Goal: Transaction & Acquisition: Purchase product/service

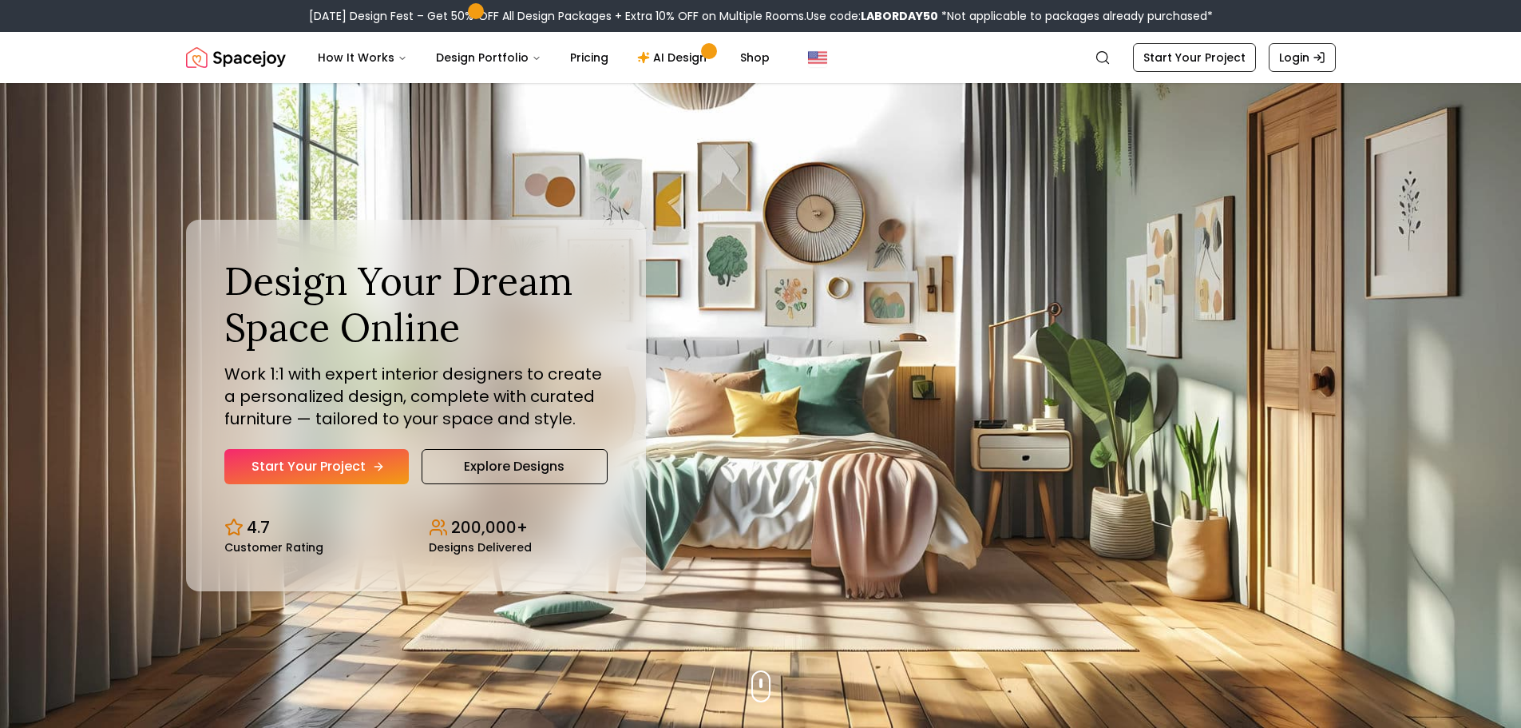
click at [315, 462] on link "Start Your Project" at bounding box center [316, 466] width 184 height 35
click at [529, 464] on link "Explore Designs" at bounding box center [515, 466] width 186 height 35
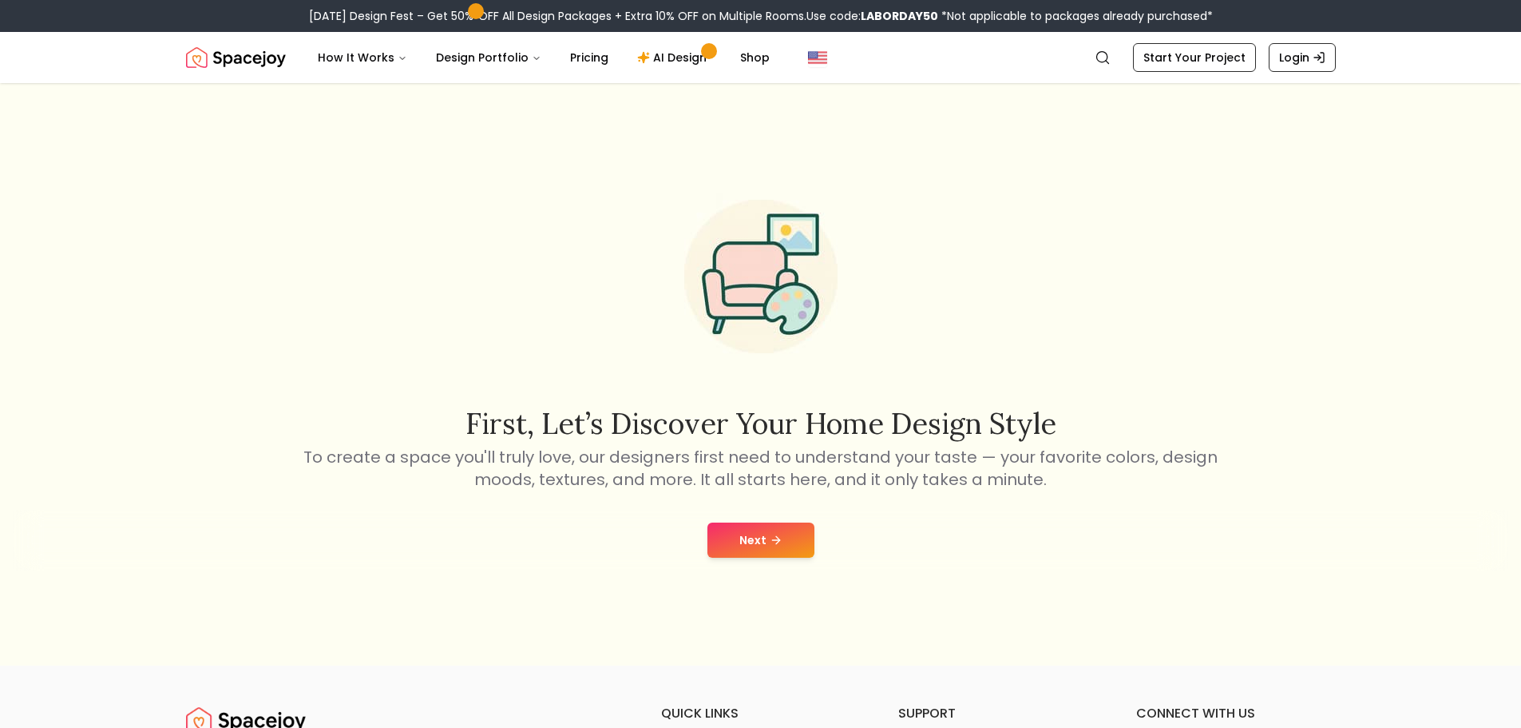
click at [756, 541] on button "Next" at bounding box center [761, 539] width 107 height 35
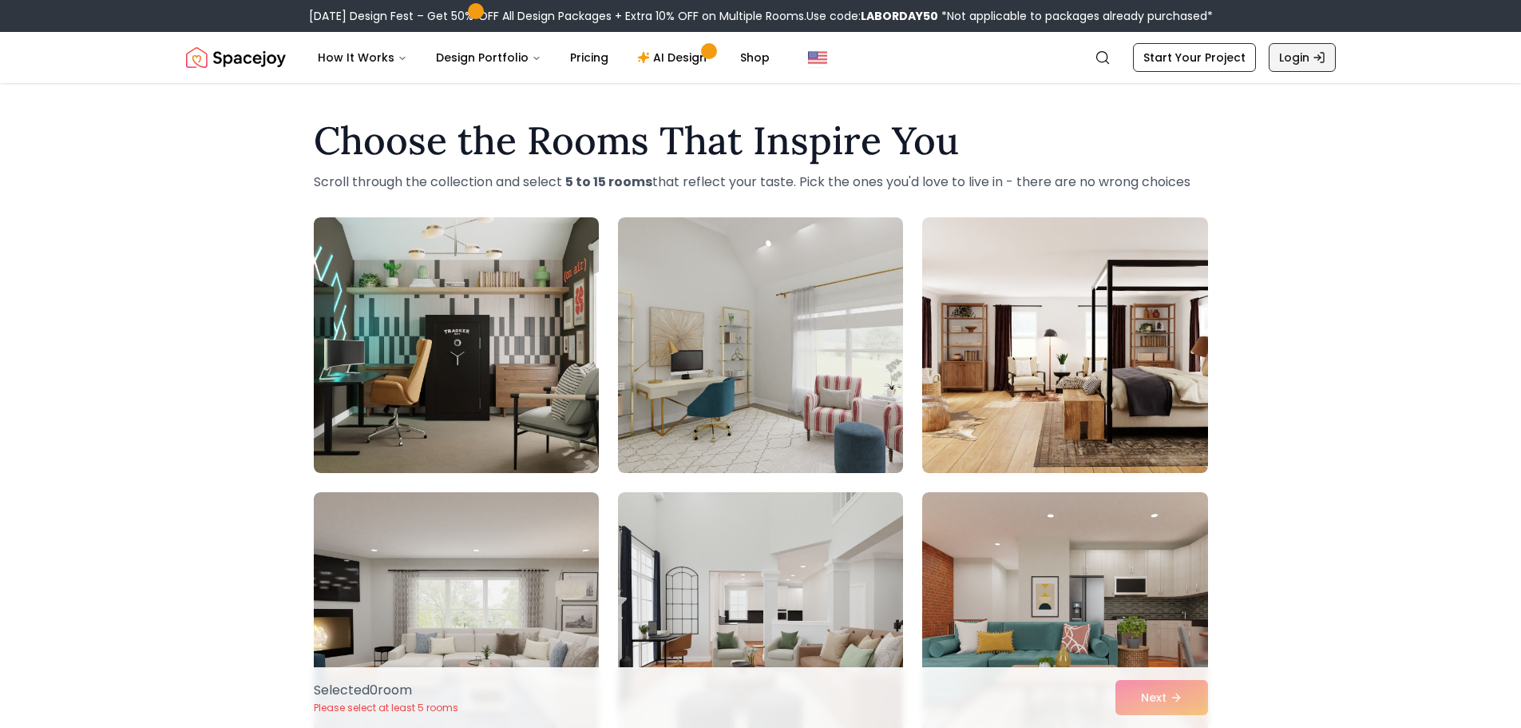
click at [1312, 49] on link "Login" at bounding box center [1302, 57] width 67 height 29
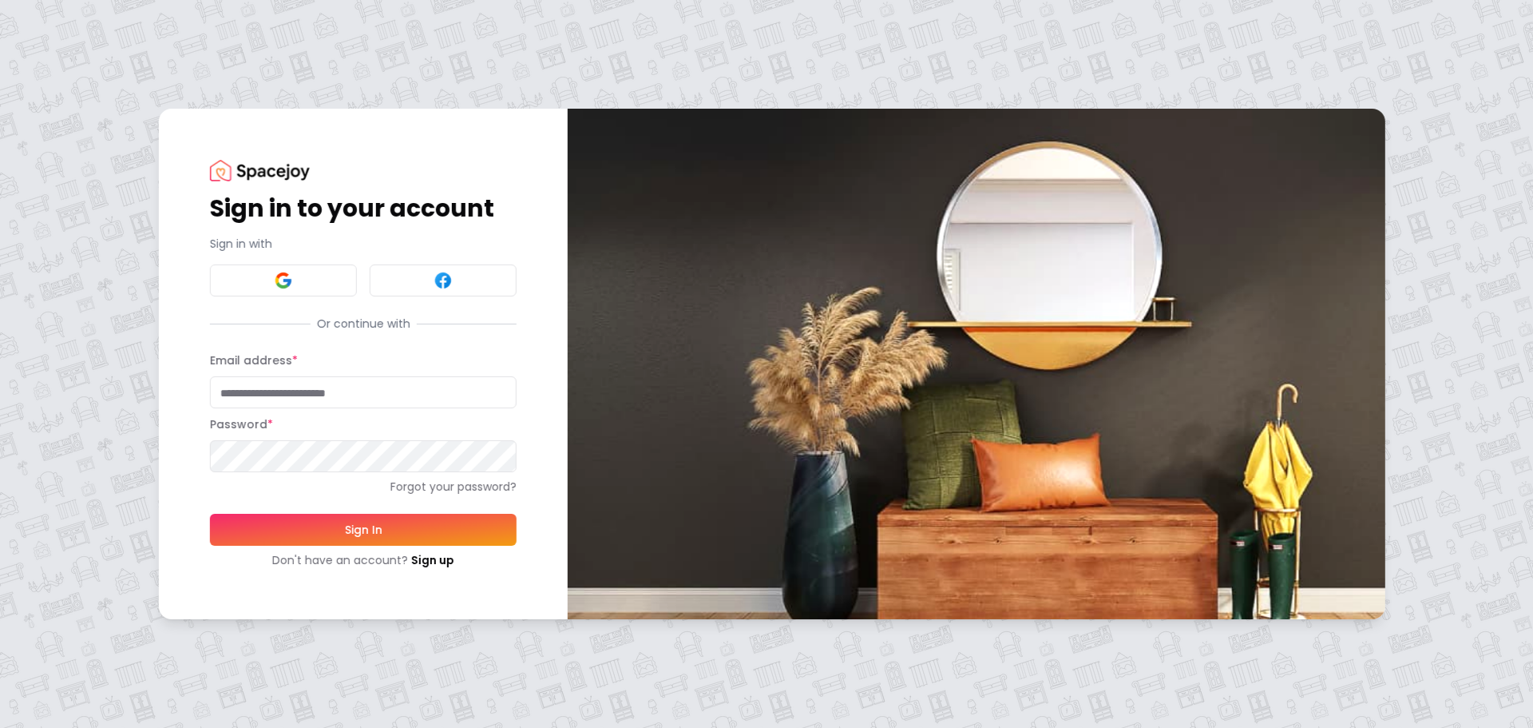
type input "**********"
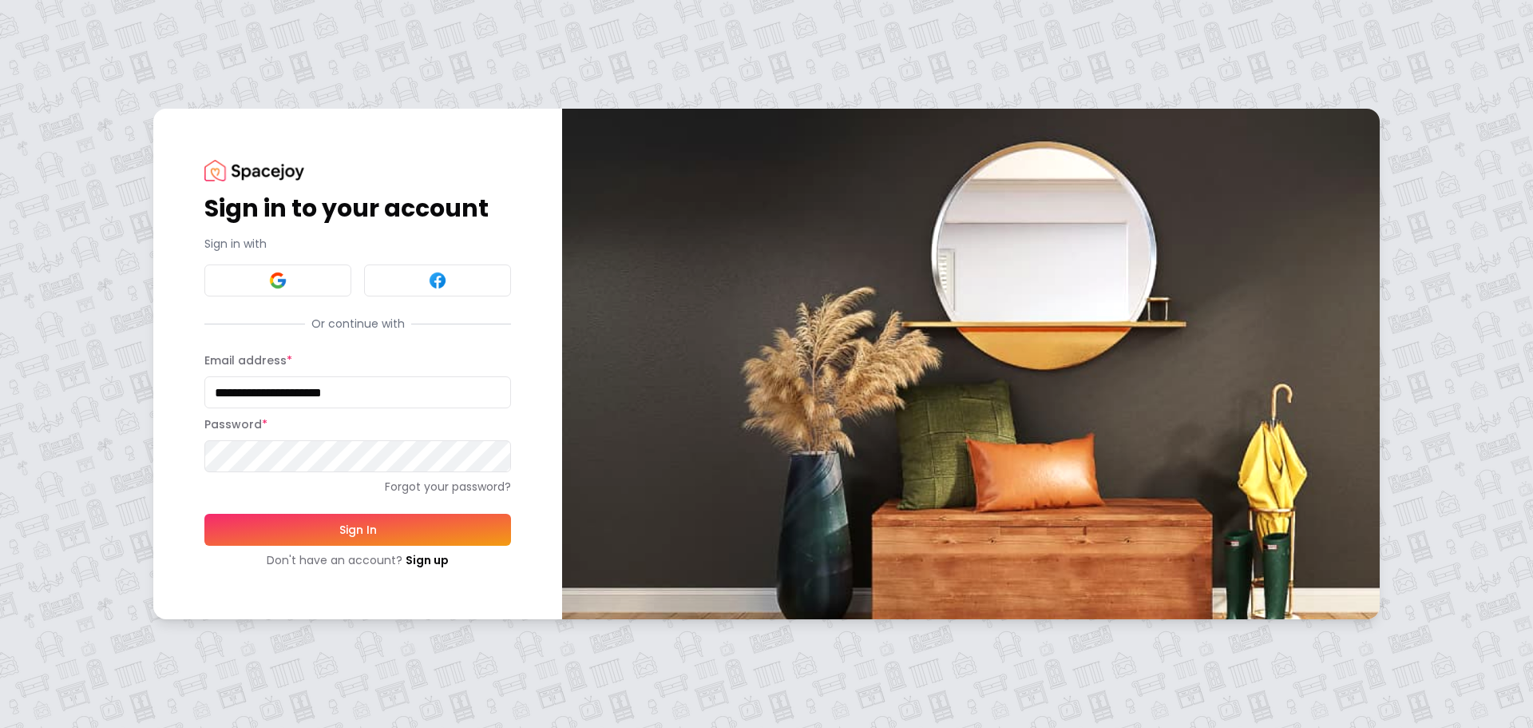
click at [310, 524] on button "Sign In" at bounding box center [357, 529] width 307 height 32
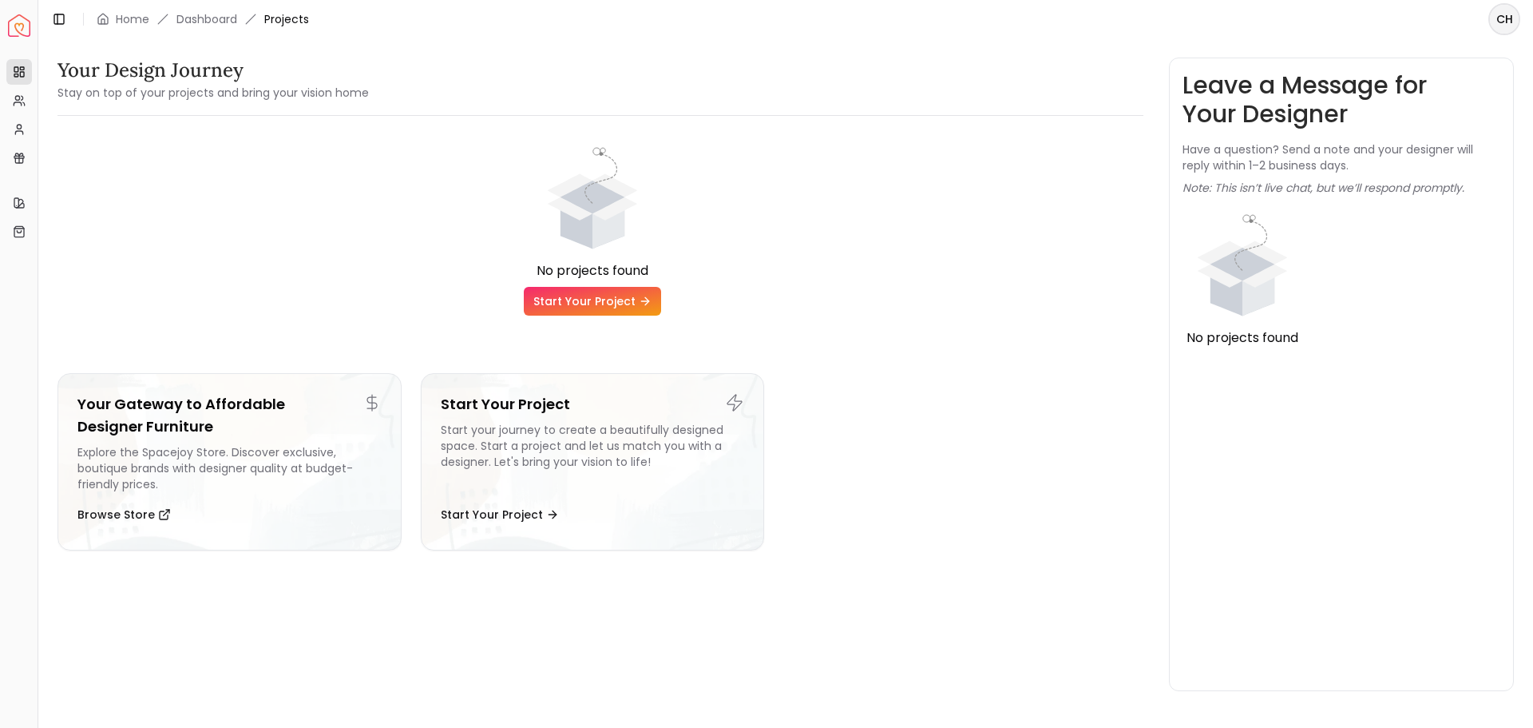
click at [593, 299] on link "Start Your Project" at bounding box center [592, 301] width 137 height 29
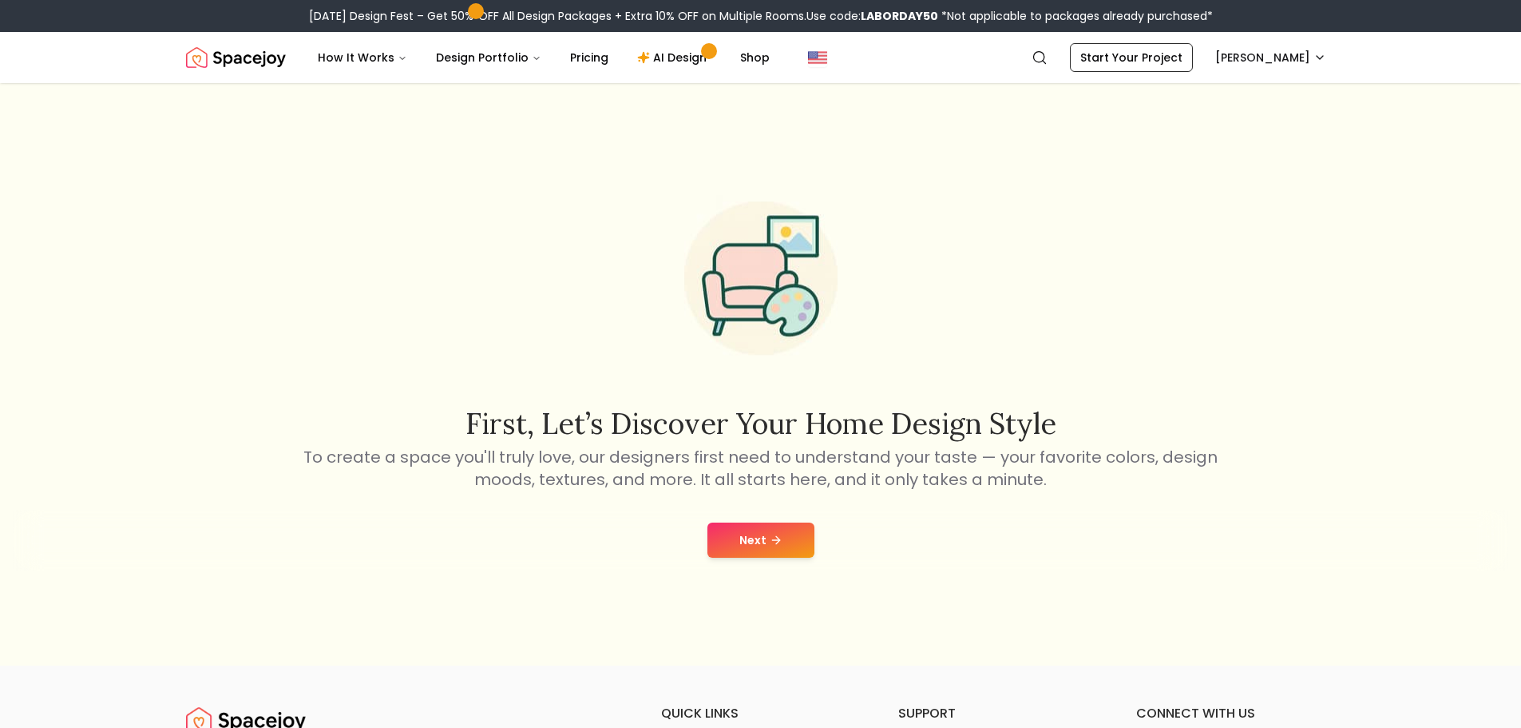
click at [713, 529] on button "Next" at bounding box center [761, 539] width 107 height 35
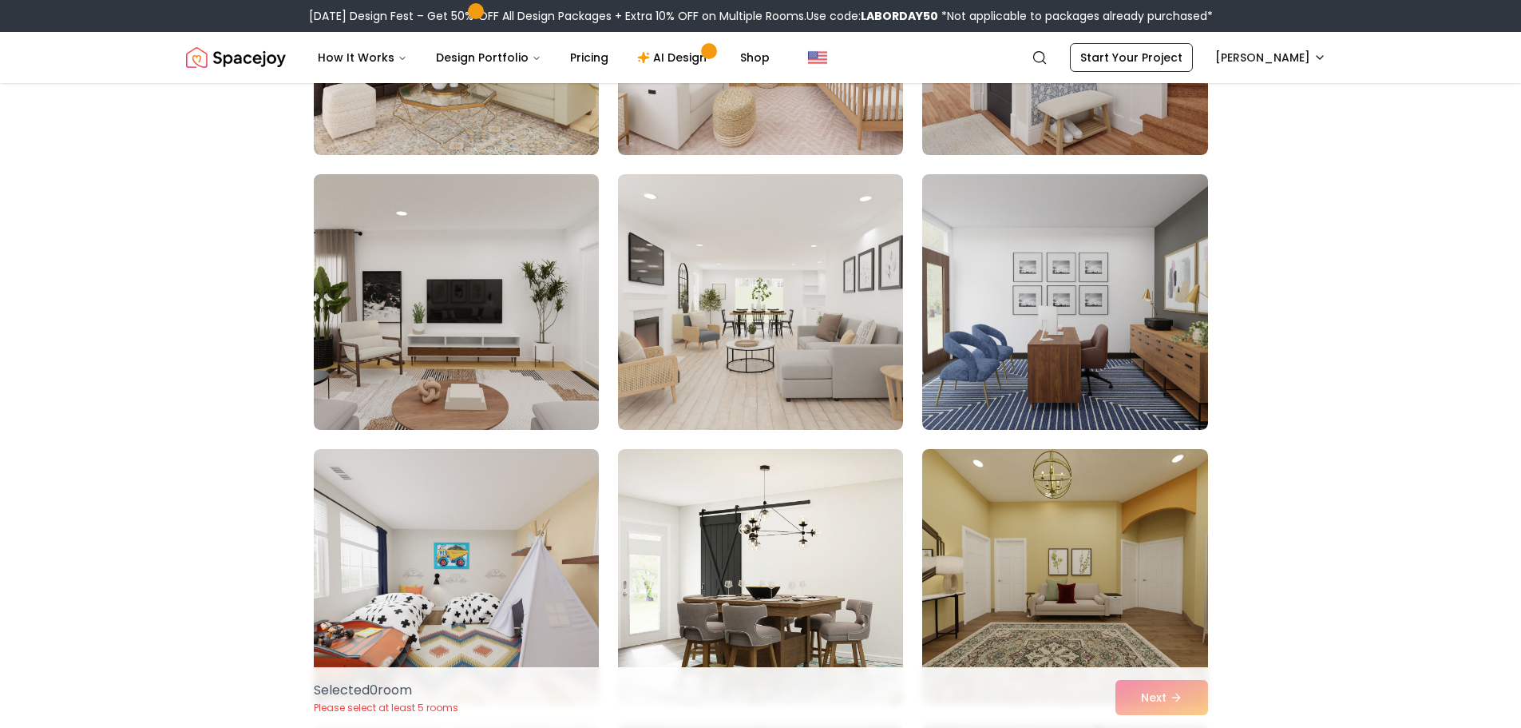
scroll to position [319, 0]
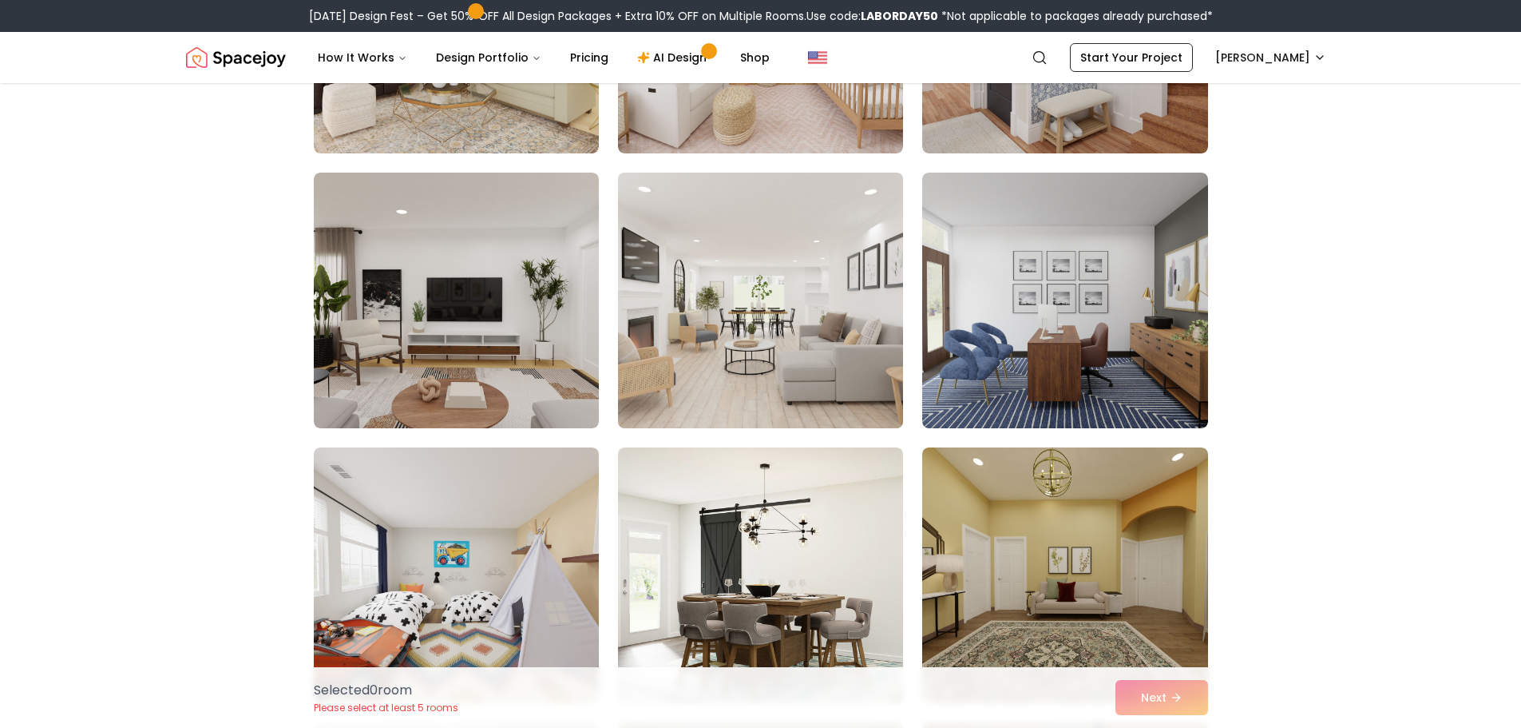
click at [787, 306] on img at bounding box center [760, 300] width 299 height 268
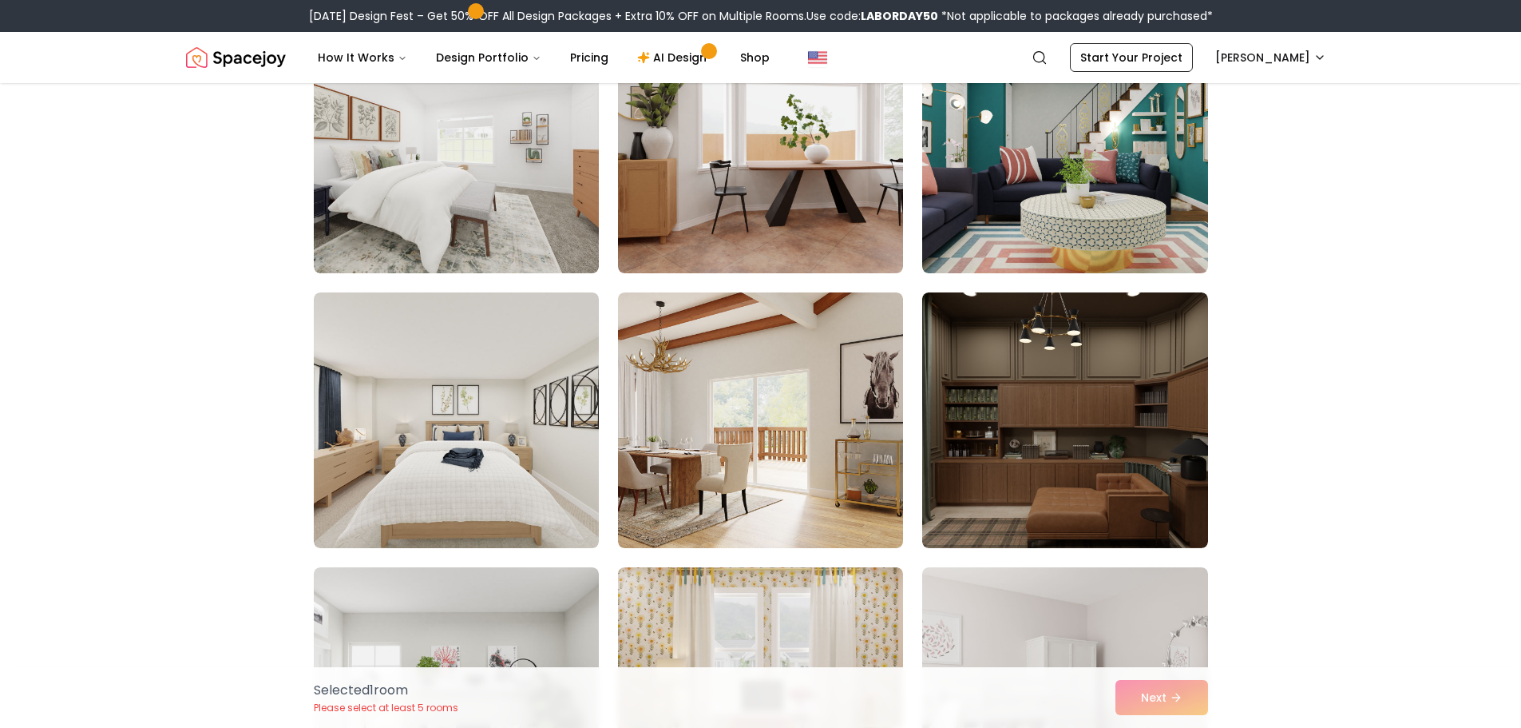
scroll to position [3594, 0]
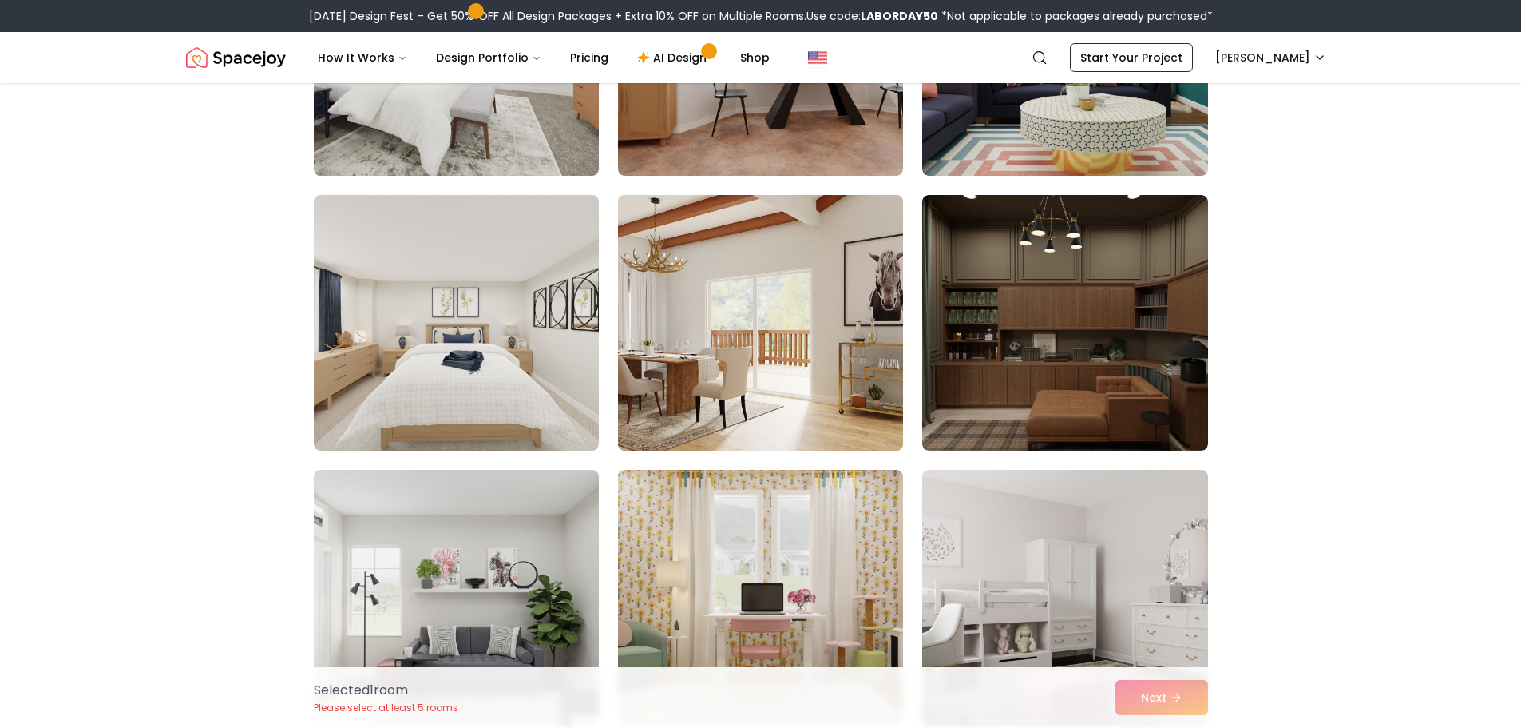
click at [712, 367] on img at bounding box center [760, 322] width 299 height 268
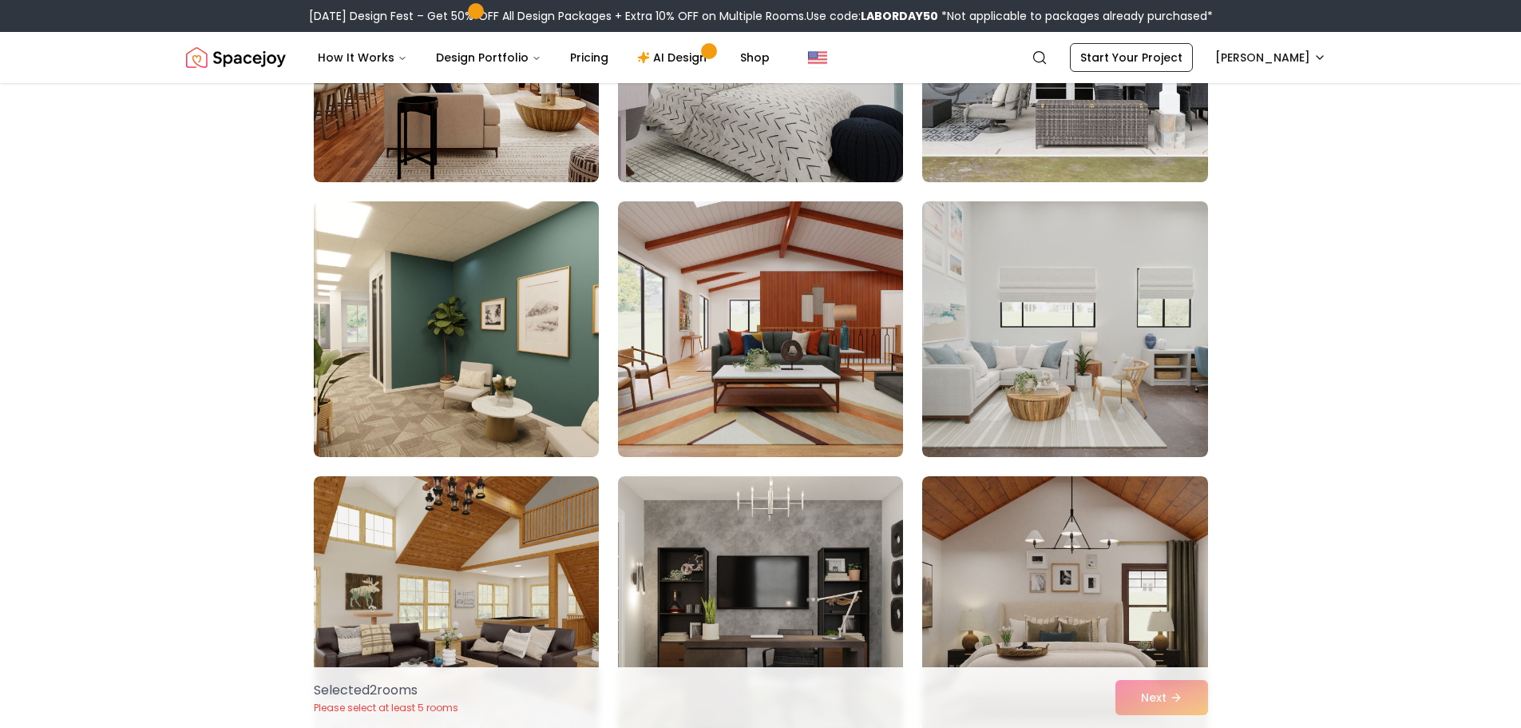
scroll to position [5830, 0]
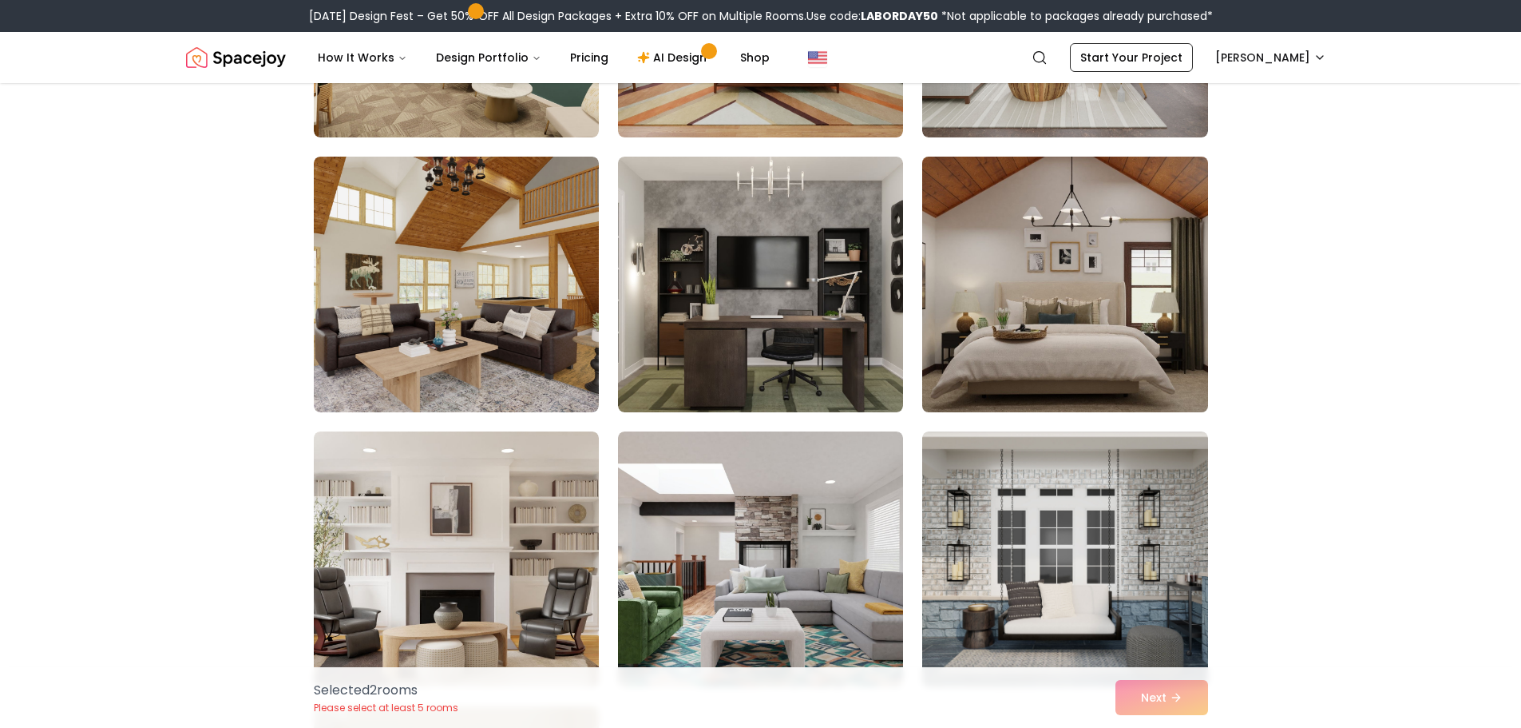
click at [1091, 280] on img at bounding box center [1064, 284] width 299 height 268
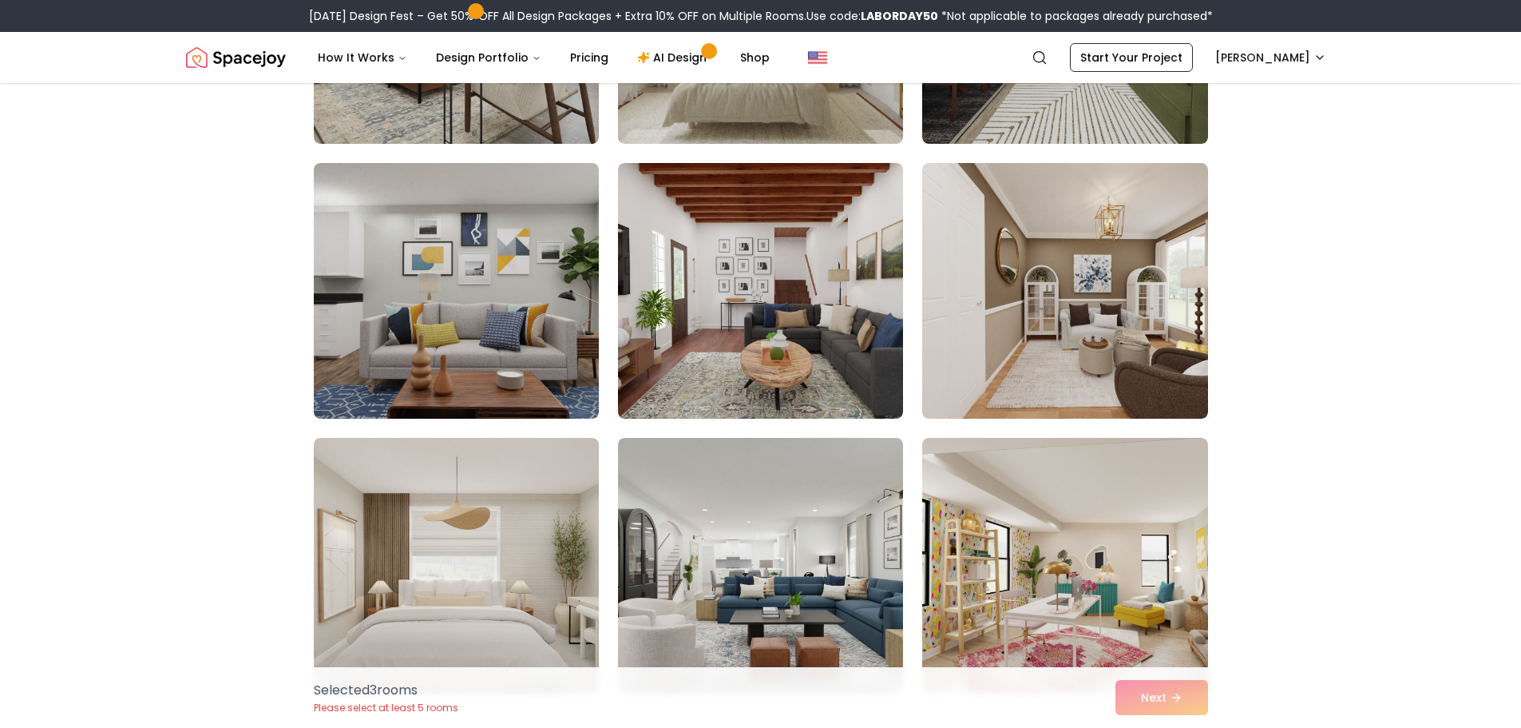
scroll to position [7906, 0]
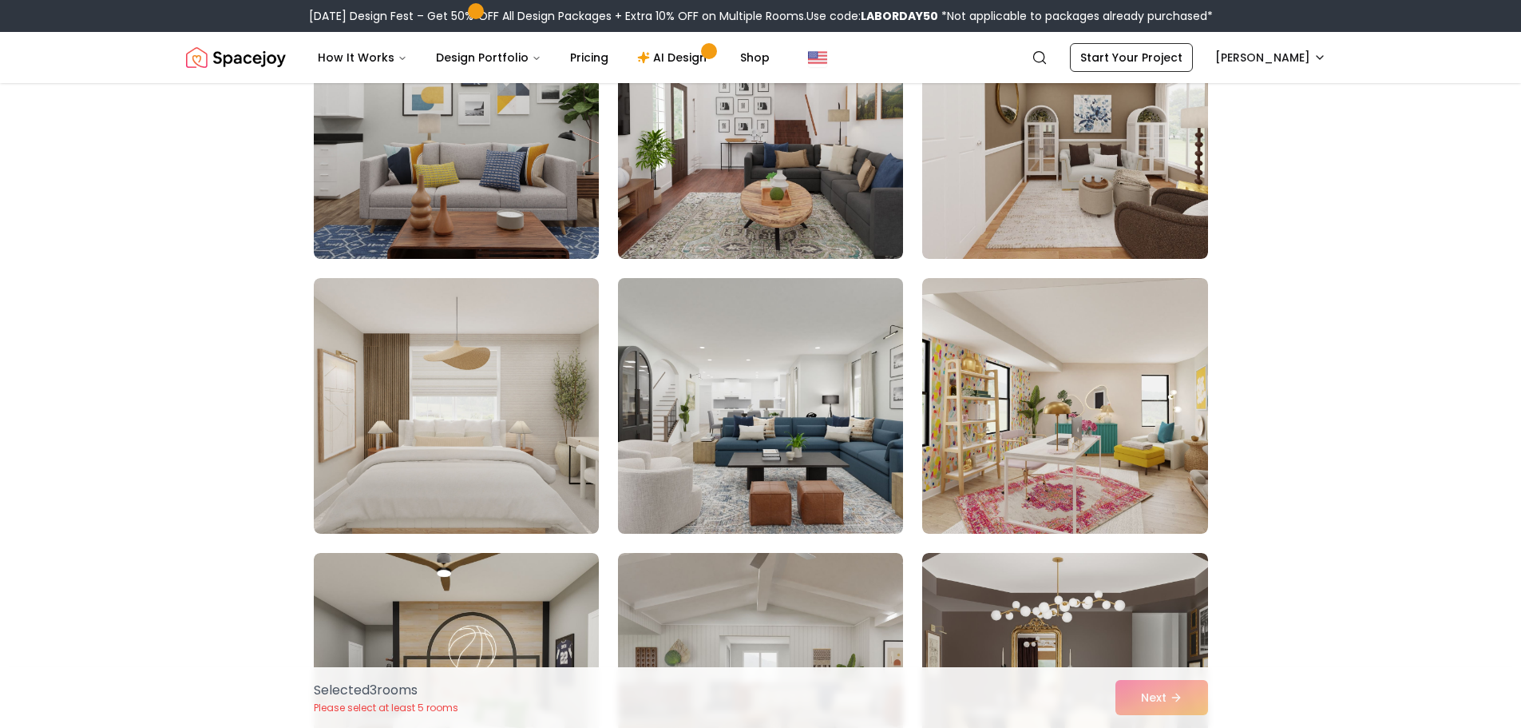
click at [799, 429] on img at bounding box center [760, 406] width 299 height 268
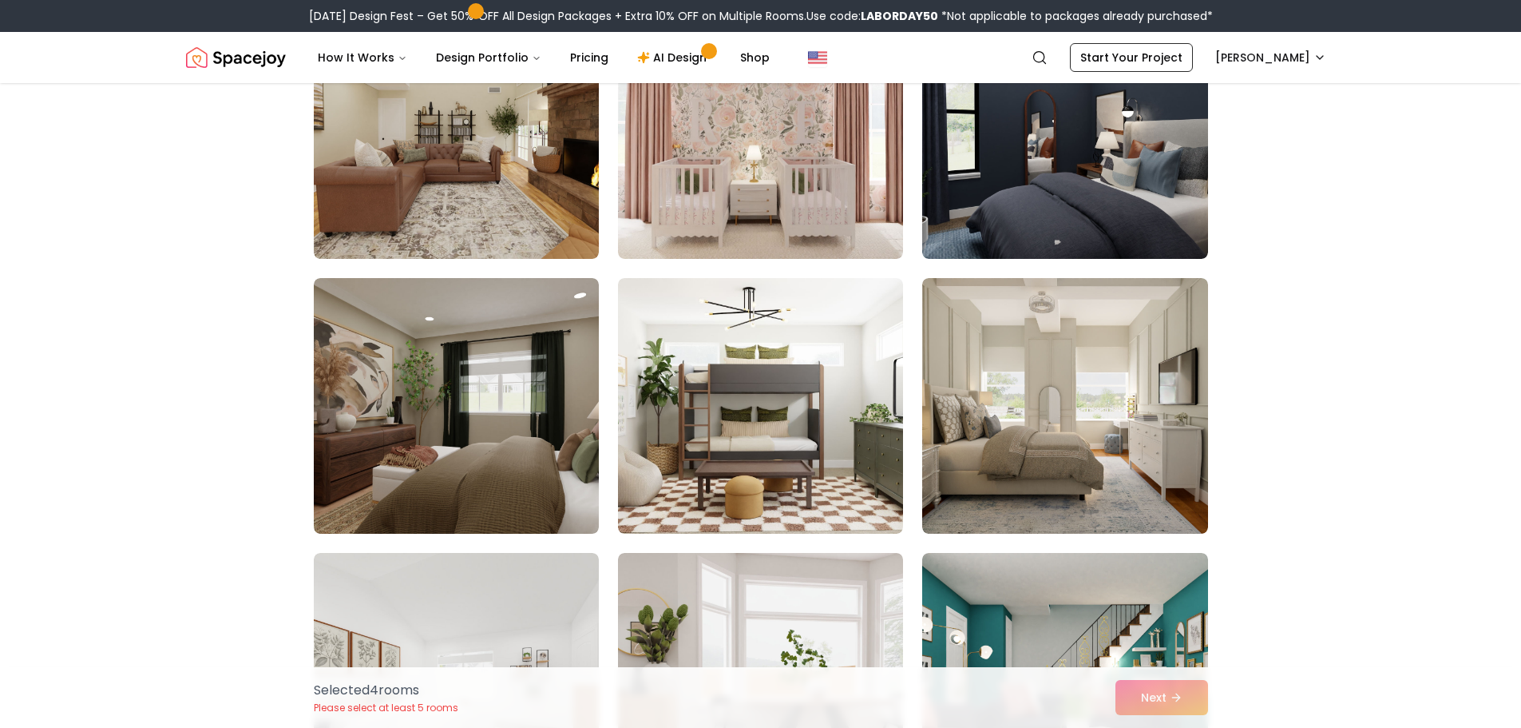
scroll to position [2955, 0]
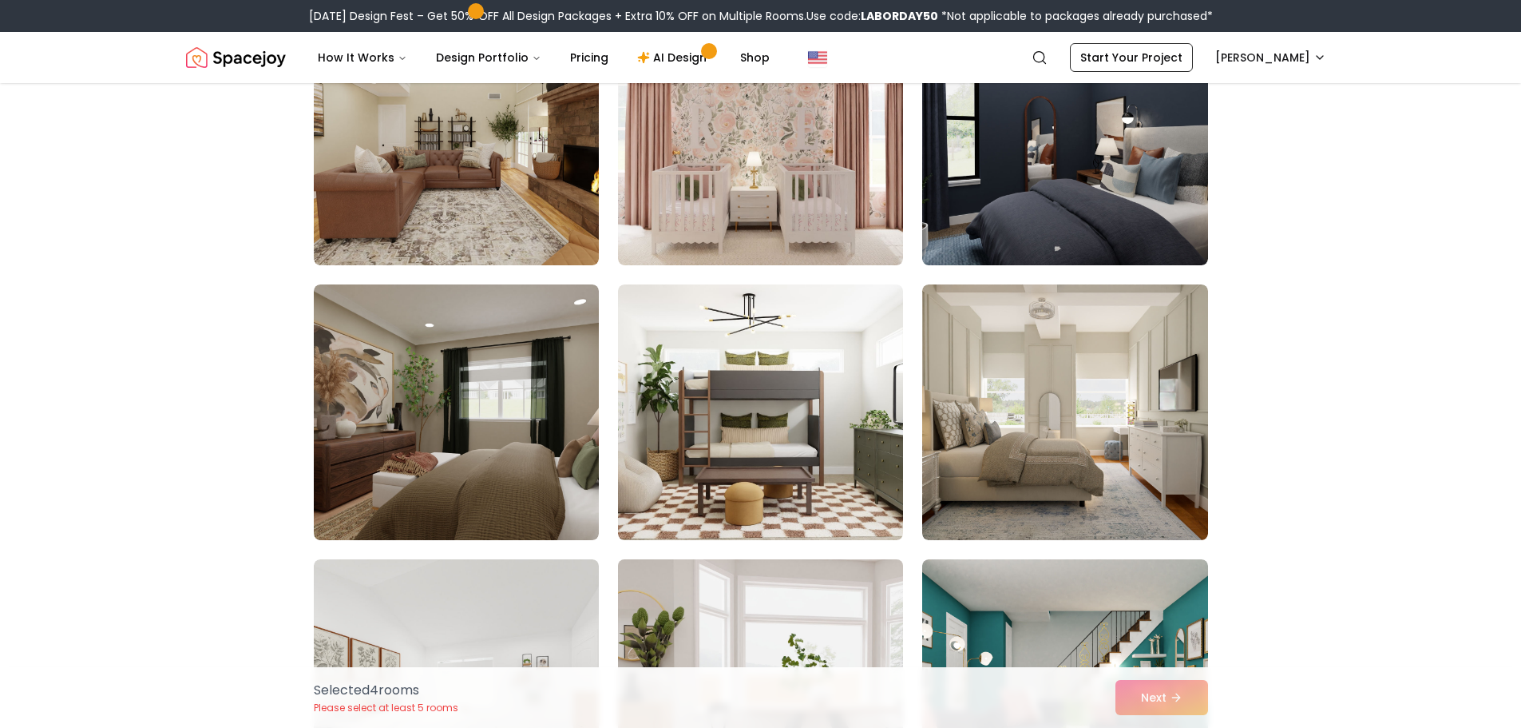
click at [779, 628] on img at bounding box center [760, 687] width 299 height 268
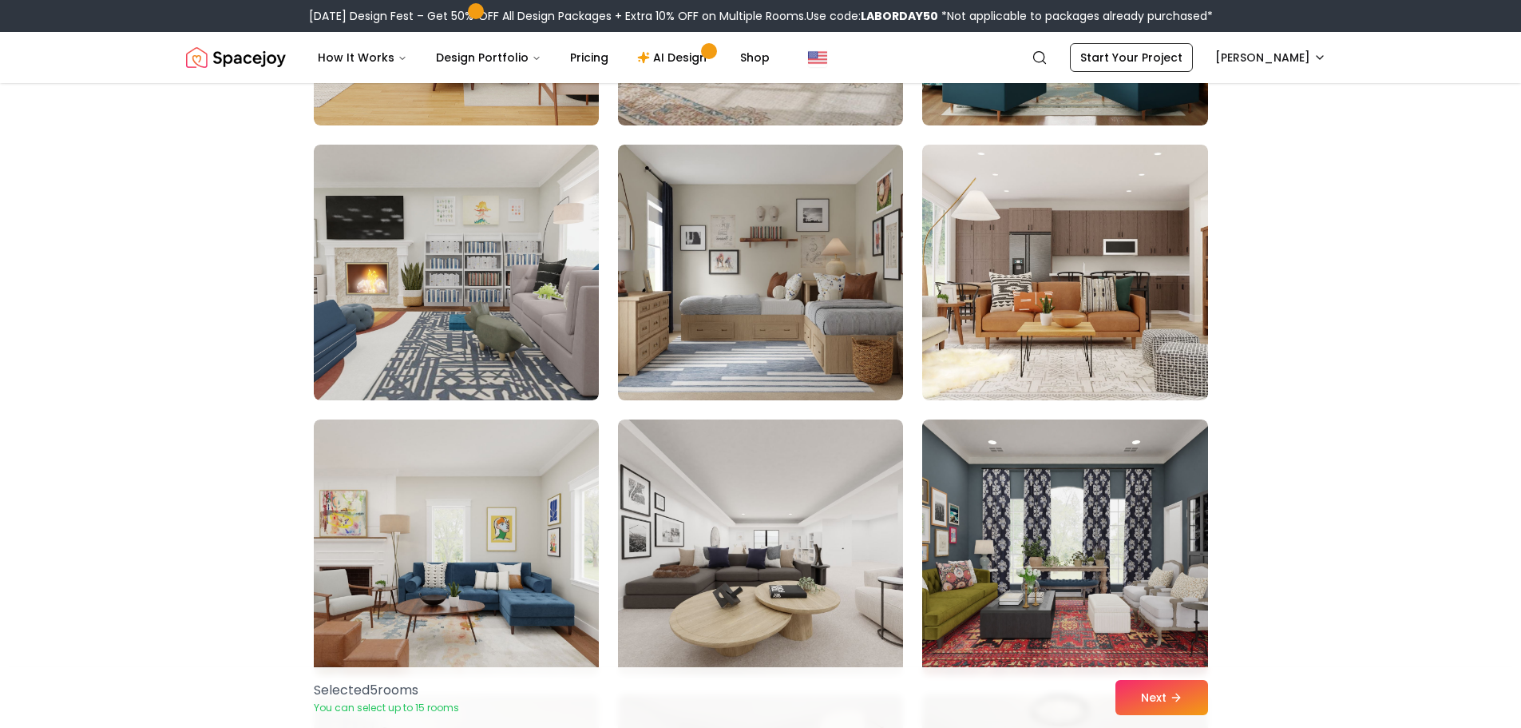
scroll to position [1358, 0]
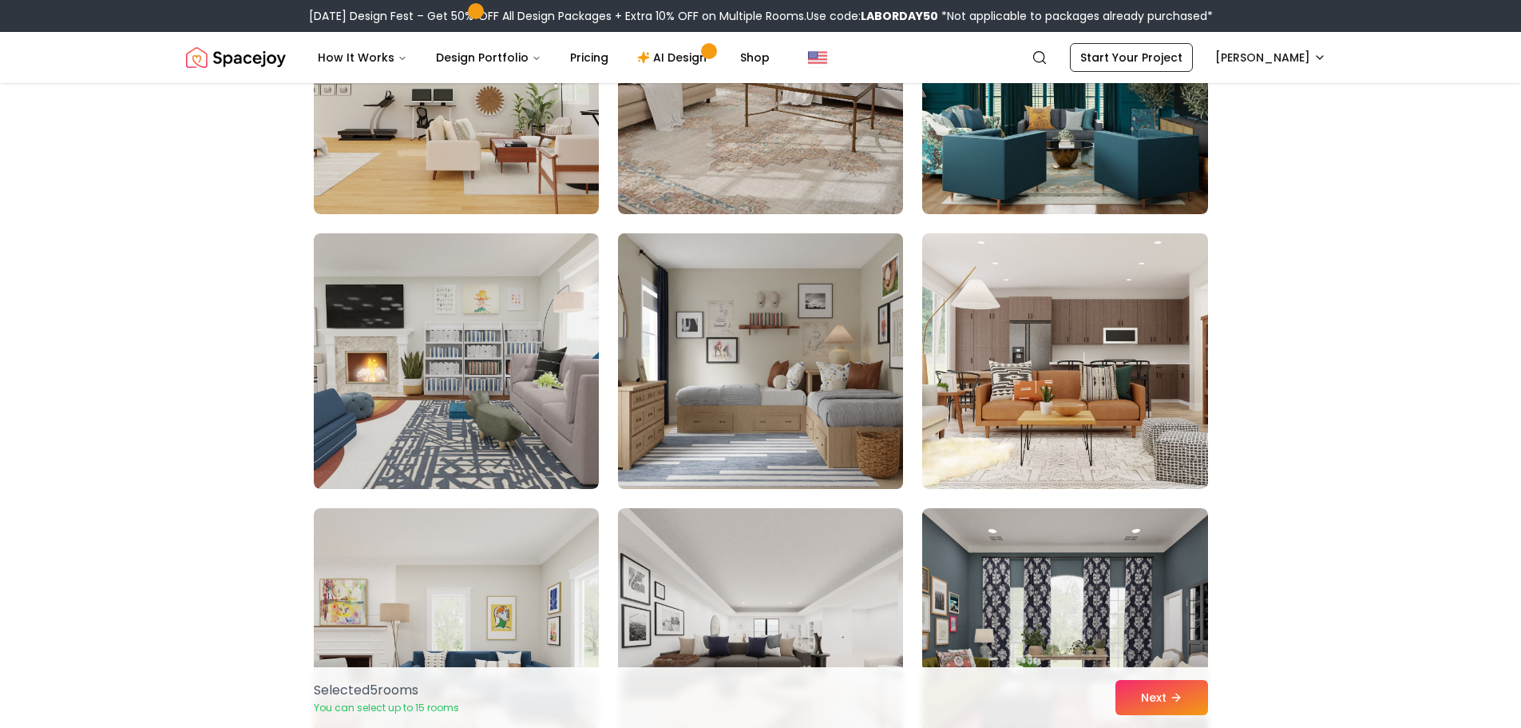
click at [819, 383] on img at bounding box center [760, 361] width 299 height 268
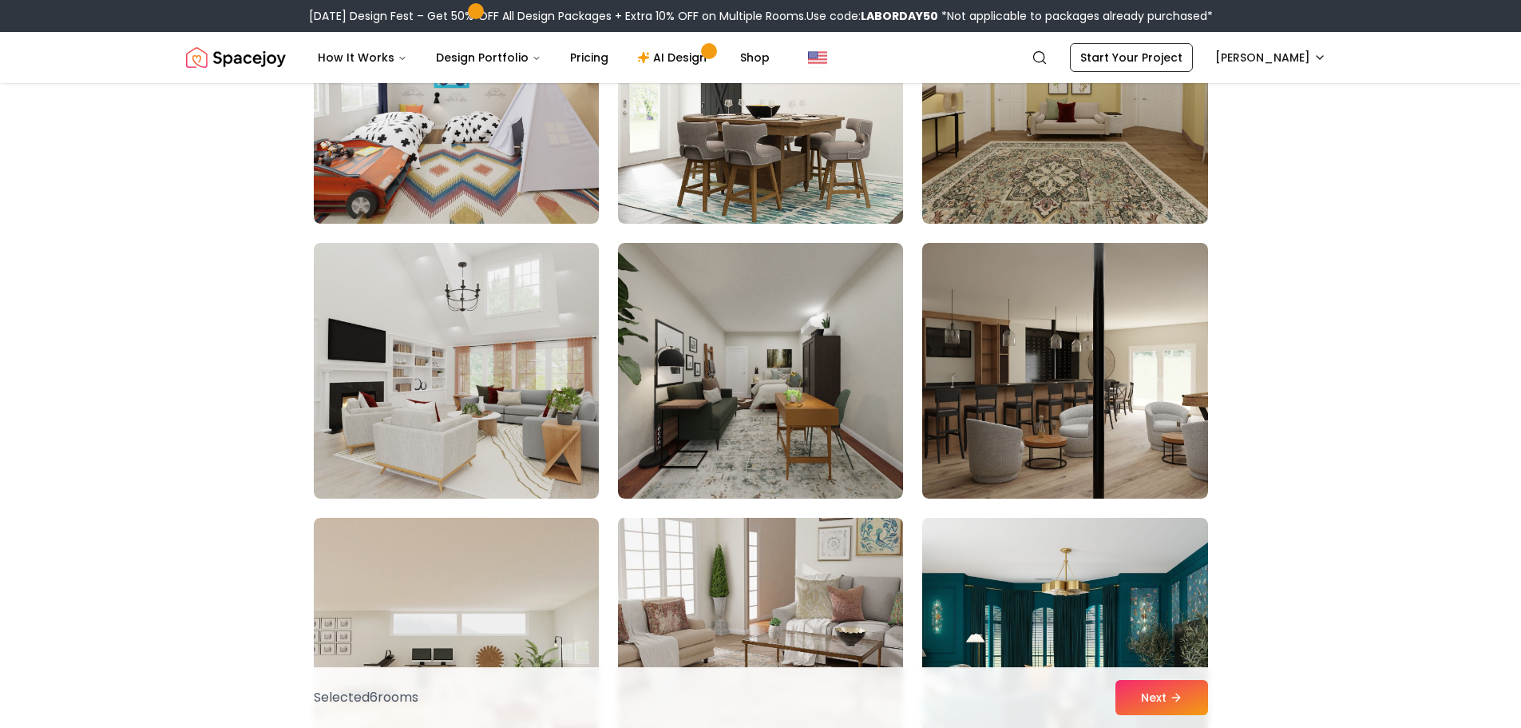
scroll to position [719, 0]
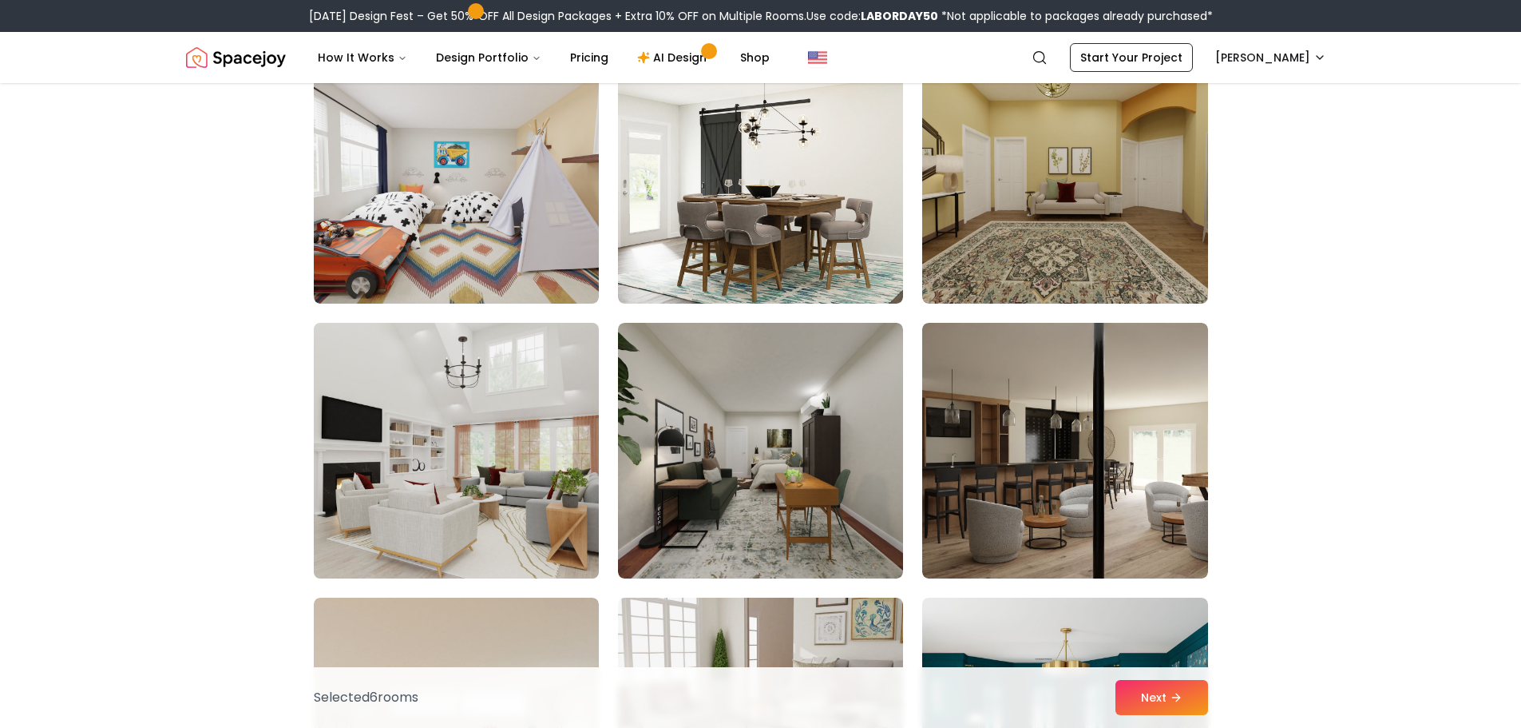
click at [494, 492] on img at bounding box center [456, 450] width 299 height 268
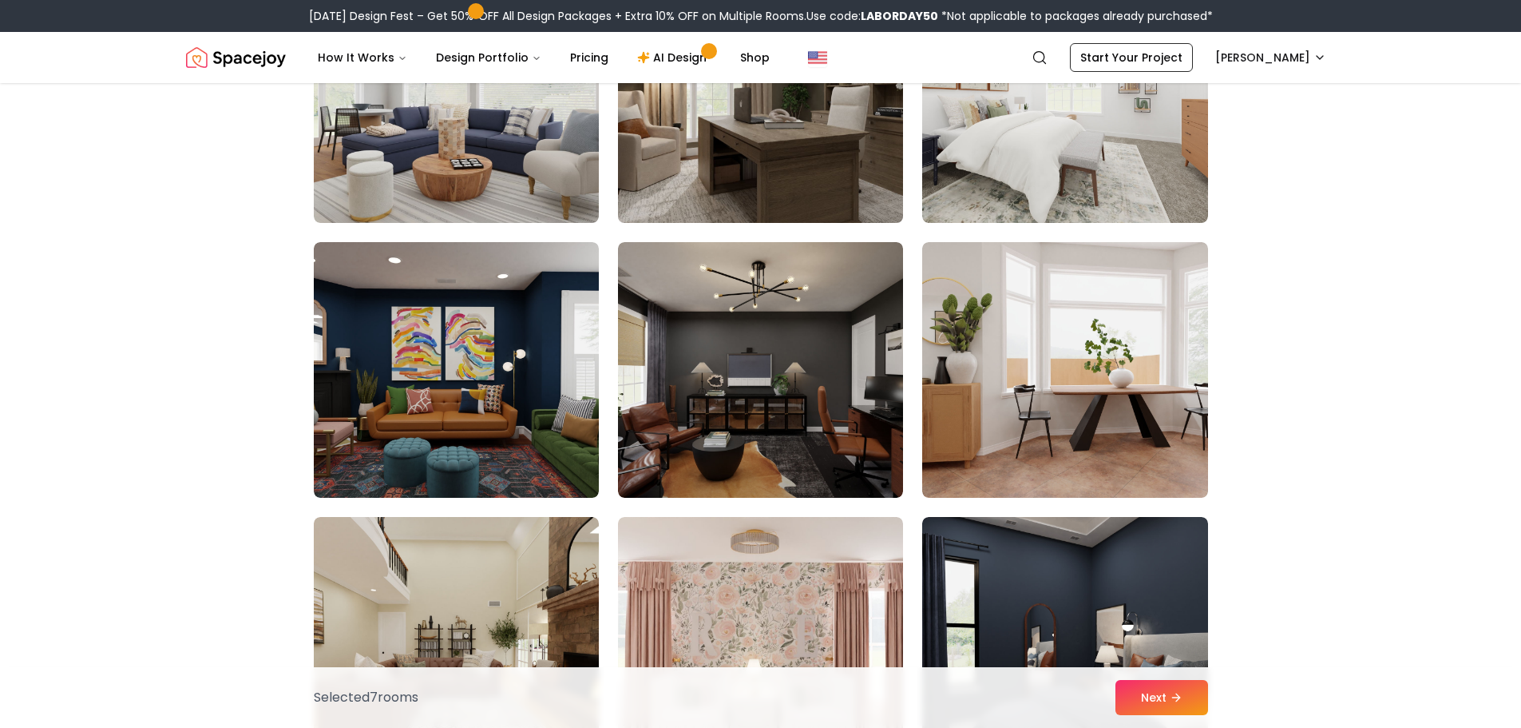
scroll to position [2476, 0]
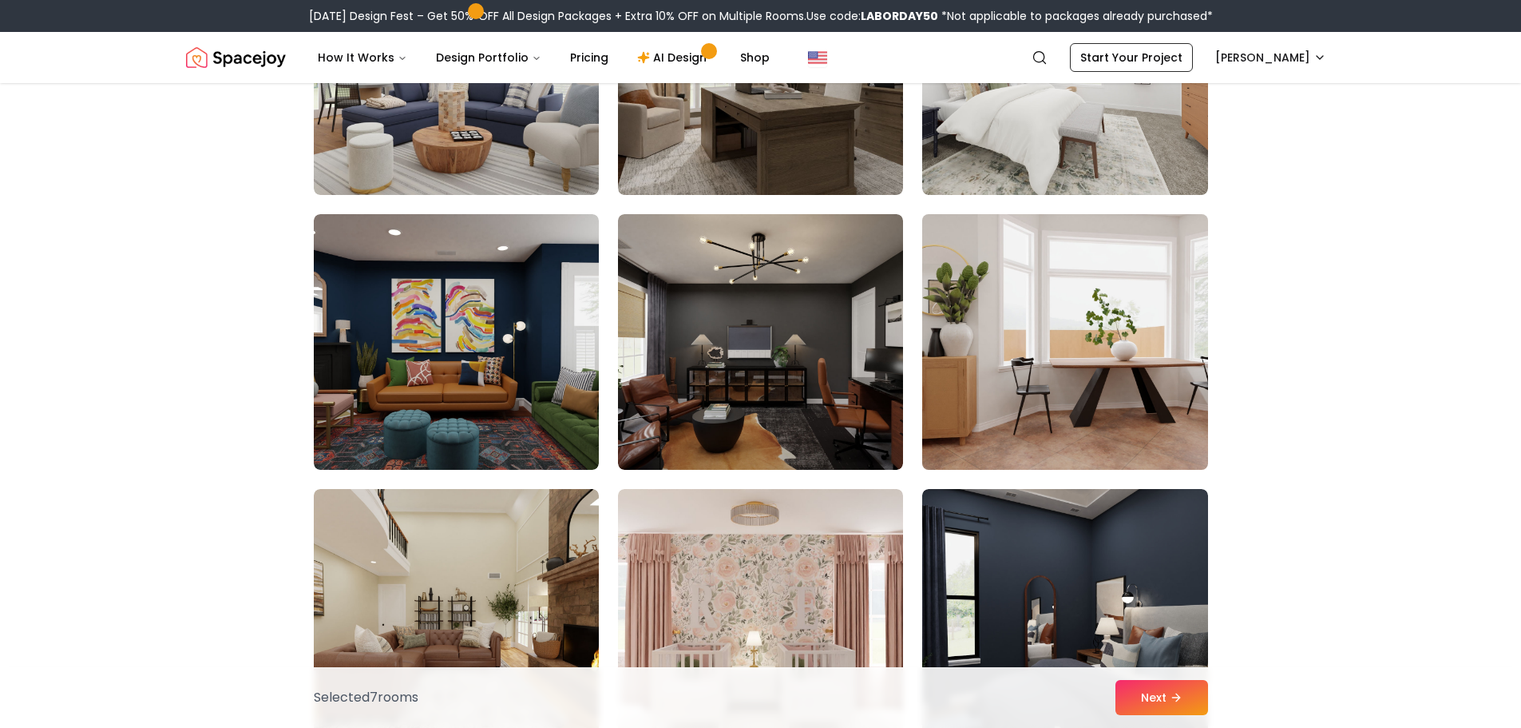
click at [1152, 417] on img at bounding box center [1064, 342] width 299 height 268
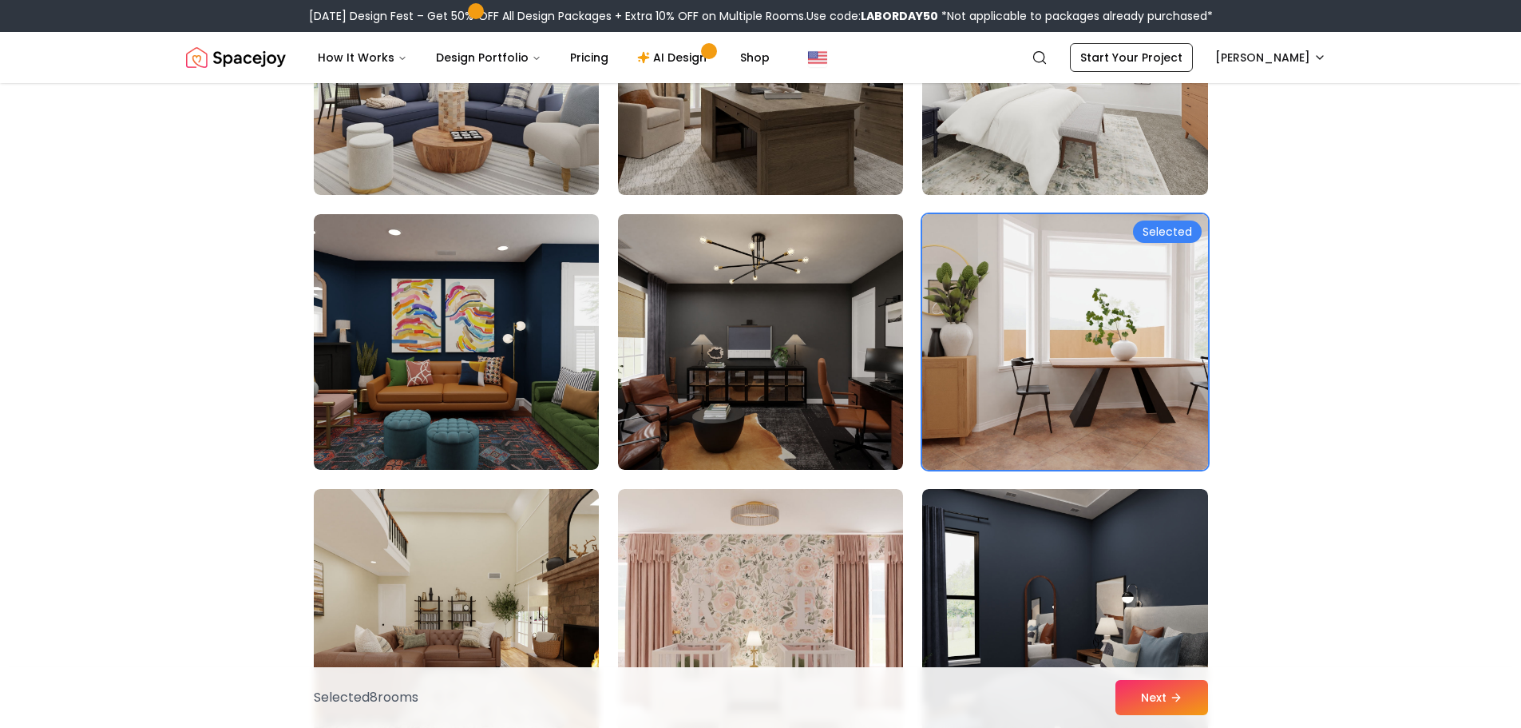
click at [1204, 393] on img at bounding box center [1064, 342] width 299 height 268
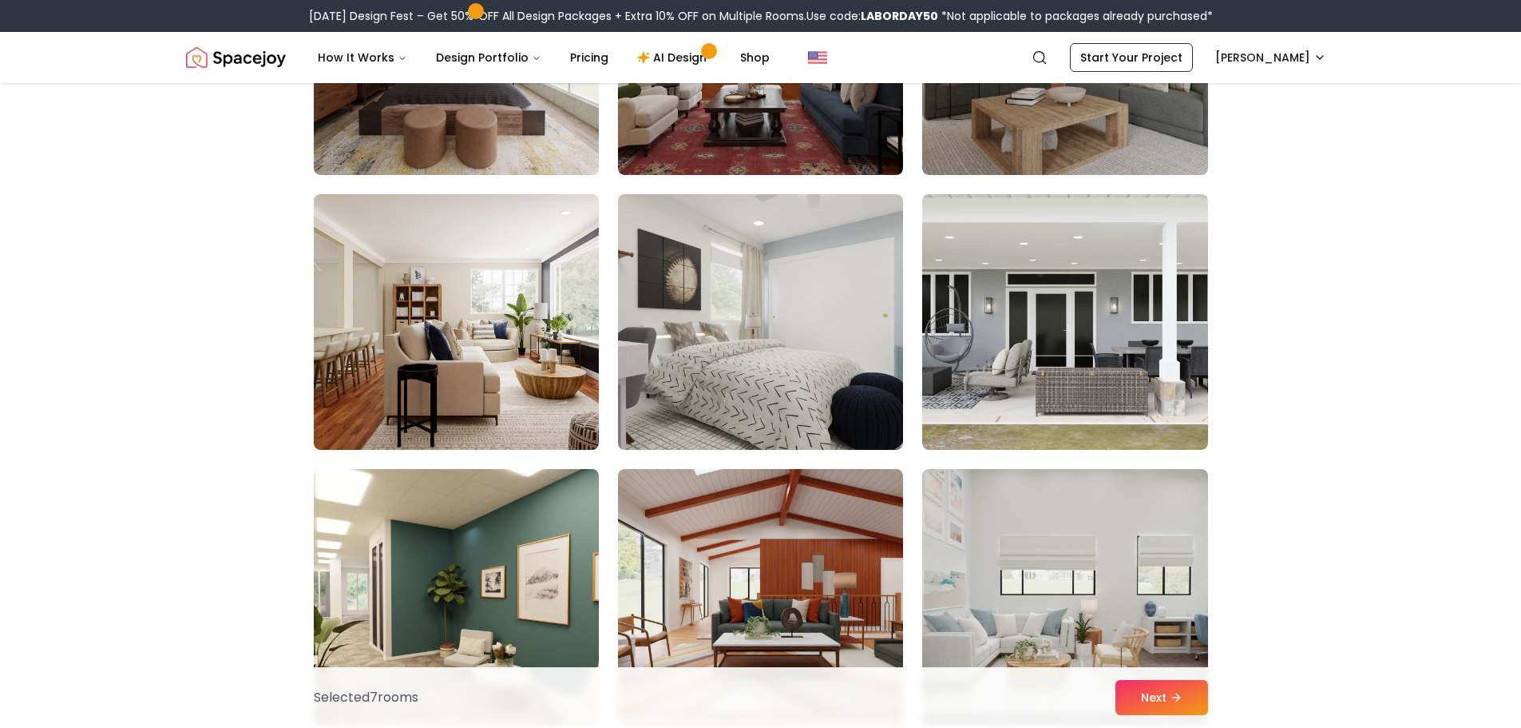
scroll to position [5271, 0]
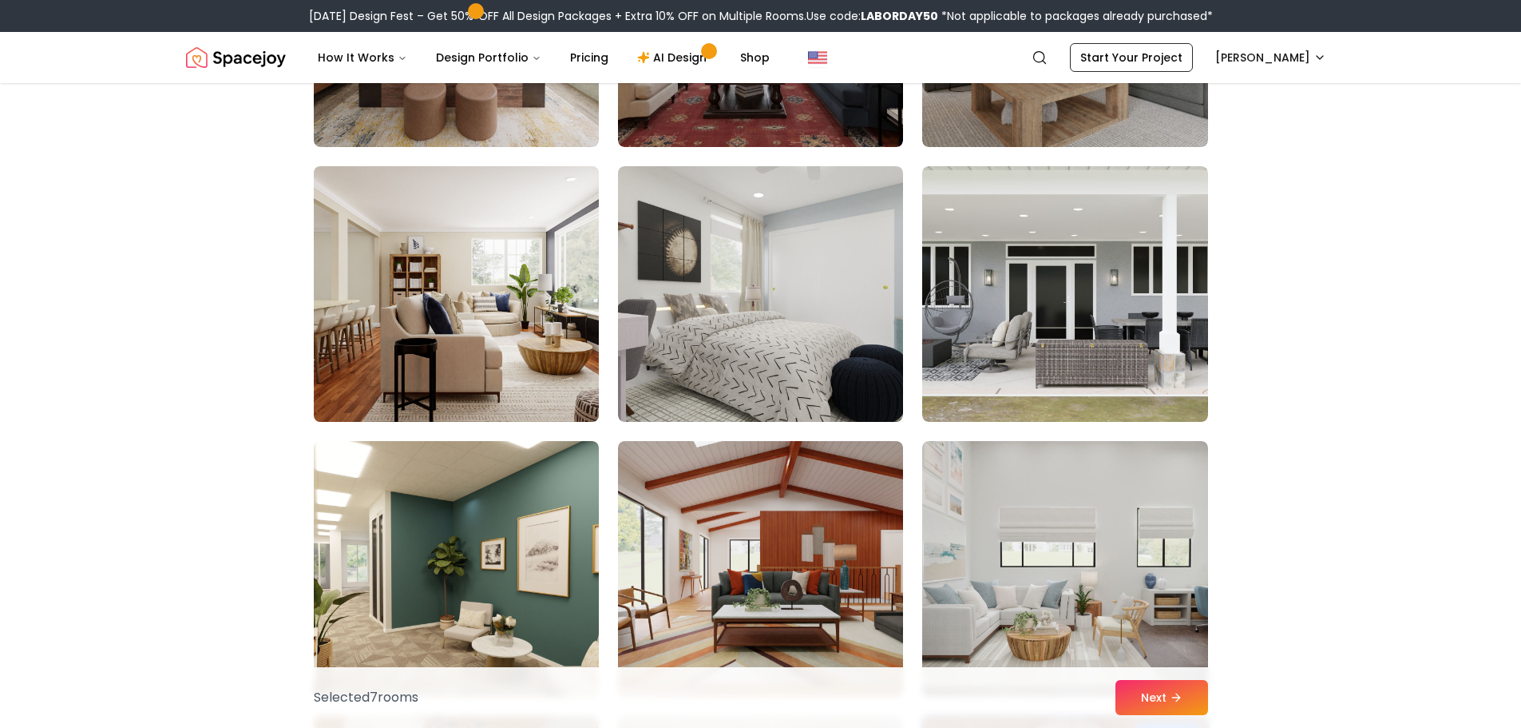
click at [327, 307] on img at bounding box center [456, 294] width 299 height 268
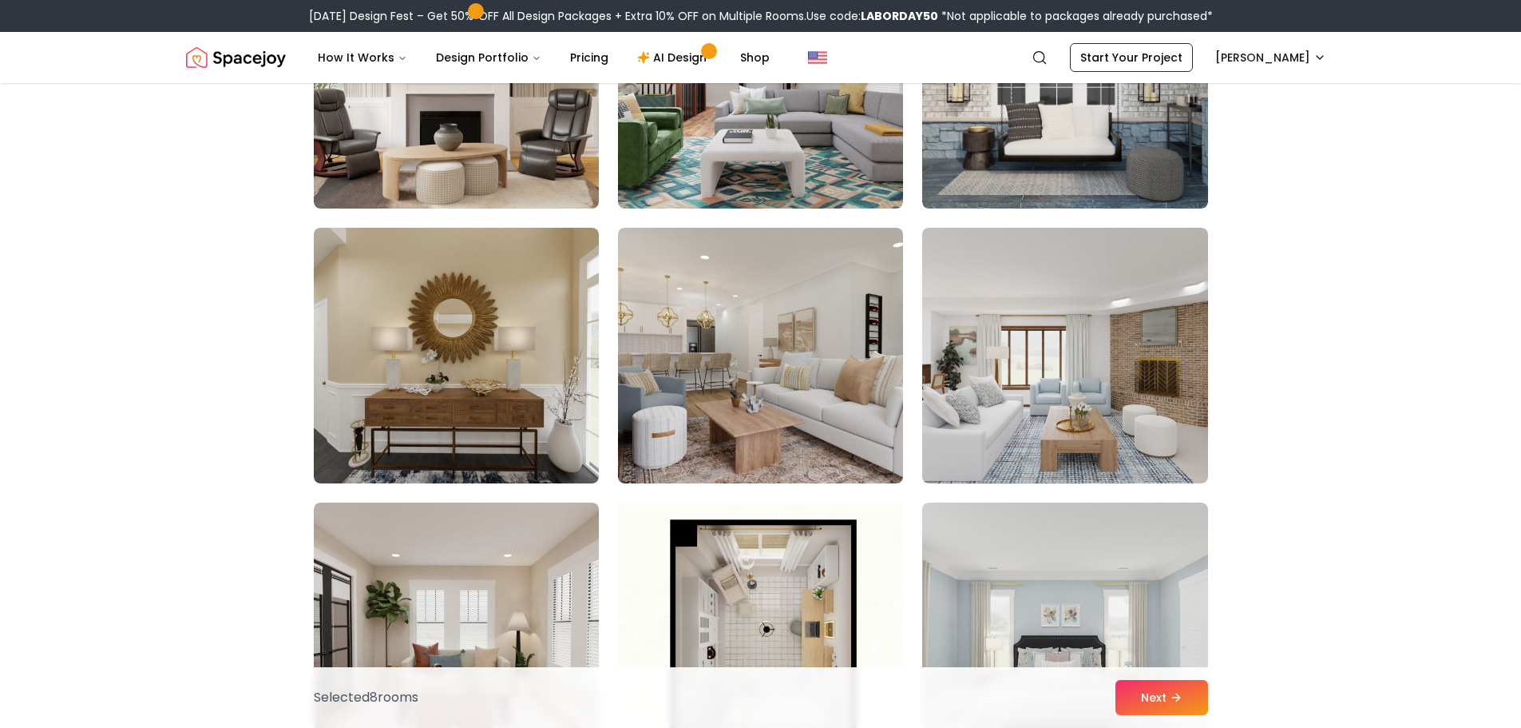
scroll to position [6309, 0]
click at [802, 402] on img at bounding box center [760, 354] width 299 height 268
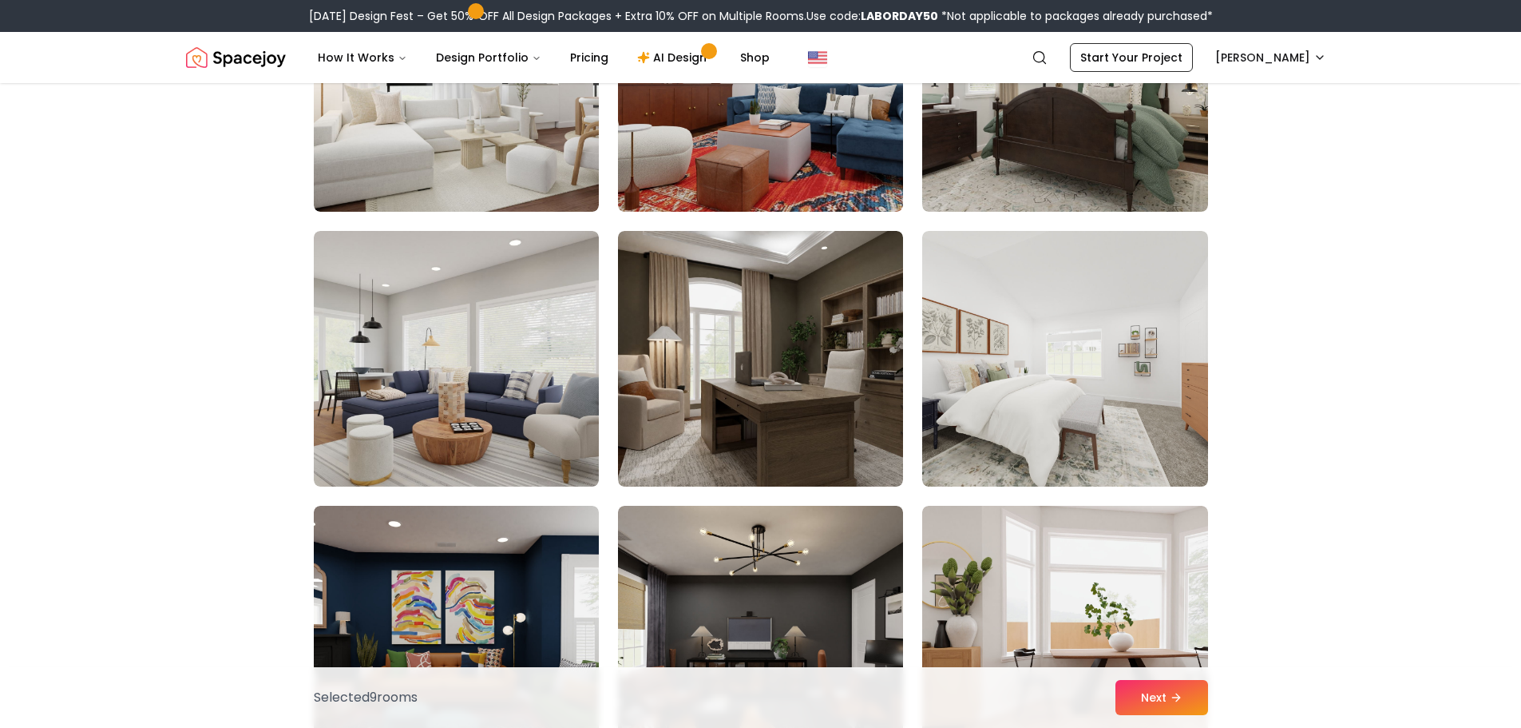
scroll to position [2156, 0]
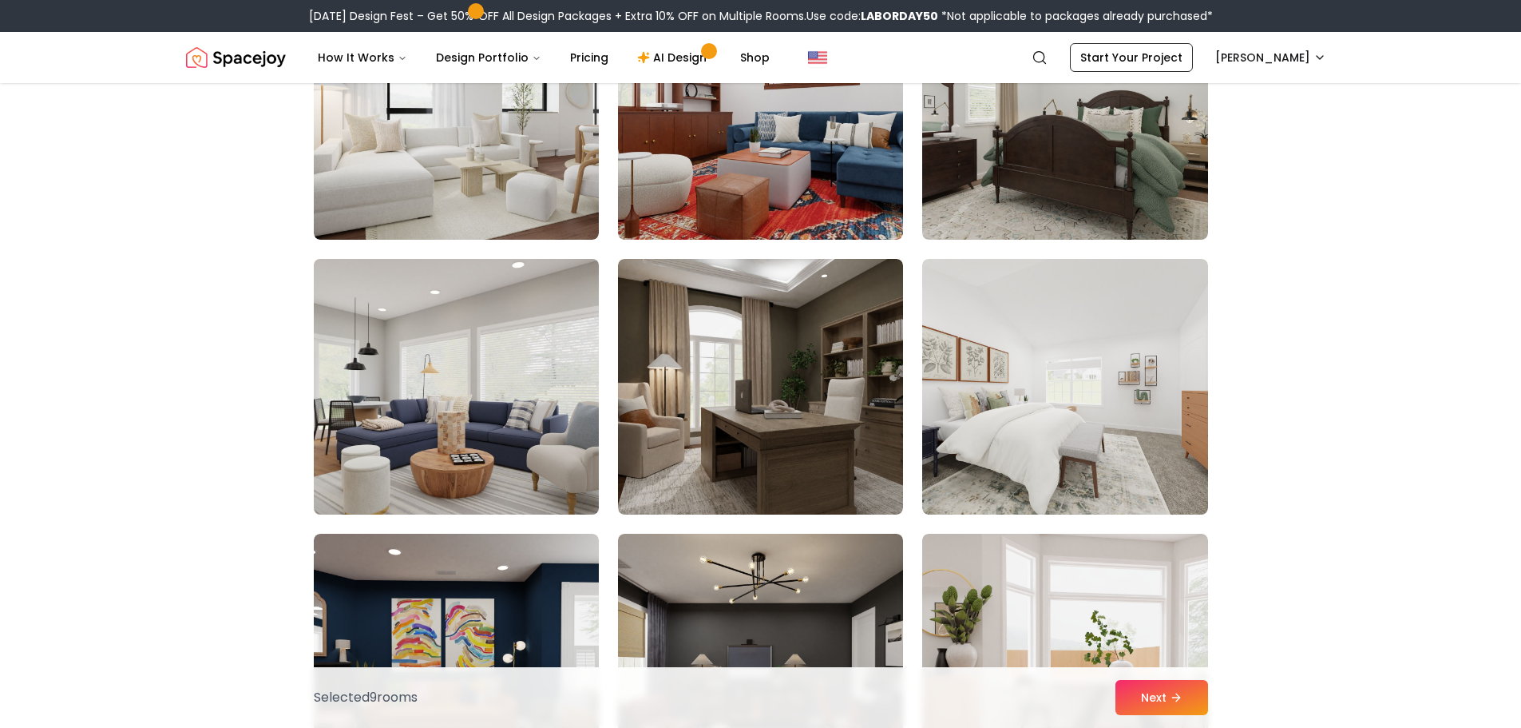
click at [502, 434] on img at bounding box center [456, 386] width 299 height 268
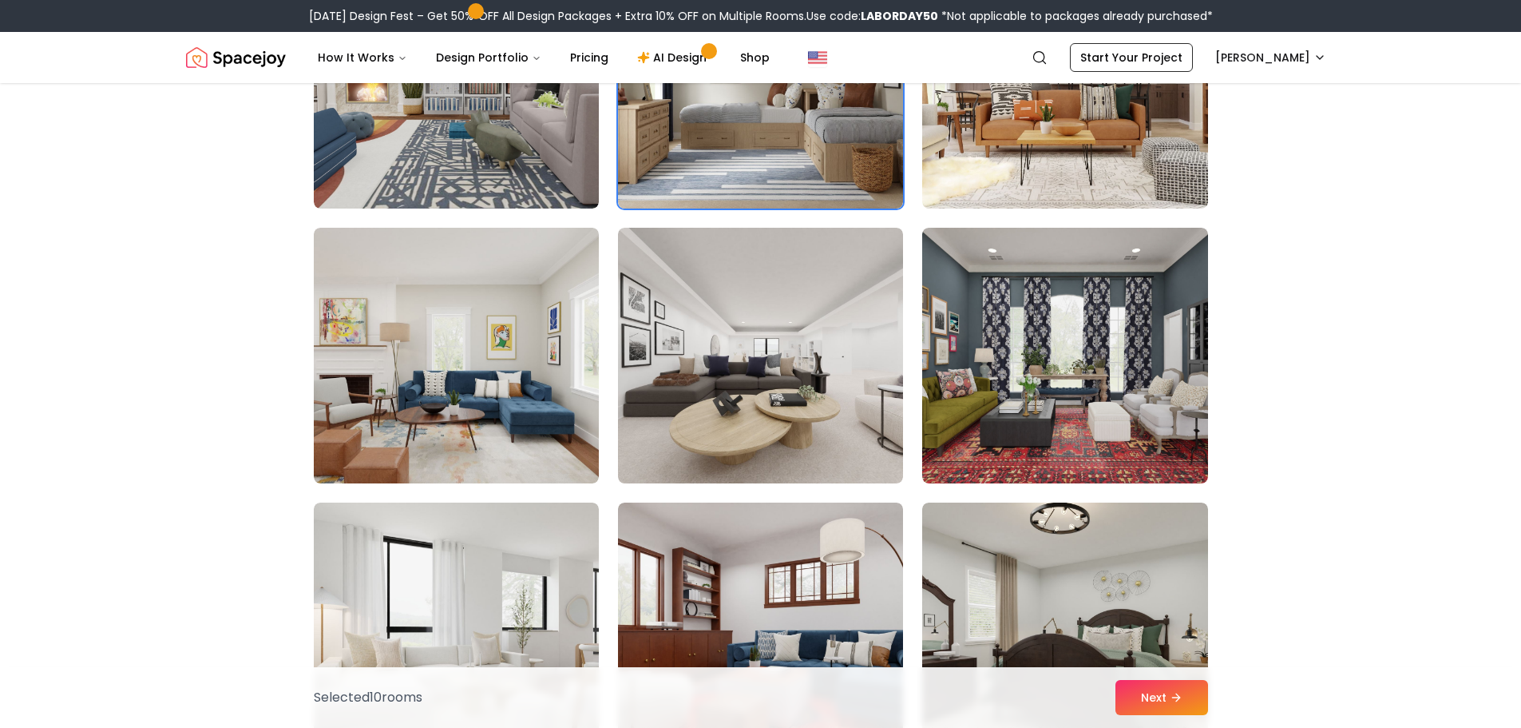
scroll to position [1517, 0]
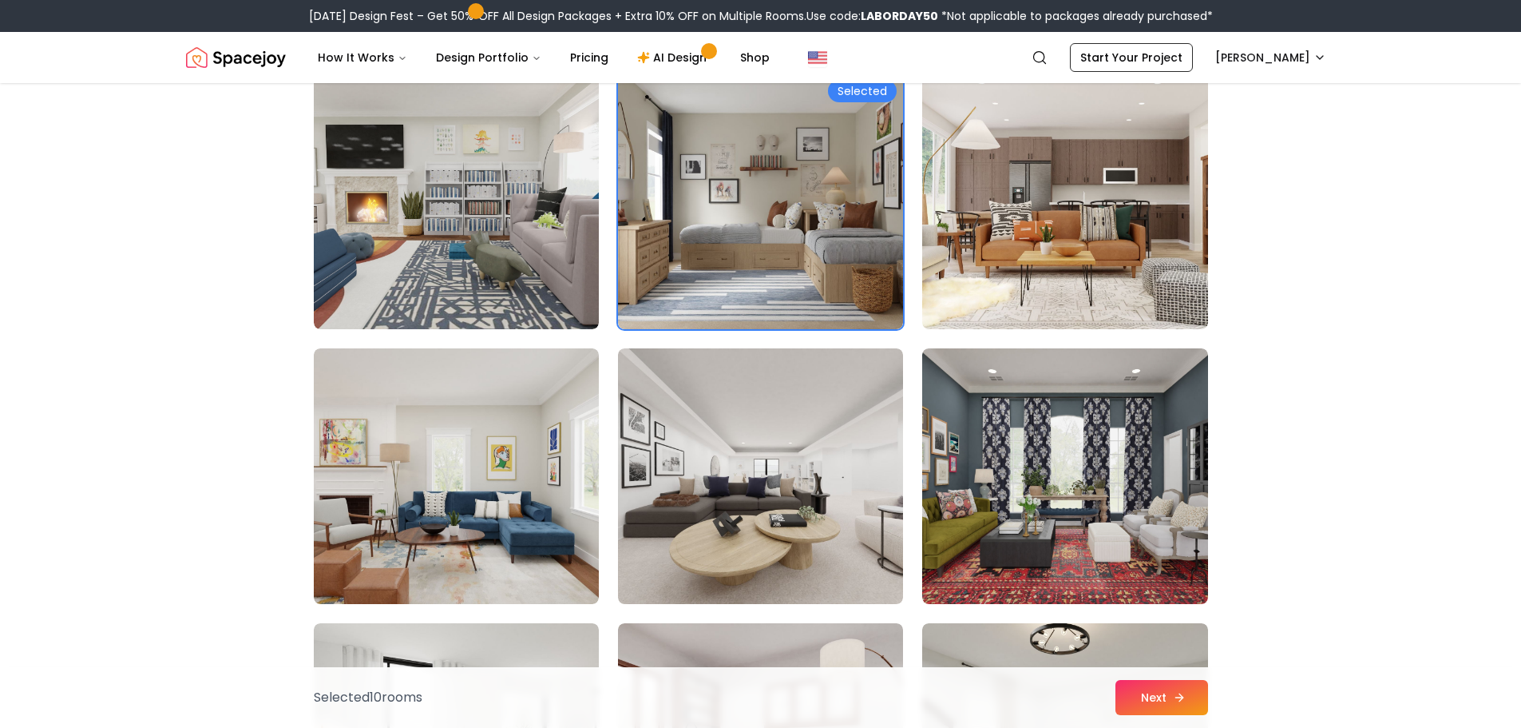
click at [1185, 705] on button "Next" at bounding box center [1162, 697] width 93 height 35
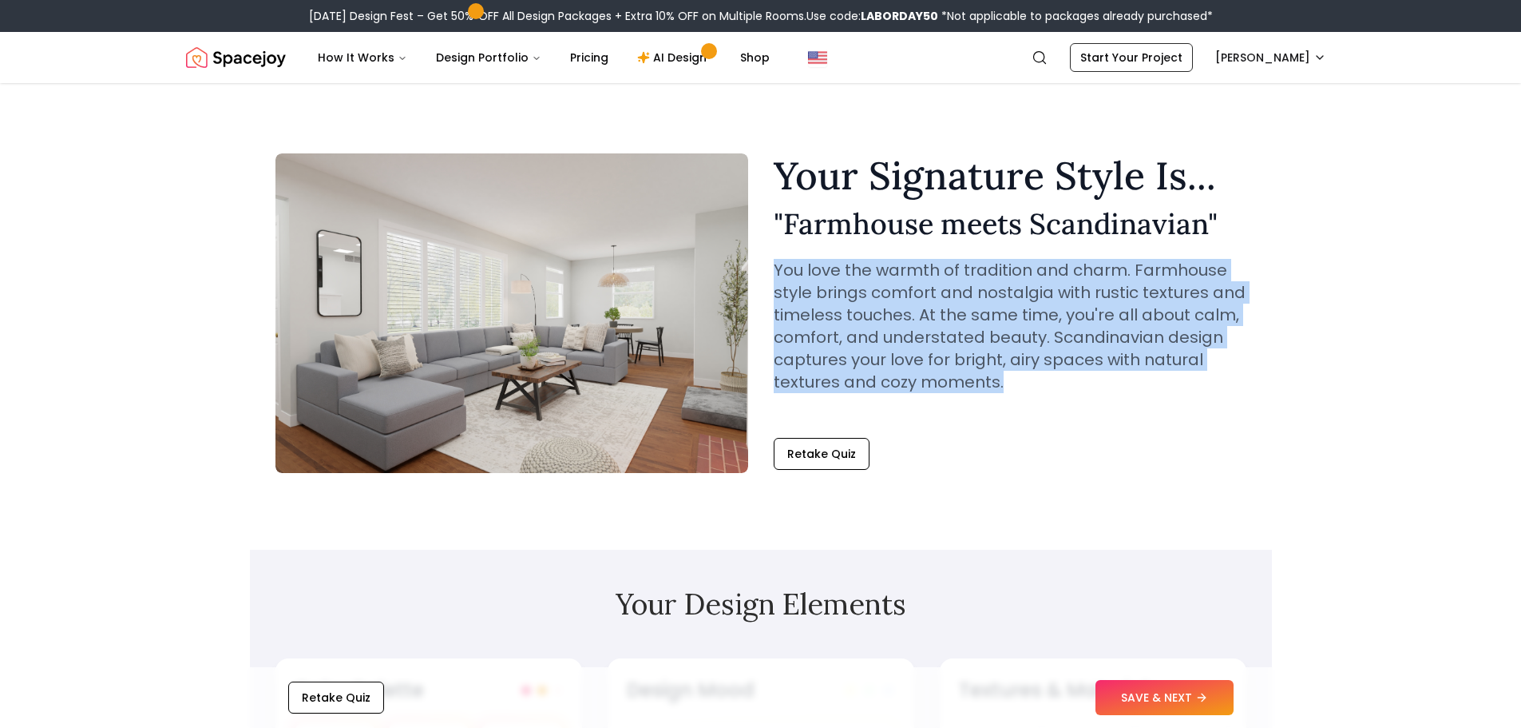
drag, startPoint x: 764, startPoint y: 268, endPoint x: 1040, endPoint y: 387, distance: 299.8
click at [1040, 387] on div "Your Signature Style Is... " Farmhouse meets Scandinavian " You love the warmth…" at bounding box center [761, 312] width 971 height 319
click at [1040, 387] on p "You love the warmth of tradition and charm. Farmhouse style brings comfort and …" at bounding box center [1010, 326] width 473 height 134
drag, startPoint x: 1041, startPoint y: 389, endPoint x: 774, endPoint y: 264, distance: 294.4
click at [774, 264] on p "You love the warmth of tradition and charm. Farmhouse style brings comfort and …" at bounding box center [1010, 326] width 473 height 134
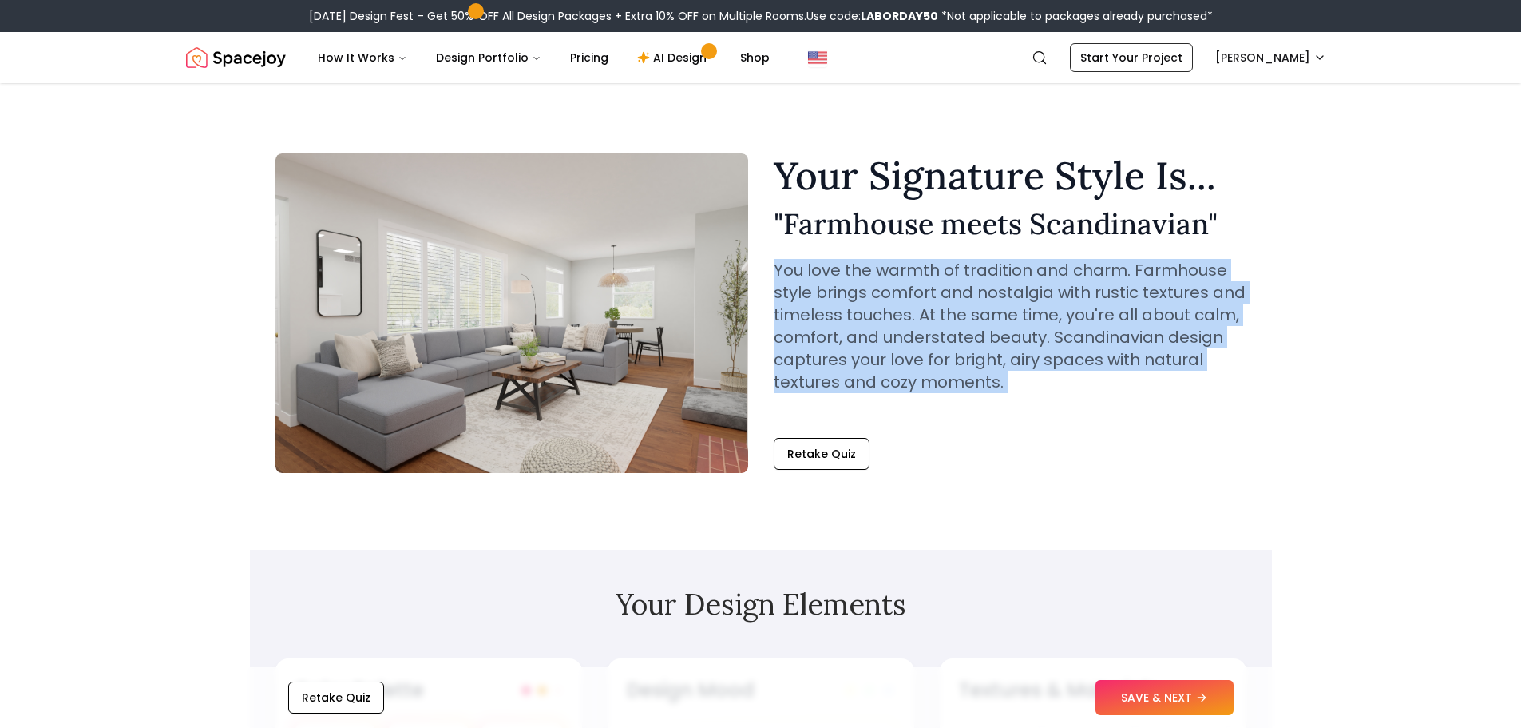
click at [774, 264] on p "You love the warmth of tradition and charm. Farmhouse style brings comfort and …" at bounding box center [1010, 326] width 473 height 134
drag, startPoint x: 774, startPoint y: 264, endPoint x: 1062, endPoint y: 407, distance: 321.8
click at [1062, 407] on div "Your Signature Style Is... " Farmhouse meets Scandinavian " You love the warmth…" at bounding box center [1010, 288] width 473 height 262
drag, startPoint x: 1064, startPoint y: 406, endPoint x: 765, endPoint y: 260, distance: 332.2
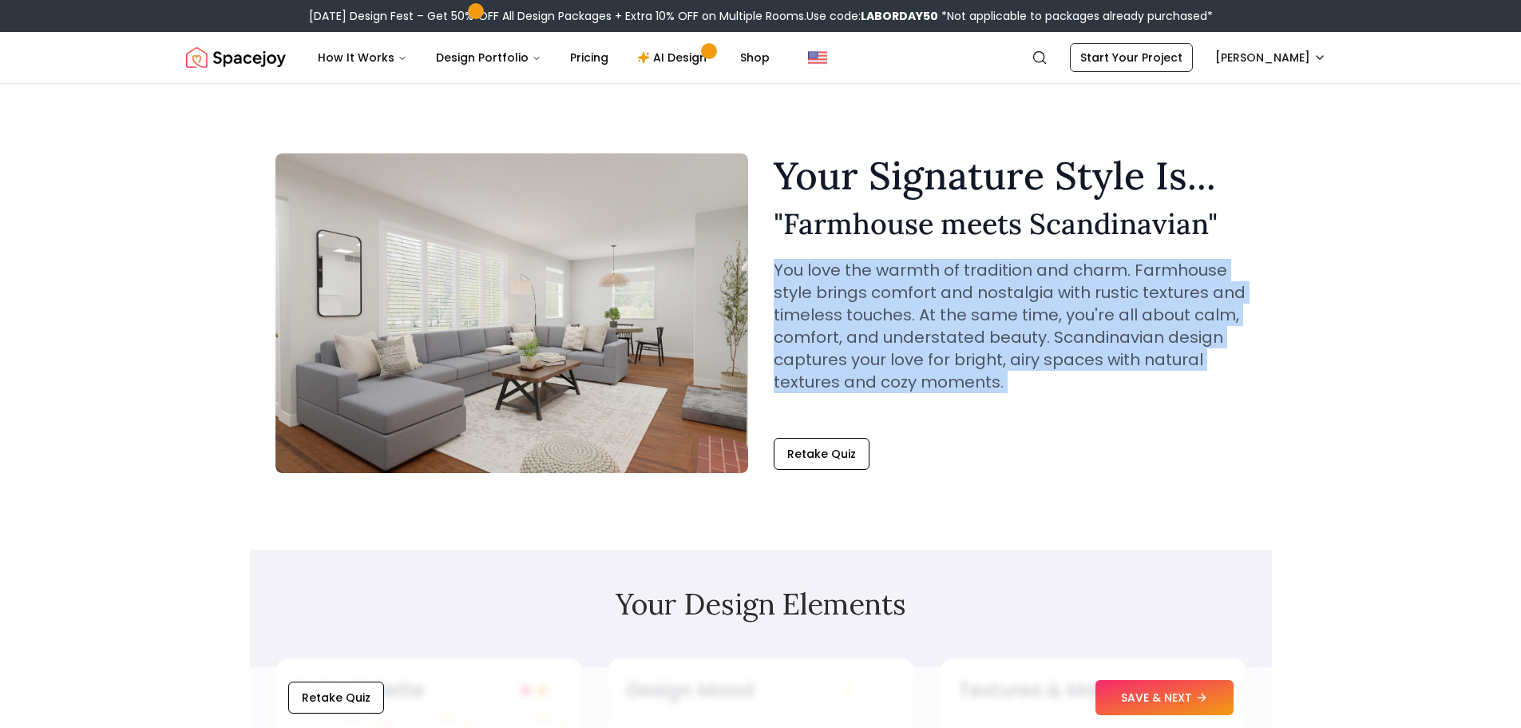
click at [765, 260] on div "Your Signature Style Is... " Farmhouse meets Scandinavian " You love the warmth…" at bounding box center [761, 312] width 971 height 319
drag, startPoint x: 765, startPoint y: 260, endPoint x: 1021, endPoint y: 388, distance: 286.4
click at [1021, 388] on div "Your Signature Style Is... " Farmhouse meets Scandinavian " You love the warmth…" at bounding box center [761, 312] width 971 height 319
click at [1021, 388] on p "You love the warmth of tradition and charm. Farmhouse style brings comfort and …" at bounding box center [1010, 326] width 473 height 134
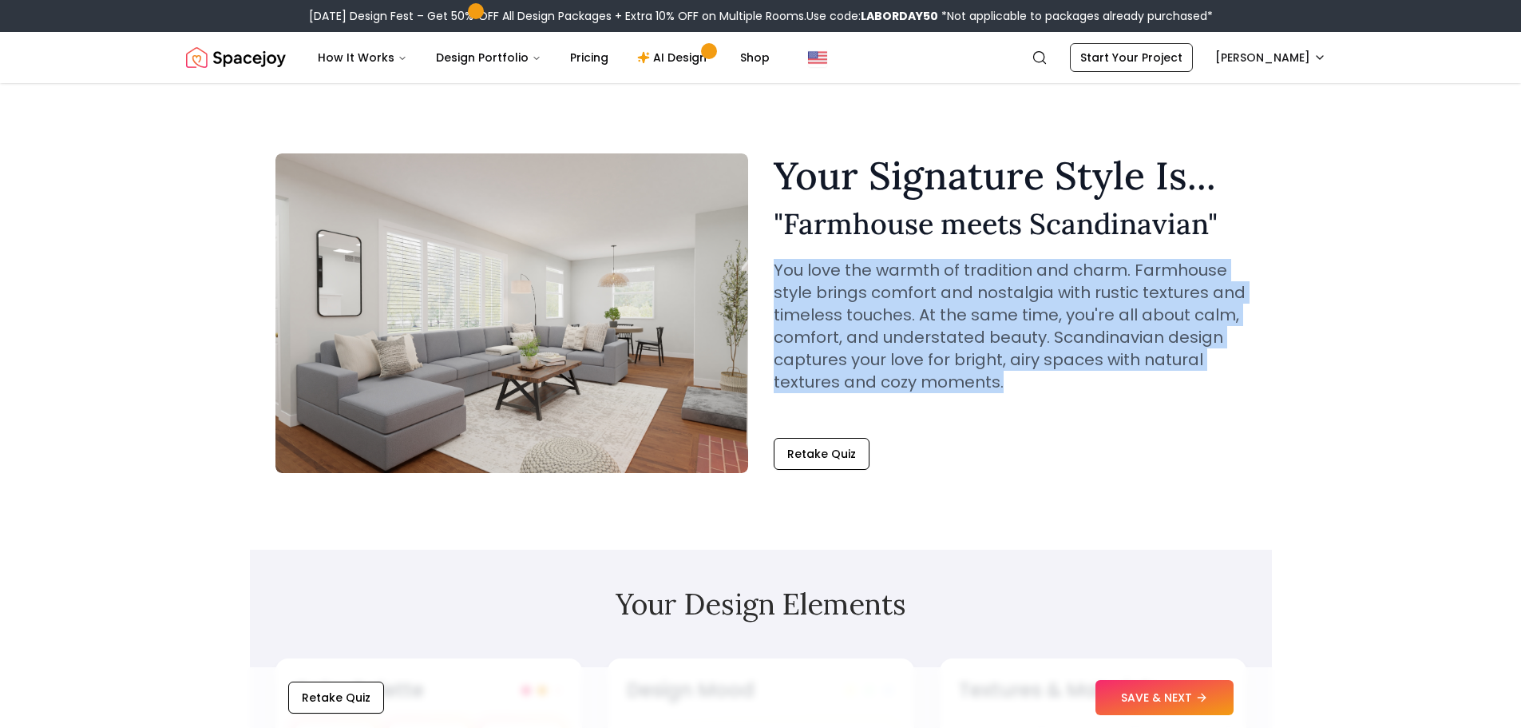
drag, startPoint x: 1028, startPoint y: 391, endPoint x: 767, endPoint y: 268, distance: 288.3
click at [767, 268] on div "Your Signature Style Is... " Farmhouse meets Scandinavian " You love the warmth…" at bounding box center [761, 312] width 971 height 319
drag, startPoint x: 764, startPoint y: 261, endPoint x: 1038, endPoint y: 386, distance: 300.9
click at [1038, 386] on div "Your Signature Style Is... " Farmhouse meets Scandinavian " You love the warmth…" at bounding box center [761, 312] width 971 height 319
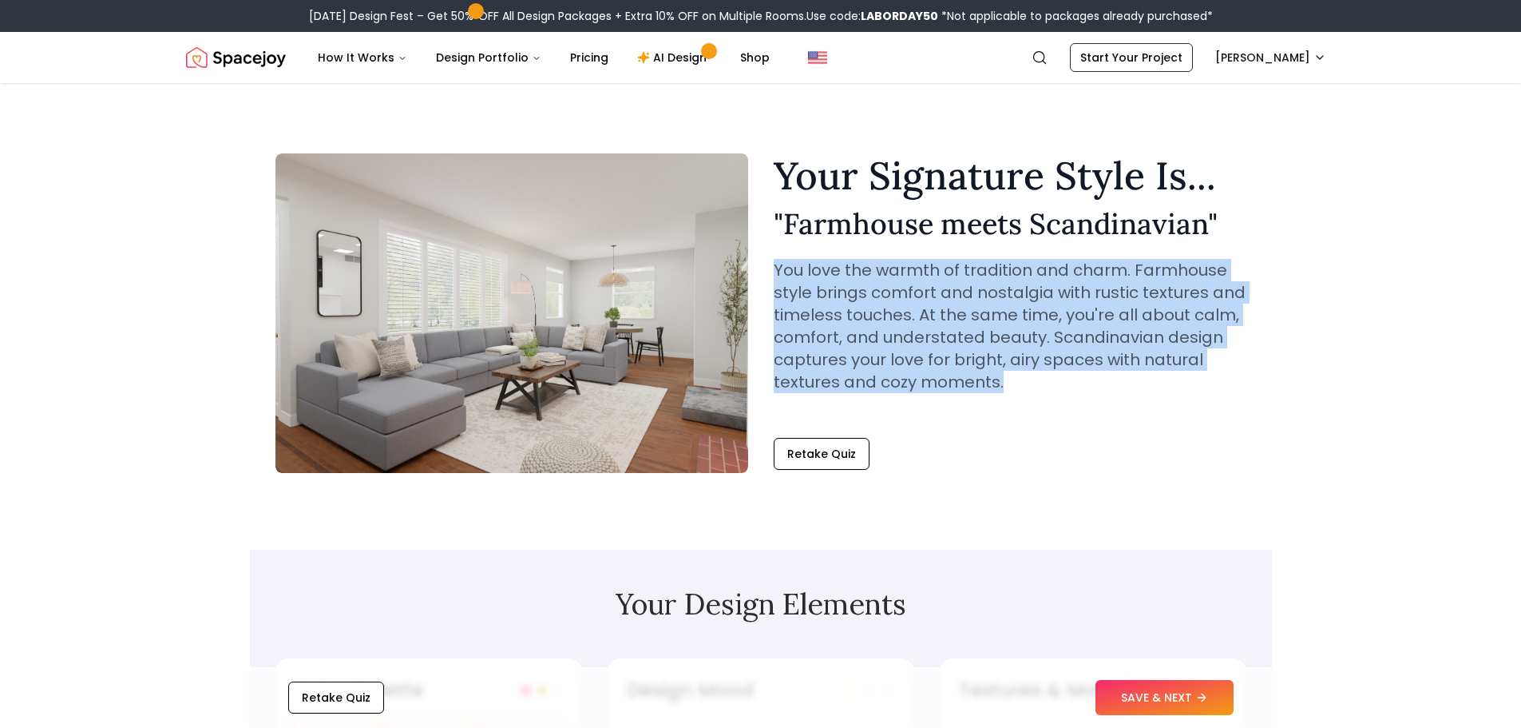
click at [1038, 386] on p "You love the warmth of tradition and charm. Farmhouse style brings comfort and …" at bounding box center [1010, 326] width 473 height 134
drag, startPoint x: 1047, startPoint y: 385, endPoint x: 771, endPoint y: 255, distance: 304.7
click at [771, 255] on div "Your Signature Style Is... " Farmhouse meets Scandinavian " You love the warmth…" at bounding box center [761, 312] width 971 height 319
drag, startPoint x: 770, startPoint y: 252, endPoint x: 1048, endPoint y: 387, distance: 309.3
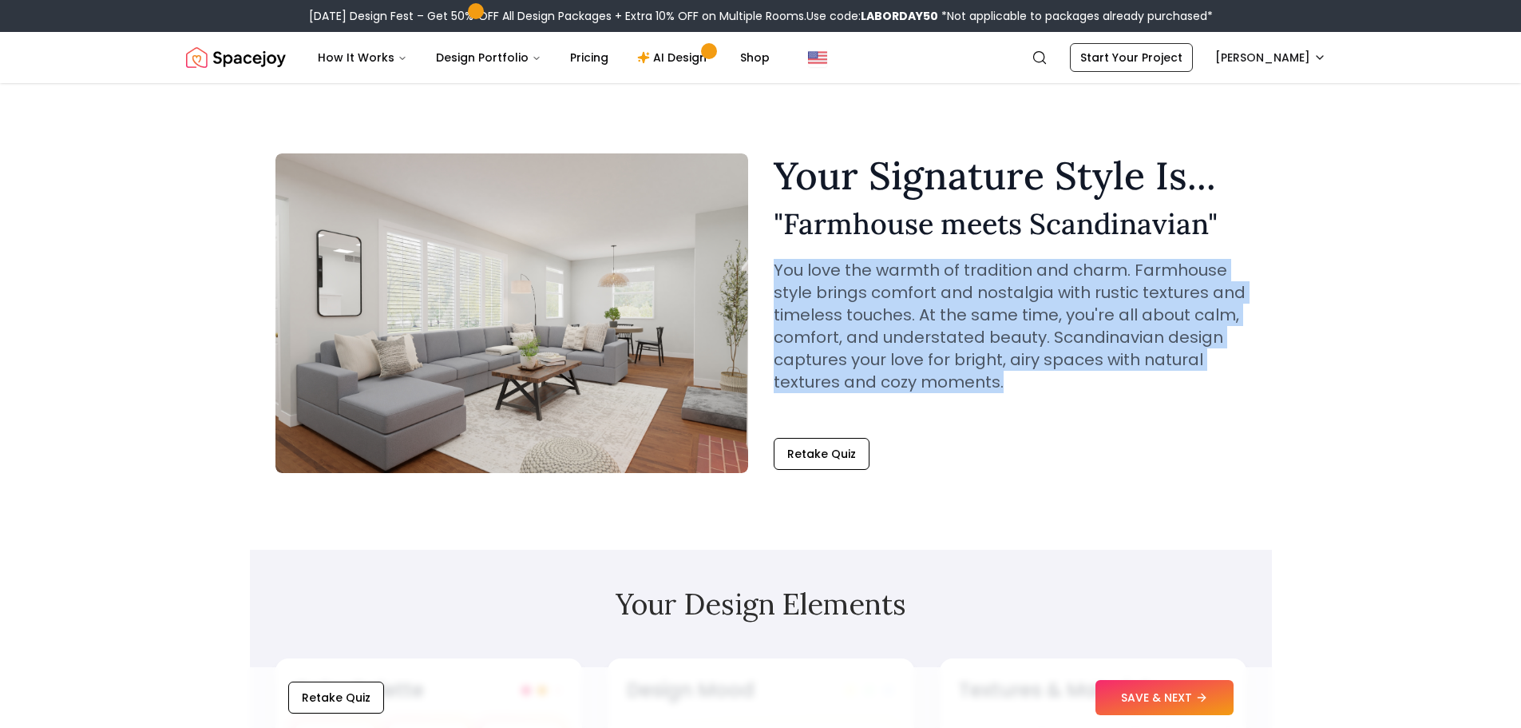
click at [1048, 387] on div "Your Signature Style Is... " Farmhouse meets Scandinavian " You love the warmth…" at bounding box center [761, 312] width 971 height 319
click at [1048, 387] on p "You love the warmth of tradition and charm. Farmhouse style brings comfort and …" at bounding box center [1010, 326] width 473 height 134
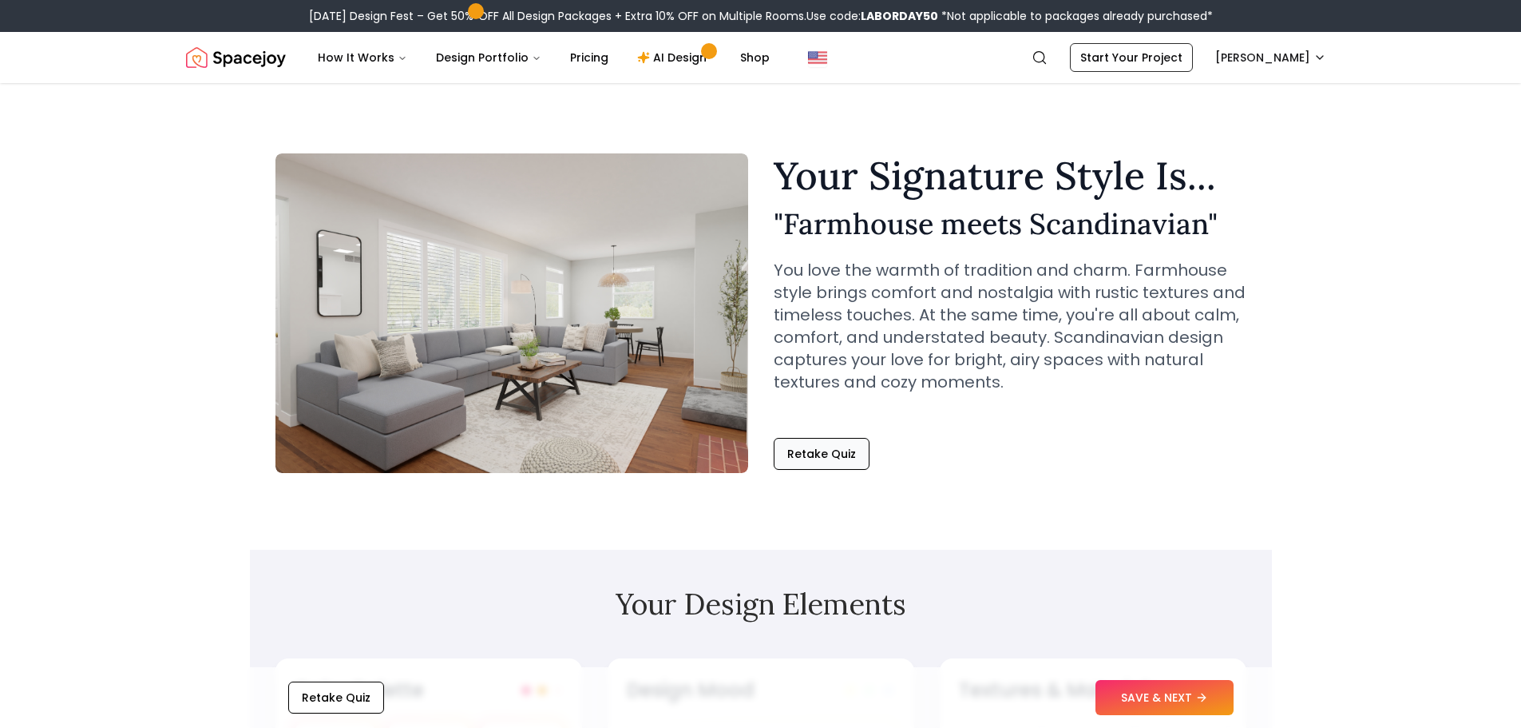
click at [818, 446] on button "Retake Quiz" at bounding box center [822, 454] width 96 height 32
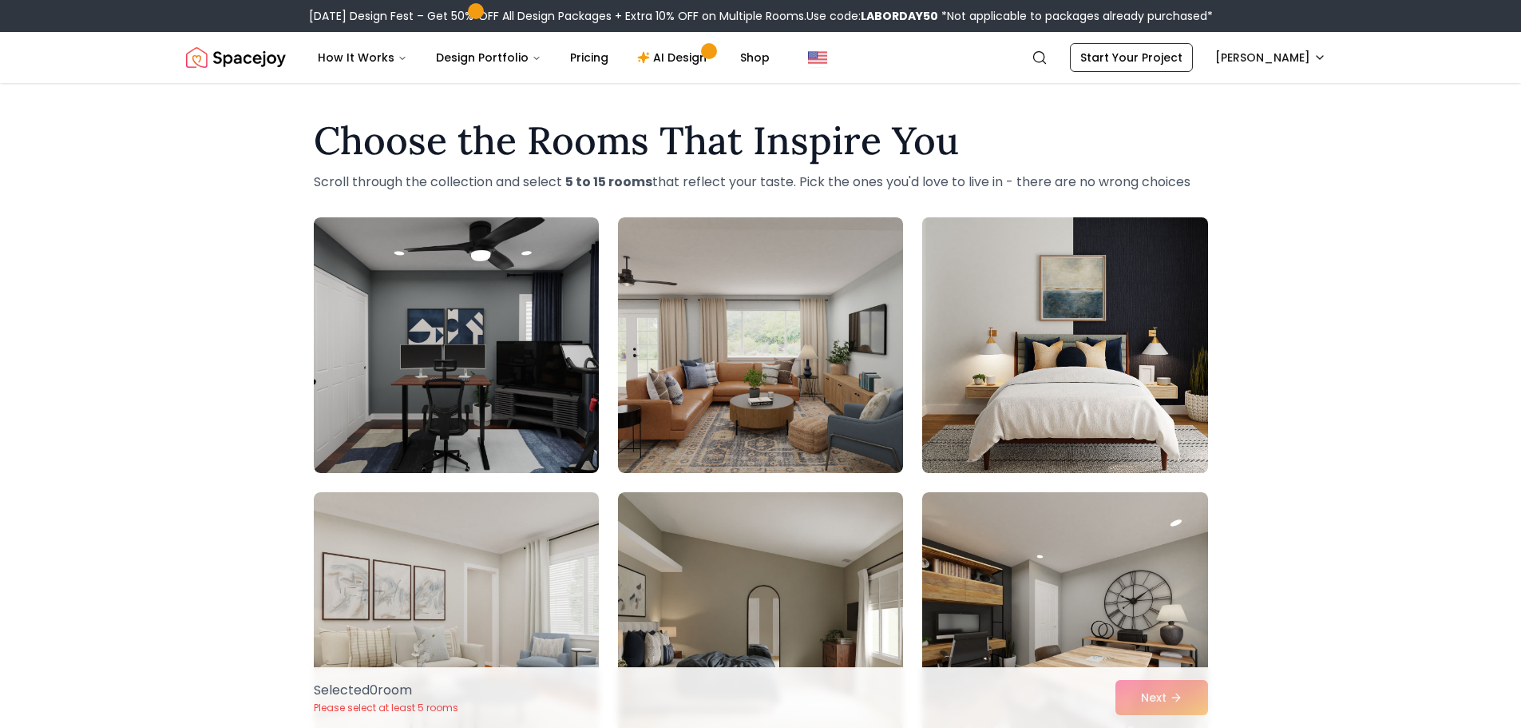
click at [989, 347] on img at bounding box center [1064, 345] width 299 height 268
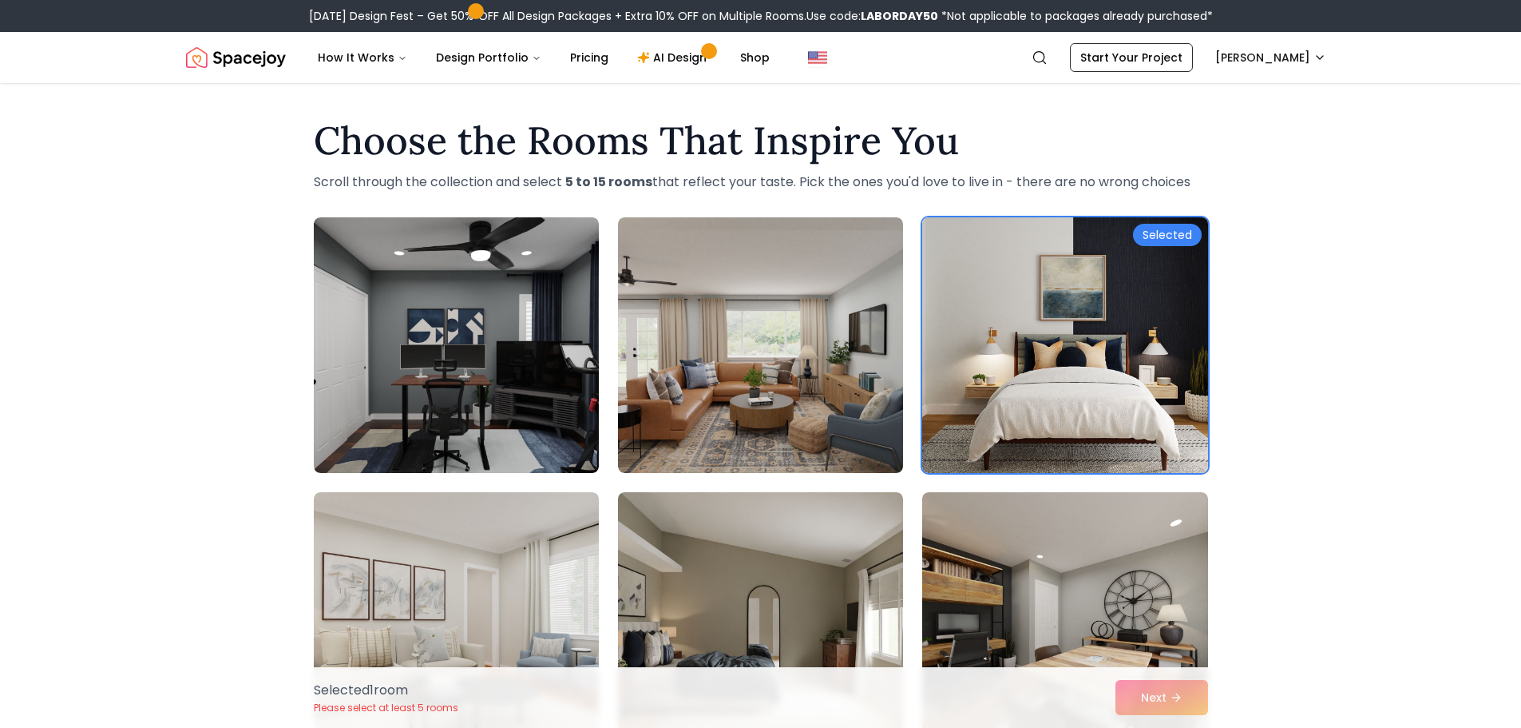
scroll to position [240, 0]
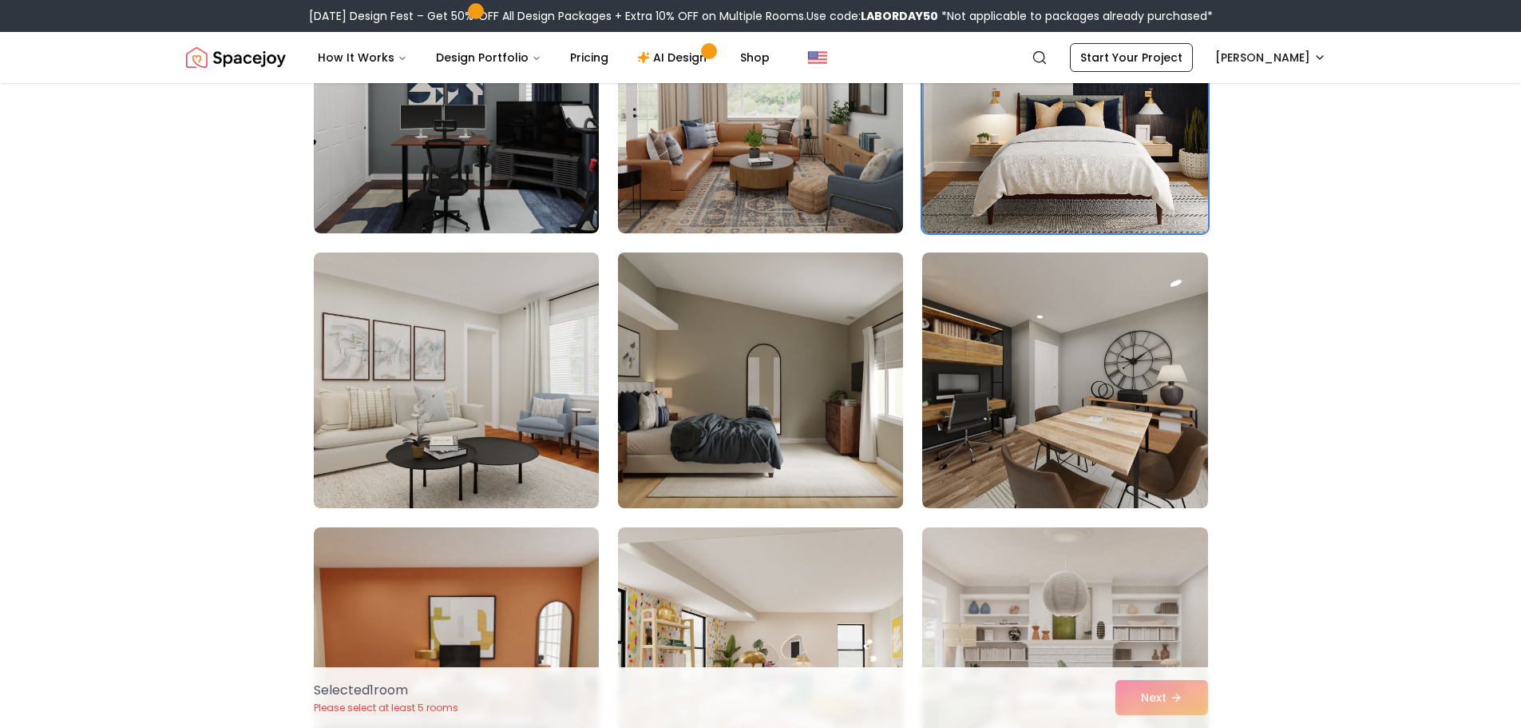
click at [779, 408] on img at bounding box center [760, 380] width 299 height 268
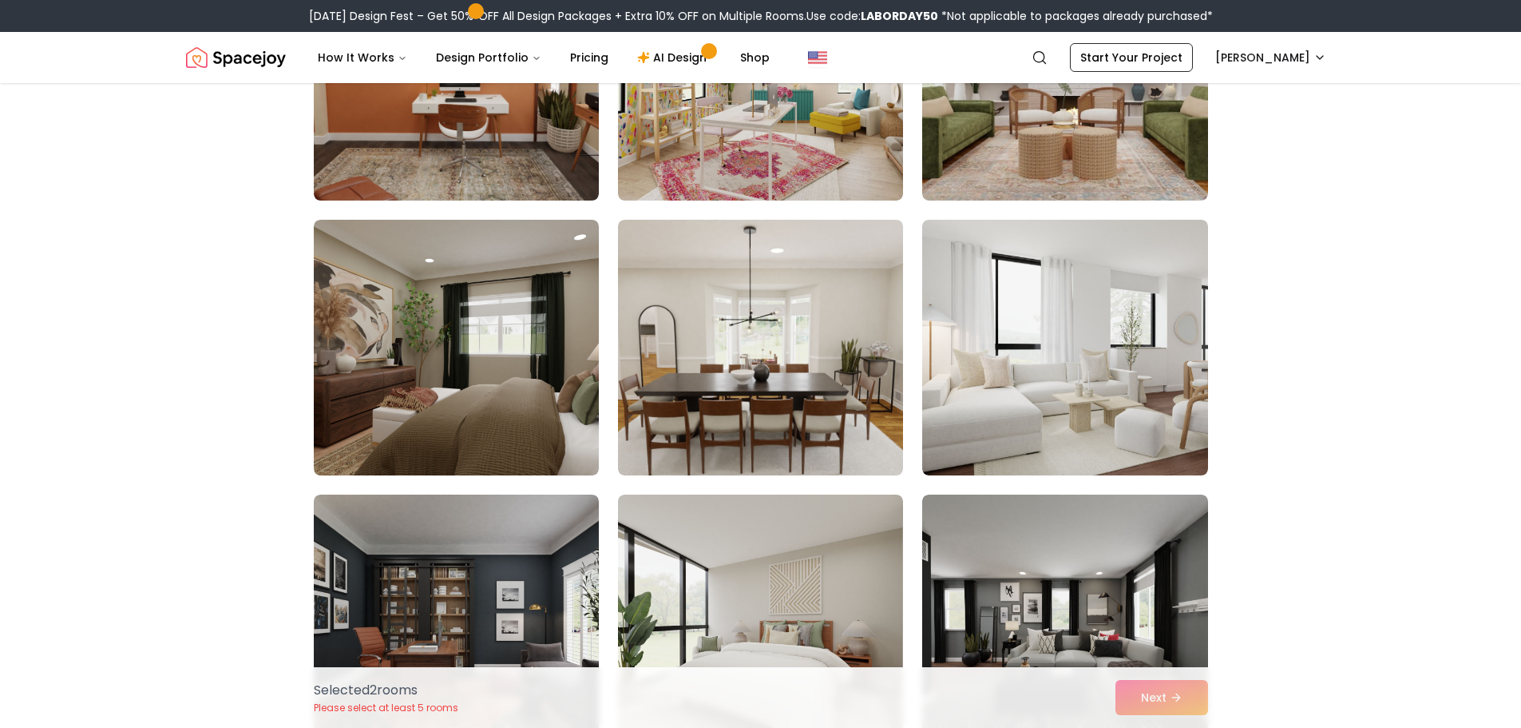
scroll to position [878, 0]
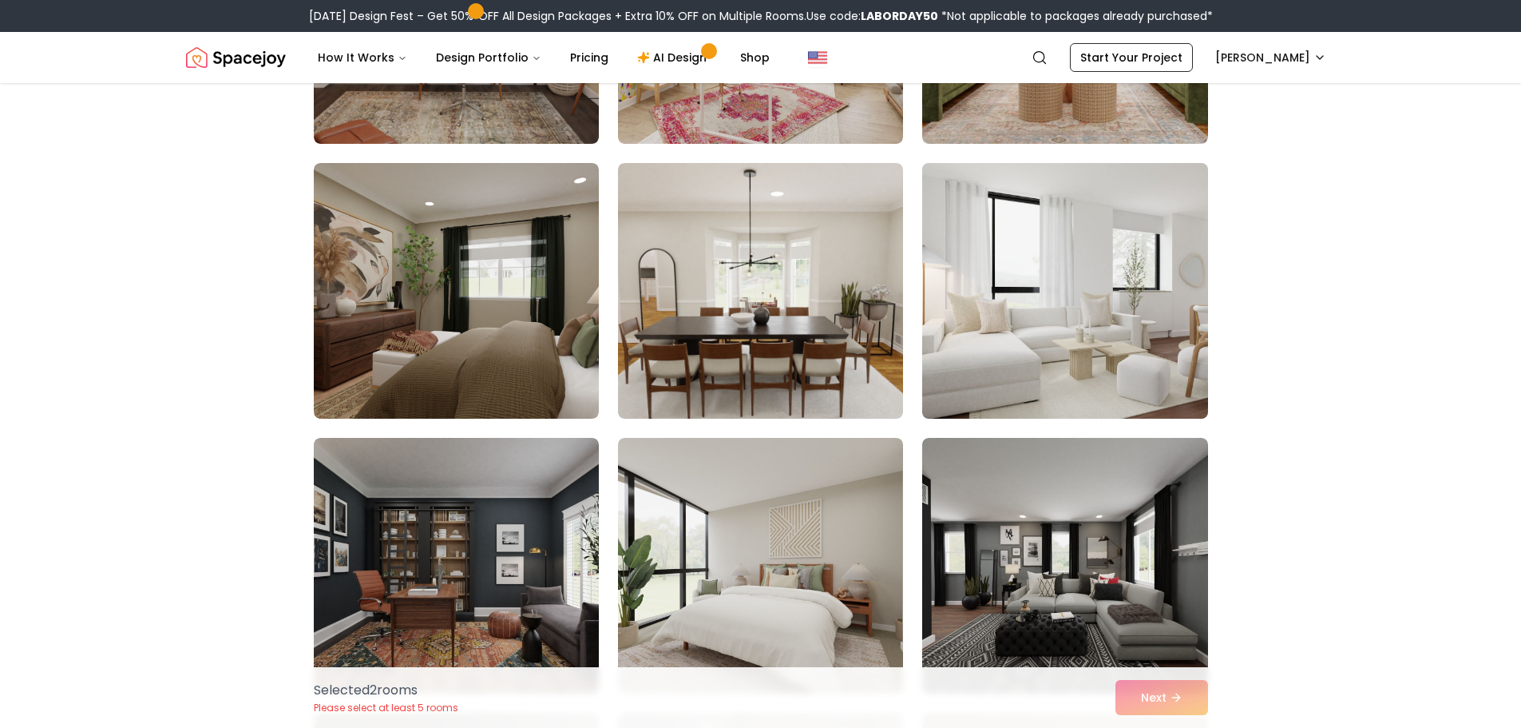
click at [1086, 332] on img at bounding box center [1064, 291] width 299 height 268
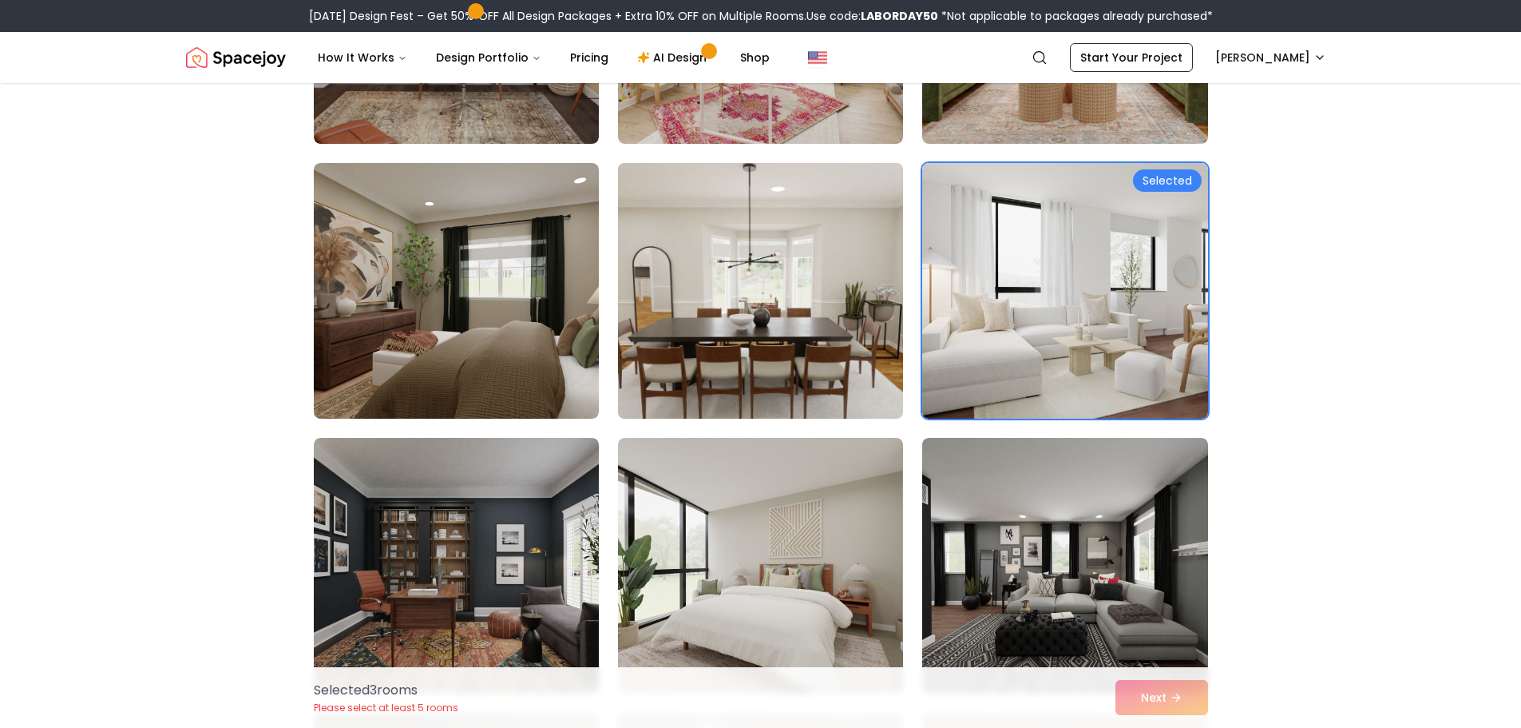
scroll to position [958, 0]
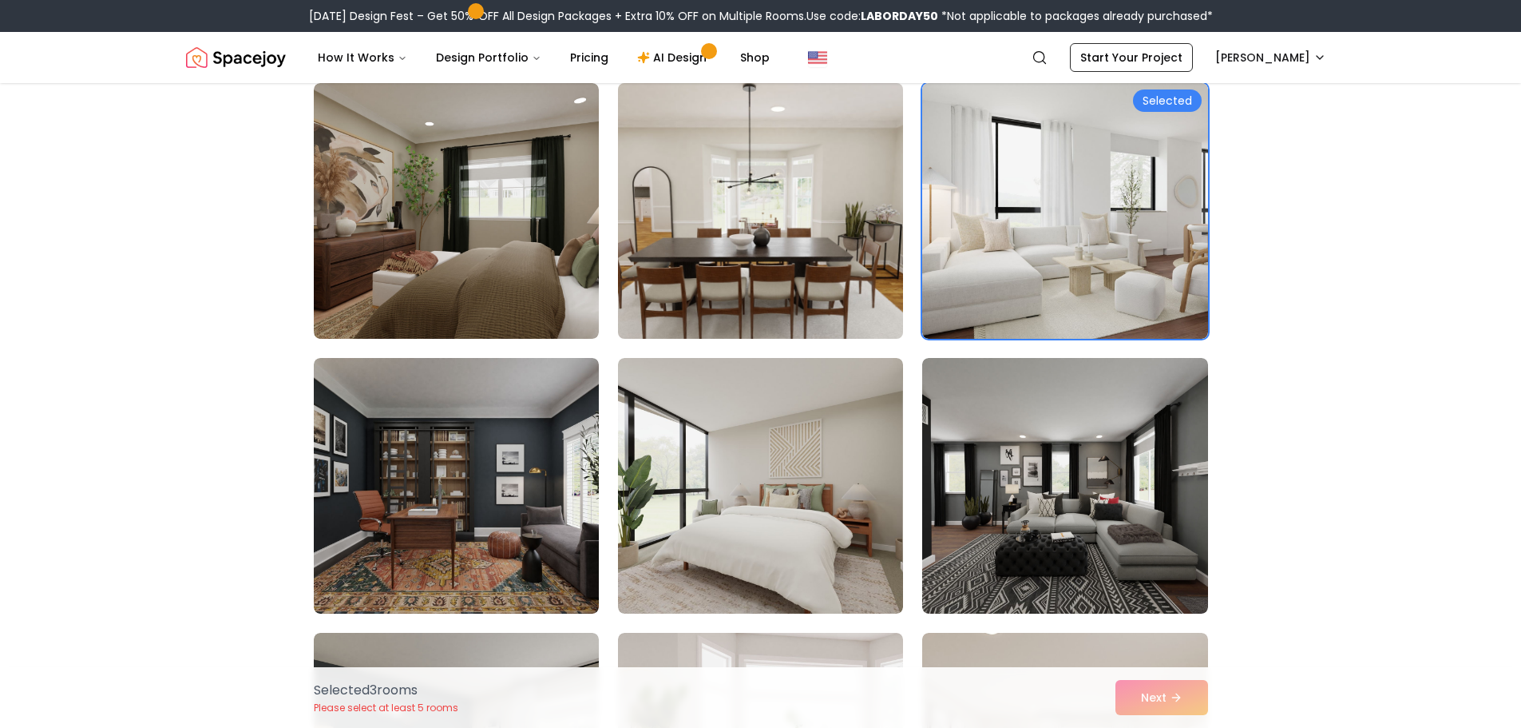
click at [769, 281] on img at bounding box center [760, 211] width 299 height 268
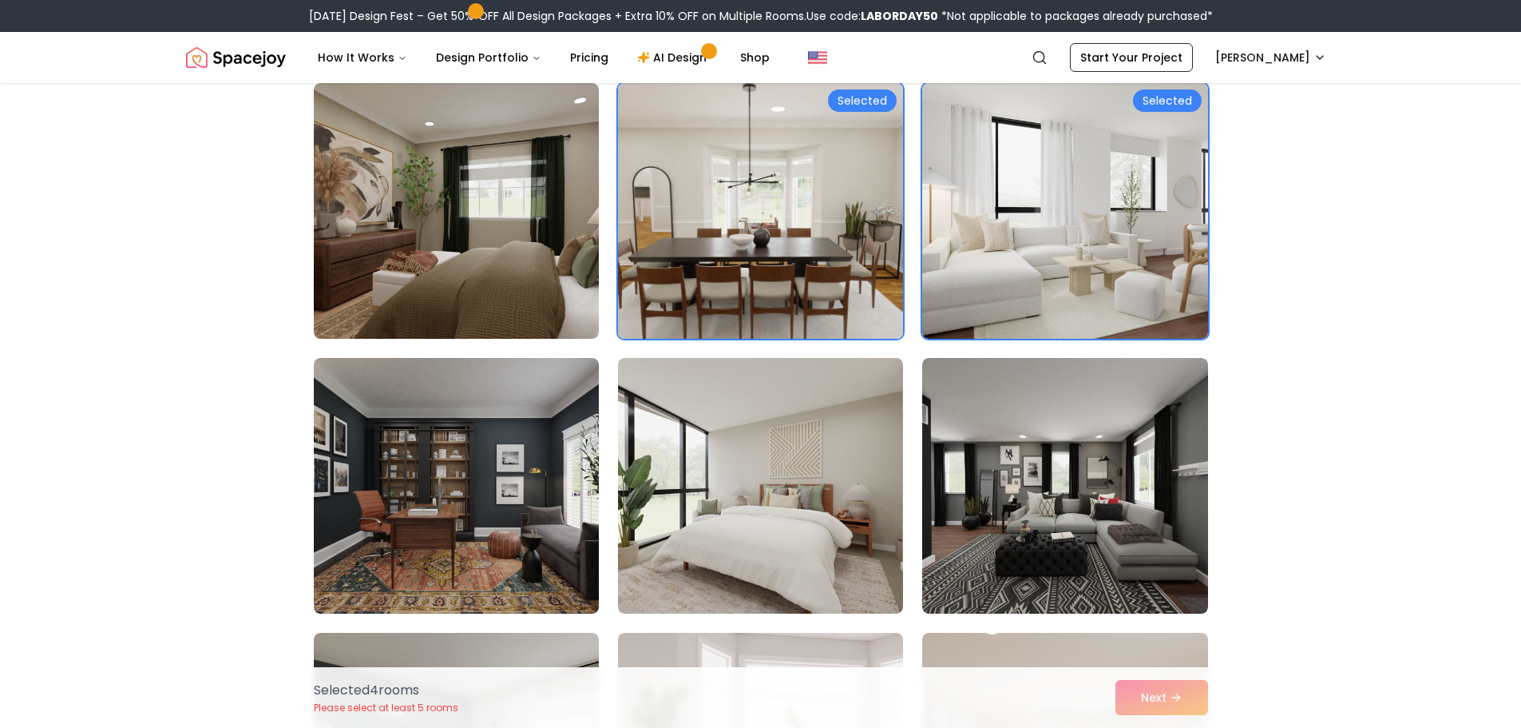
scroll to position [1198, 0]
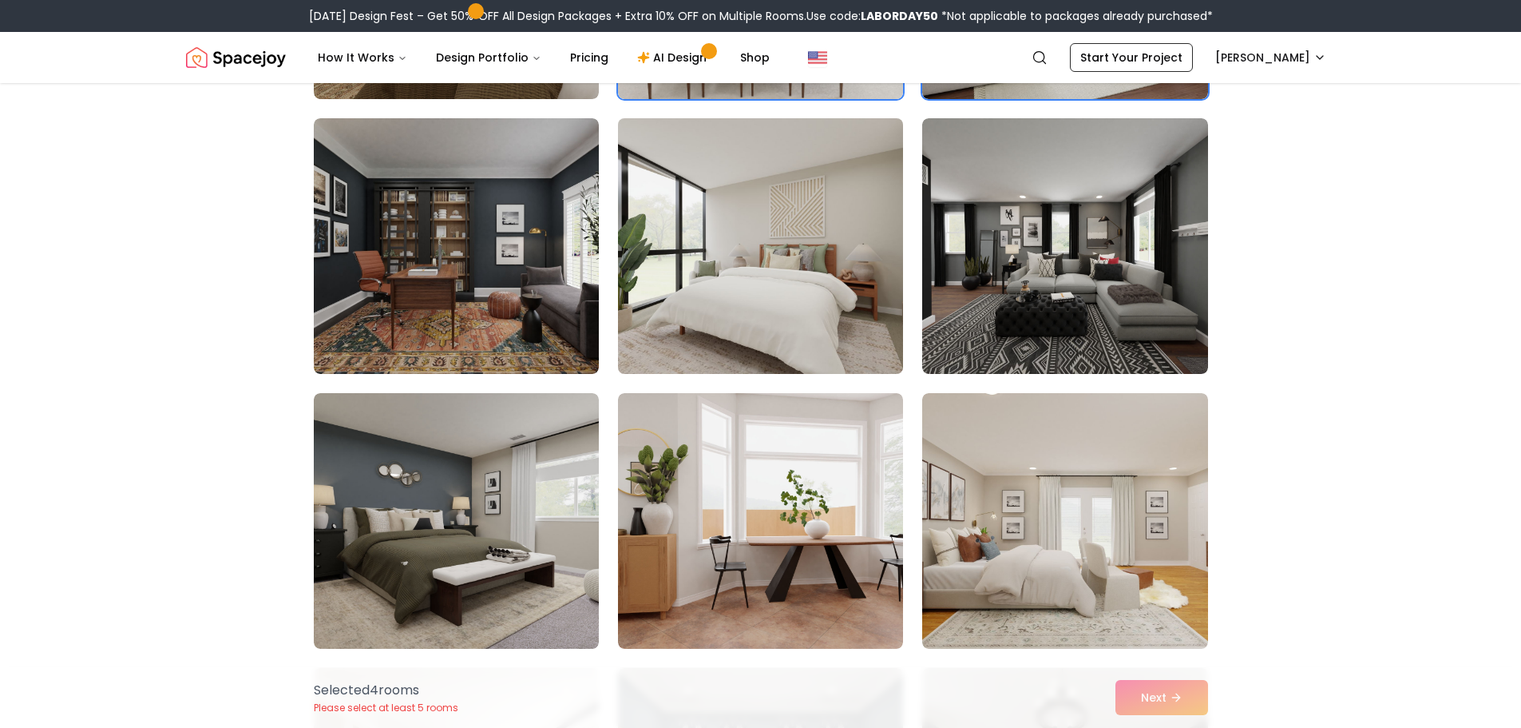
click at [746, 318] on img at bounding box center [760, 246] width 299 height 268
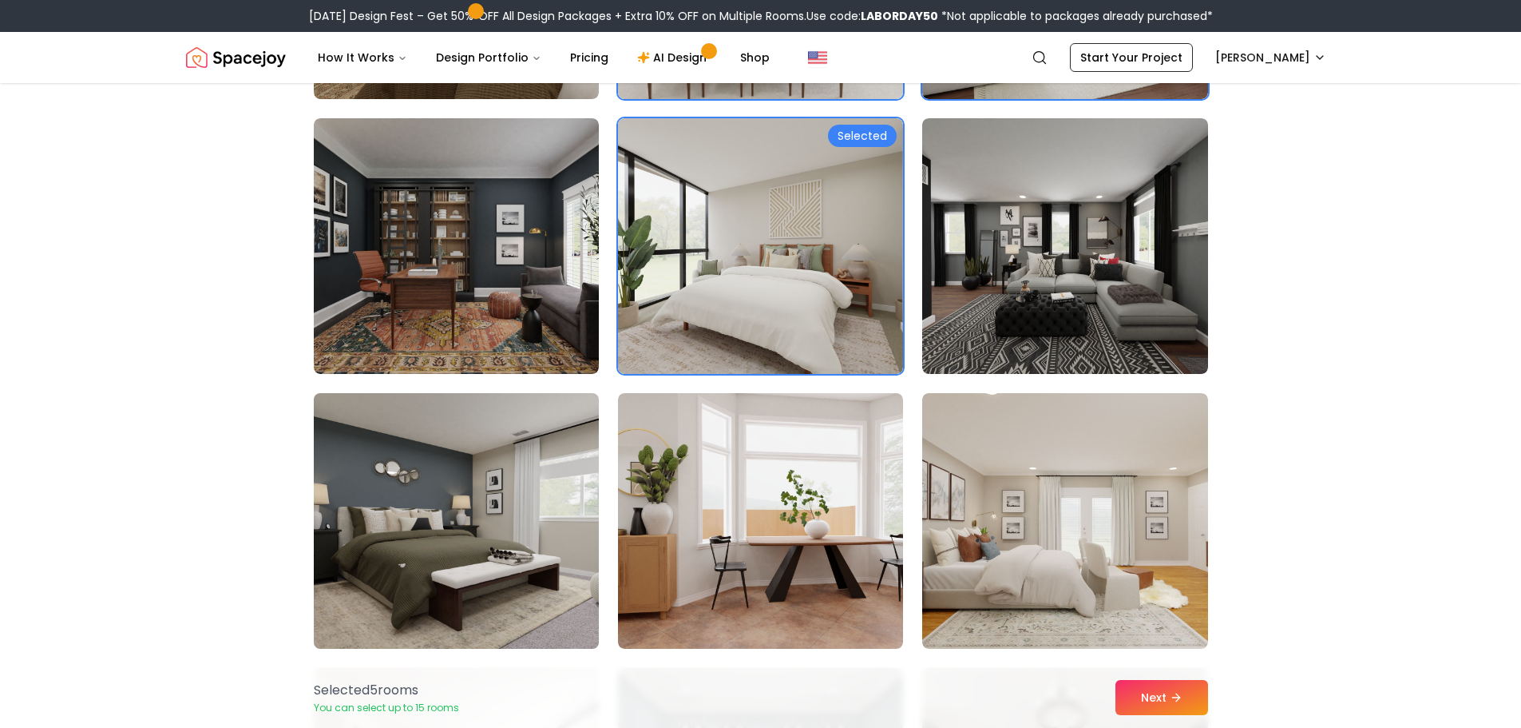
click at [482, 500] on img at bounding box center [456, 521] width 299 height 268
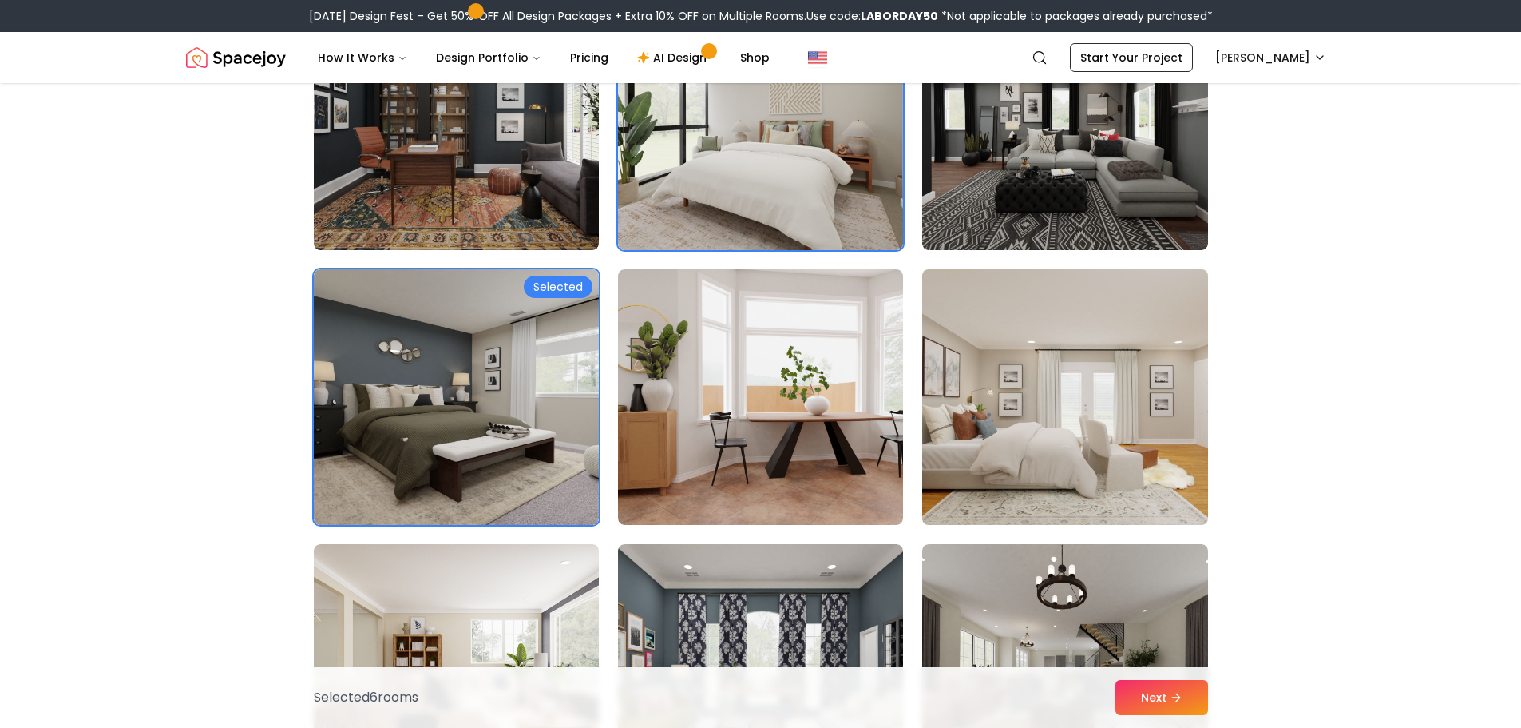
scroll to position [1517, 0]
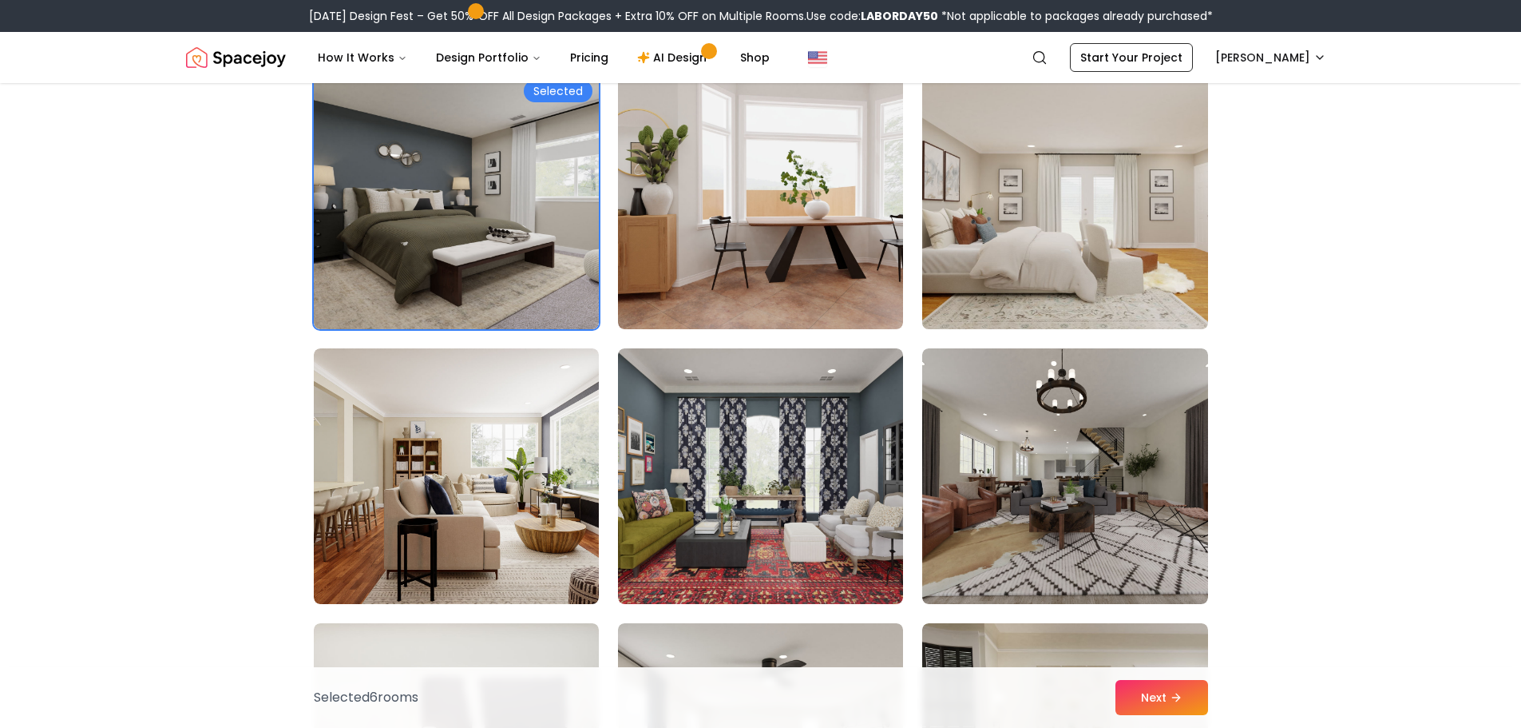
click at [1124, 247] on img at bounding box center [1064, 201] width 299 height 268
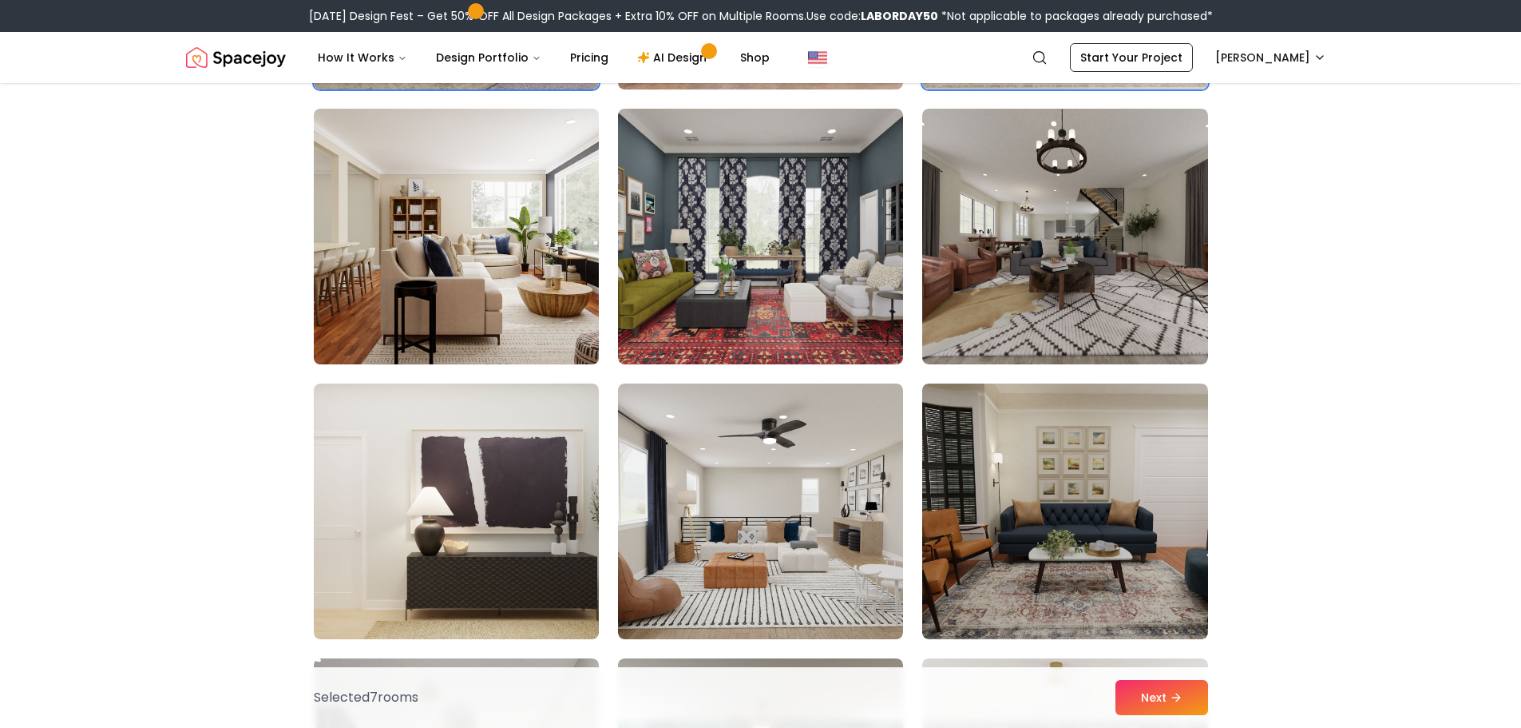
click at [443, 299] on img at bounding box center [456, 236] width 299 height 268
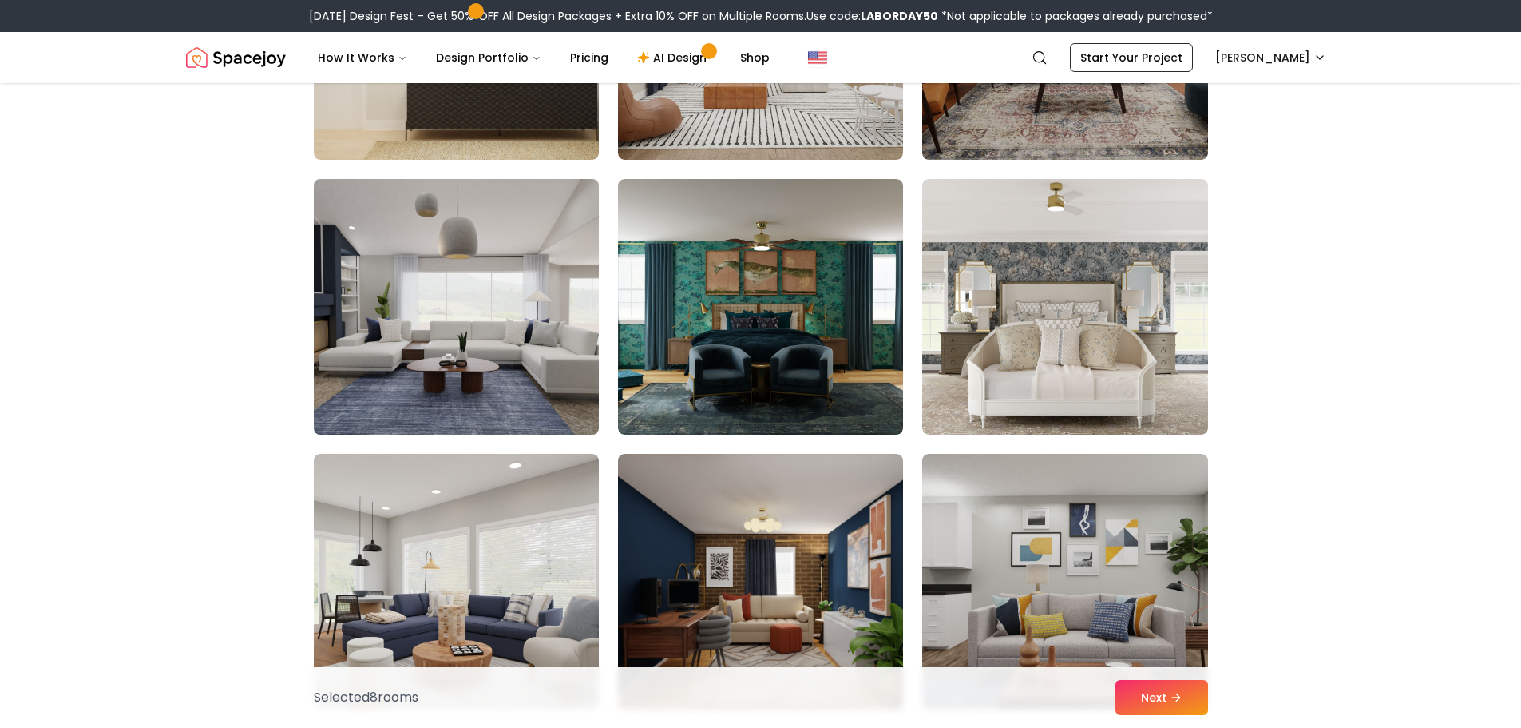
scroll to position [2316, 0]
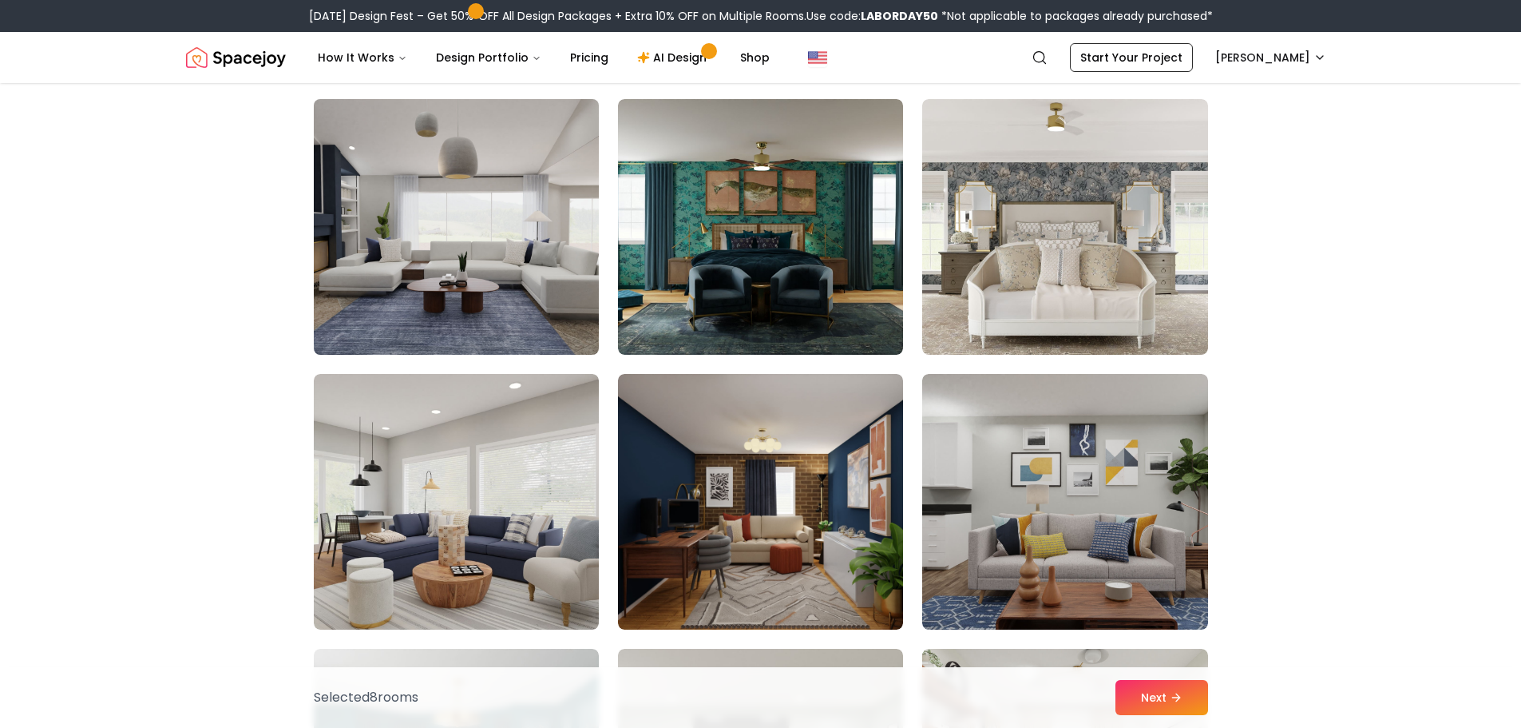
click at [497, 278] on img at bounding box center [456, 227] width 299 height 268
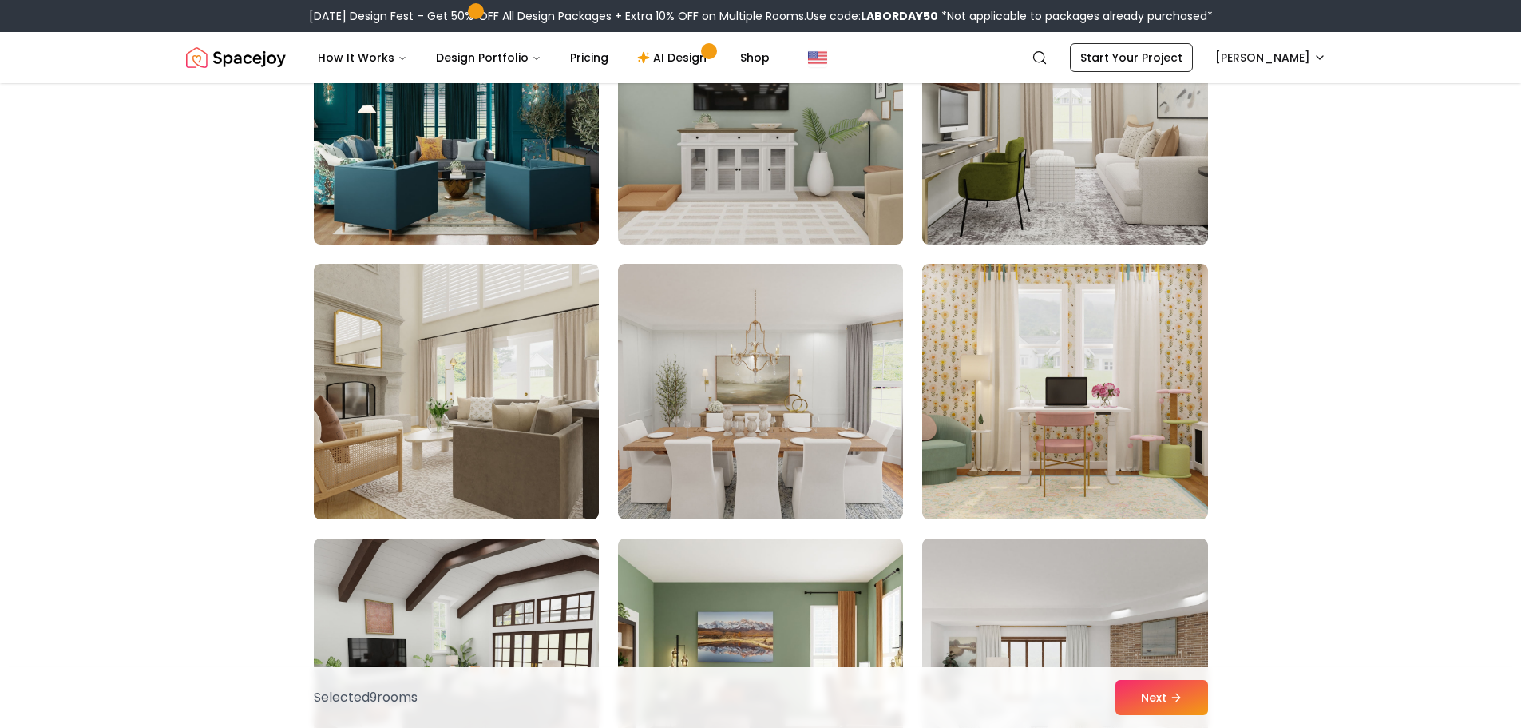
scroll to position [3114, 0]
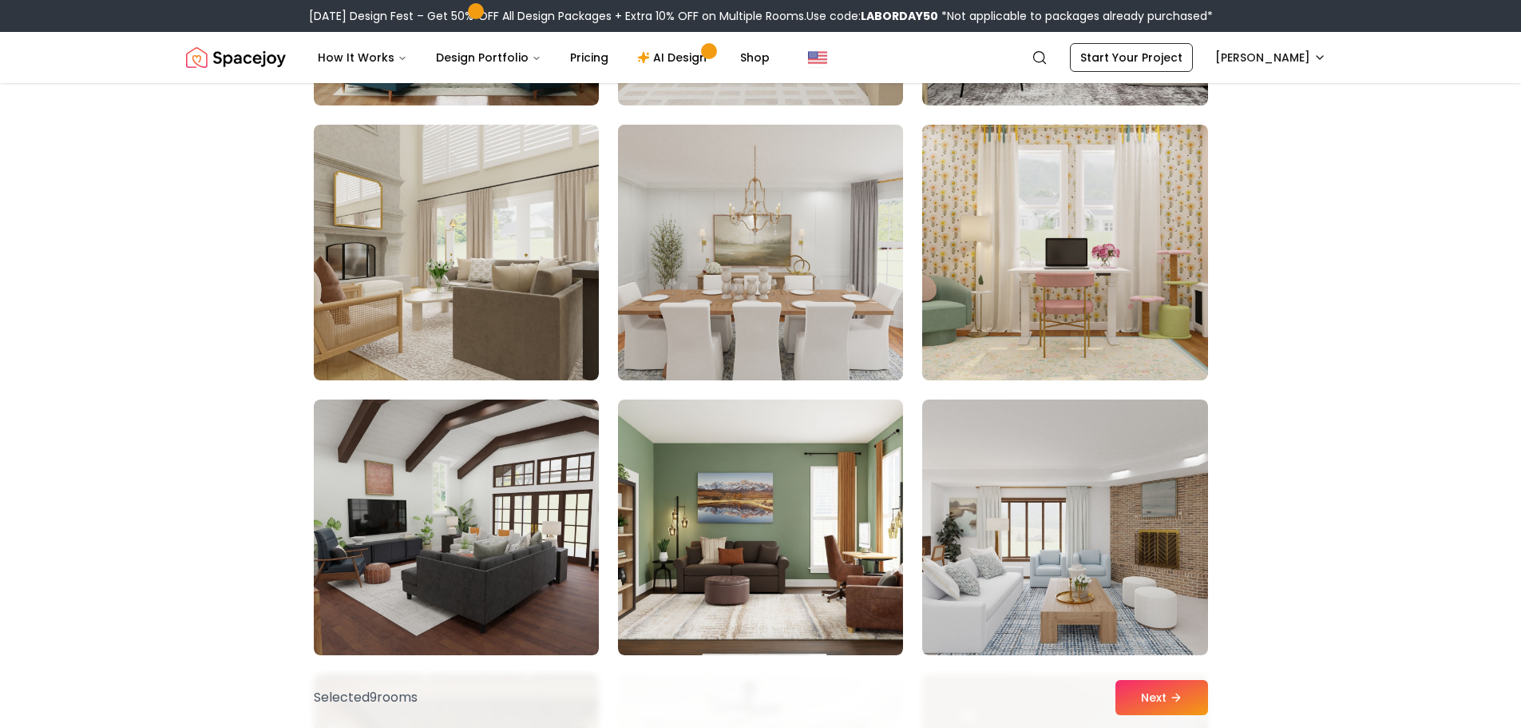
click at [748, 290] on img at bounding box center [760, 252] width 299 height 268
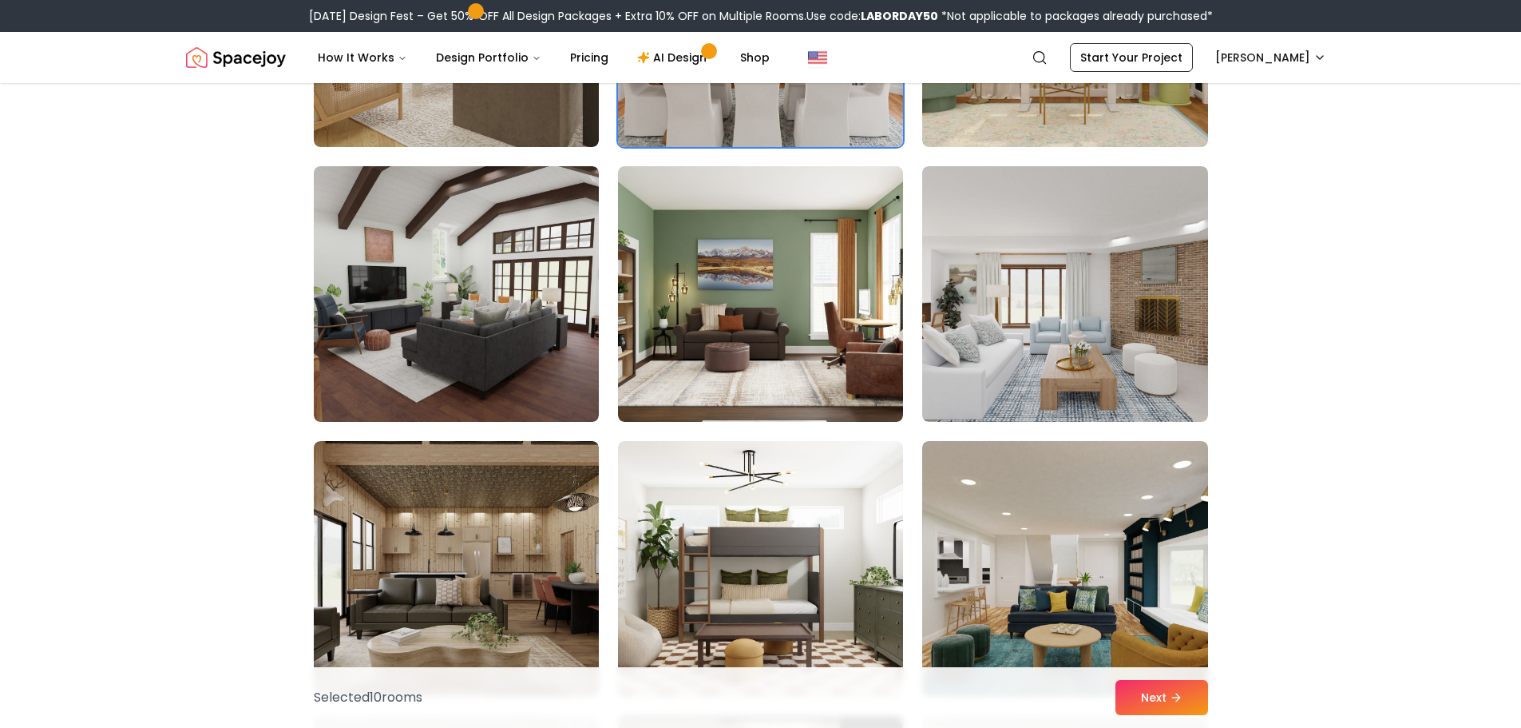
scroll to position [3354, 0]
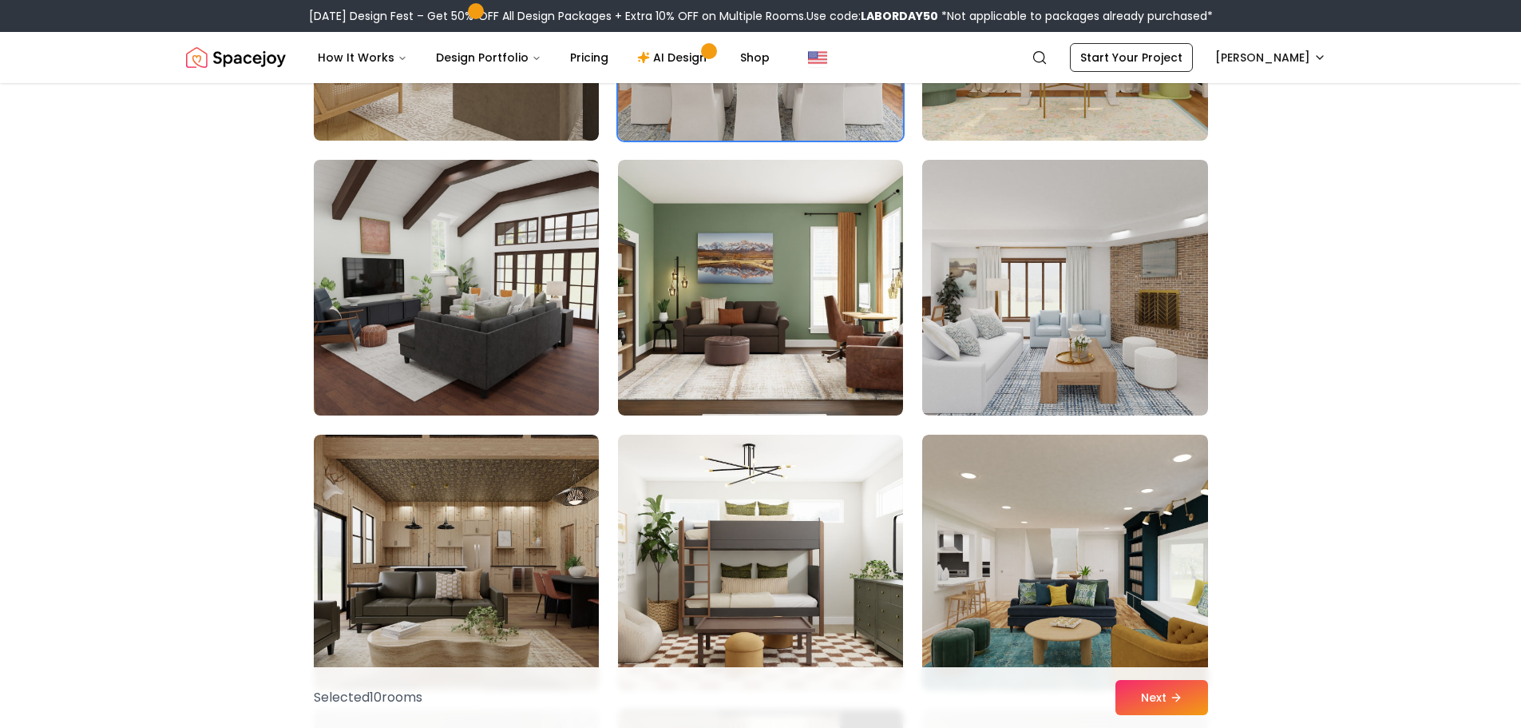
click at [493, 361] on img at bounding box center [456, 287] width 299 height 268
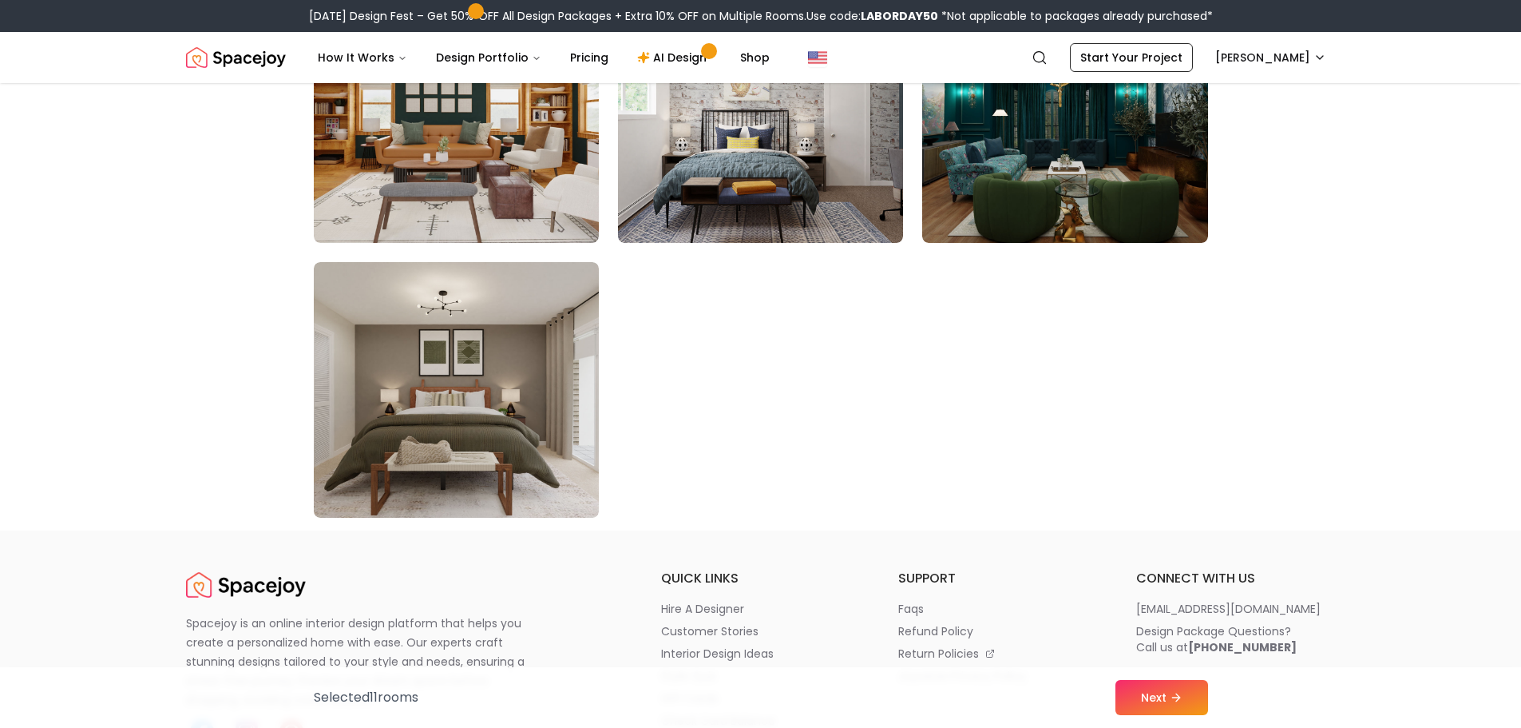
scroll to position [9024, 0]
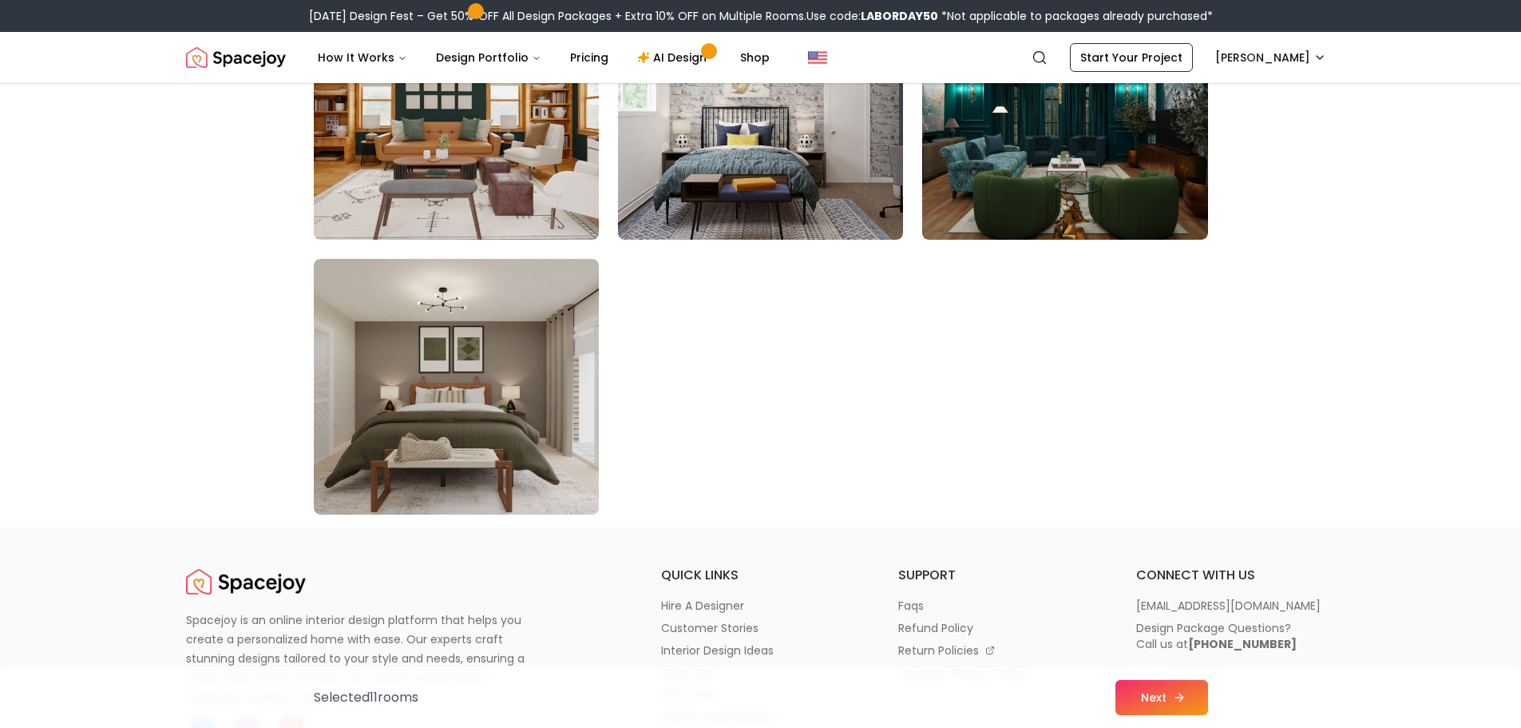
click at [1186, 686] on button "Next" at bounding box center [1162, 697] width 93 height 35
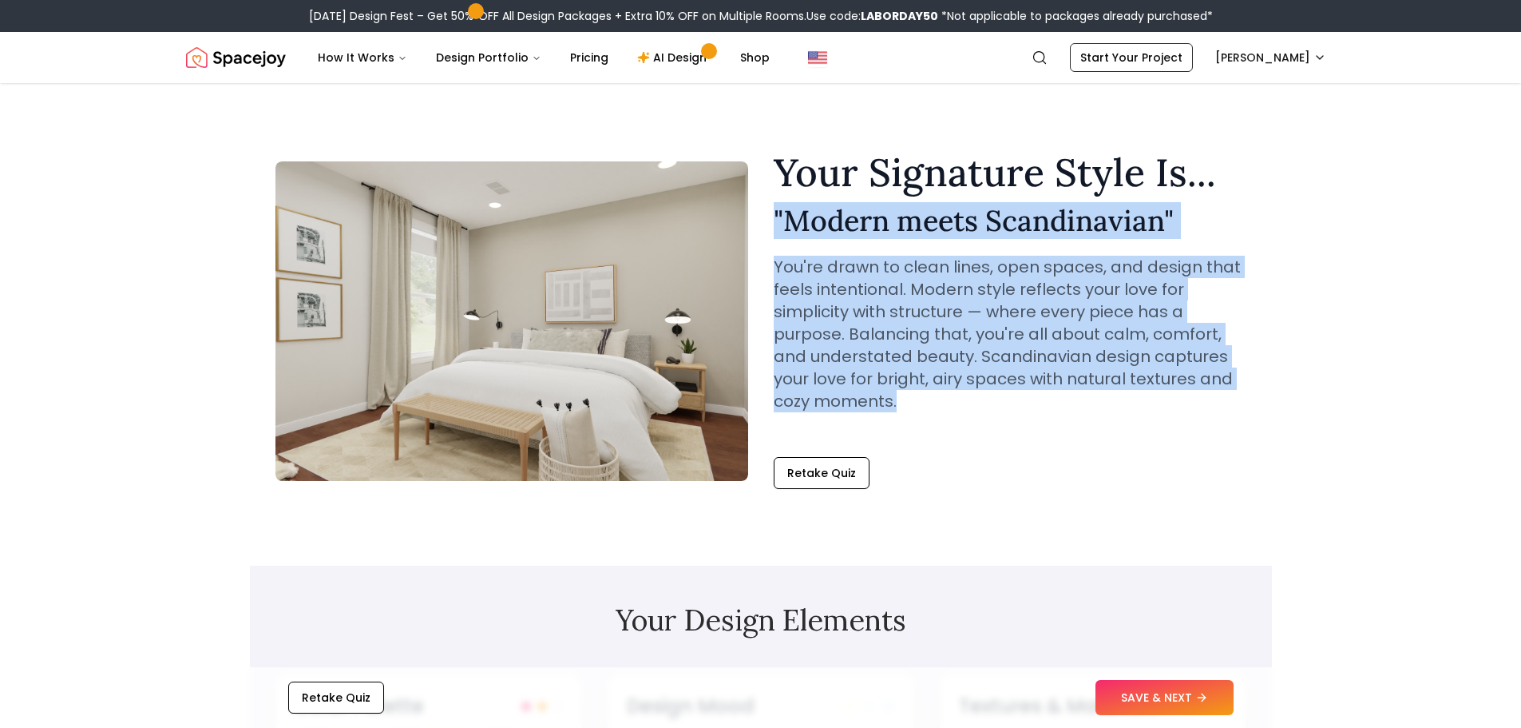
drag, startPoint x: 776, startPoint y: 216, endPoint x: 926, endPoint y: 417, distance: 251.1
click at [926, 417] on div "Your Signature Style Is... " Modern meets Scandinavian " You're drawn to clean …" at bounding box center [1010, 295] width 473 height 284
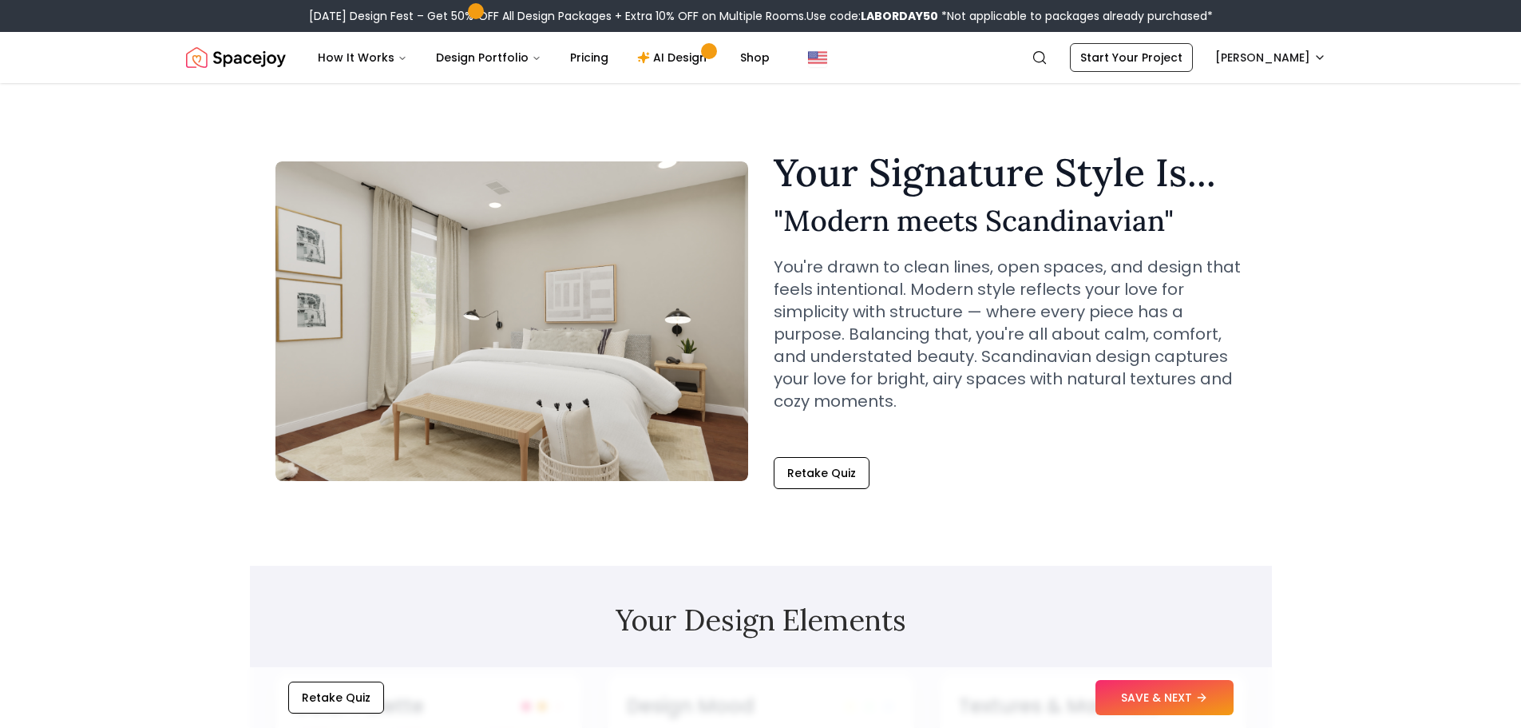
drag, startPoint x: 928, startPoint y: 417, endPoint x: 901, endPoint y: 397, distance: 33.7
click at [901, 397] on div "Your Signature Style Is... " Modern meets Scandinavian " You're drawn to clean …" at bounding box center [1010, 295] width 473 height 284
click at [901, 397] on p "You're drawn to clean lines, open spaces, and design that feels intentional. Mo…" at bounding box center [1010, 334] width 473 height 157
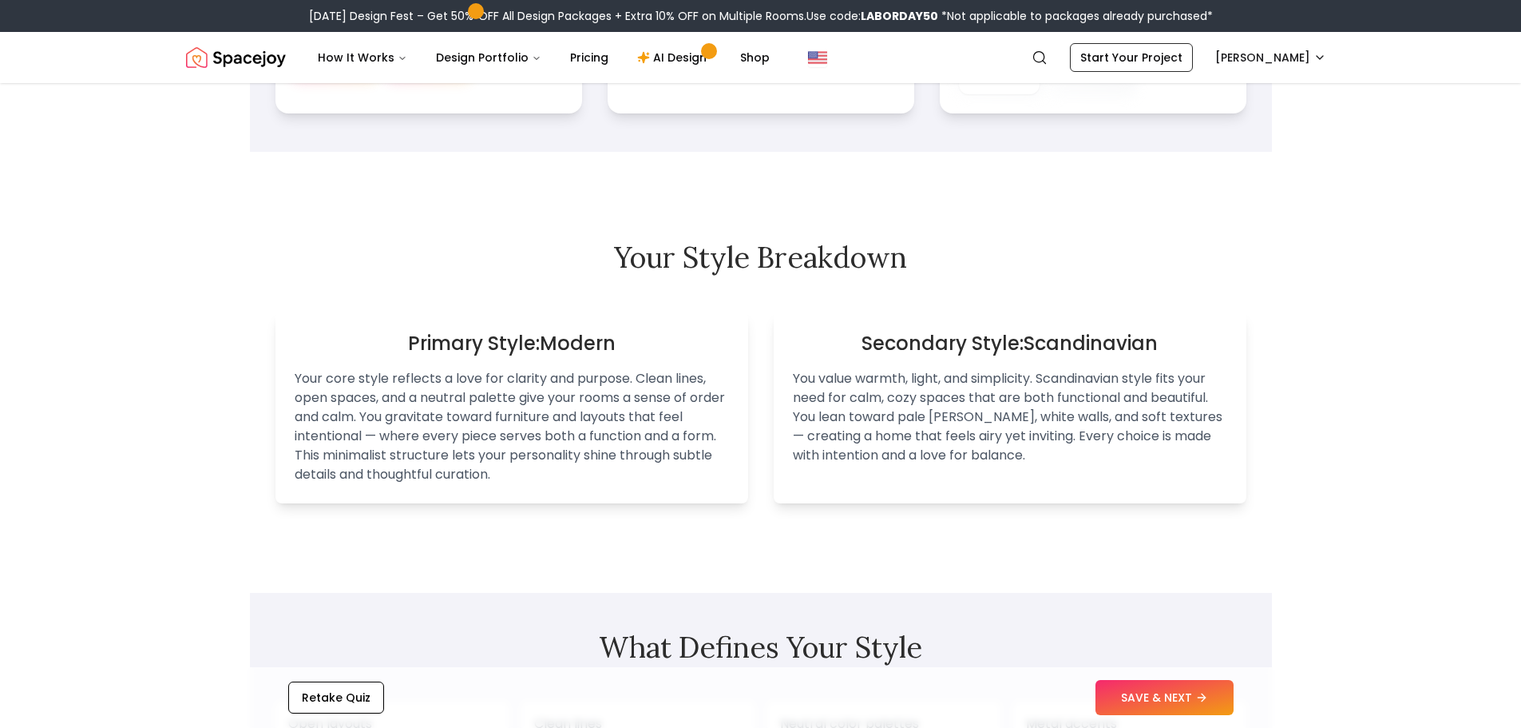
scroll to position [1038, 0]
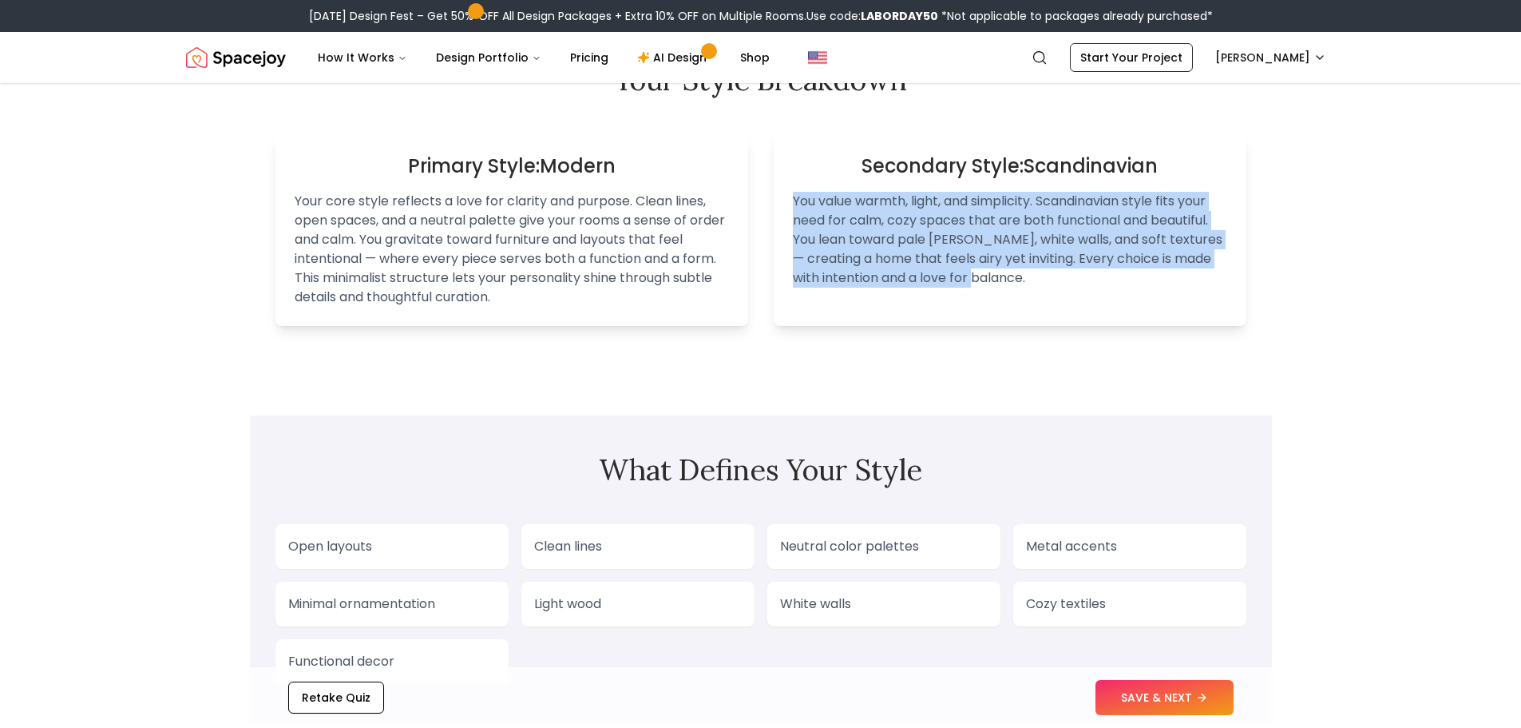
drag, startPoint x: 789, startPoint y: 192, endPoint x: 1082, endPoint y: 293, distance: 310.1
click at [1082, 293] on div "Secondary Style: Scandinavian You value warmth, light, and simplicity. Scandina…" at bounding box center [1010, 230] width 473 height 192
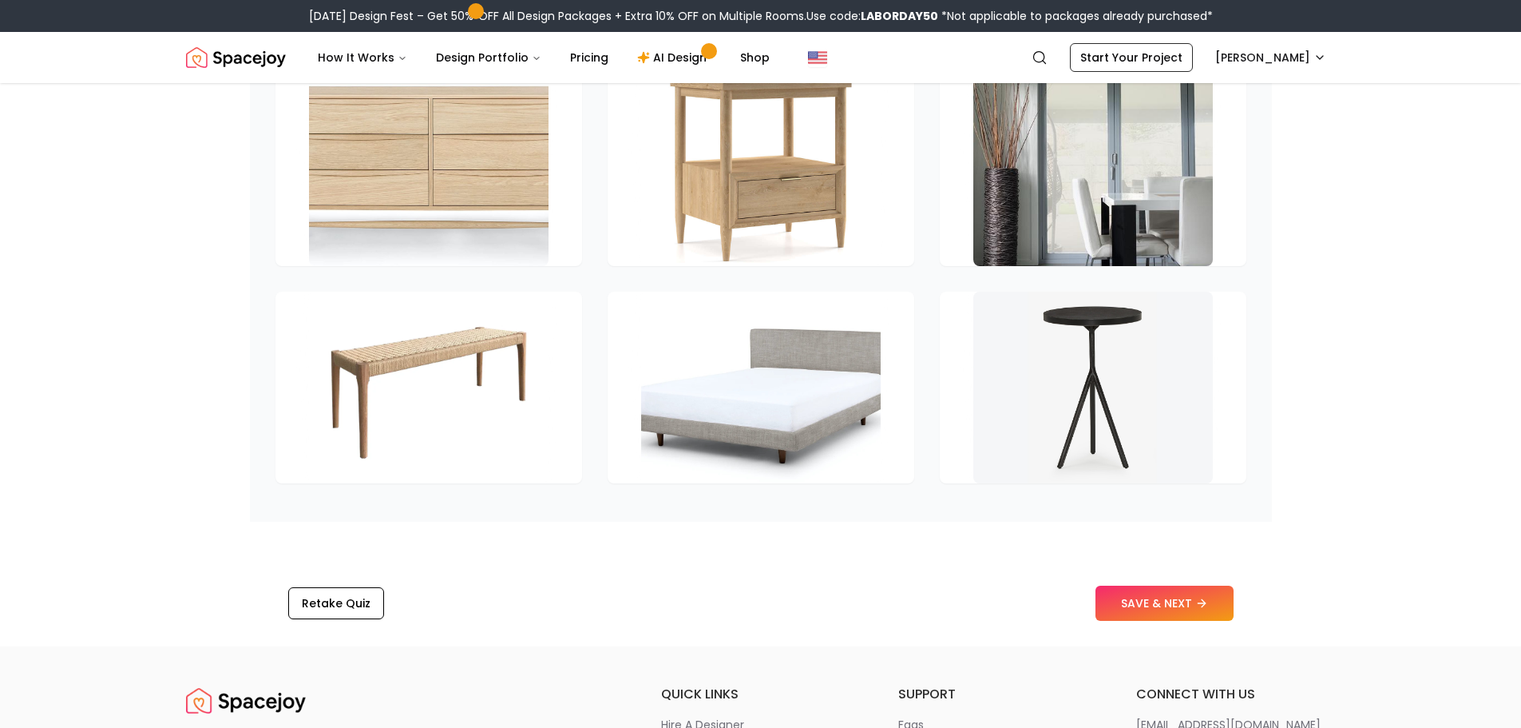
scroll to position [2476, 0]
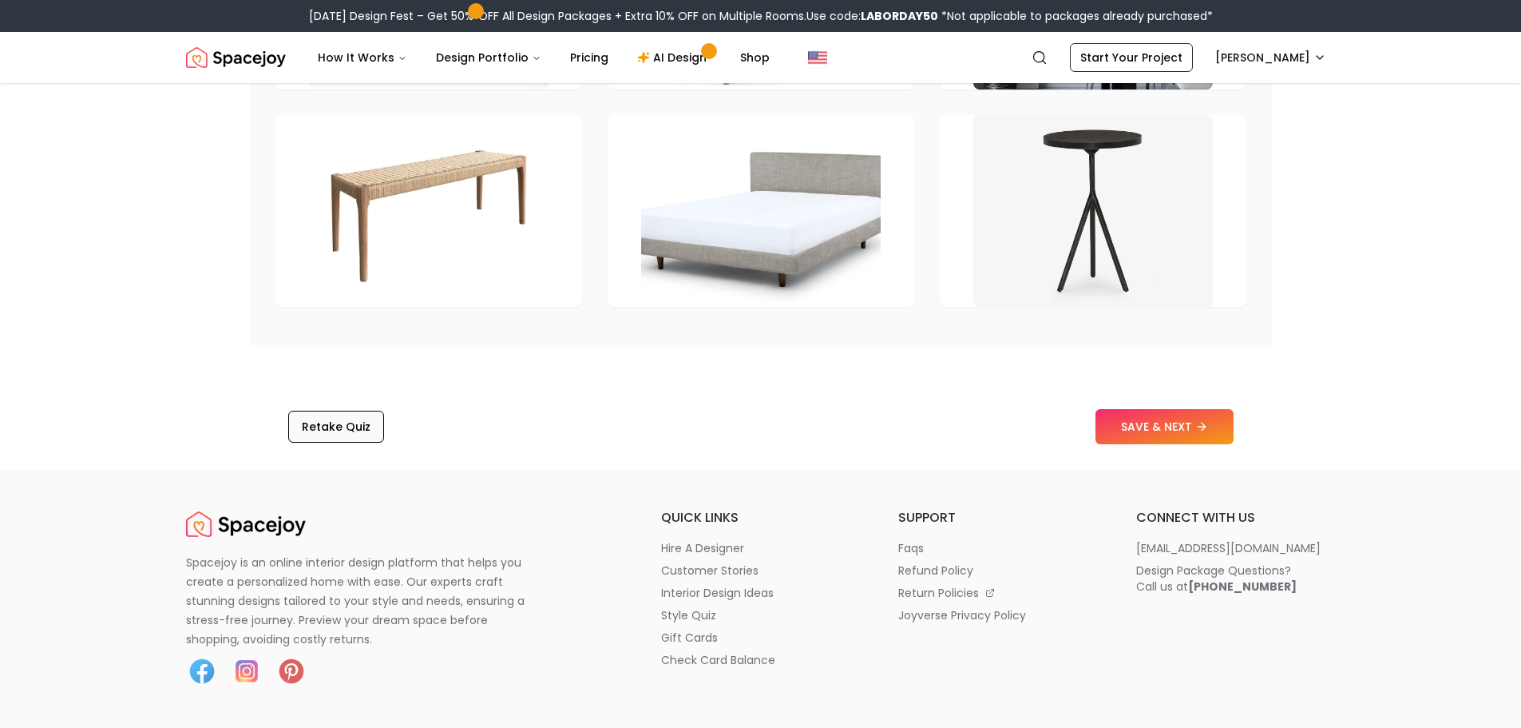
click at [340, 438] on button "Retake Quiz" at bounding box center [336, 426] width 96 height 32
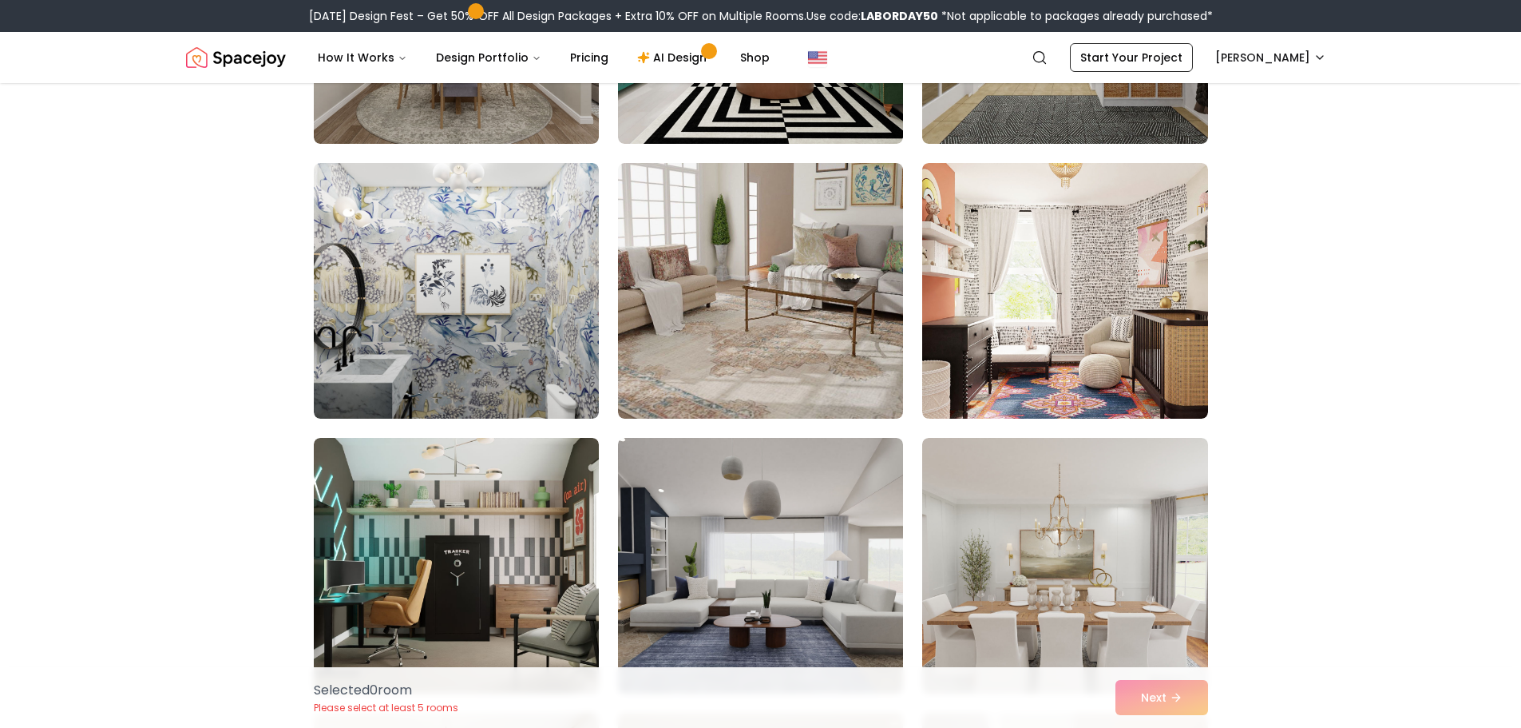
scroll to position [799, 0]
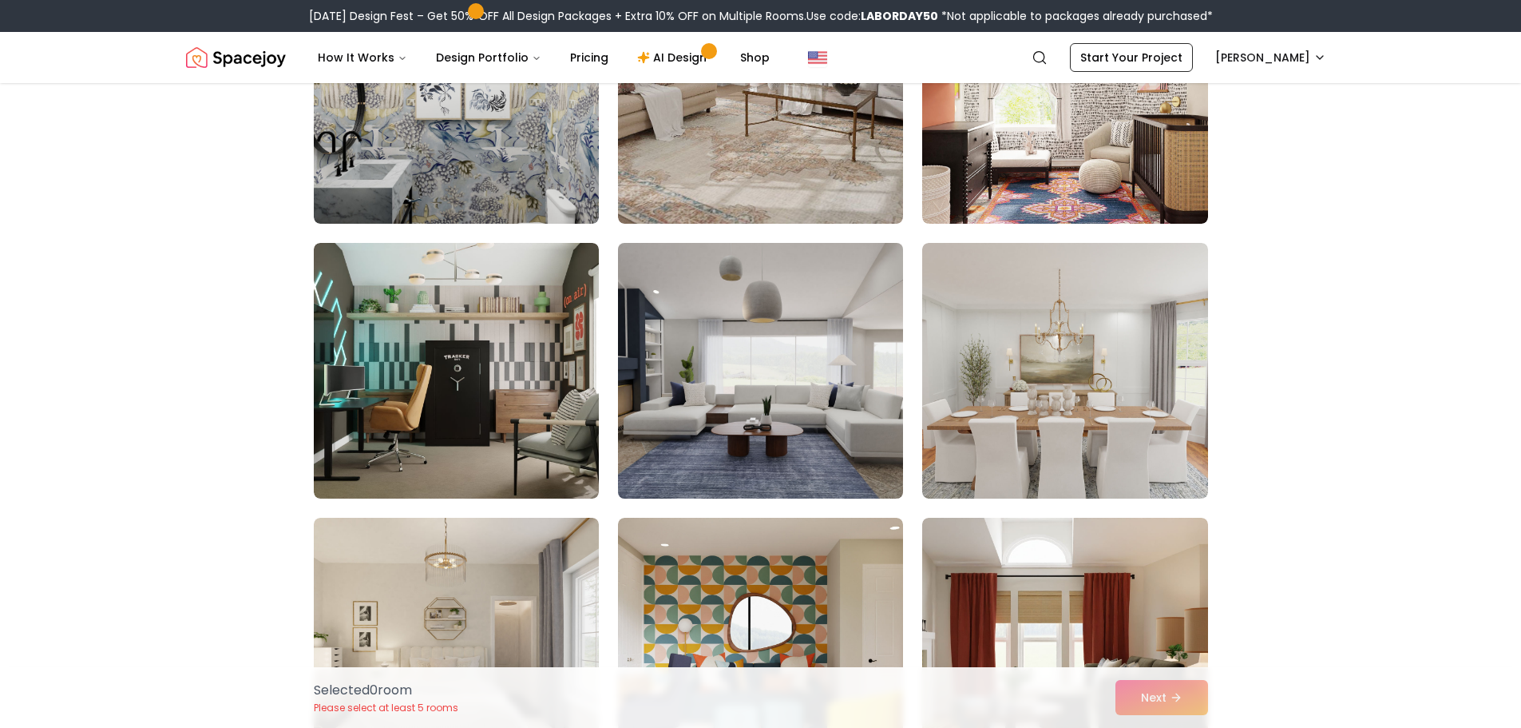
click at [730, 434] on img at bounding box center [760, 370] width 299 height 268
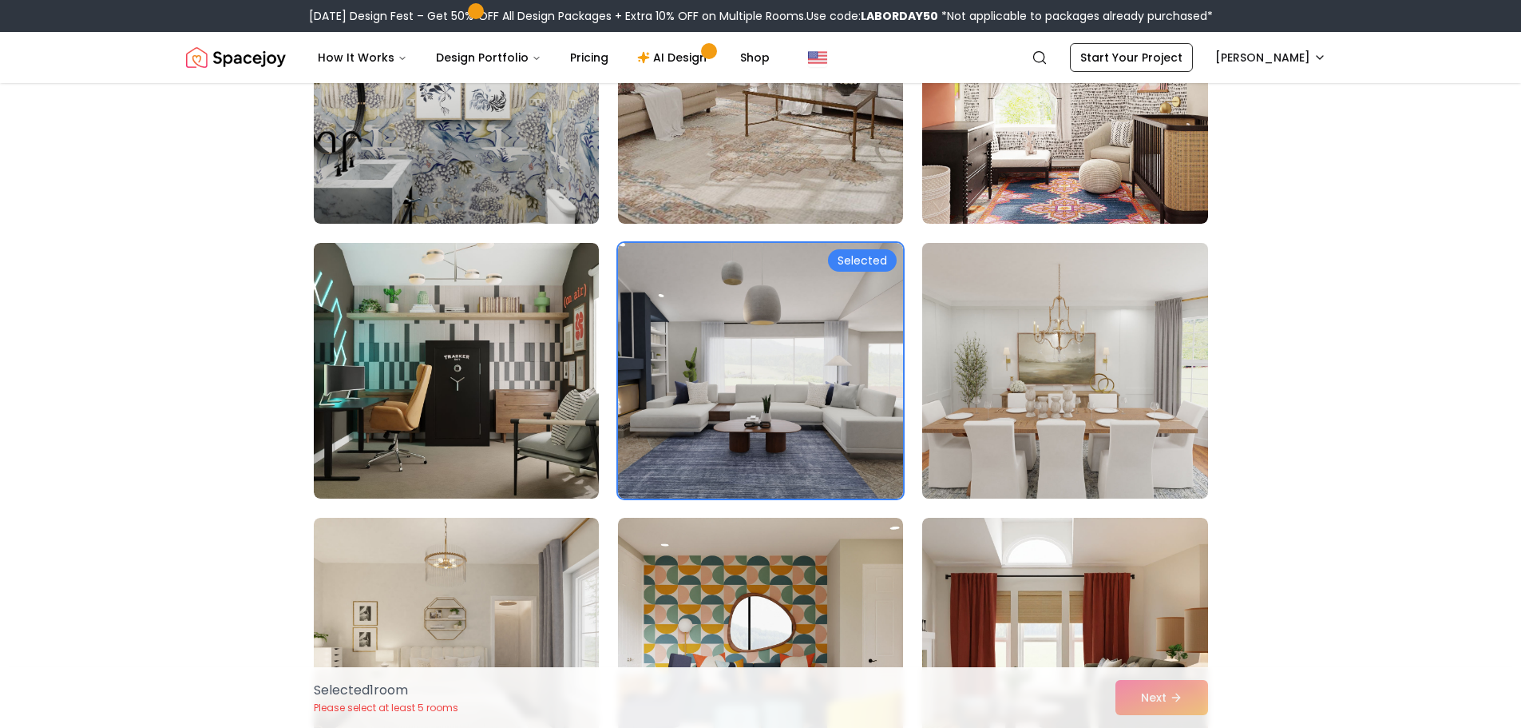
click at [1117, 427] on img at bounding box center [1064, 370] width 299 height 268
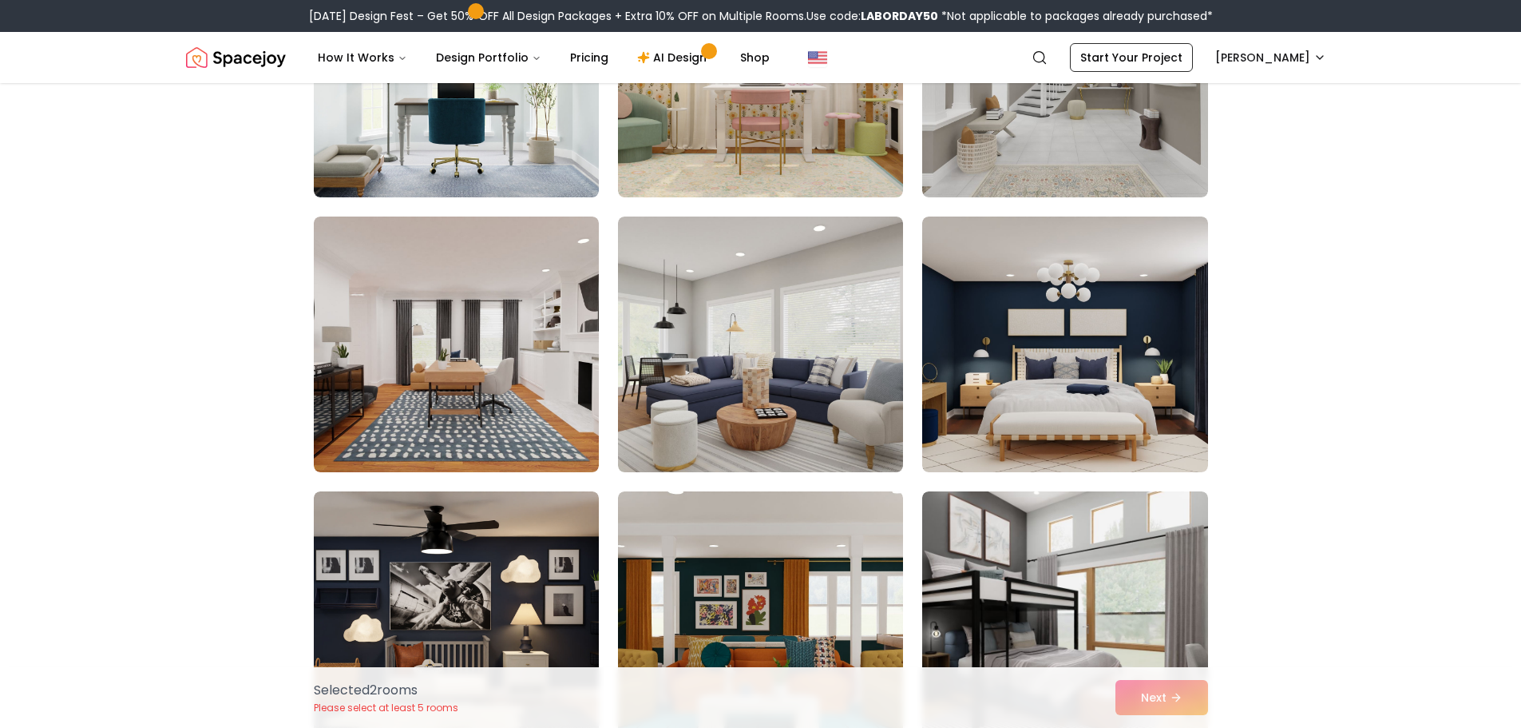
scroll to position [1677, 0]
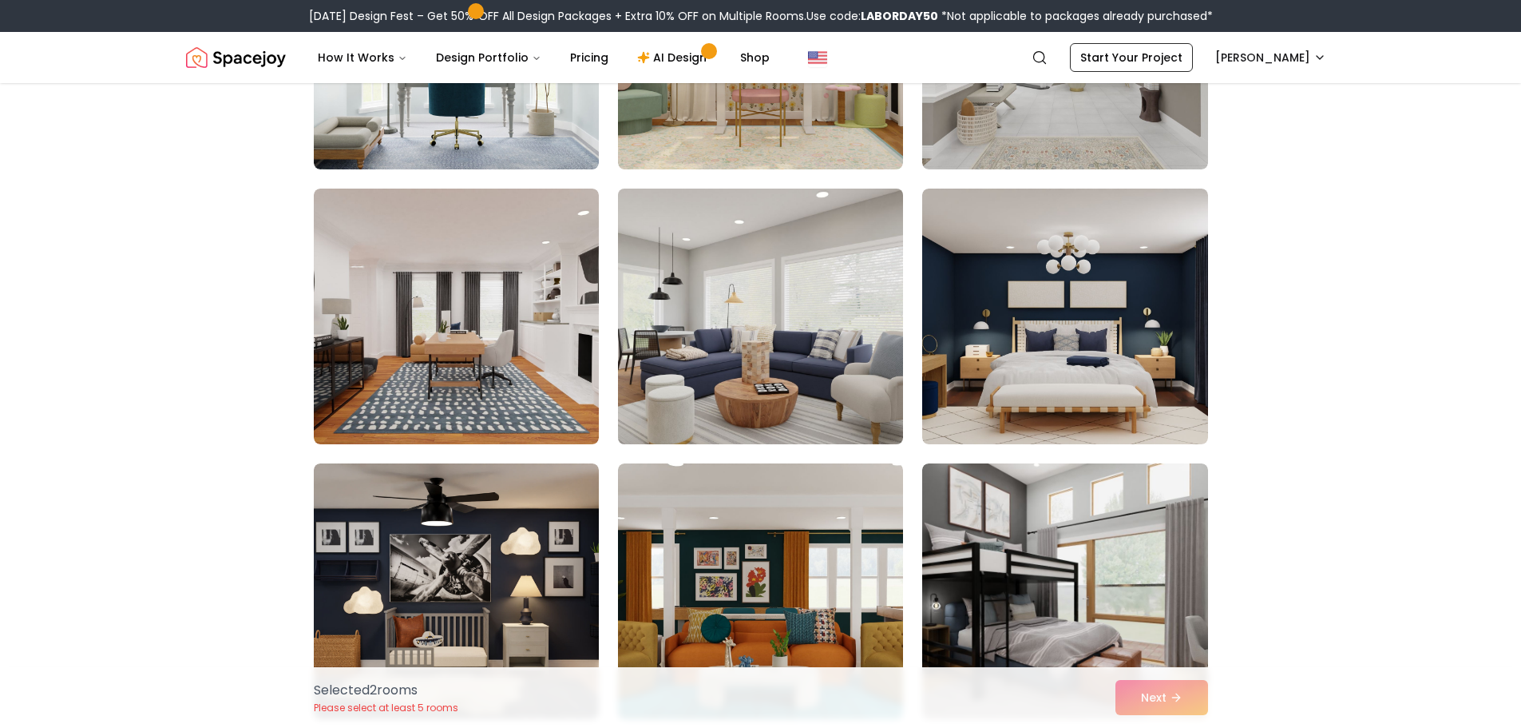
click at [803, 383] on img at bounding box center [760, 316] width 299 height 268
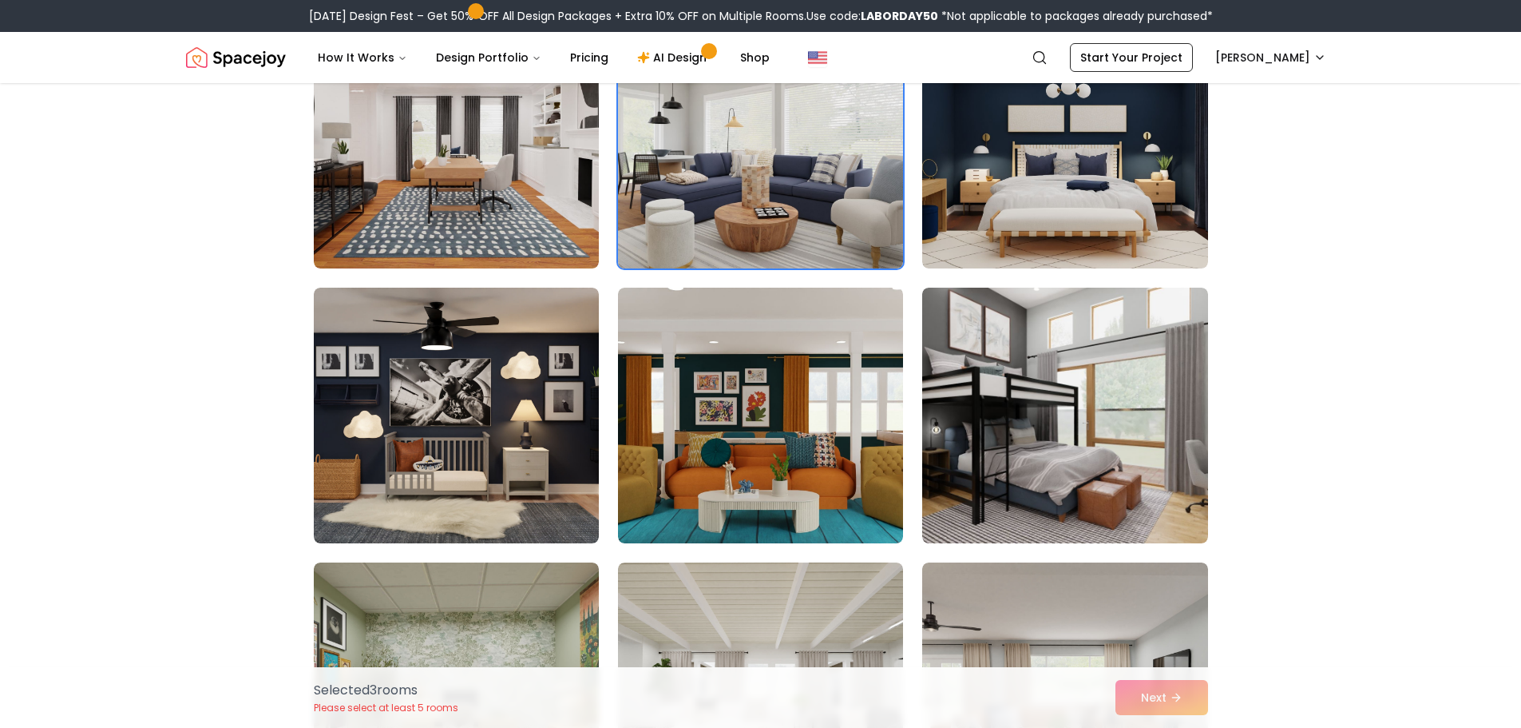
scroll to position [1917, 0]
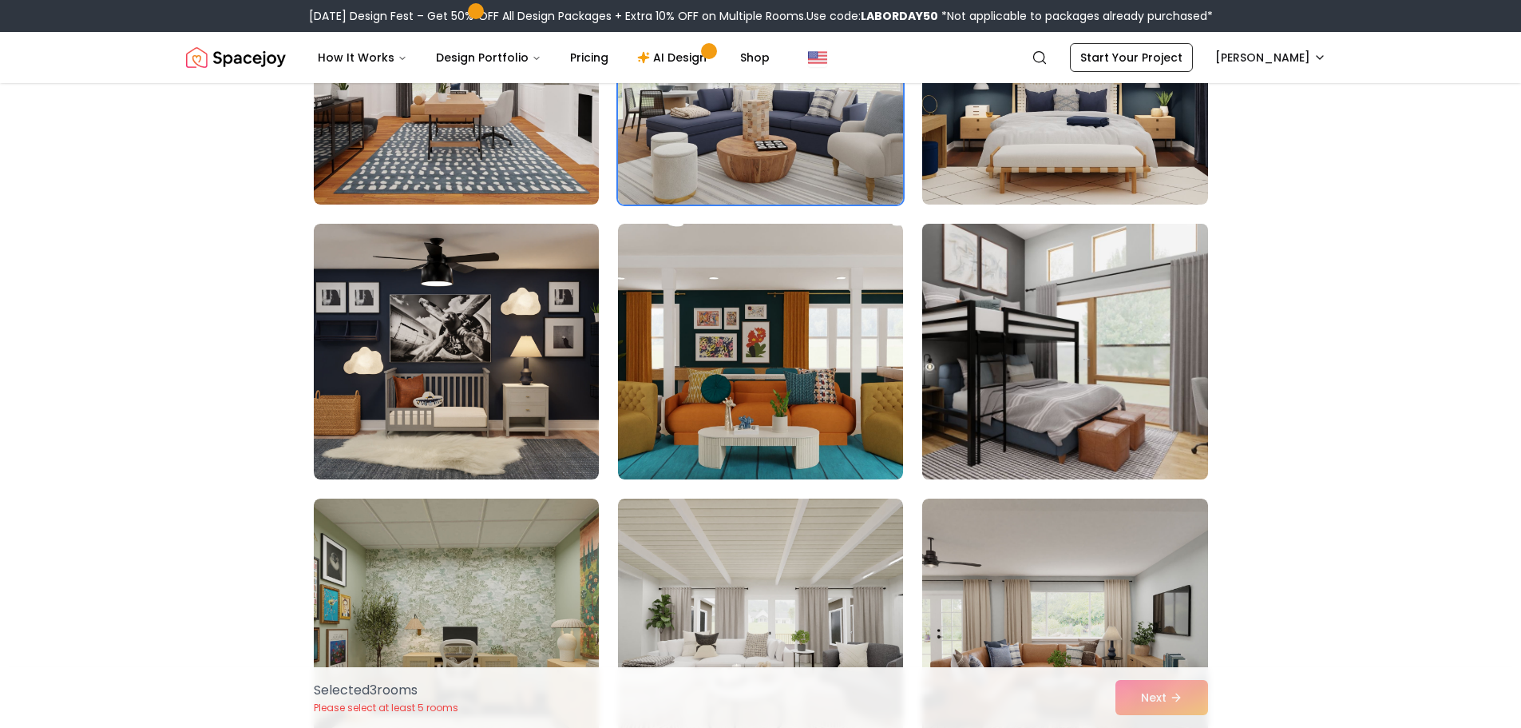
click at [1029, 358] on img at bounding box center [1064, 351] width 299 height 268
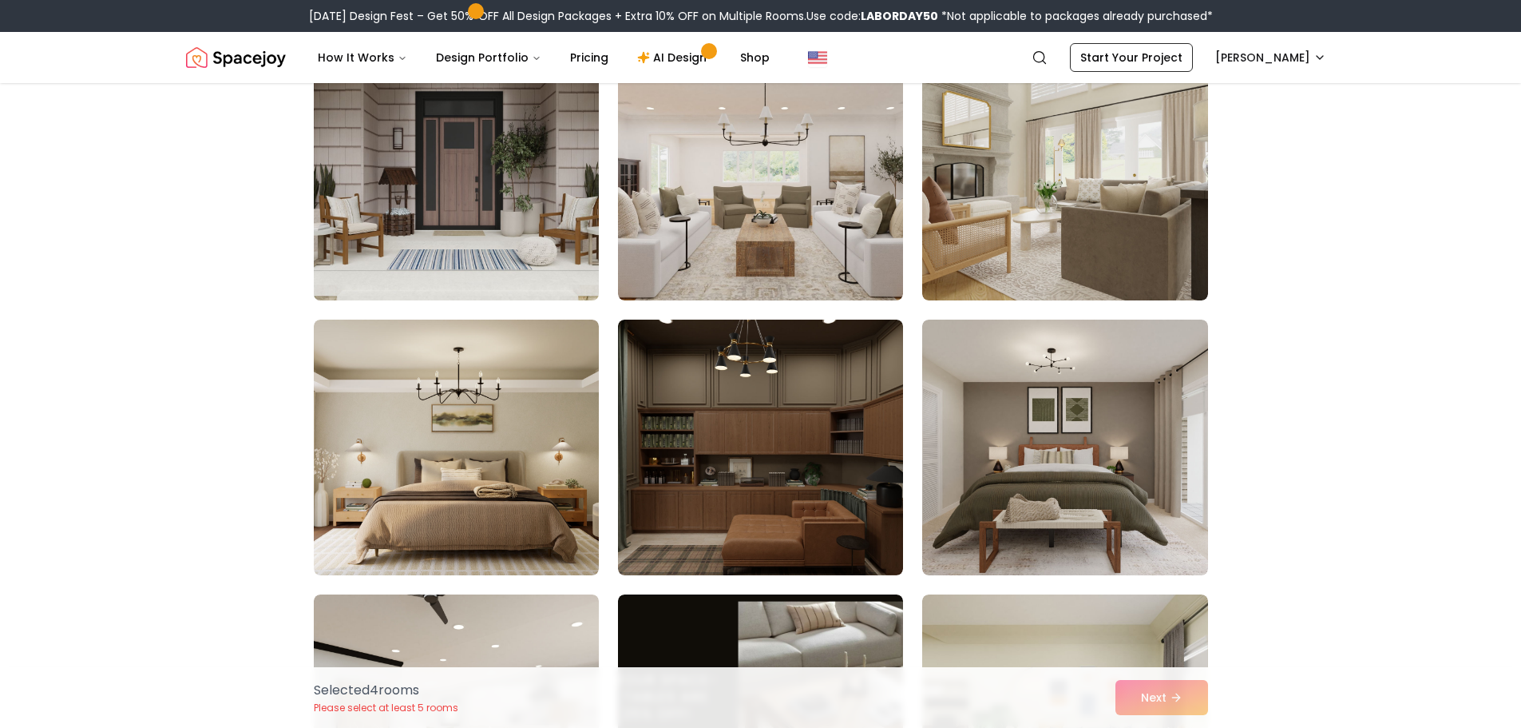
scroll to position [3274, 0]
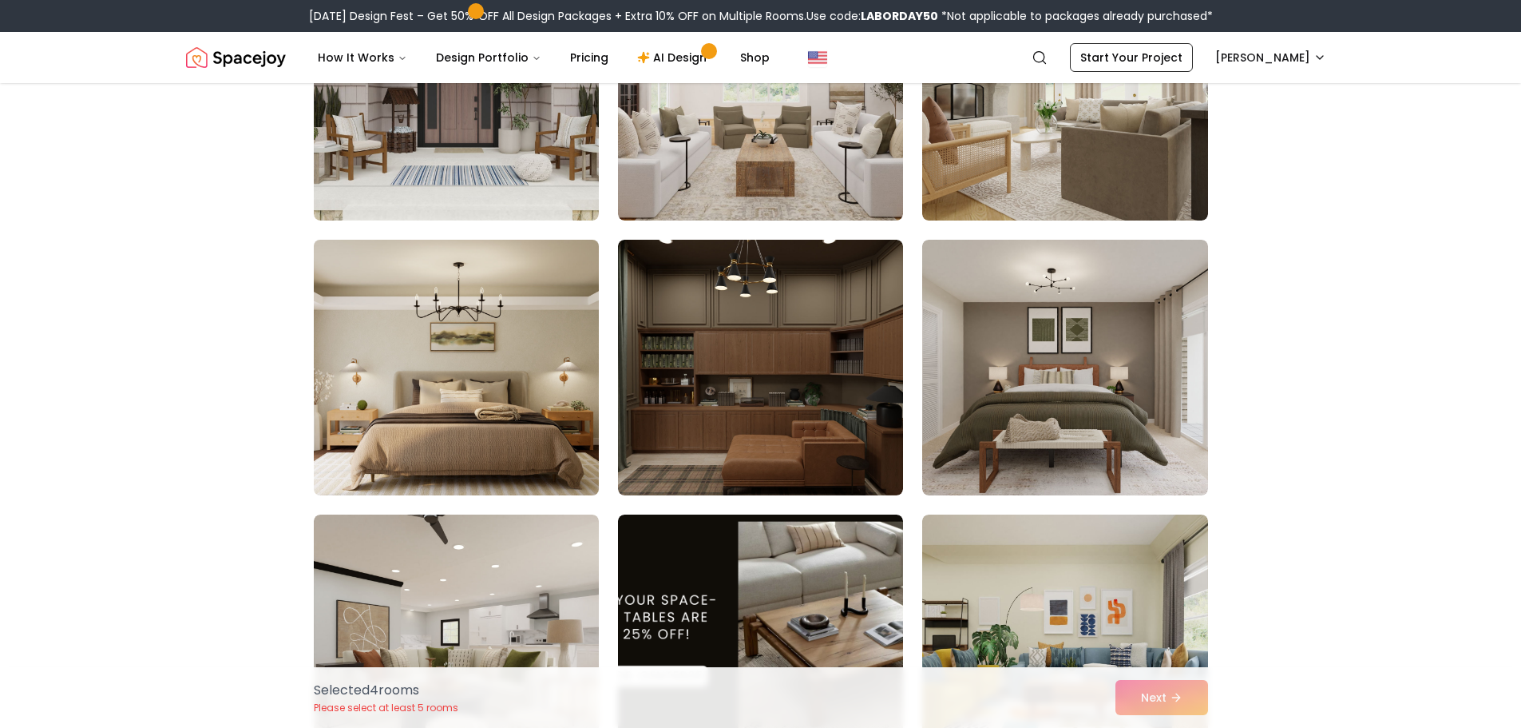
click at [488, 403] on img at bounding box center [456, 367] width 299 height 268
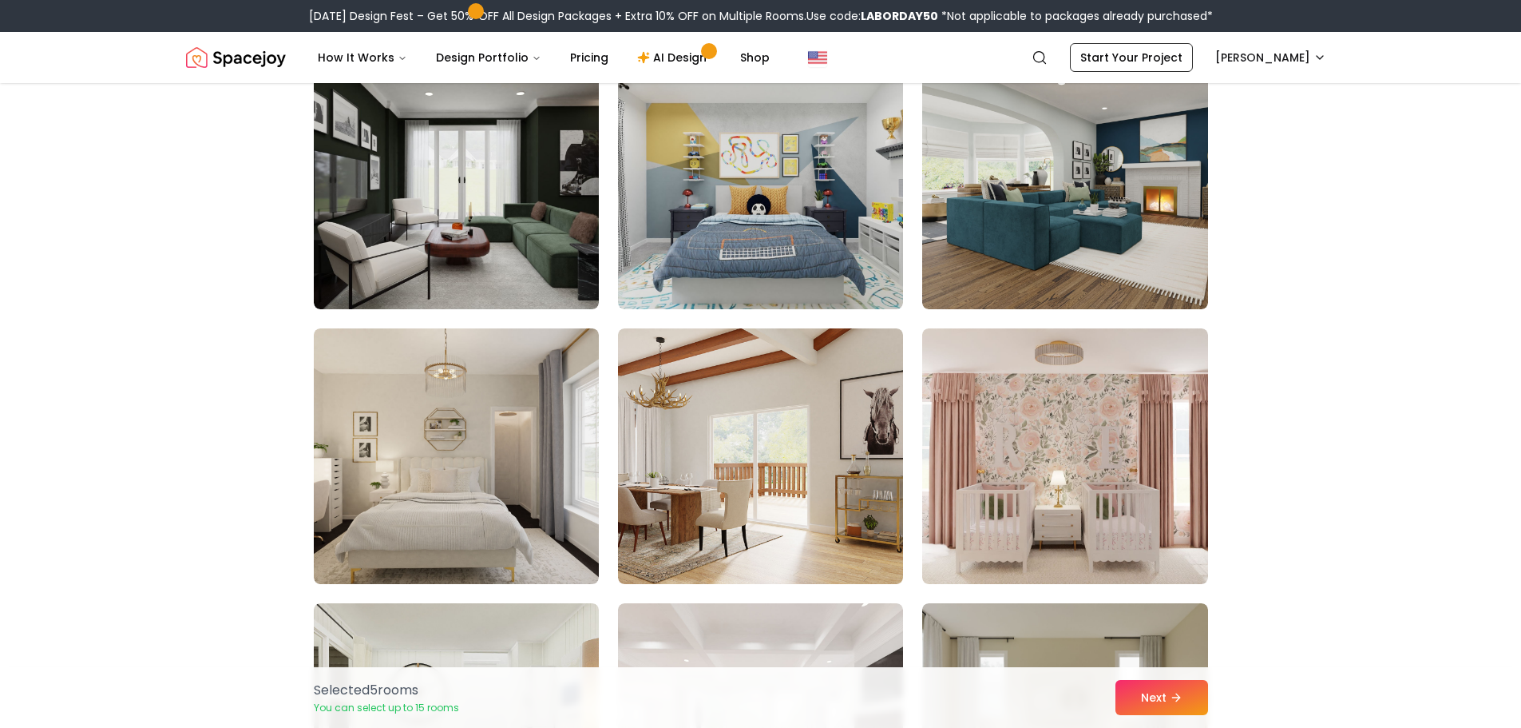
scroll to position [4312, 0]
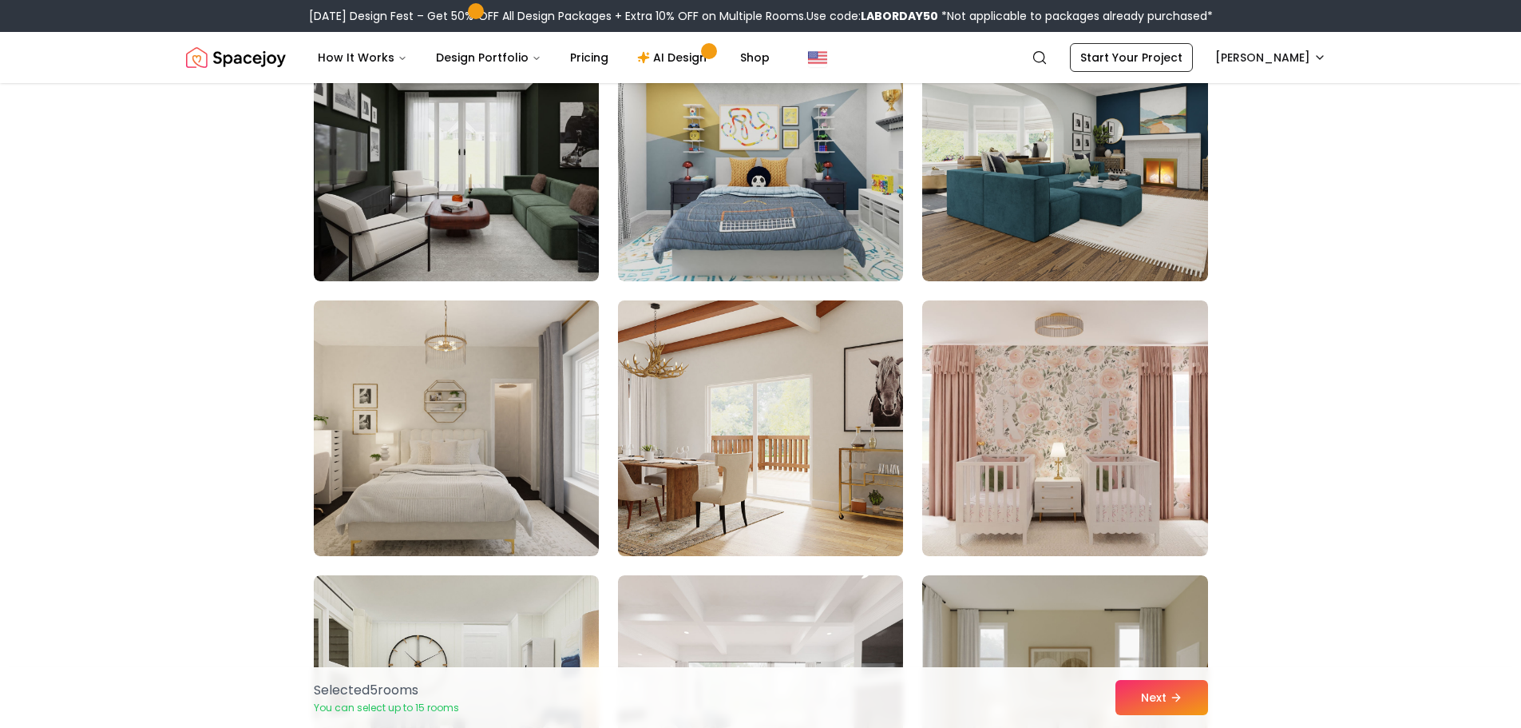
click at [699, 446] on img at bounding box center [760, 428] width 299 height 268
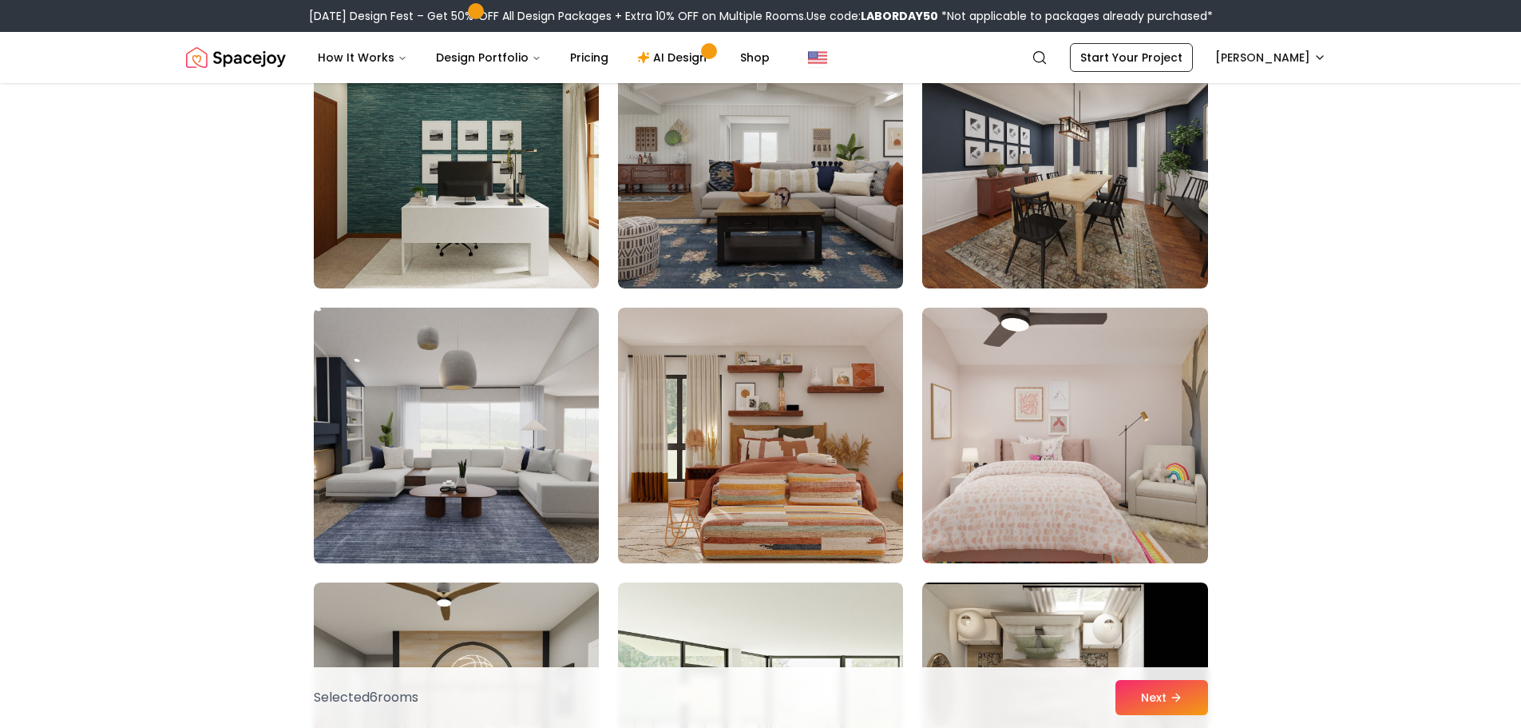
scroll to position [6868, 0]
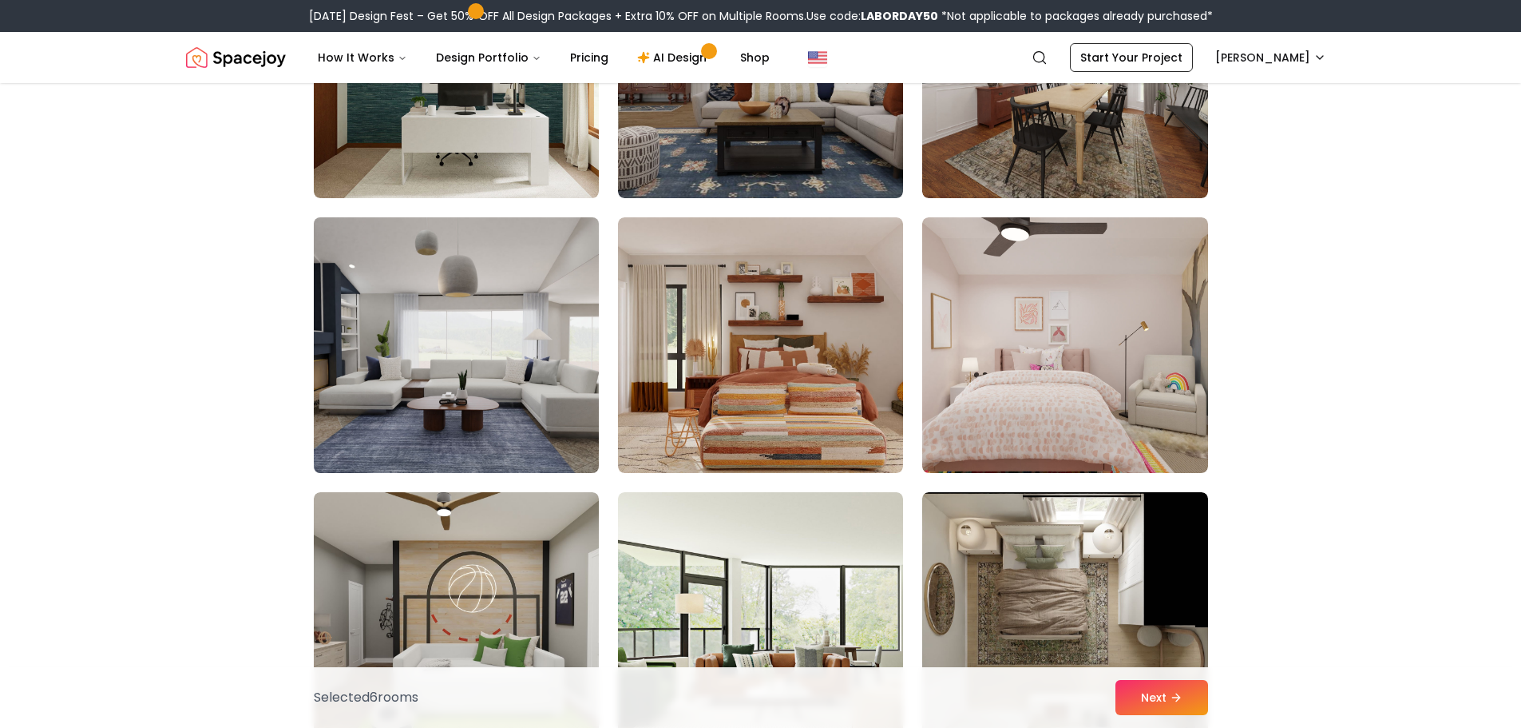
click at [402, 399] on img at bounding box center [456, 345] width 299 height 268
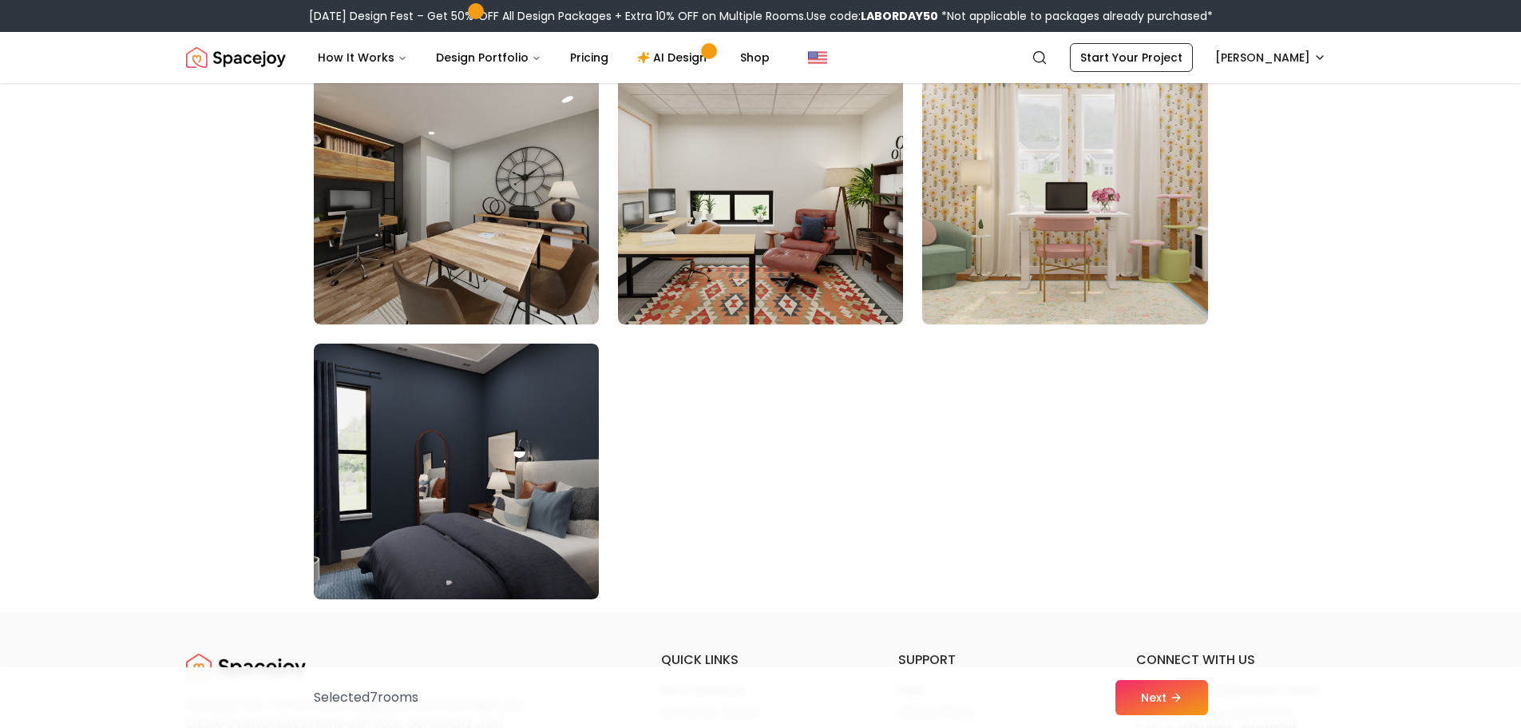
scroll to position [9104, 0]
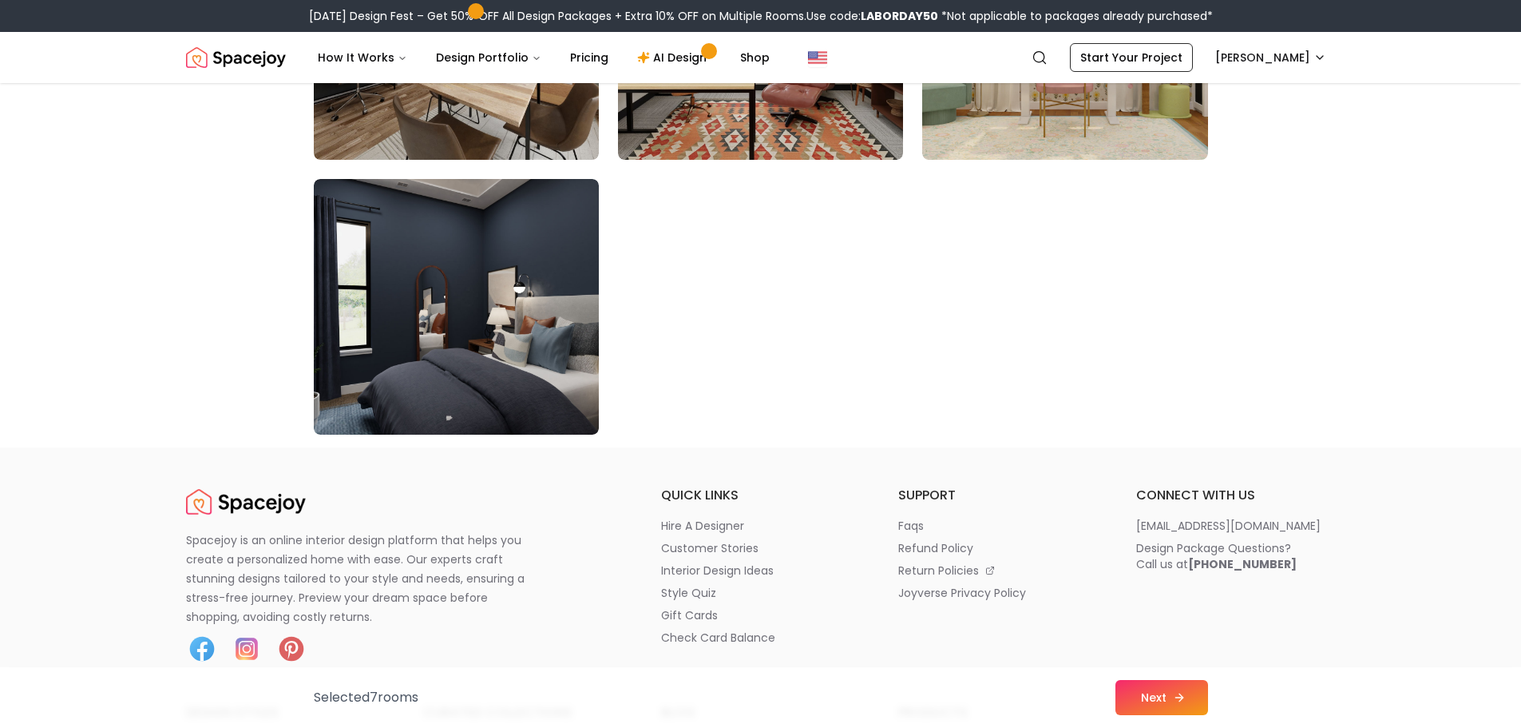
click at [1126, 693] on button "Next" at bounding box center [1162, 697] width 93 height 35
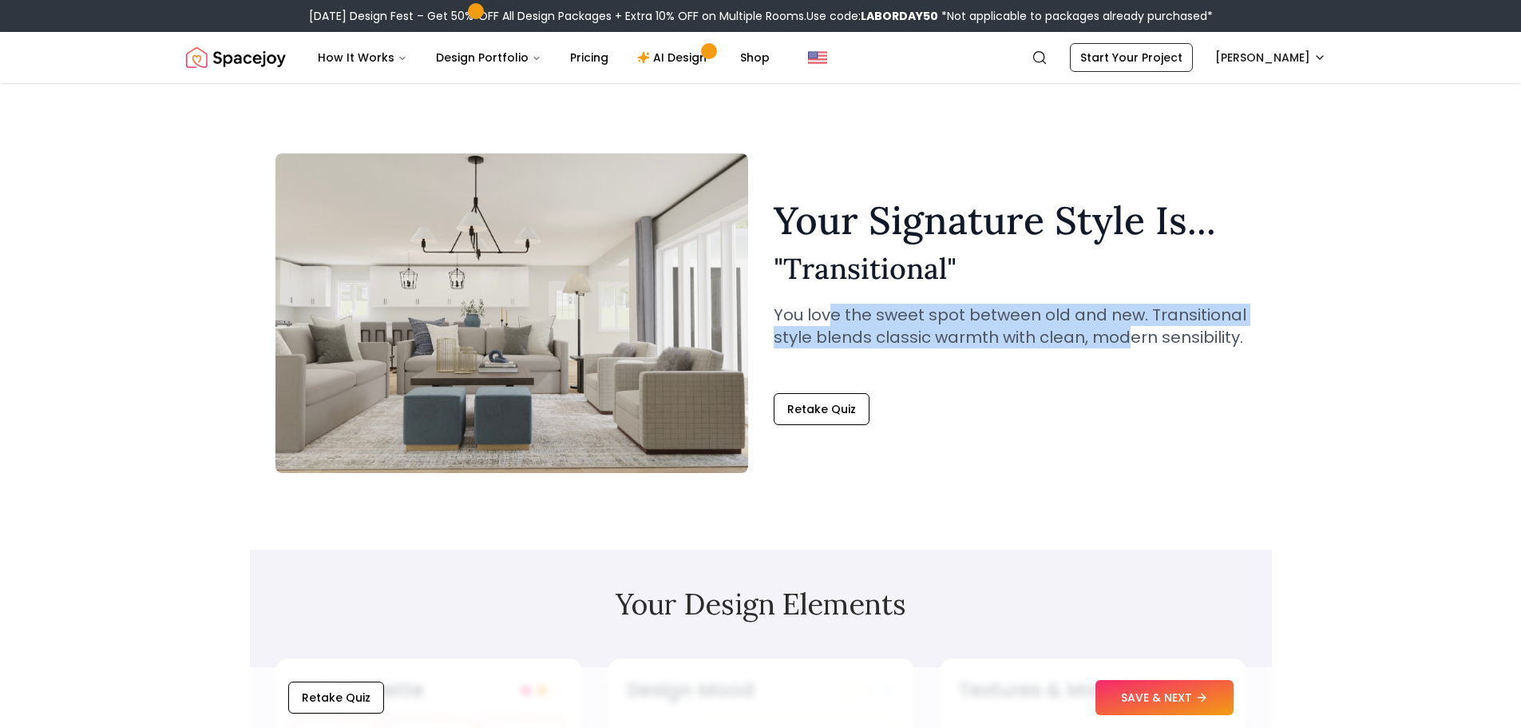
drag, startPoint x: 835, startPoint y: 295, endPoint x: 1126, endPoint y: 343, distance: 295.4
click at [1126, 343] on div "Your Signature Style Is... " Transitional " You love the sweet spot between old…" at bounding box center [1010, 287] width 473 height 172
click at [1126, 343] on p "You love the sweet spot between old and new. Transitional style blends classic …" at bounding box center [1010, 325] width 473 height 45
drag, startPoint x: 1136, startPoint y: 338, endPoint x: 843, endPoint y: 323, distance: 293.4
click at [843, 323] on p "You love the sweet spot between old and new. Transitional style blends classic …" at bounding box center [1010, 325] width 473 height 45
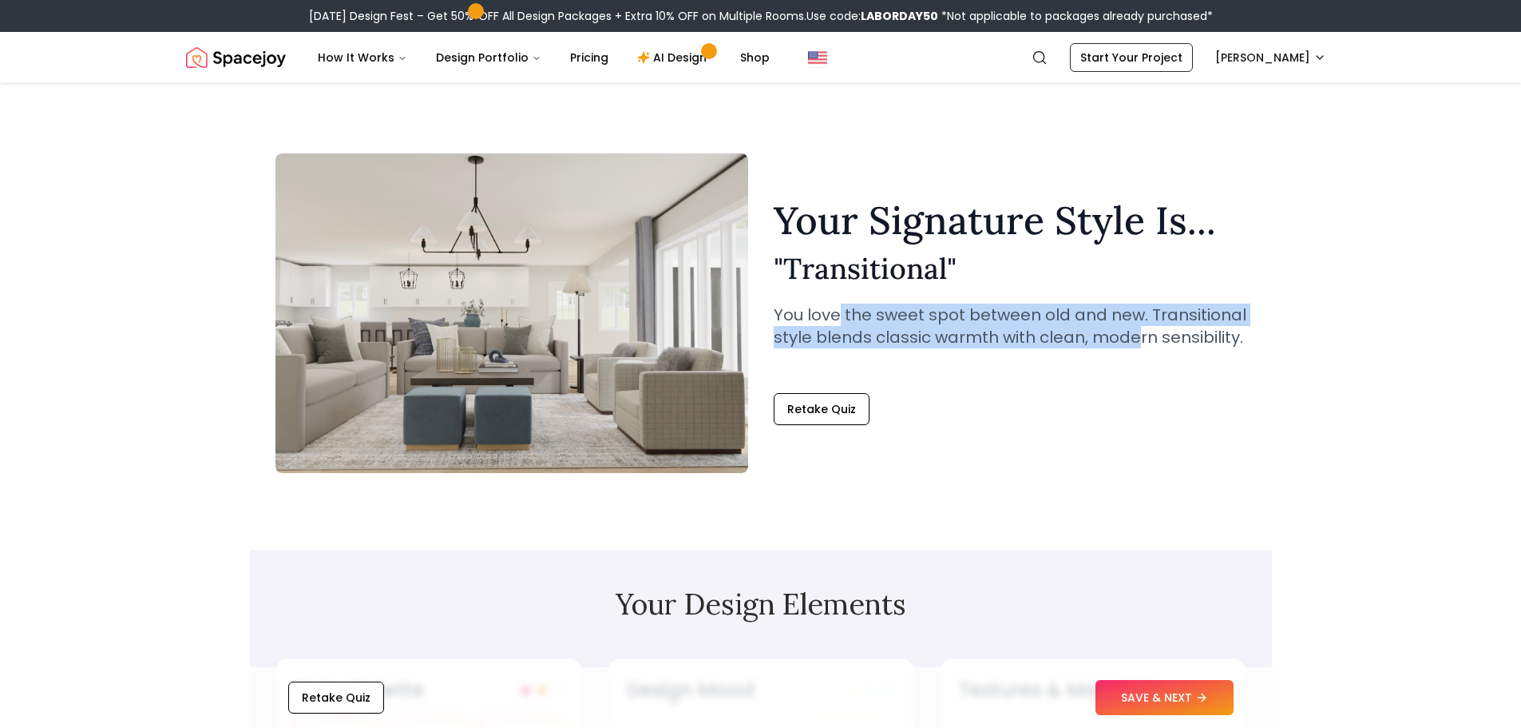
click at [843, 323] on p "You love the sweet spot between old and new. Transitional style blends classic …" at bounding box center [1010, 325] width 473 height 45
drag, startPoint x: 839, startPoint y: 323, endPoint x: 1161, endPoint y: 342, distance: 322.4
click at [1161, 342] on p "You love the sweet spot between old and new. Transitional style blends classic …" at bounding box center [1010, 325] width 473 height 45
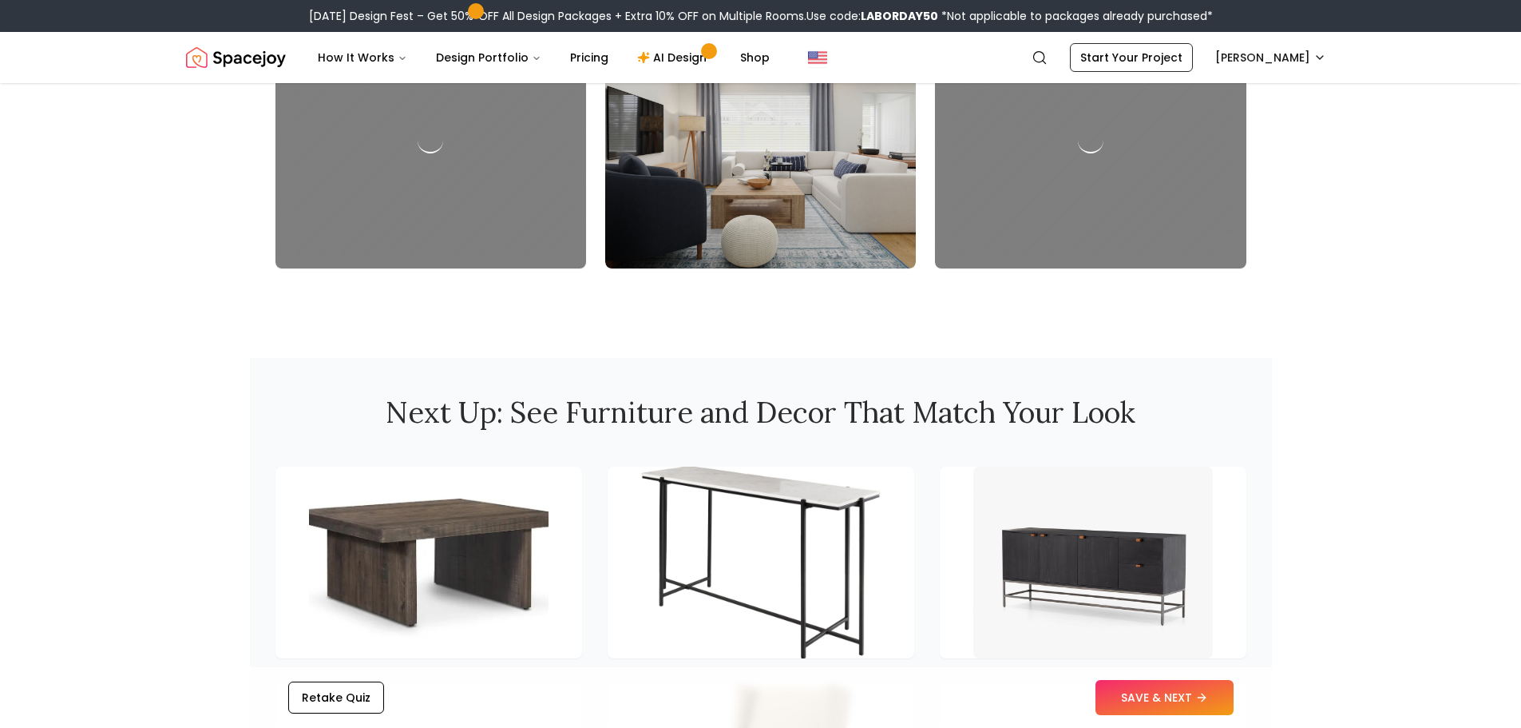
scroll to position [1517, 0]
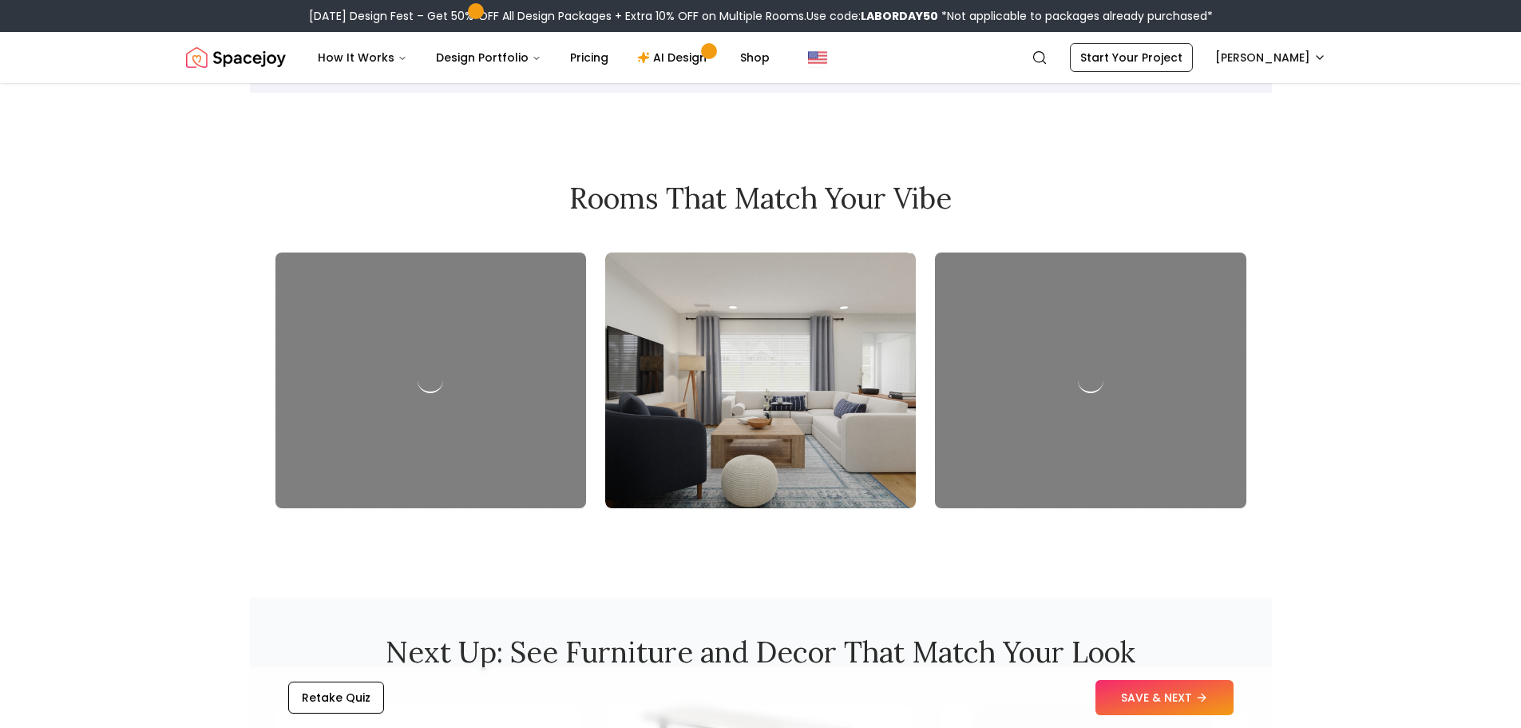
click at [805, 194] on h2 "Rooms That Match Your Vibe" at bounding box center [761, 198] width 971 height 32
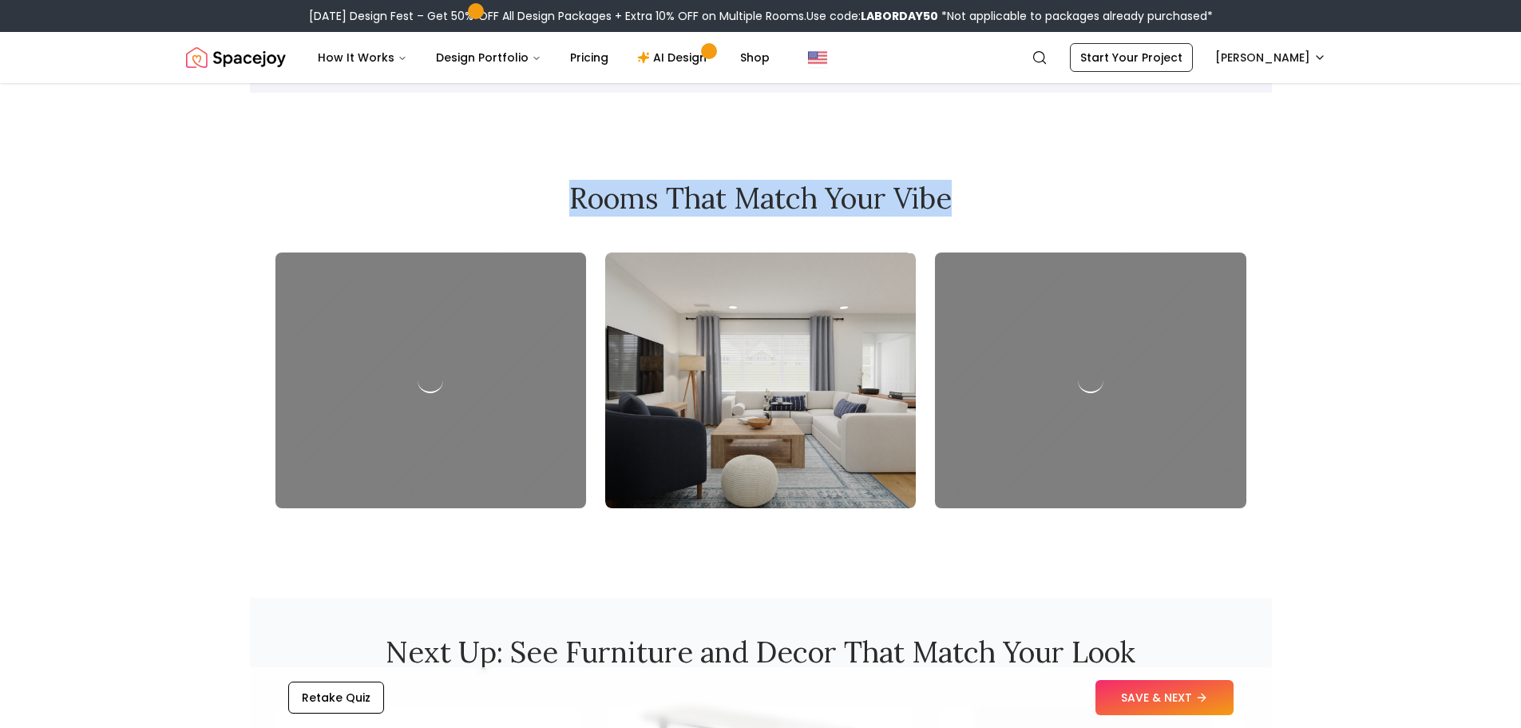
click at [805, 194] on h2 "Rooms That Match Your Vibe" at bounding box center [761, 198] width 971 height 32
click at [746, 197] on h2 "Rooms That Match Your Vibe" at bounding box center [761, 198] width 971 height 32
click at [573, 214] on h2 "Rooms That Match Your Vibe" at bounding box center [761, 198] width 971 height 32
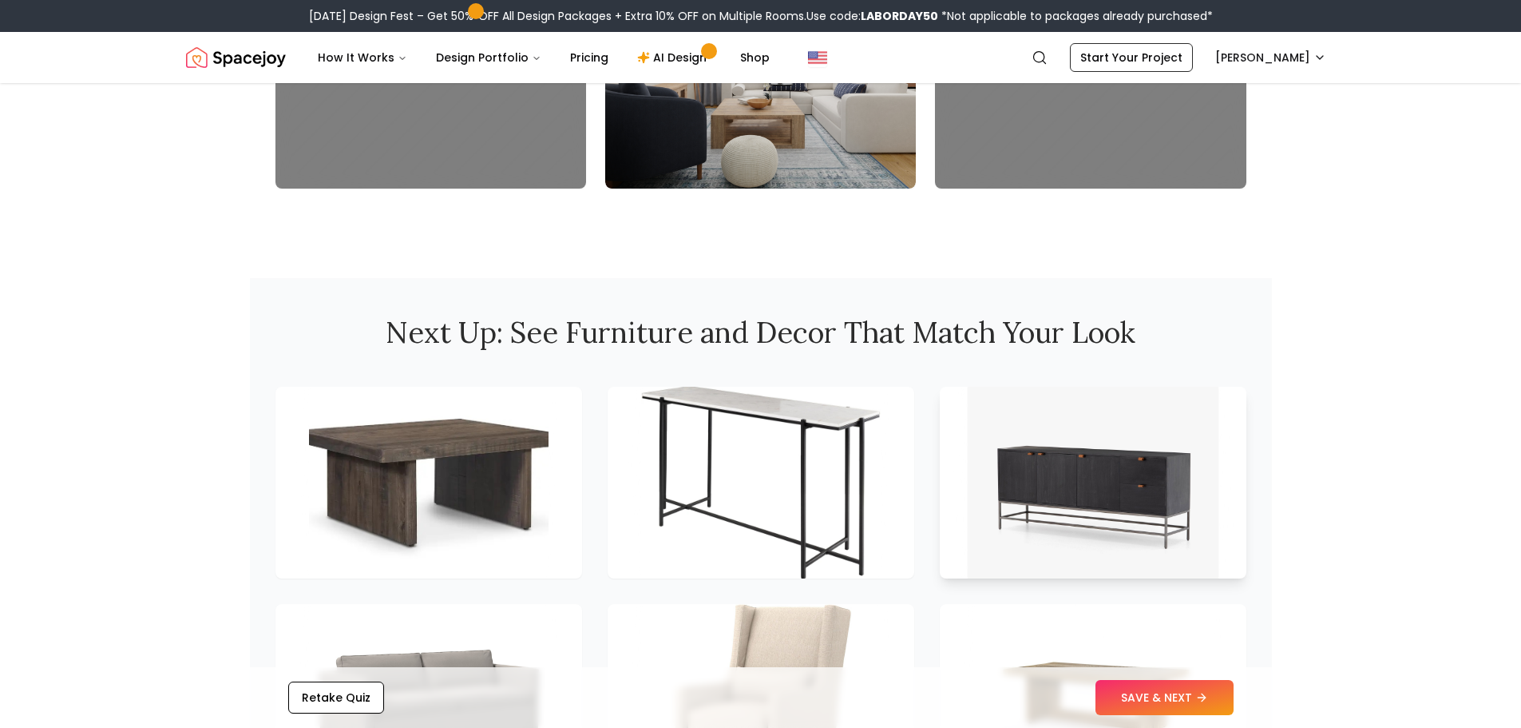
scroll to position [2156, 0]
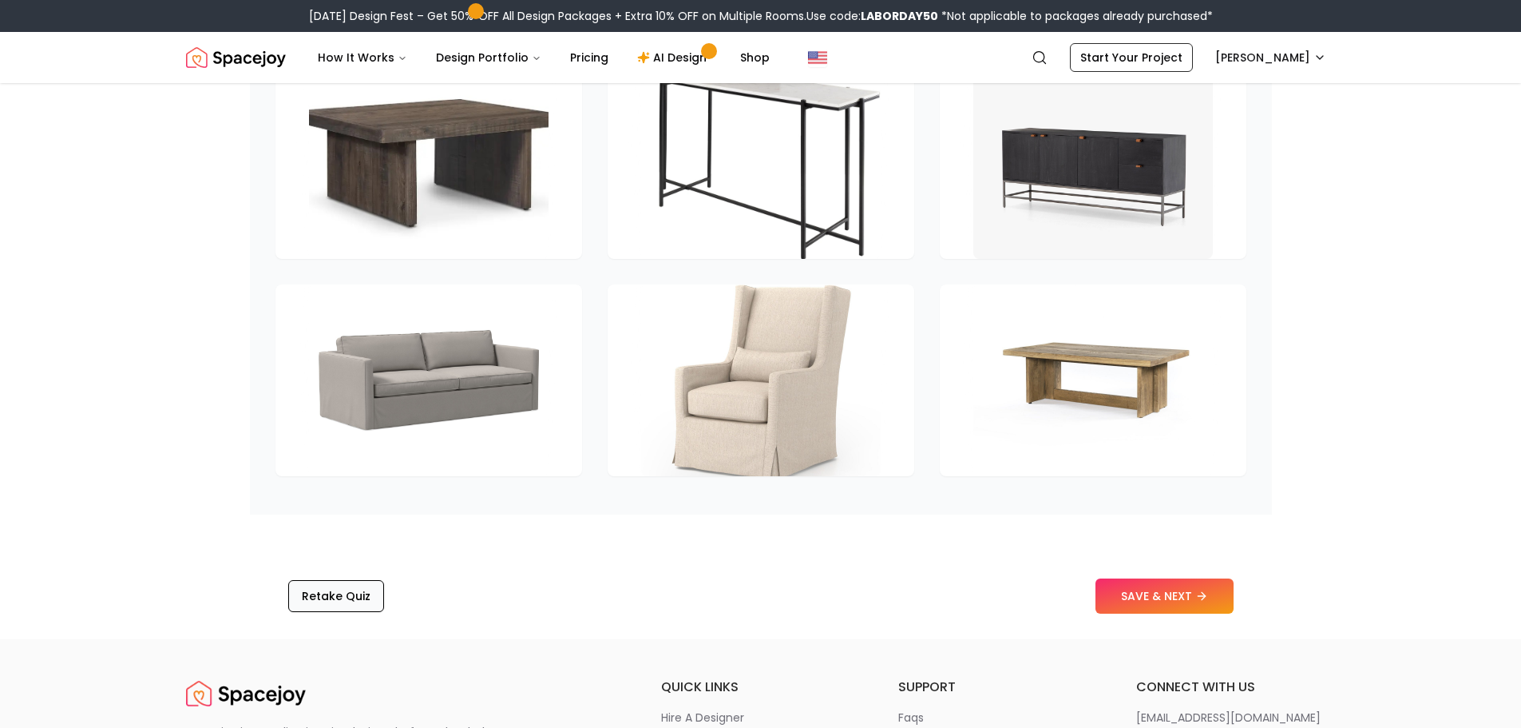
click at [351, 601] on button "Retake Quiz" at bounding box center [336, 596] width 96 height 32
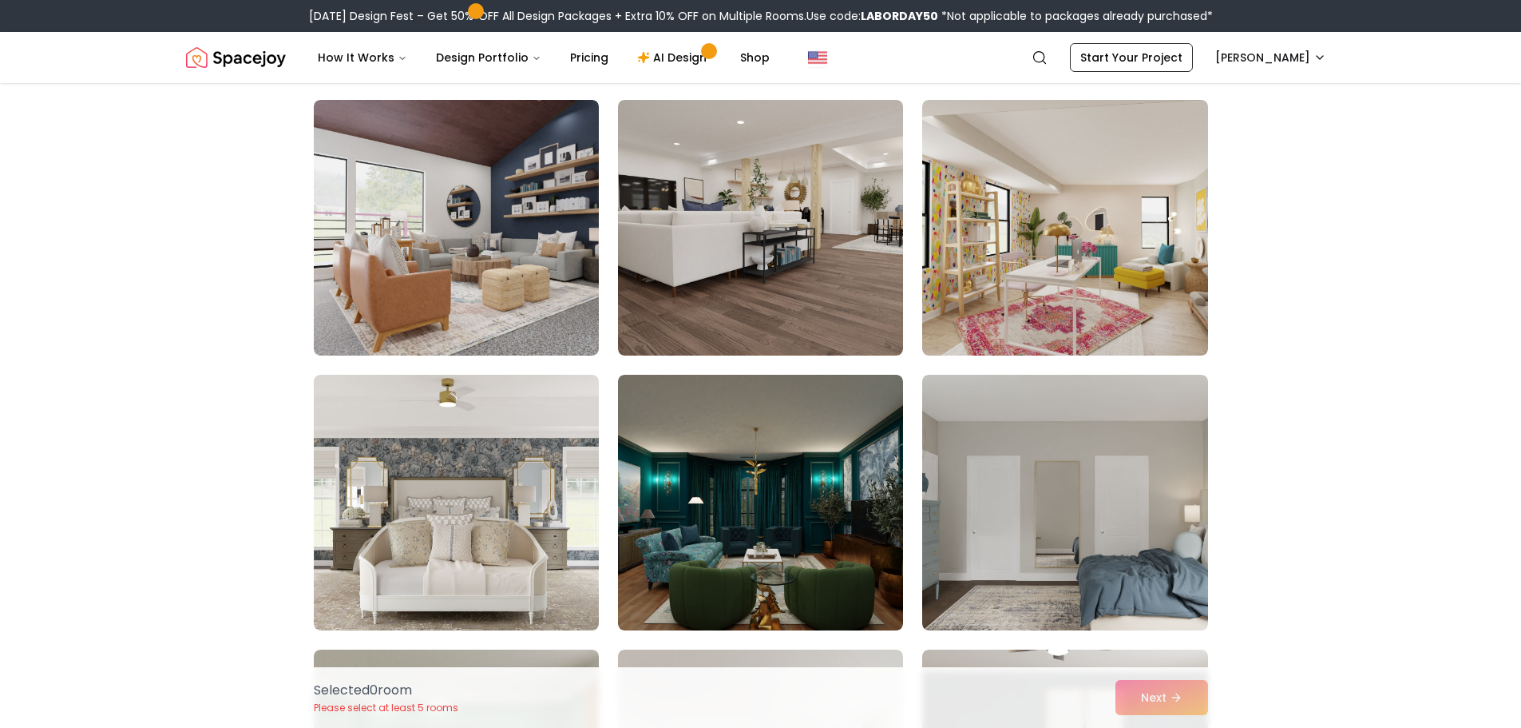
scroll to position [639, 0]
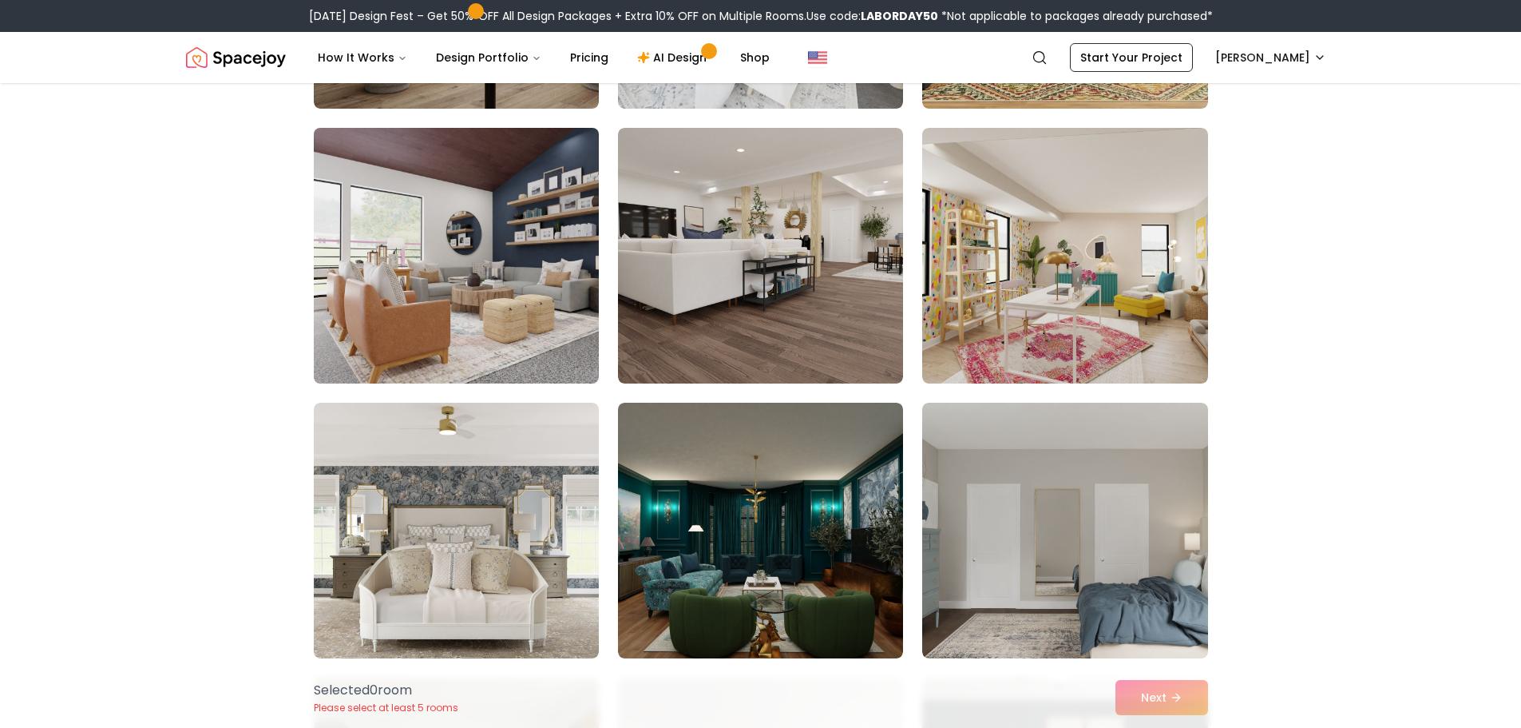
click at [528, 305] on img at bounding box center [456, 255] width 299 height 268
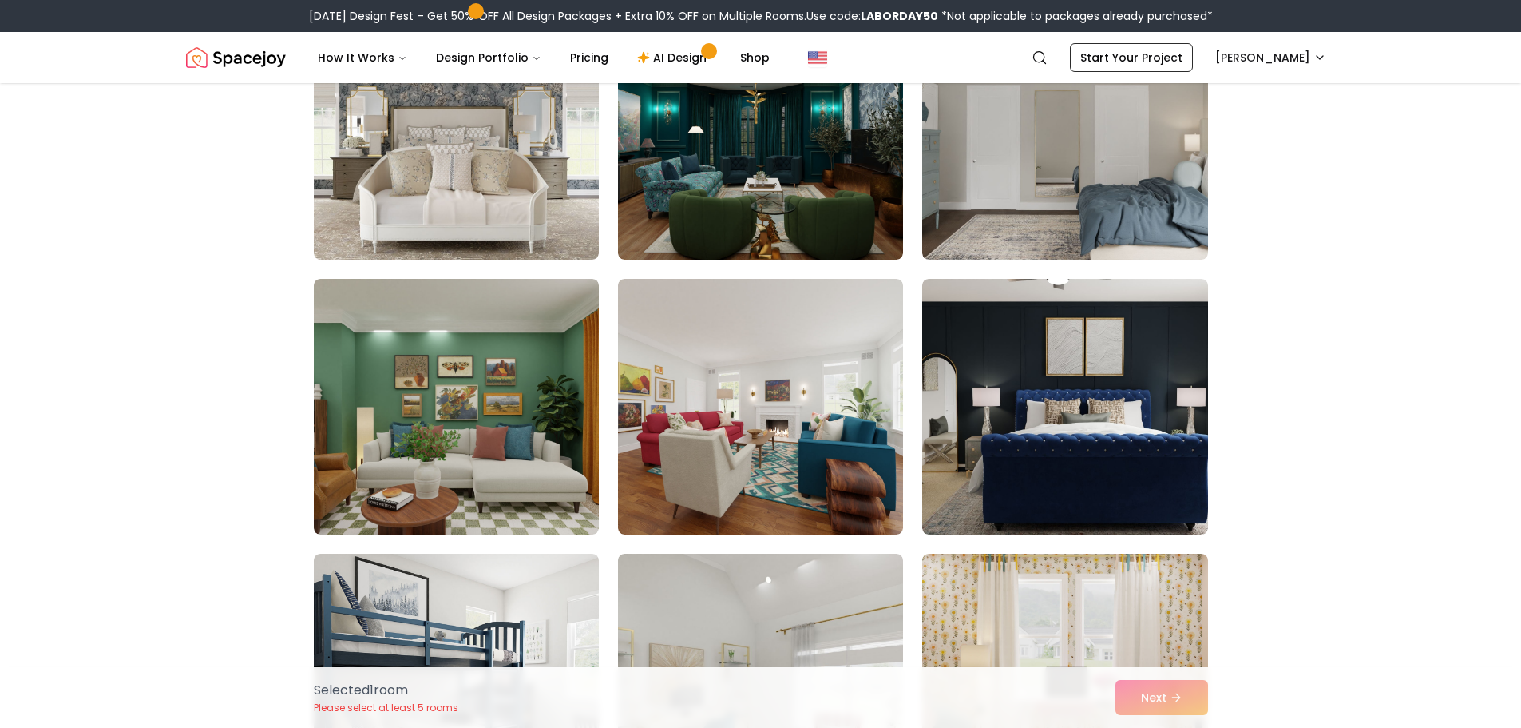
scroll to position [1038, 0]
click at [1187, 172] on img at bounding box center [1064, 131] width 299 height 268
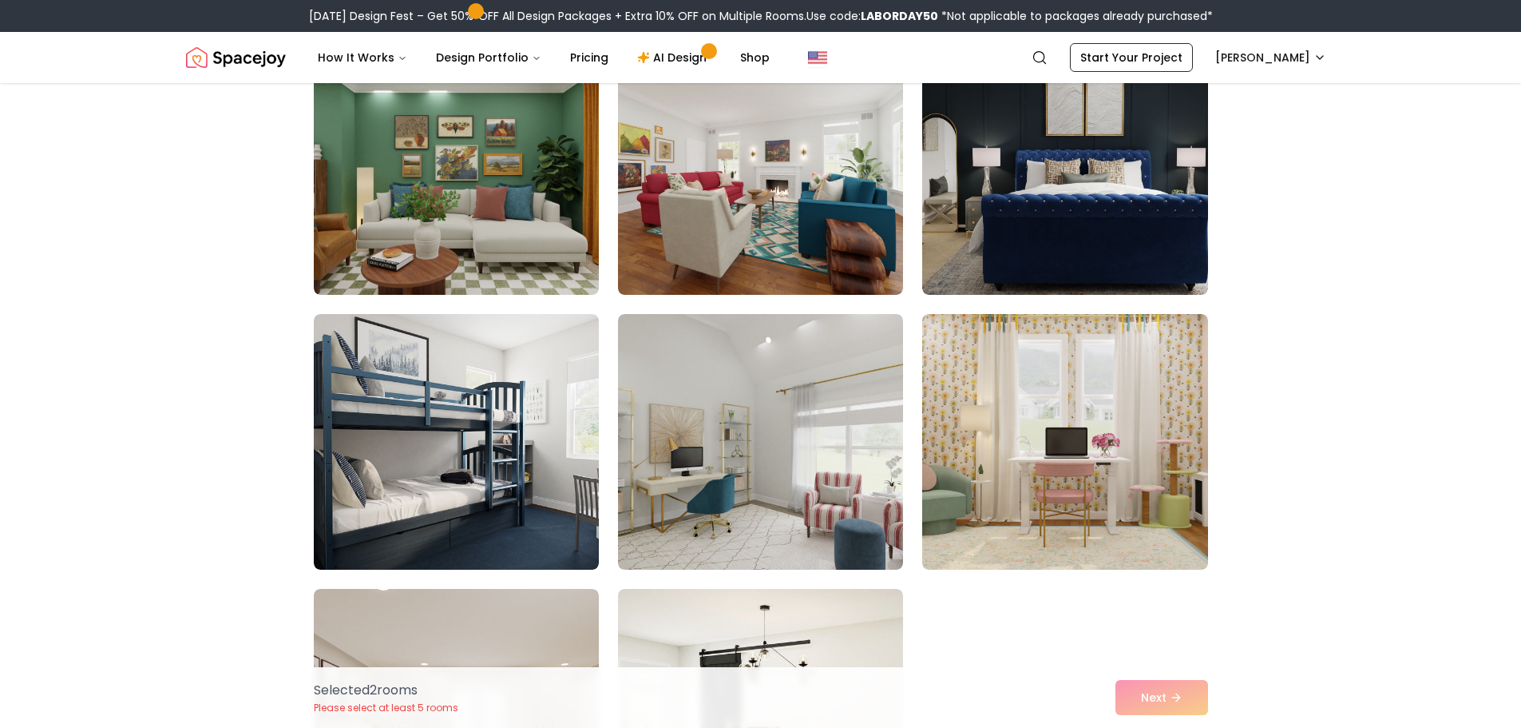
scroll to position [1278, 0]
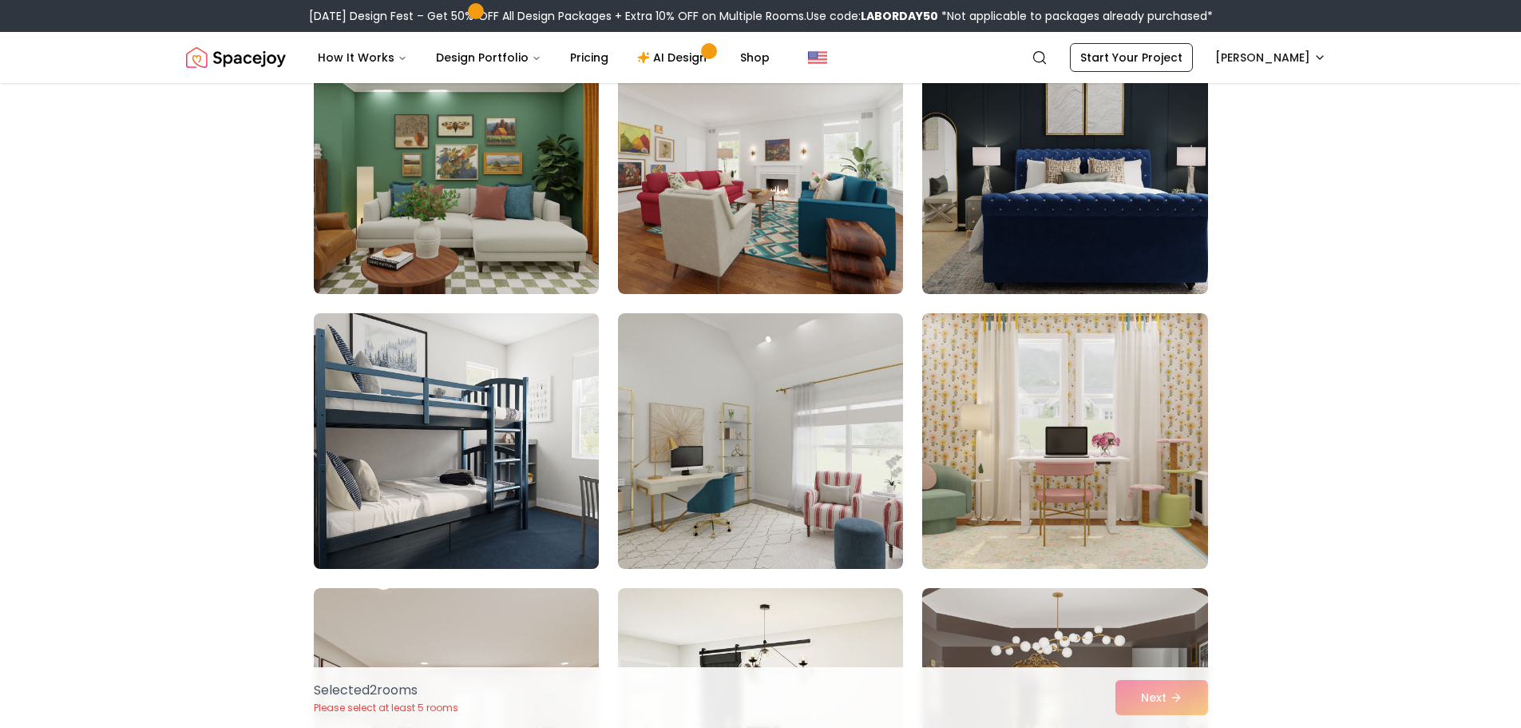
click at [402, 439] on img at bounding box center [456, 441] width 299 height 268
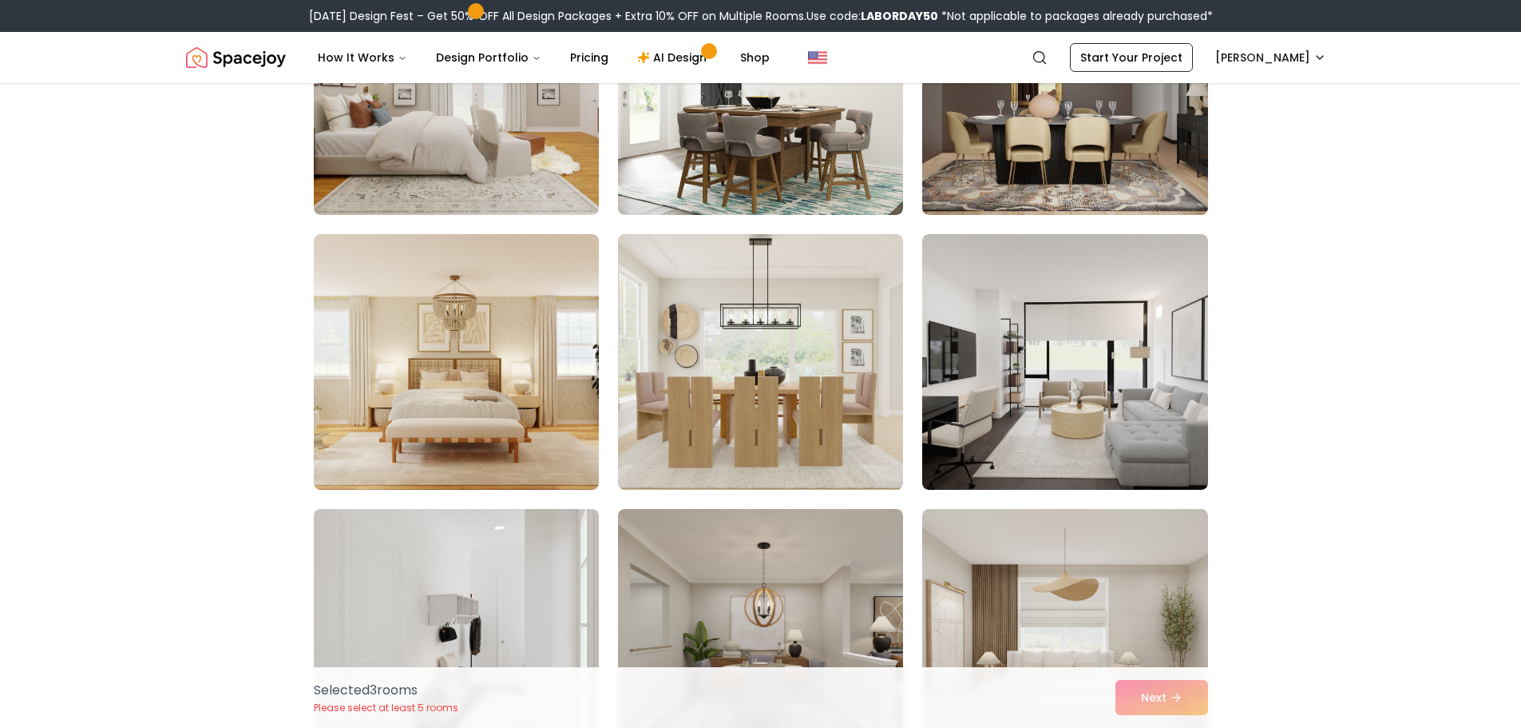
scroll to position [1917, 0]
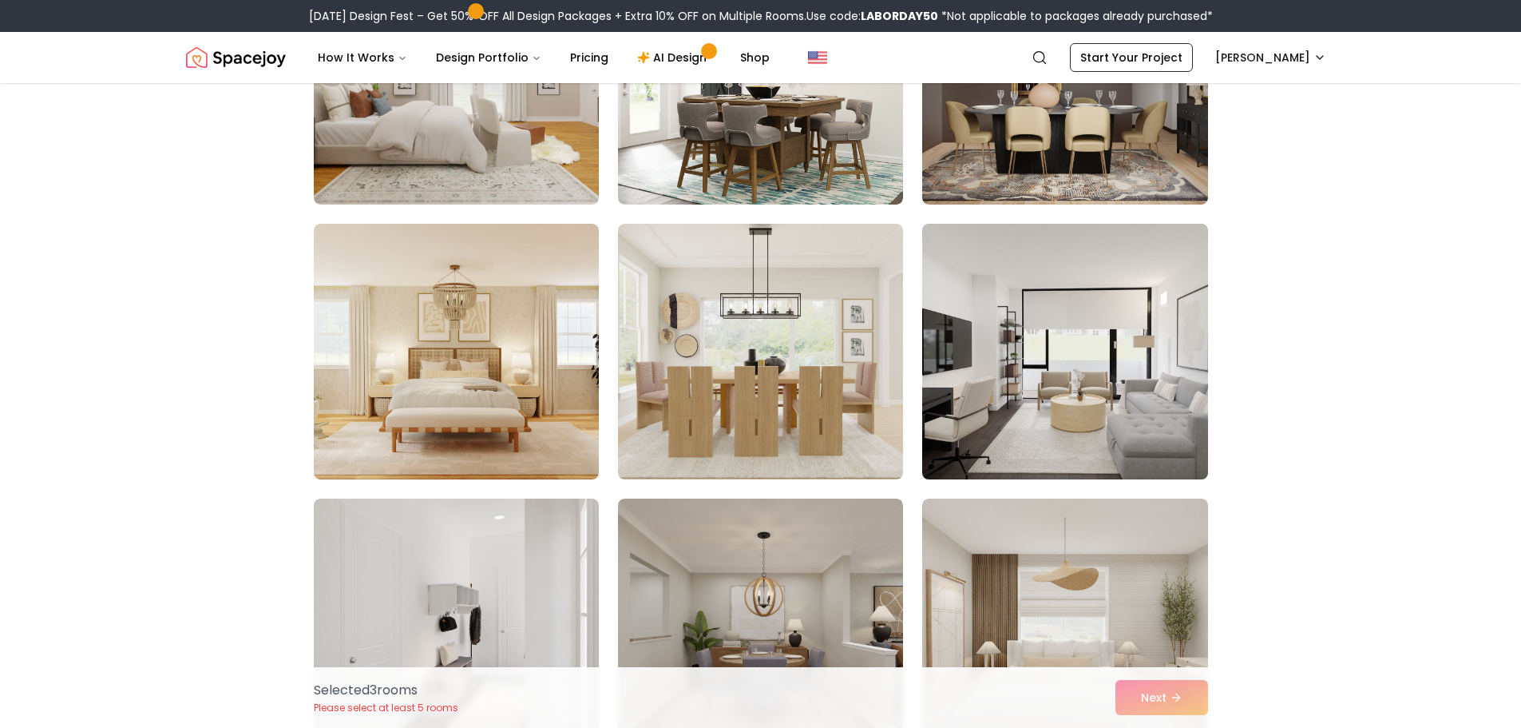
click at [1140, 427] on img at bounding box center [1064, 351] width 299 height 268
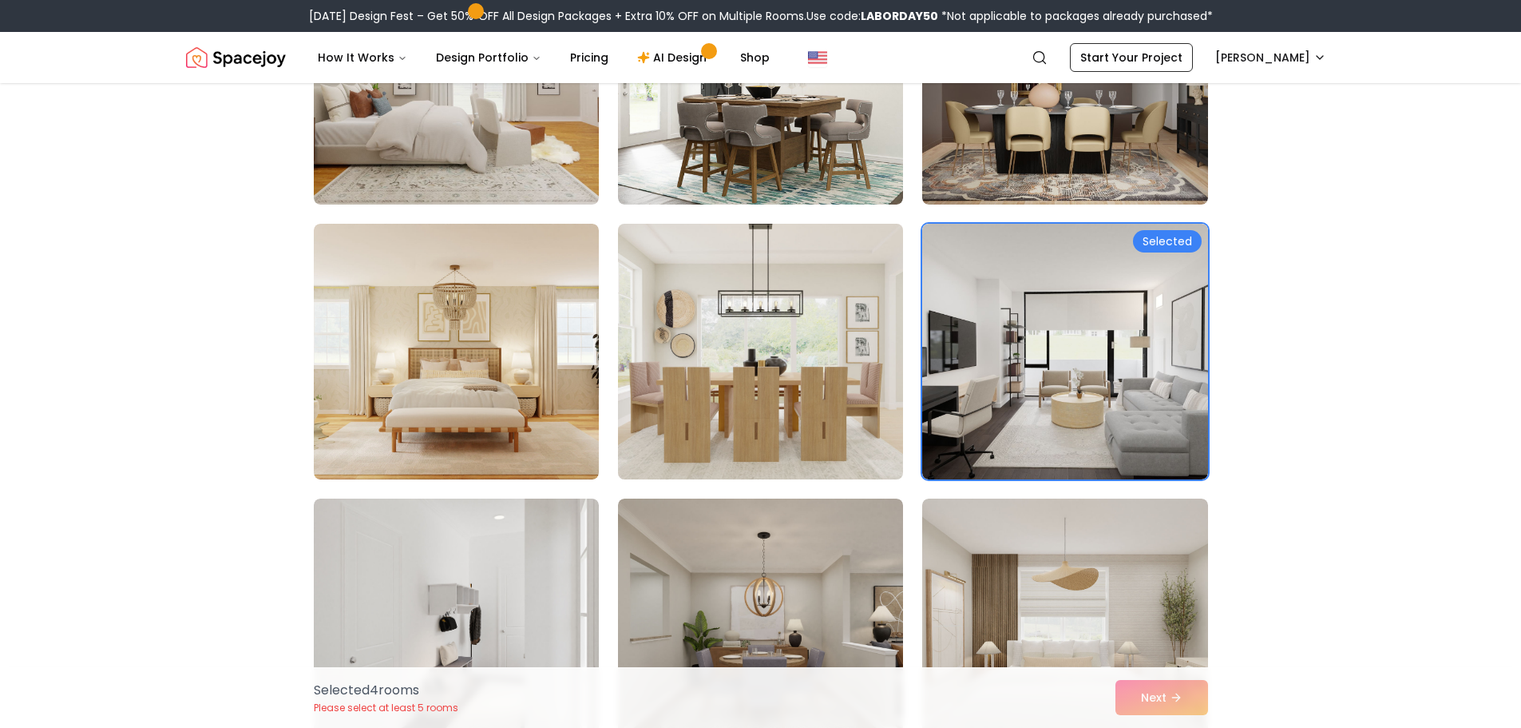
click at [789, 398] on img at bounding box center [760, 351] width 299 height 268
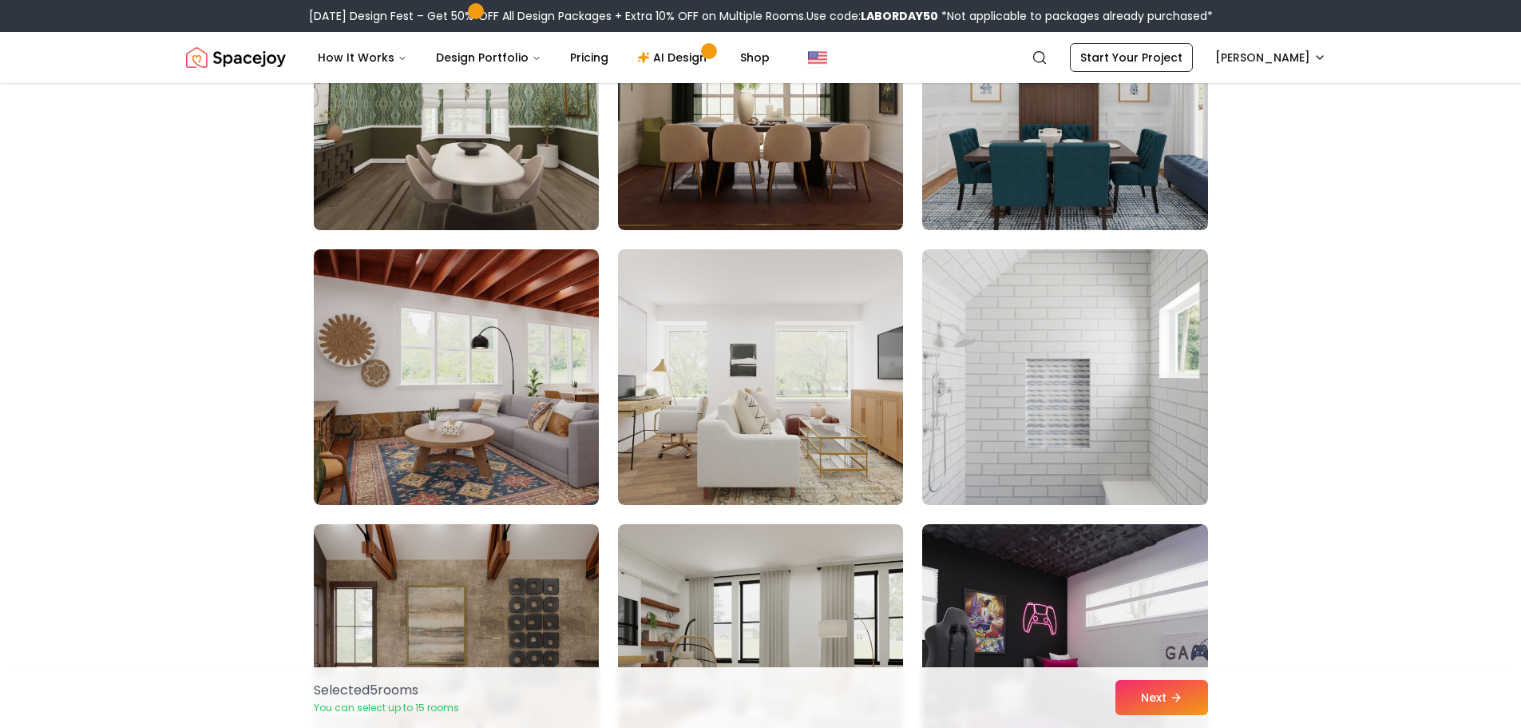
scroll to position [2875, 0]
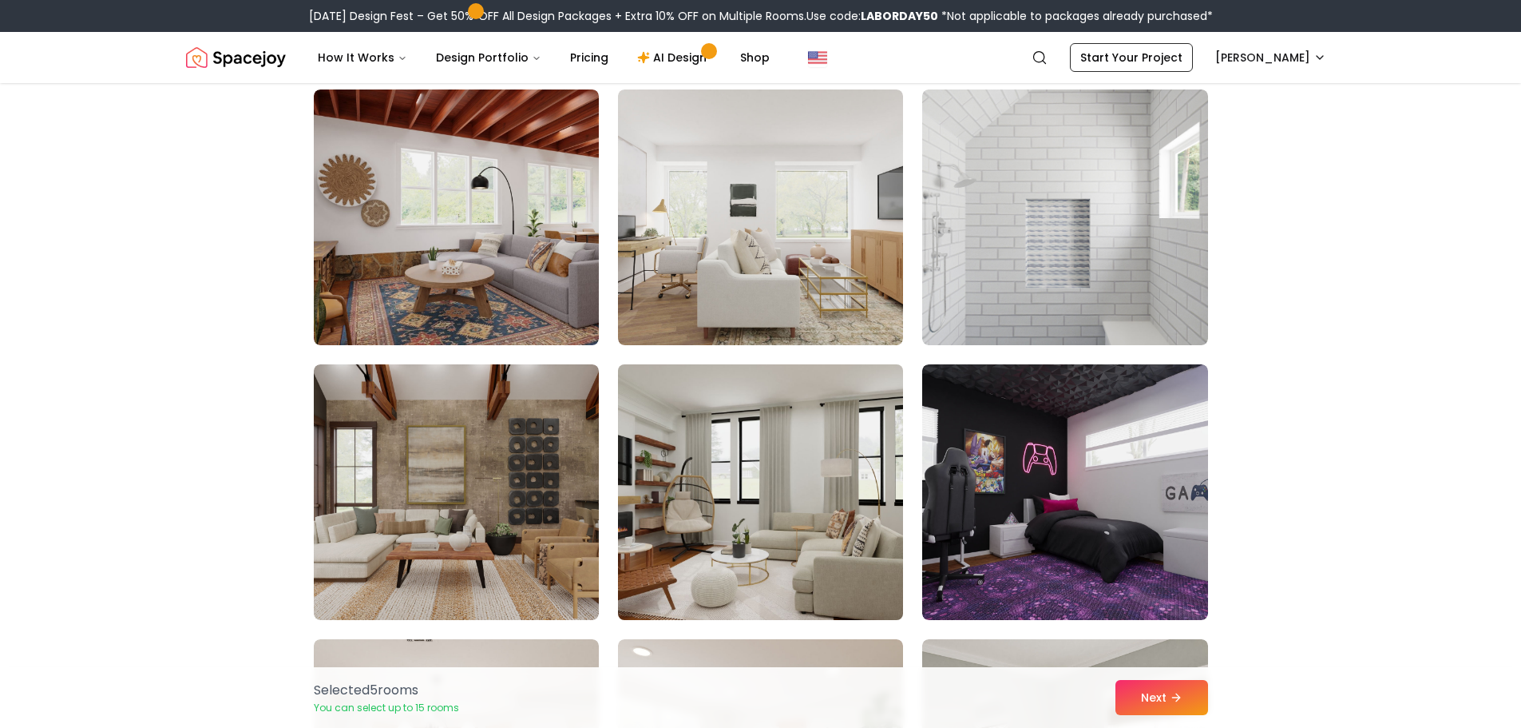
click at [733, 513] on img at bounding box center [760, 492] width 299 height 268
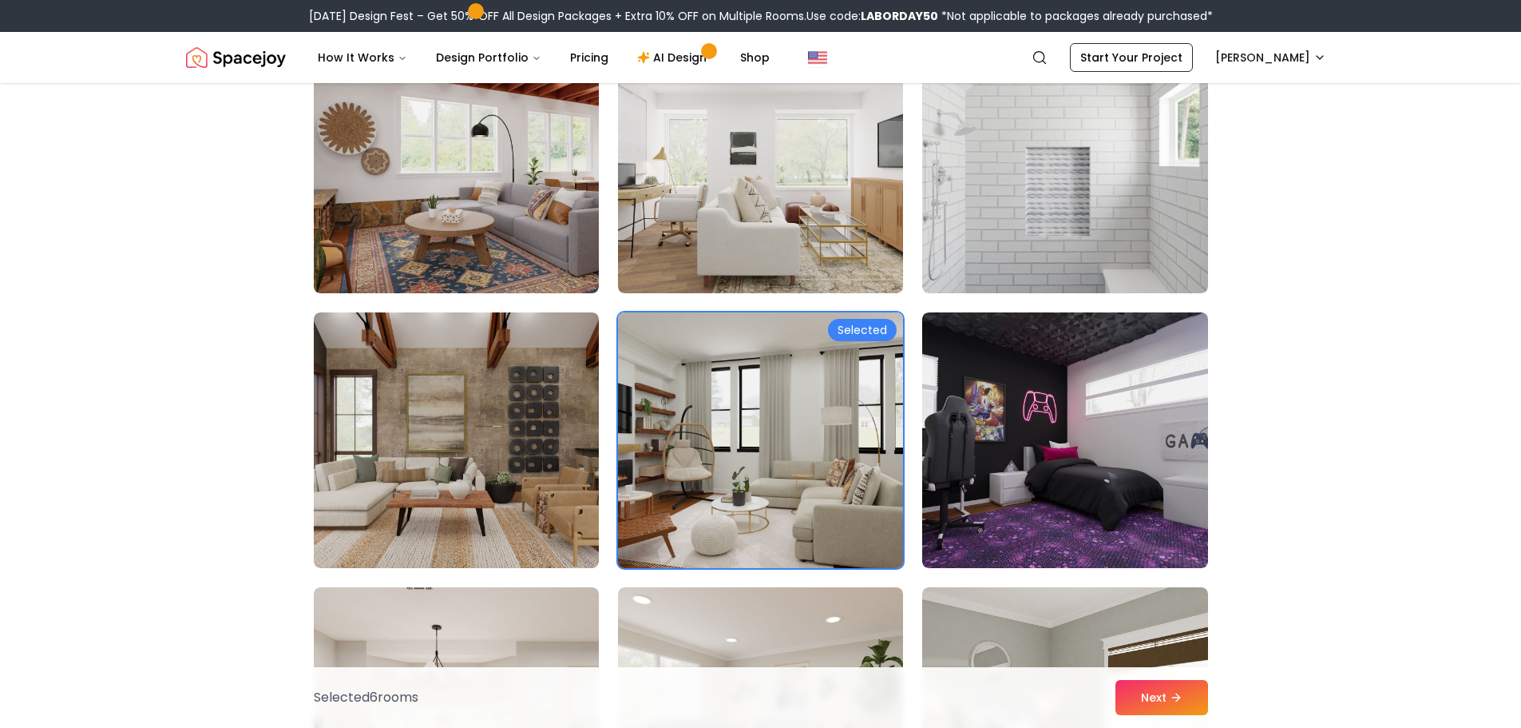
scroll to position [2955, 0]
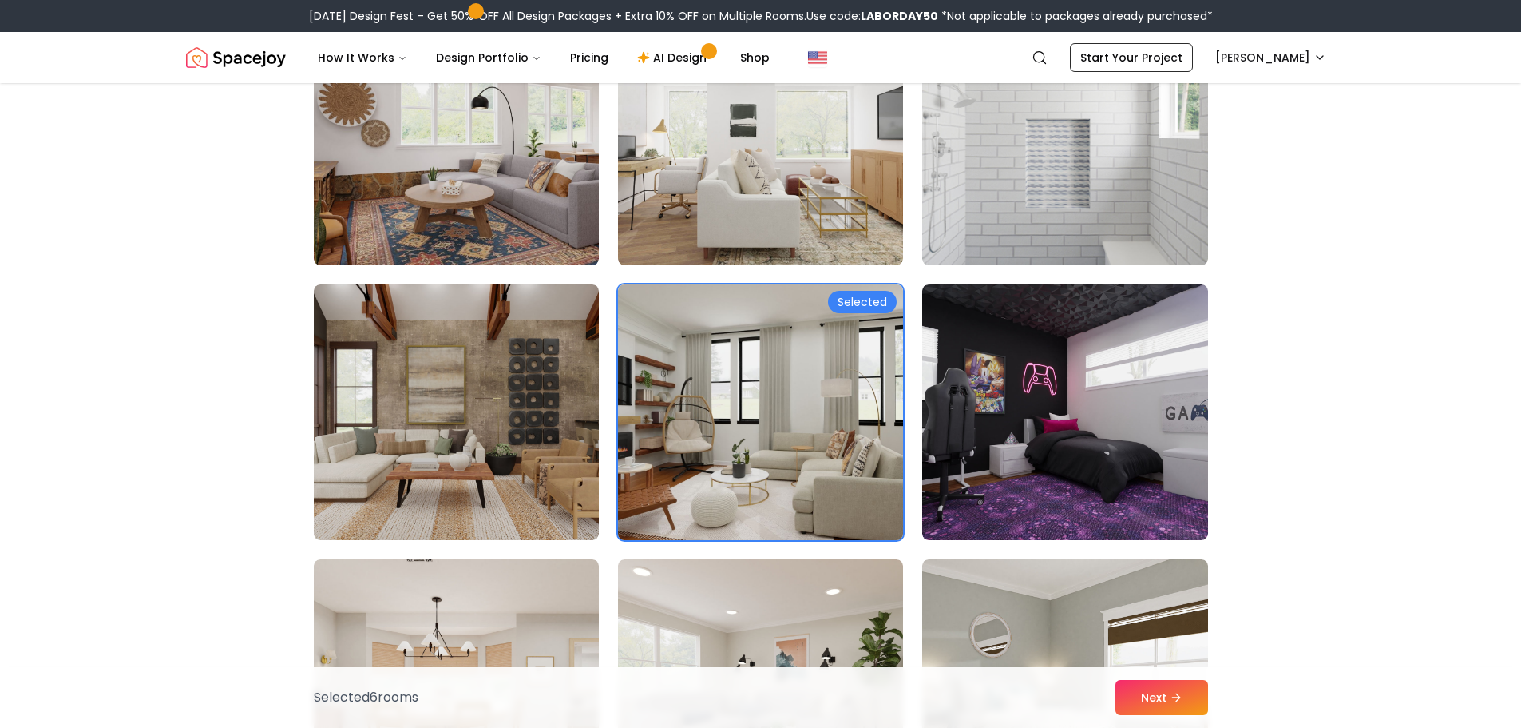
click at [714, 480] on img at bounding box center [760, 412] width 299 height 268
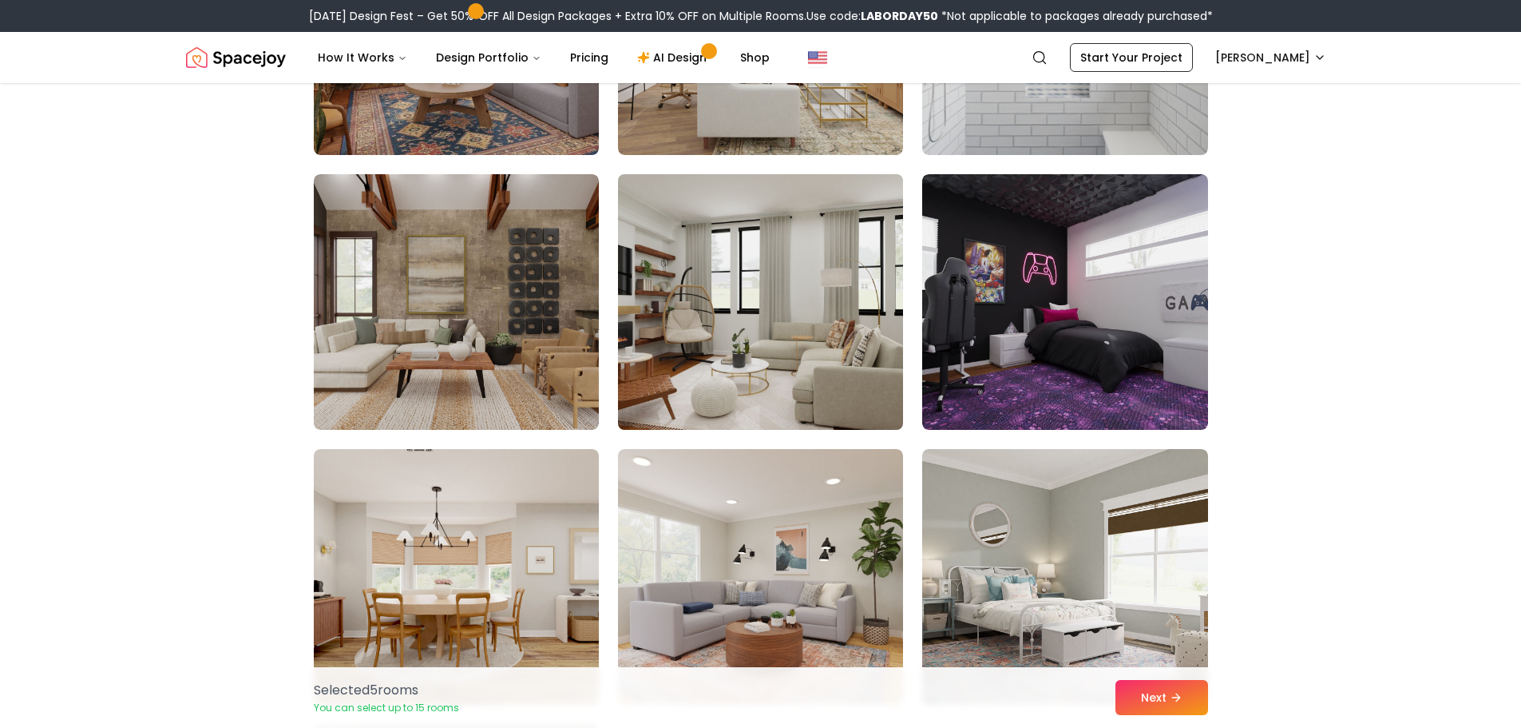
scroll to position [3274, 0]
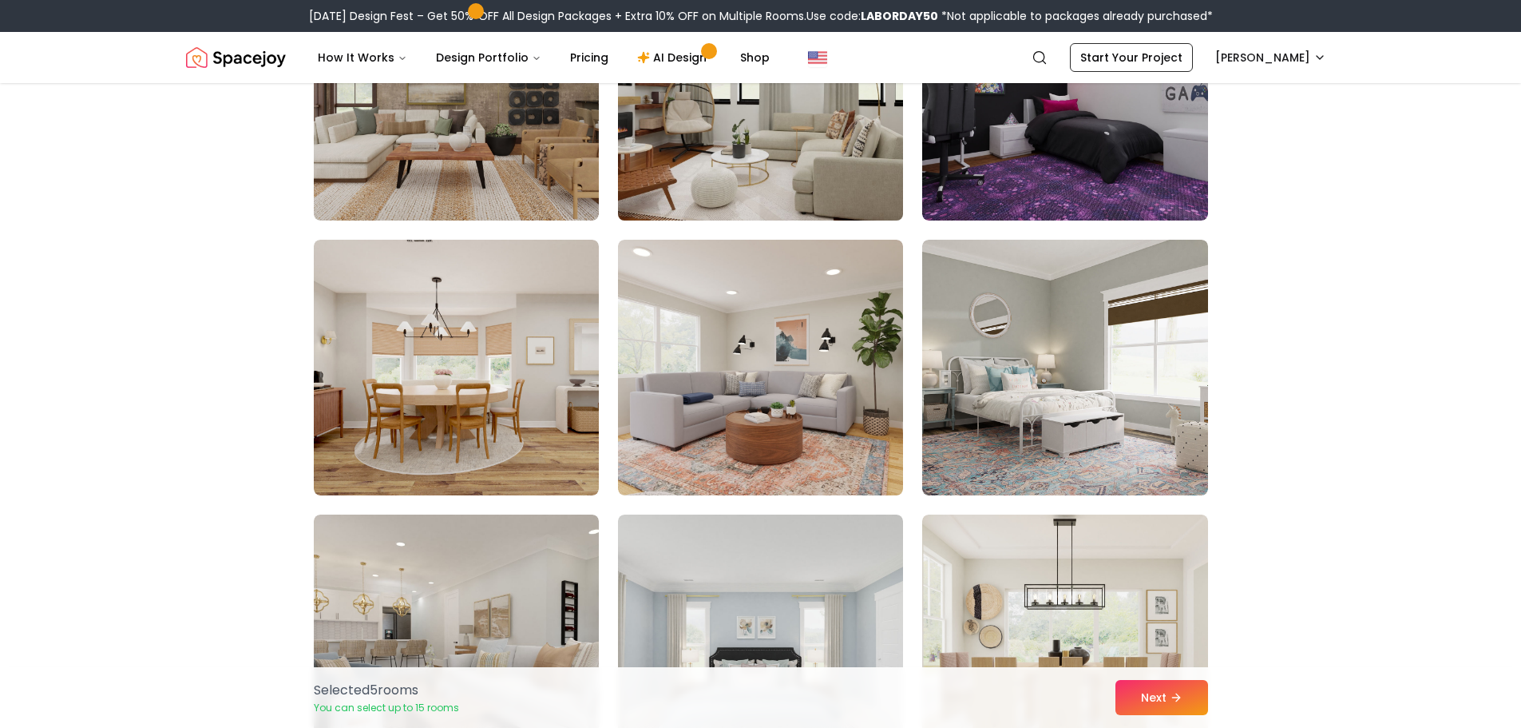
click at [798, 107] on img at bounding box center [760, 92] width 299 height 268
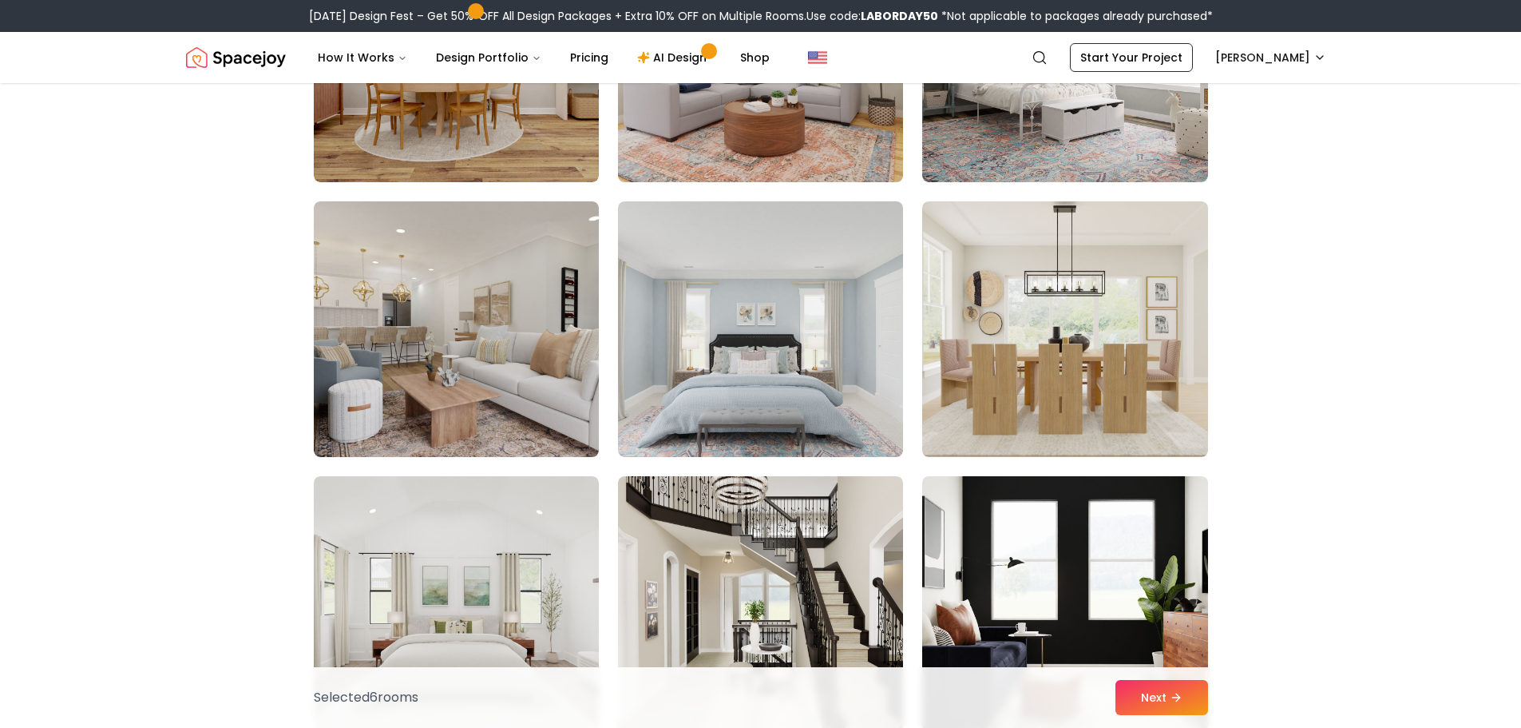
scroll to position [3594, 0]
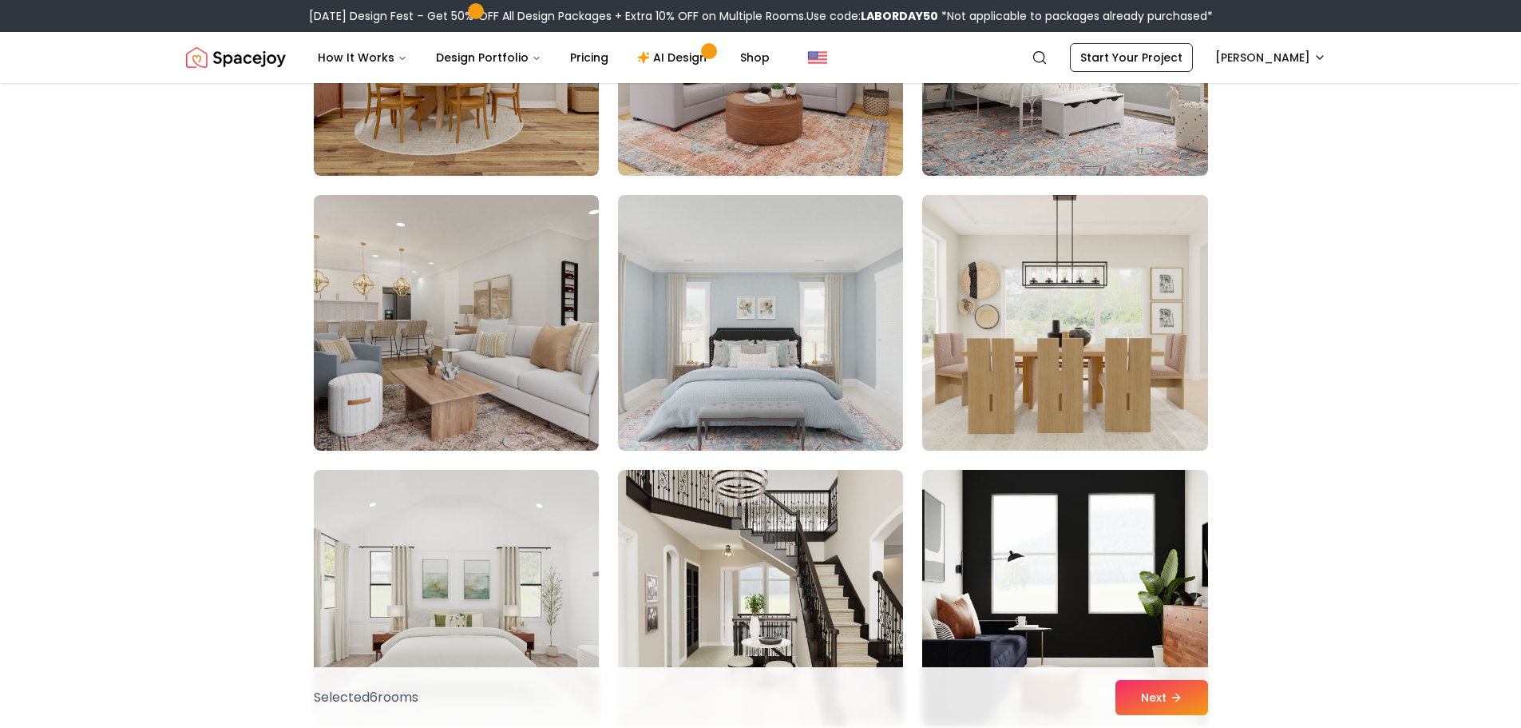
click at [1138, 335] on img at bounding box center [1064, 322] width 299 height 268
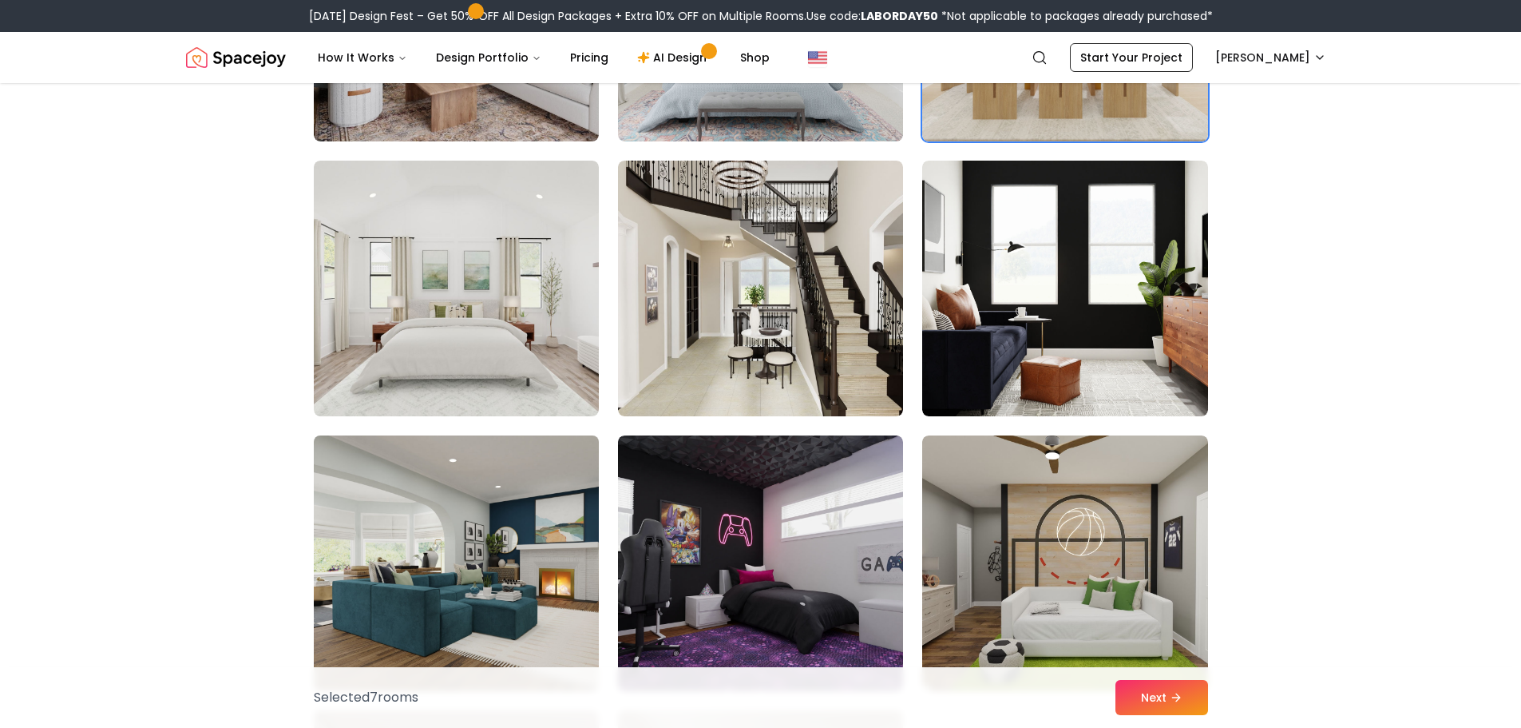
scroll to position [3913, 0]
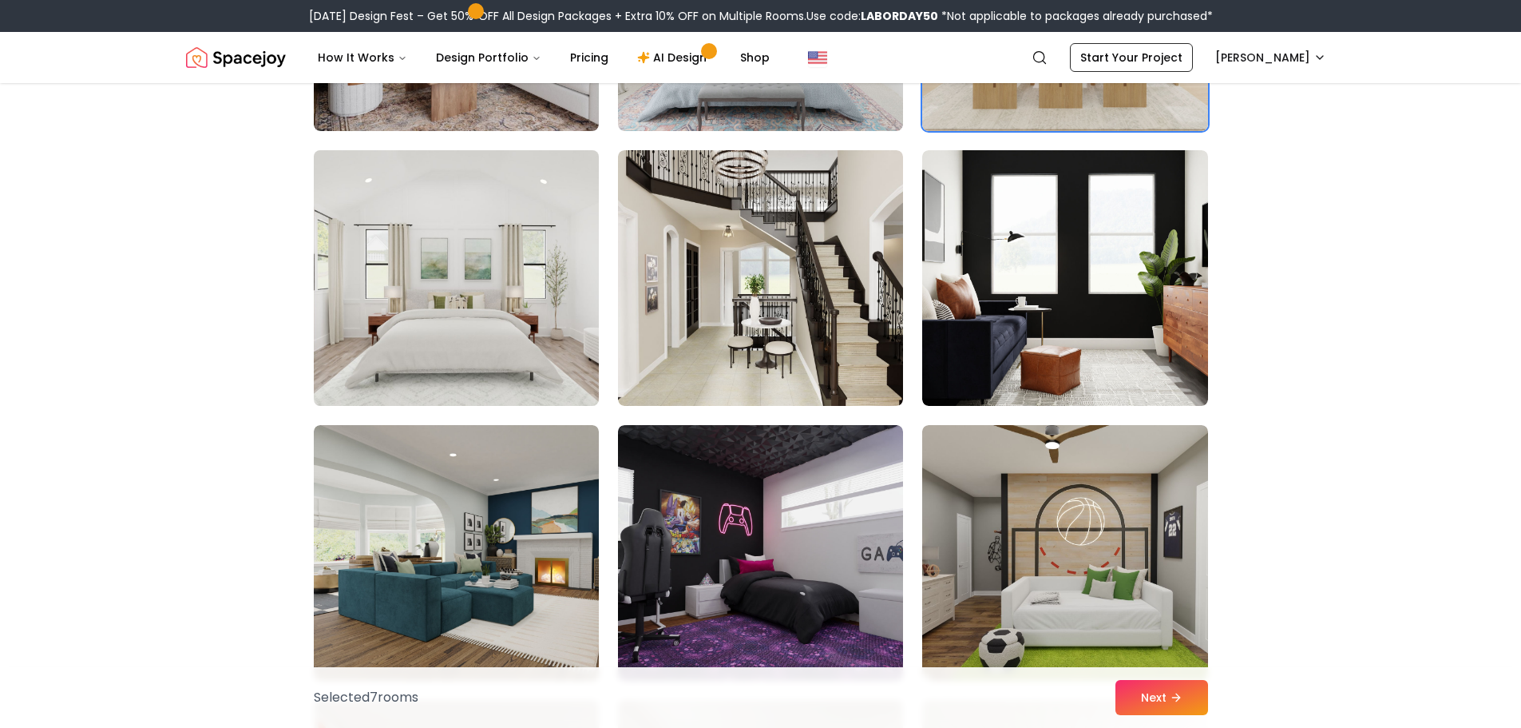
click at [509, 354] on img at bounding box center [456, 278] width 299 height 268
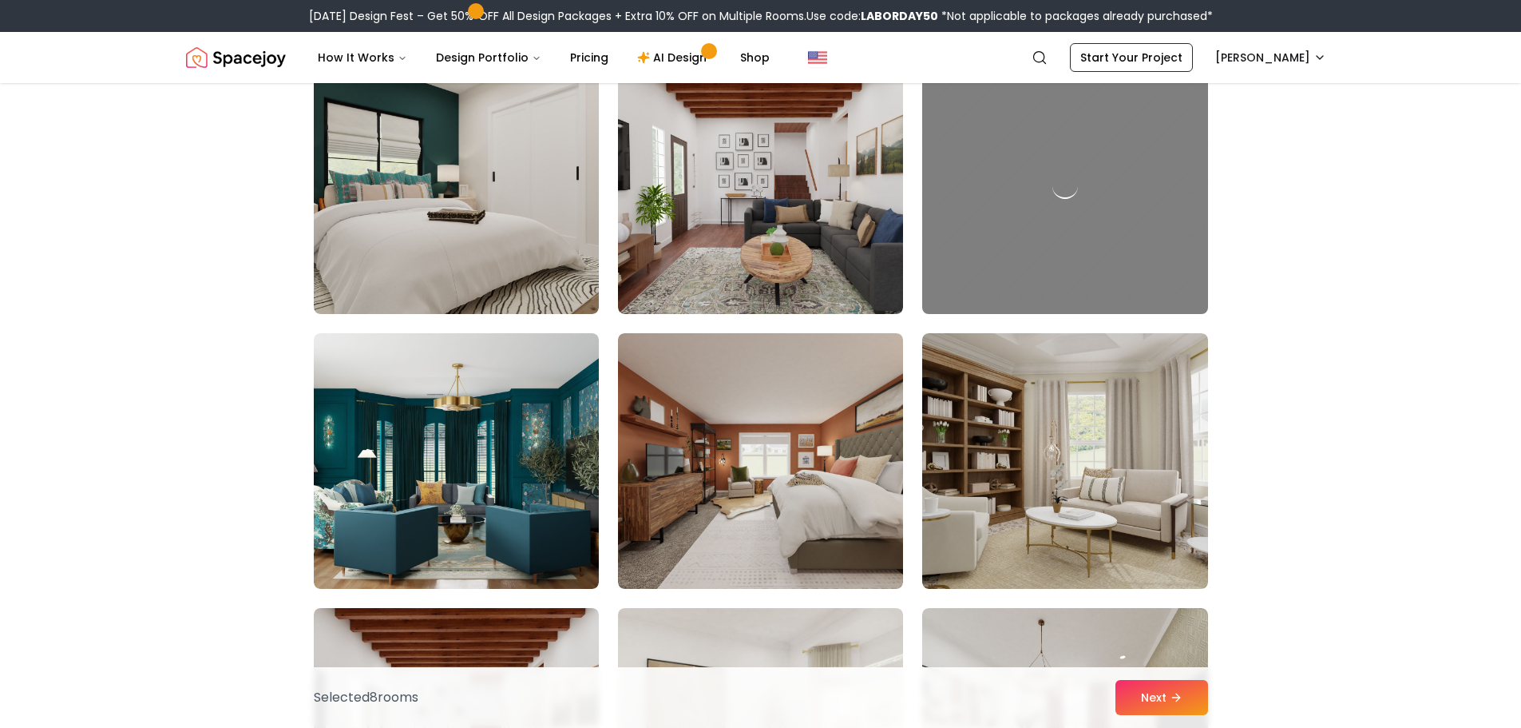
scroll to position [5351, 0]
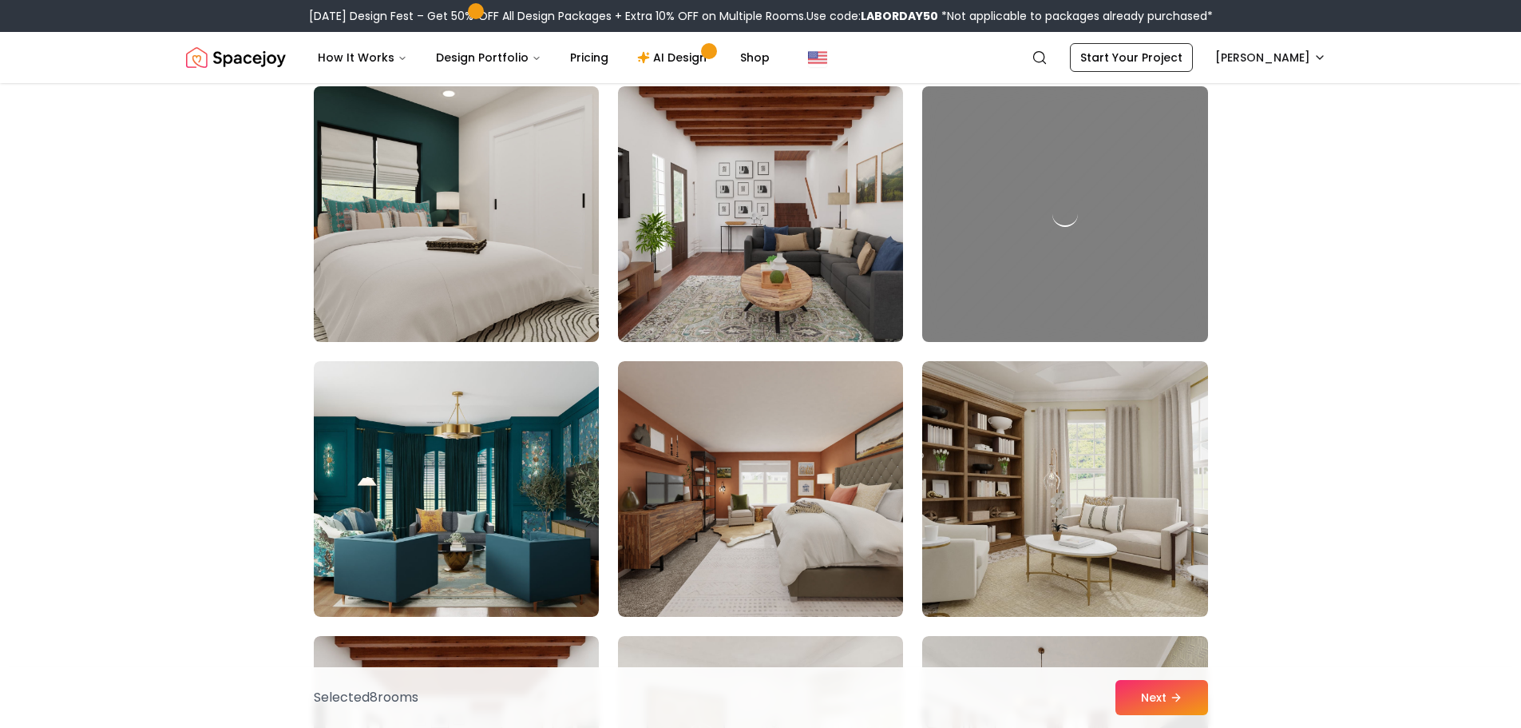
click at [498, 248] on img at bounding box center [456, 214] width 299 height 268
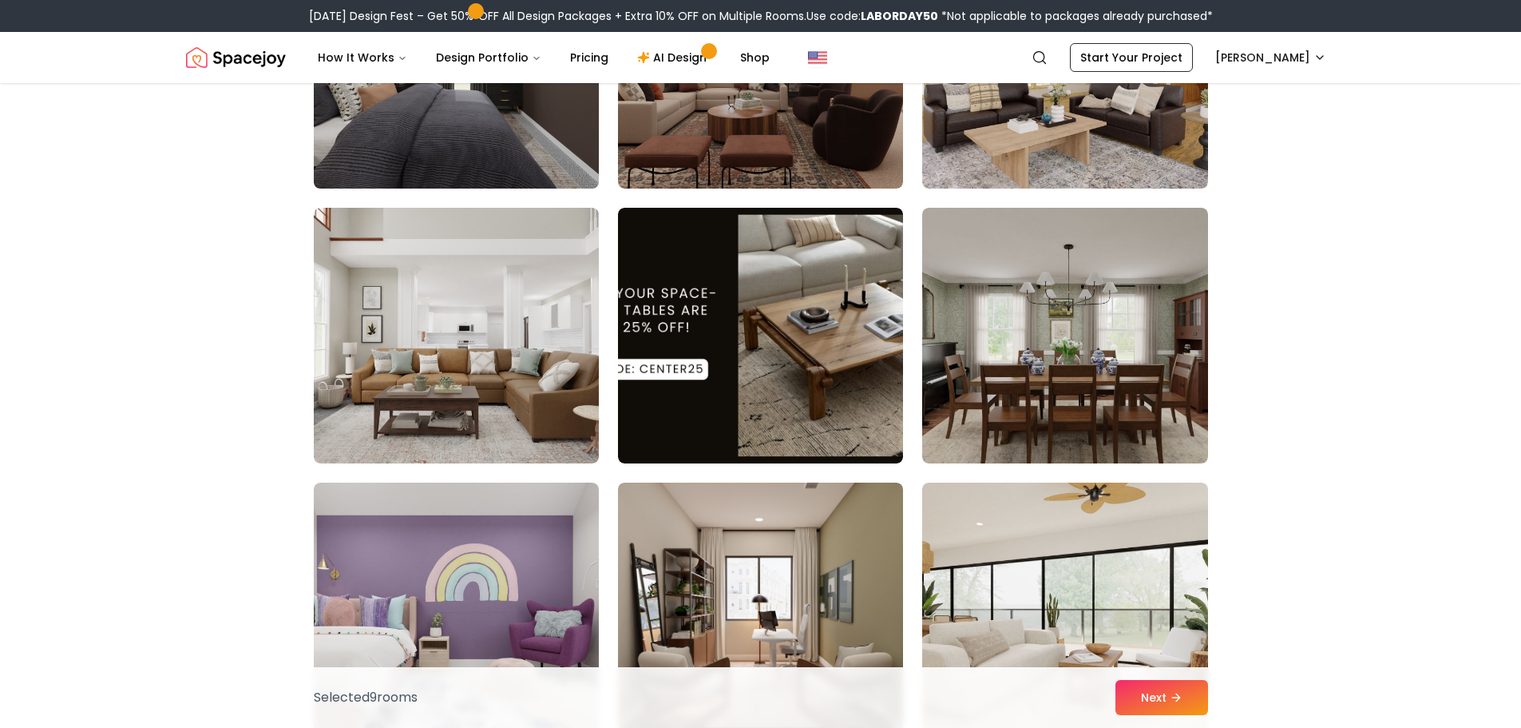
scroll to position [7666, 0]
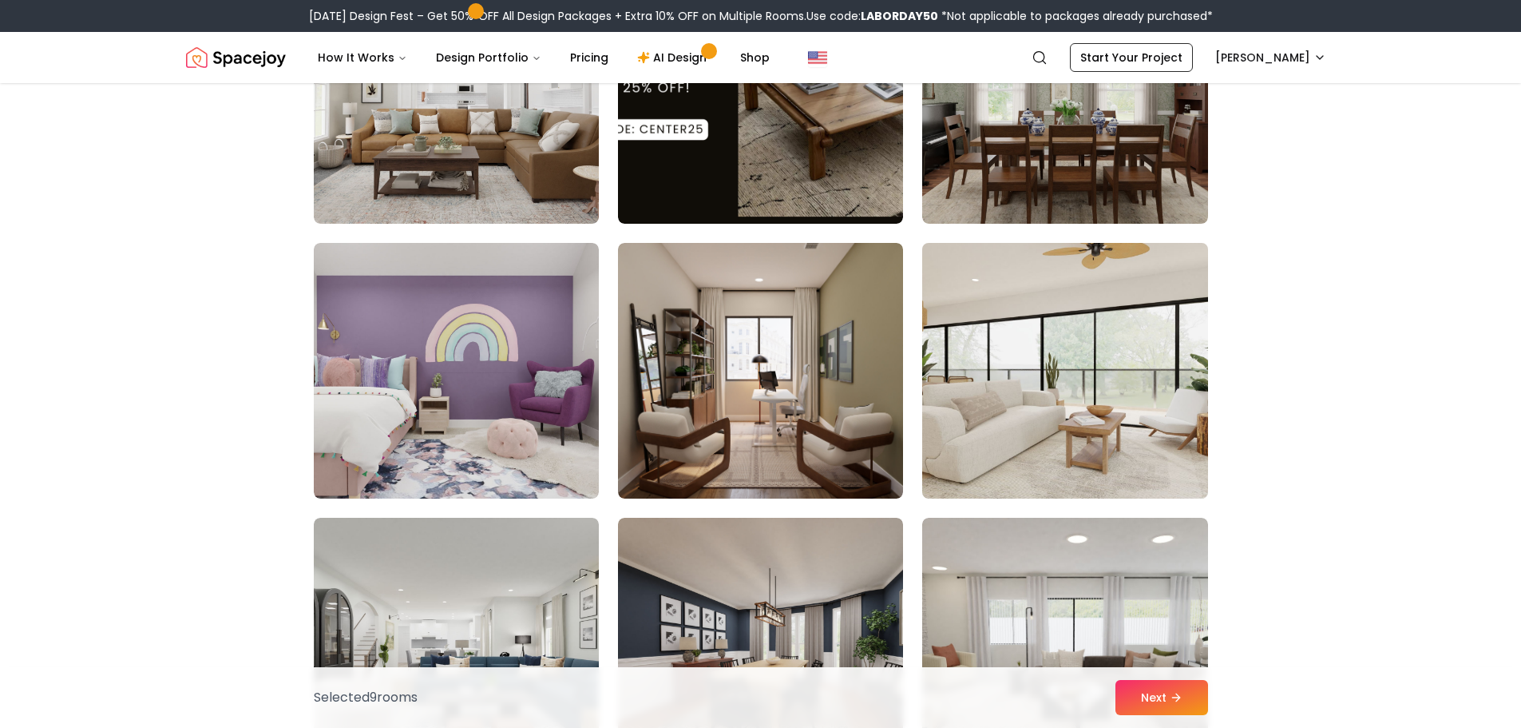
click at [1128, 410] on img at bounding box center [1064, 370] width 299 height 268
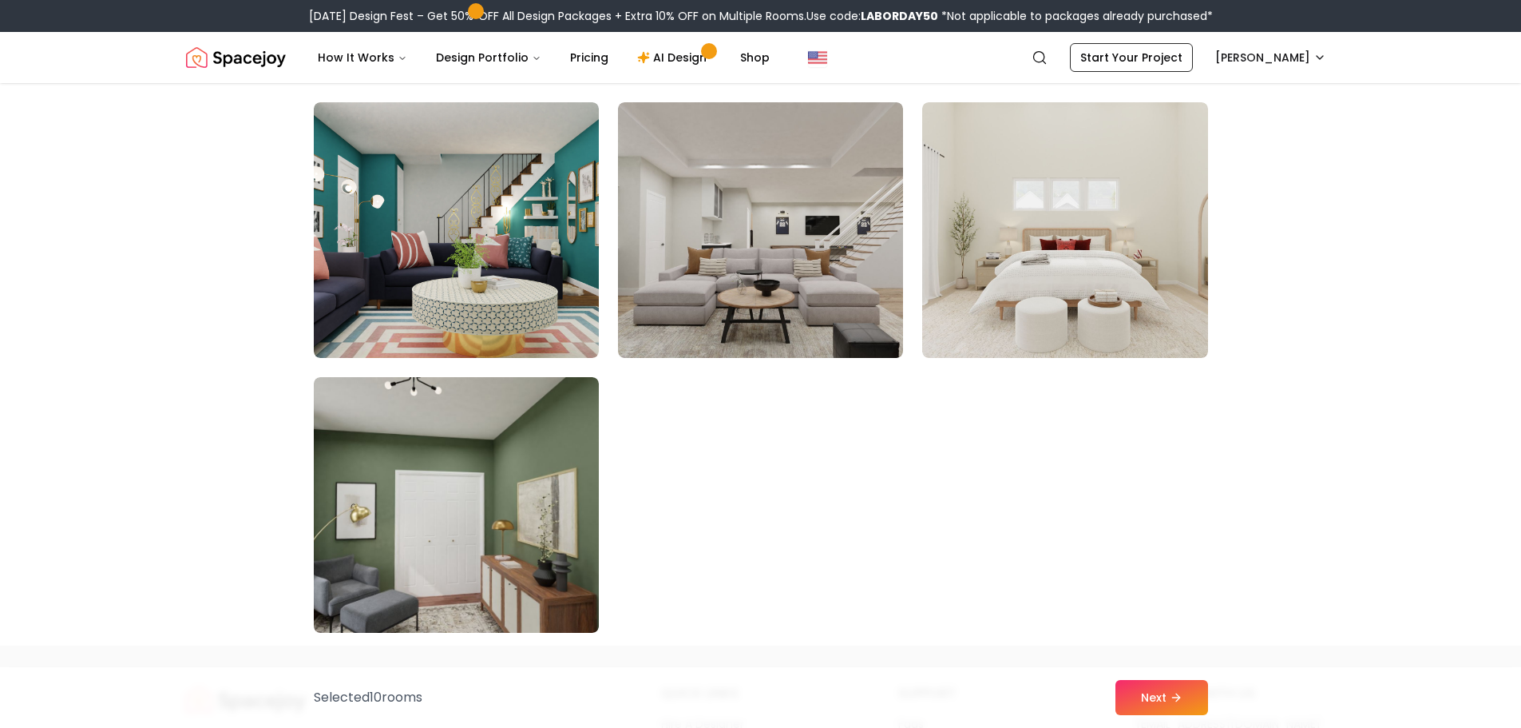
scroll to position [9184, 0]
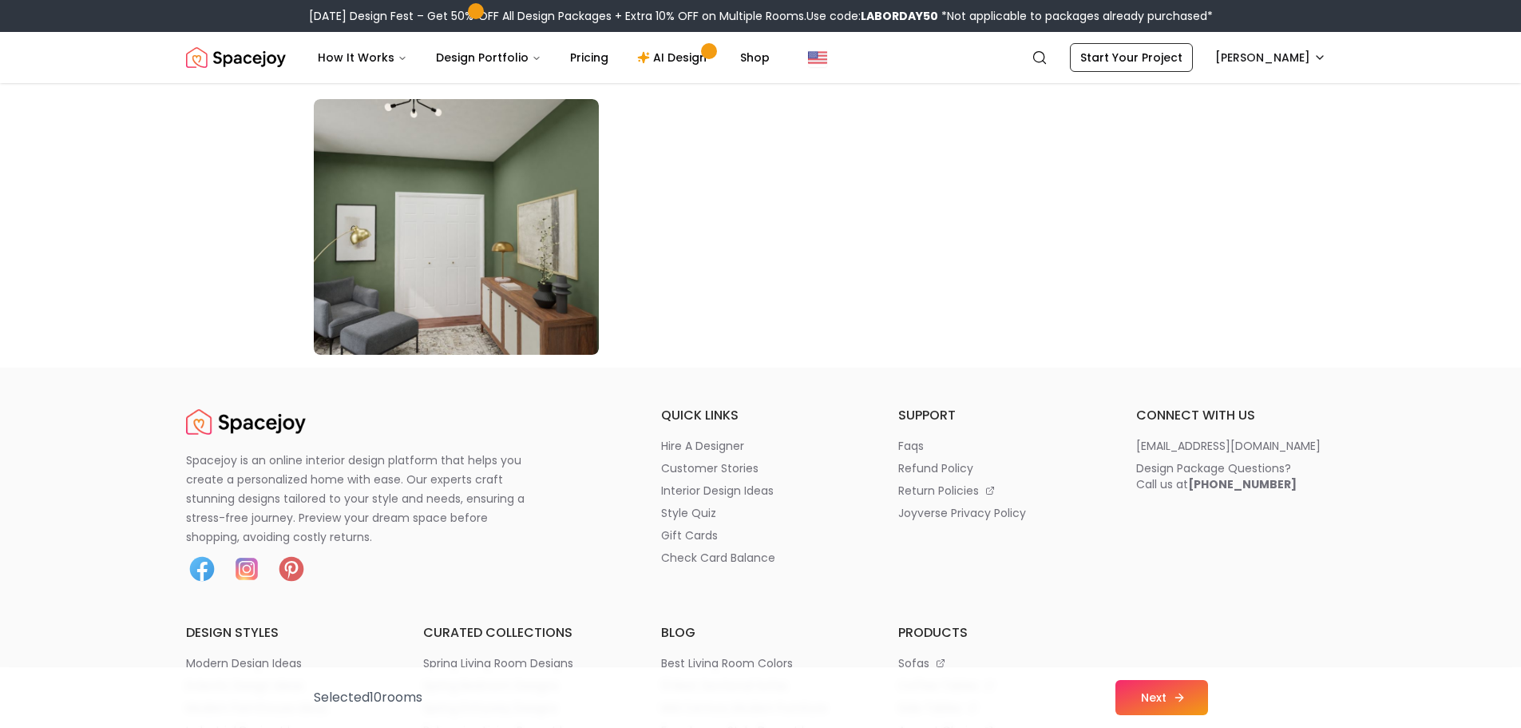
click at [1186, 696] on button "Next" at bounding box center [1162, 697] width 93 height 35
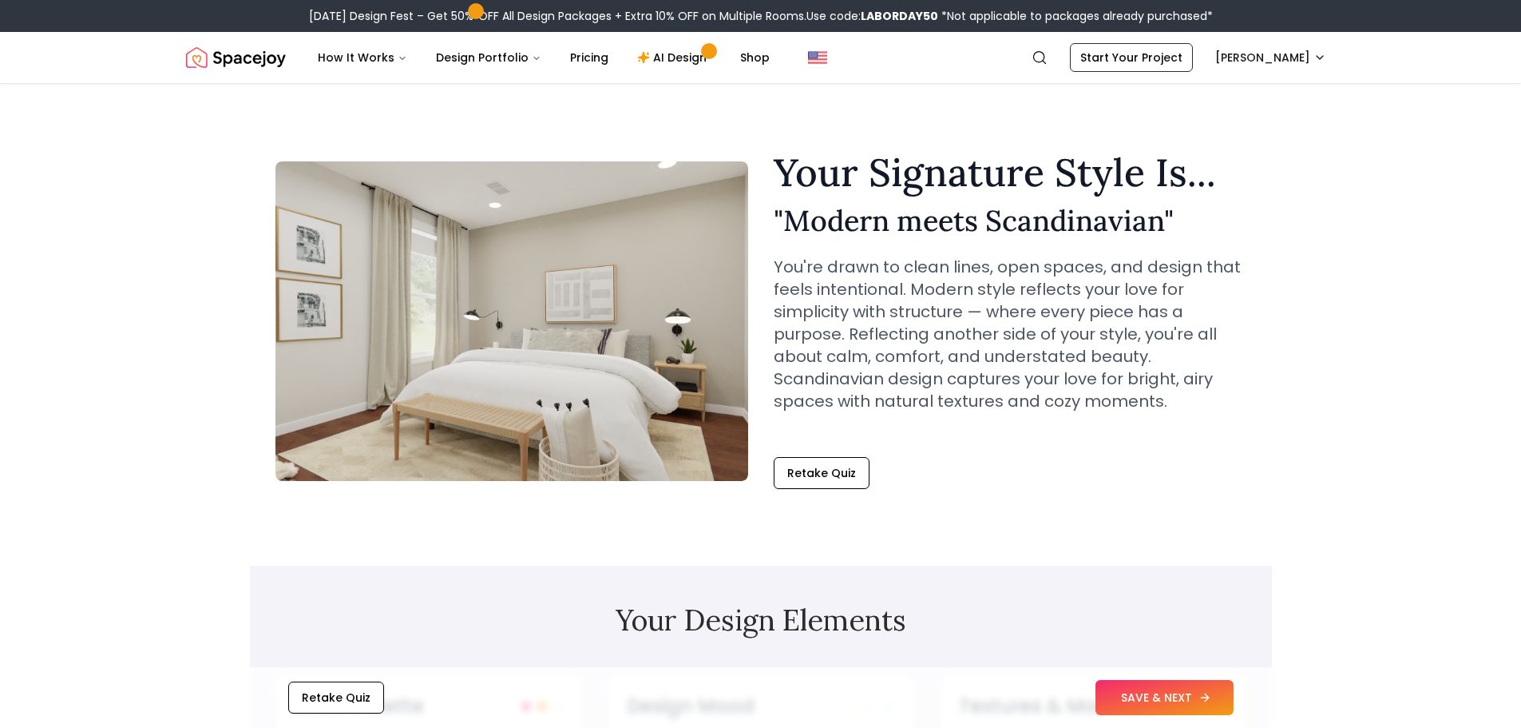
click at [1170, 708] on button "SAVE & NEXT" at bounding box center [1165, 697] width 138 height 35
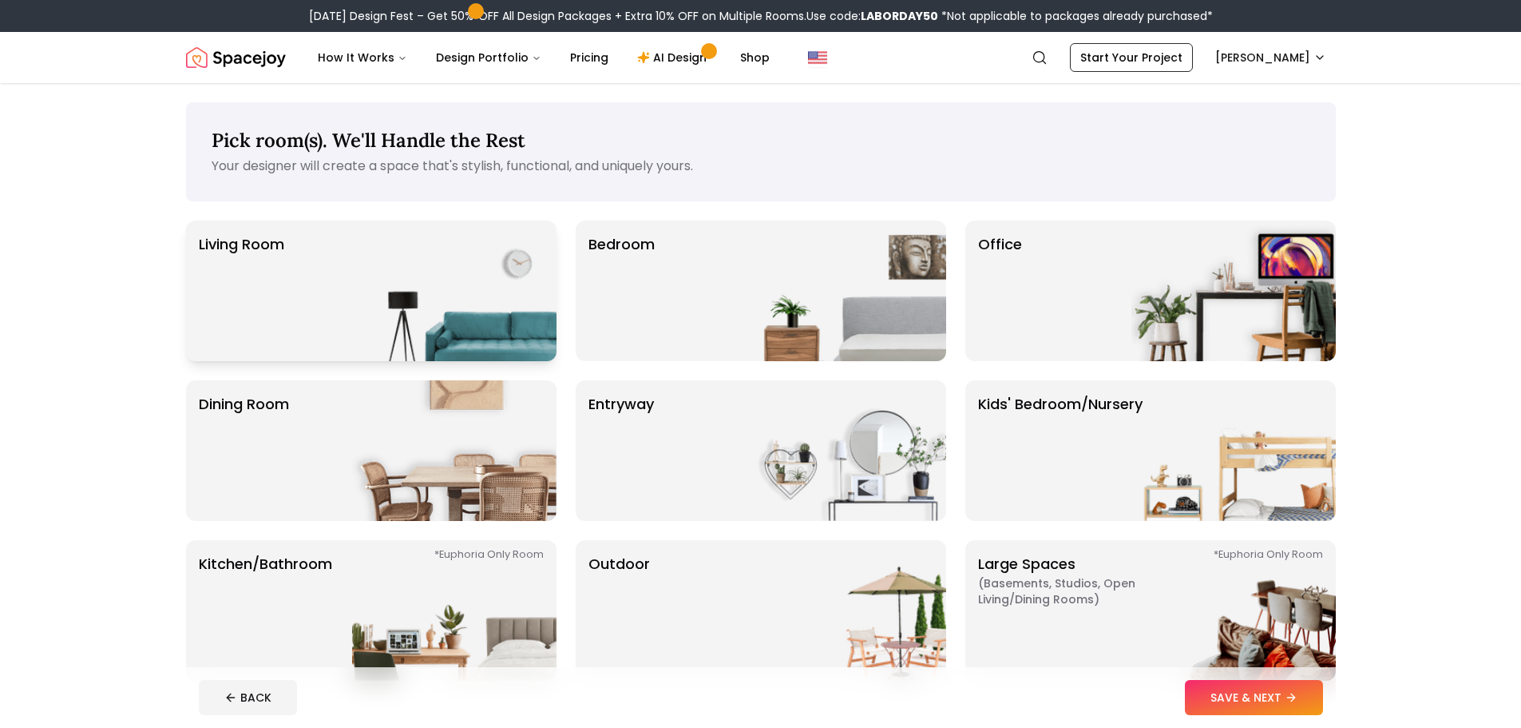
click at [401, 315] on img at bounding box center [454, 290] width 204 height 141
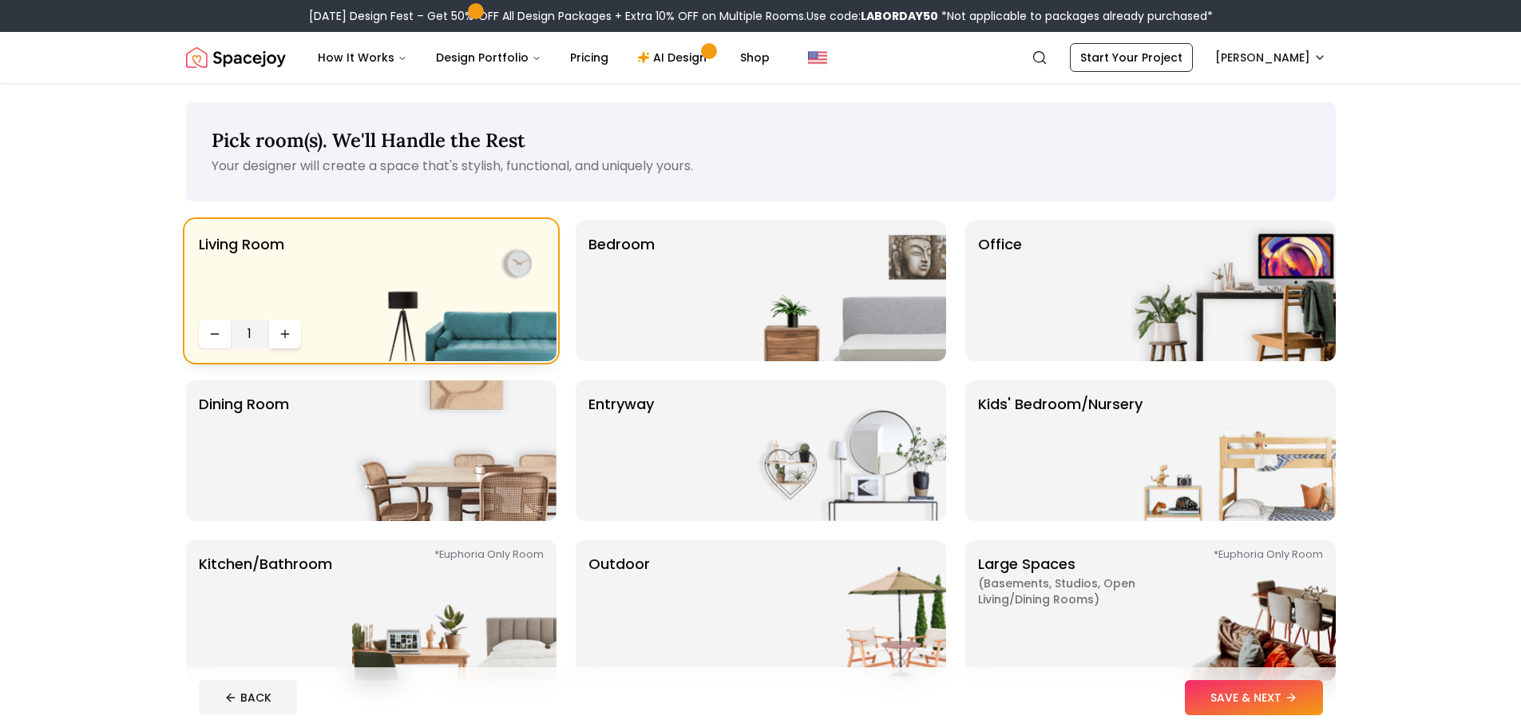
click at [295, 335] on button "Increase quantity" at bounding box center [285, 333] width 32 height 29
click at [759, 256] on img at bounding box center [844, 290] width 204 height 141
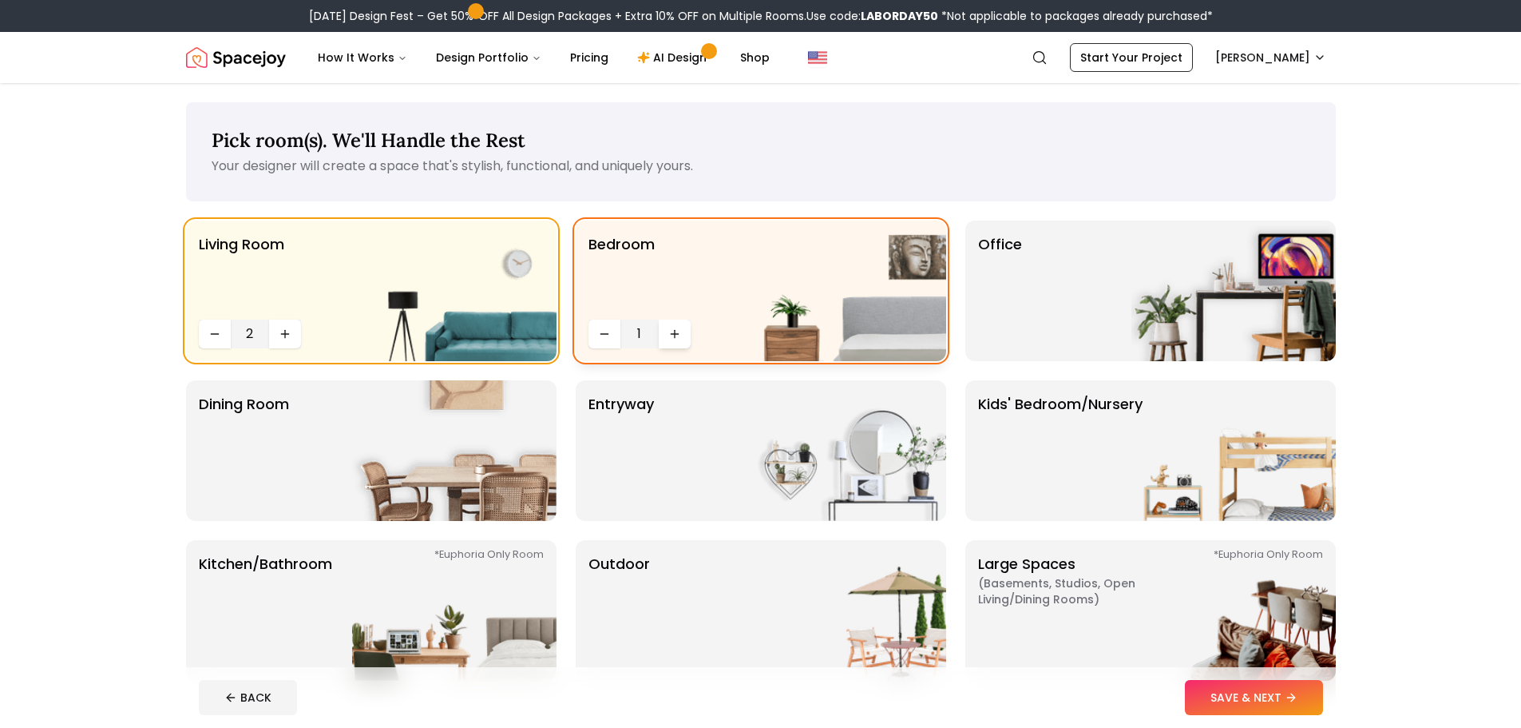
click at [678, 338] on icon "Increase quantity" at bounding box center [674, 333] width 13 height 13
click at [252, 490] on p "Dining Room" at bounding box center [244, 450] width 90 height 115
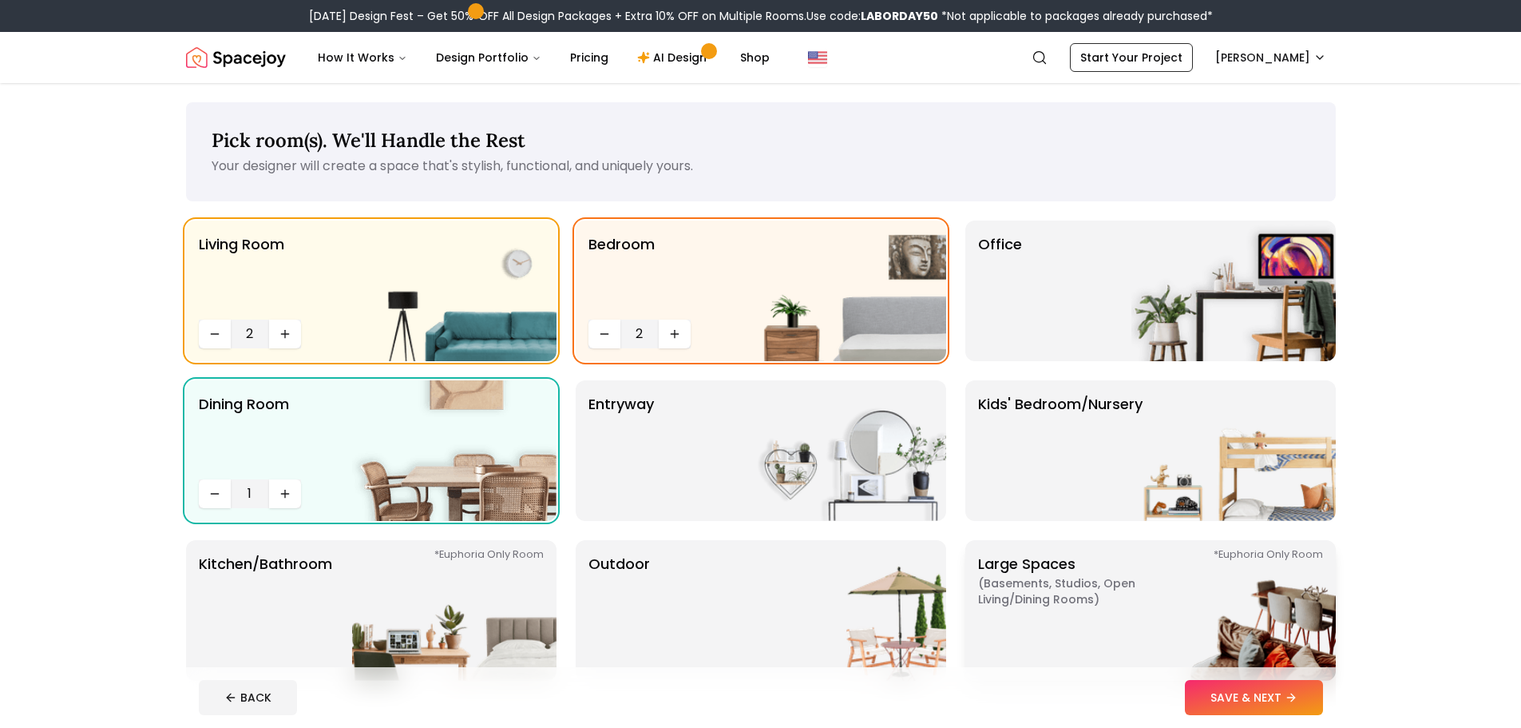
click at [1118, 623] on p "Large Spaces ( Basements, Studios, Open living/dining rooms ) *Euphoria Only Ro…" at bounding box center [1078, 610] width 200 height 115
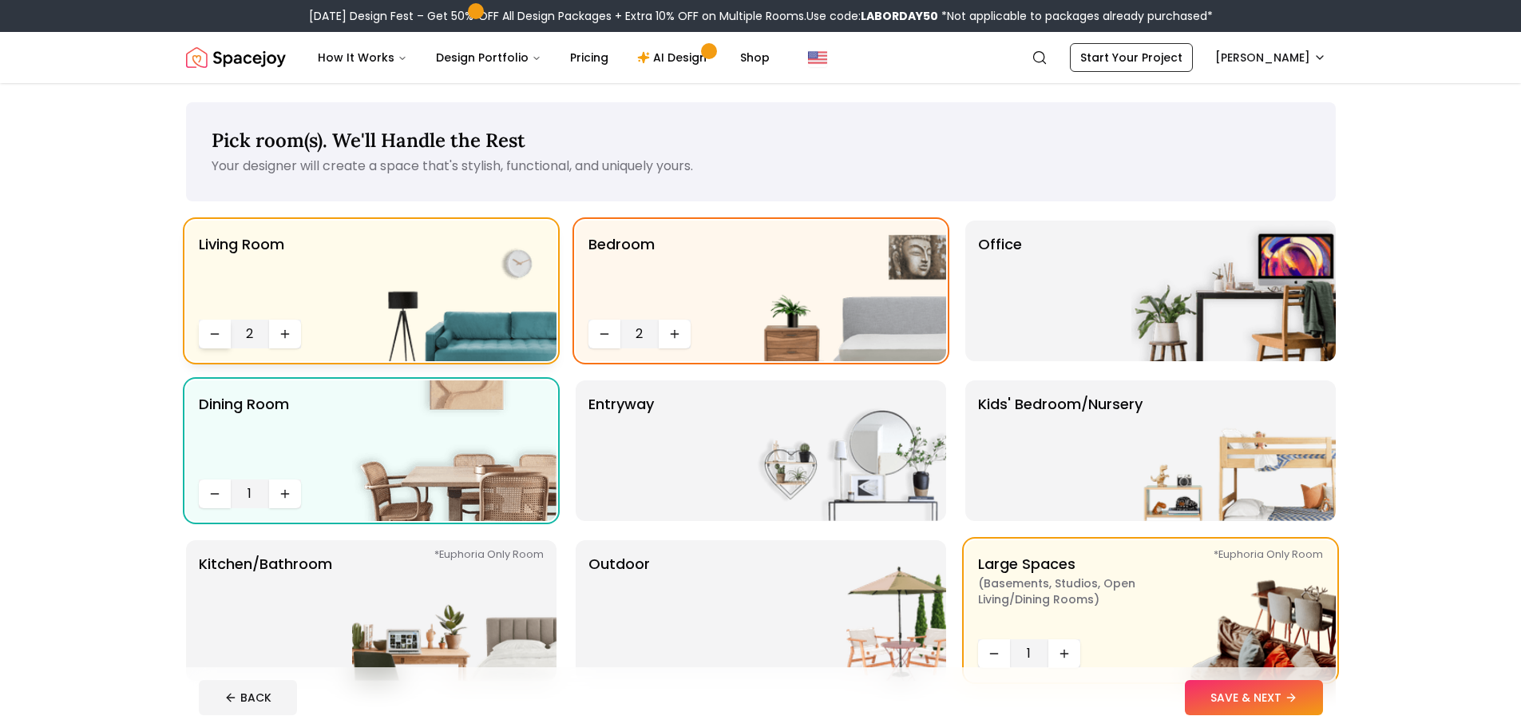
click at [216, 338] on icon "Decrease quantity" at bounding box center [214, 333] width 13 height 13
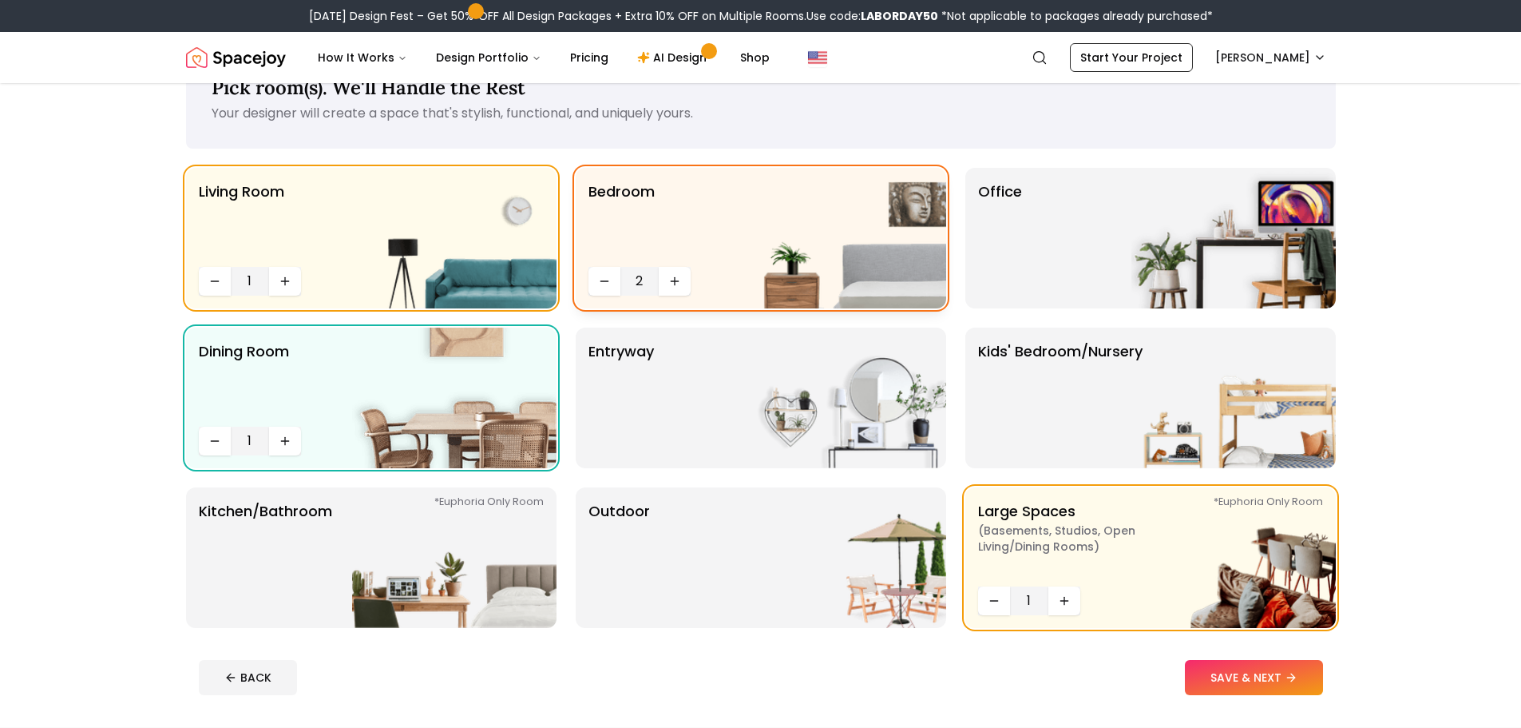
scroll to position [80, 0]
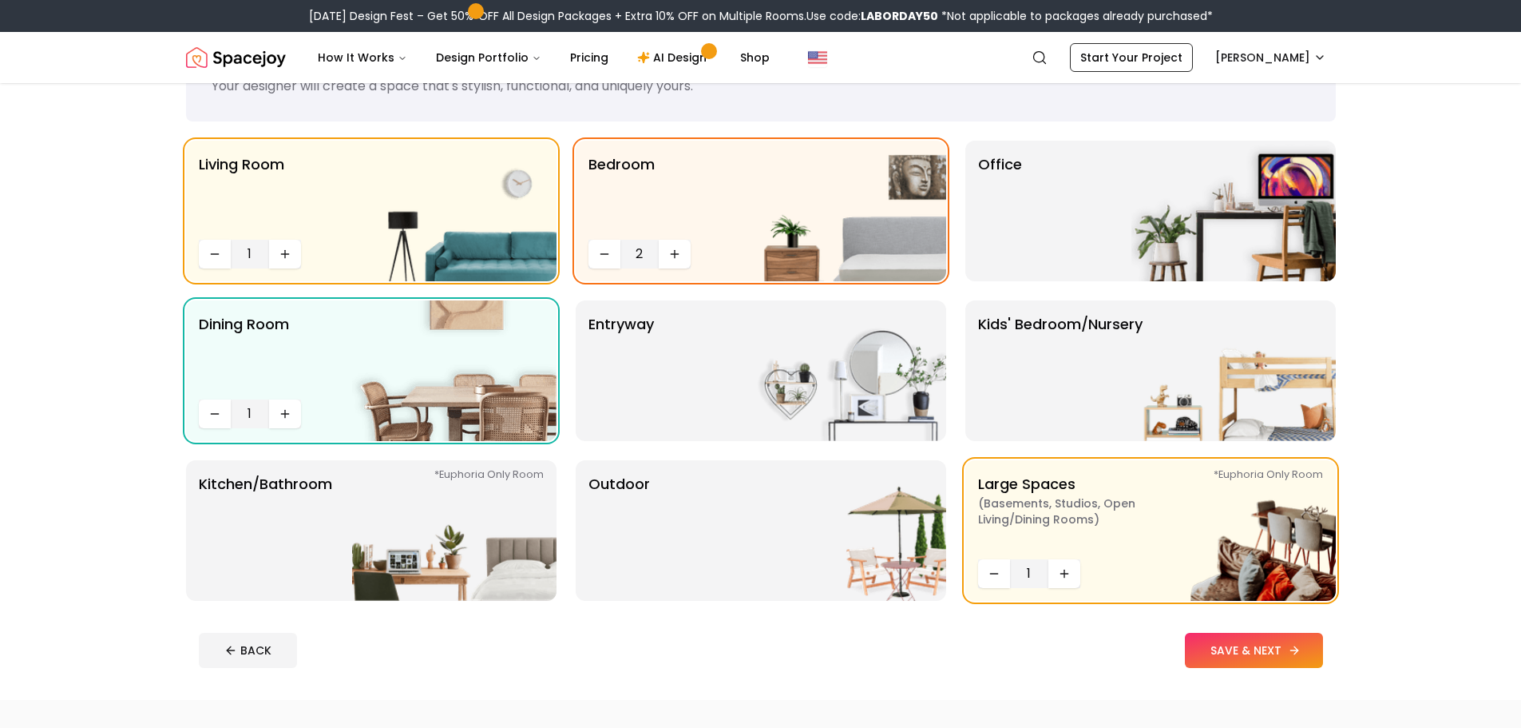
click at [1251, 640] on button "SAVE & NEXT" at bounding box center [1254, 649] width 138 height 35
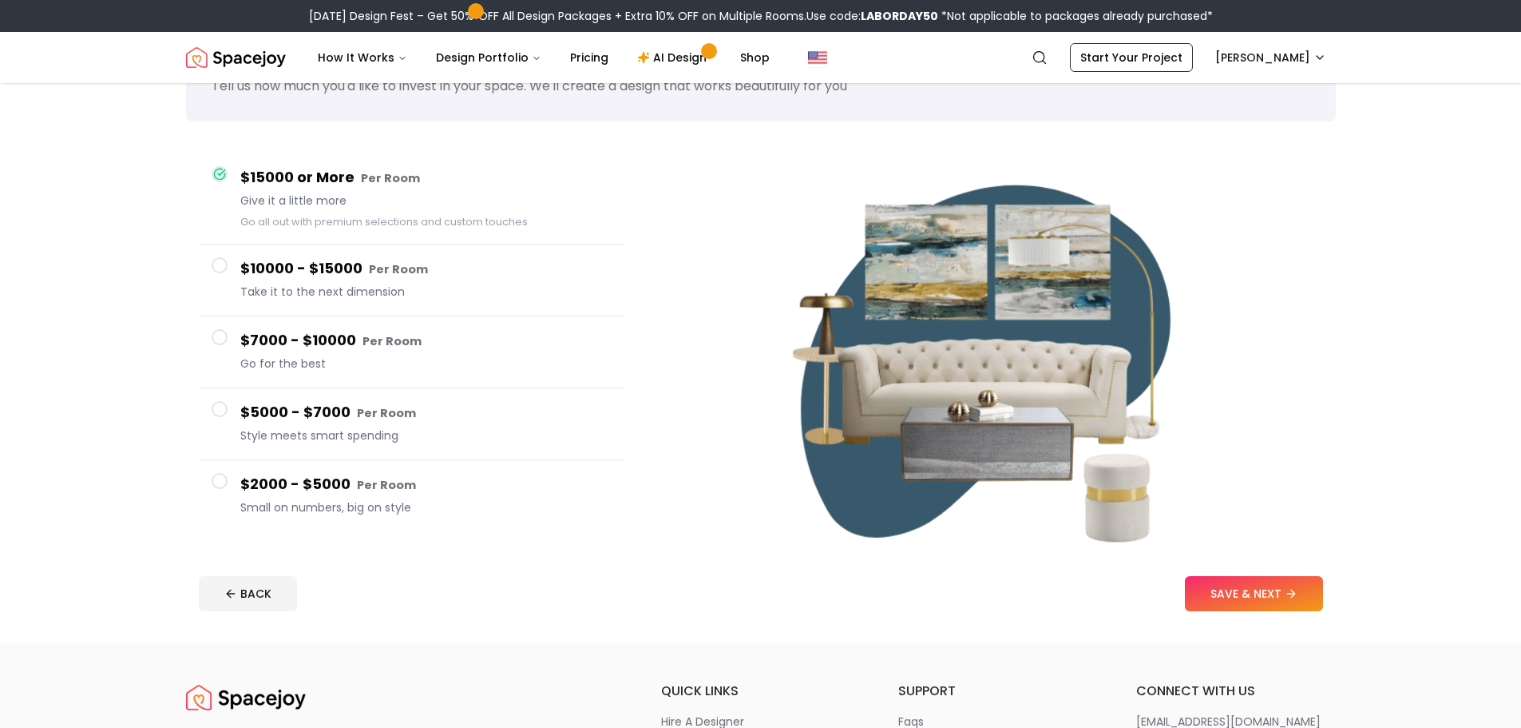
click at [284, 481] on h4 "$2000 - $5000 Per Room" at bounding box center [426, 484] width 372 height 23
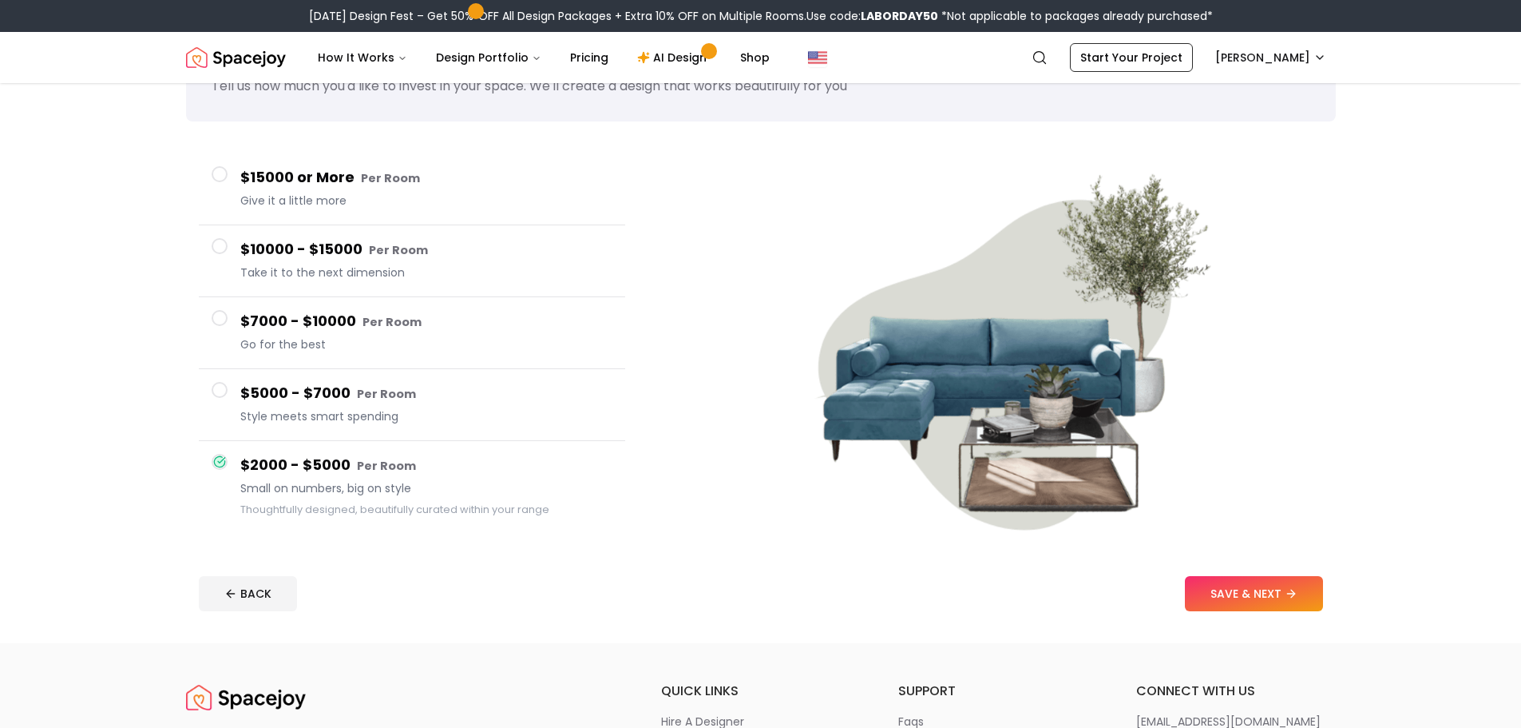
click at [286, 393] on h4 "$5000 - $7000 Per Room" at bounding box center [426, 393] width 372 height 23
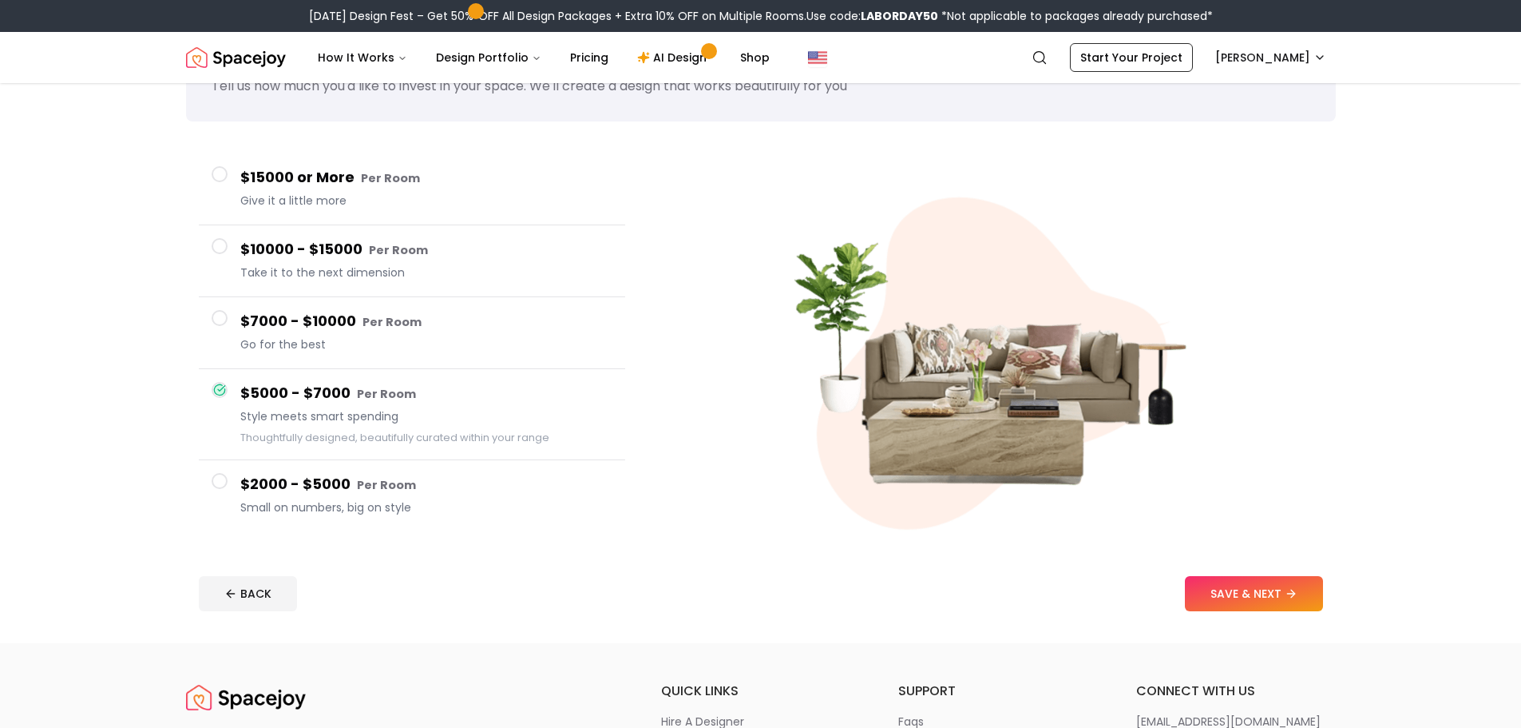
click at [288, 450] on button "$5000 - $7000 Per Room Style meets smart spending Thoughtfully designed, beauti…" at bounding box center [412, 414] width 426 height 91
click at [292, 466] on button "$2000 - $5000 Per Room Small on numbers, big on style" at bounding box center [412, 495] width 426 height 71
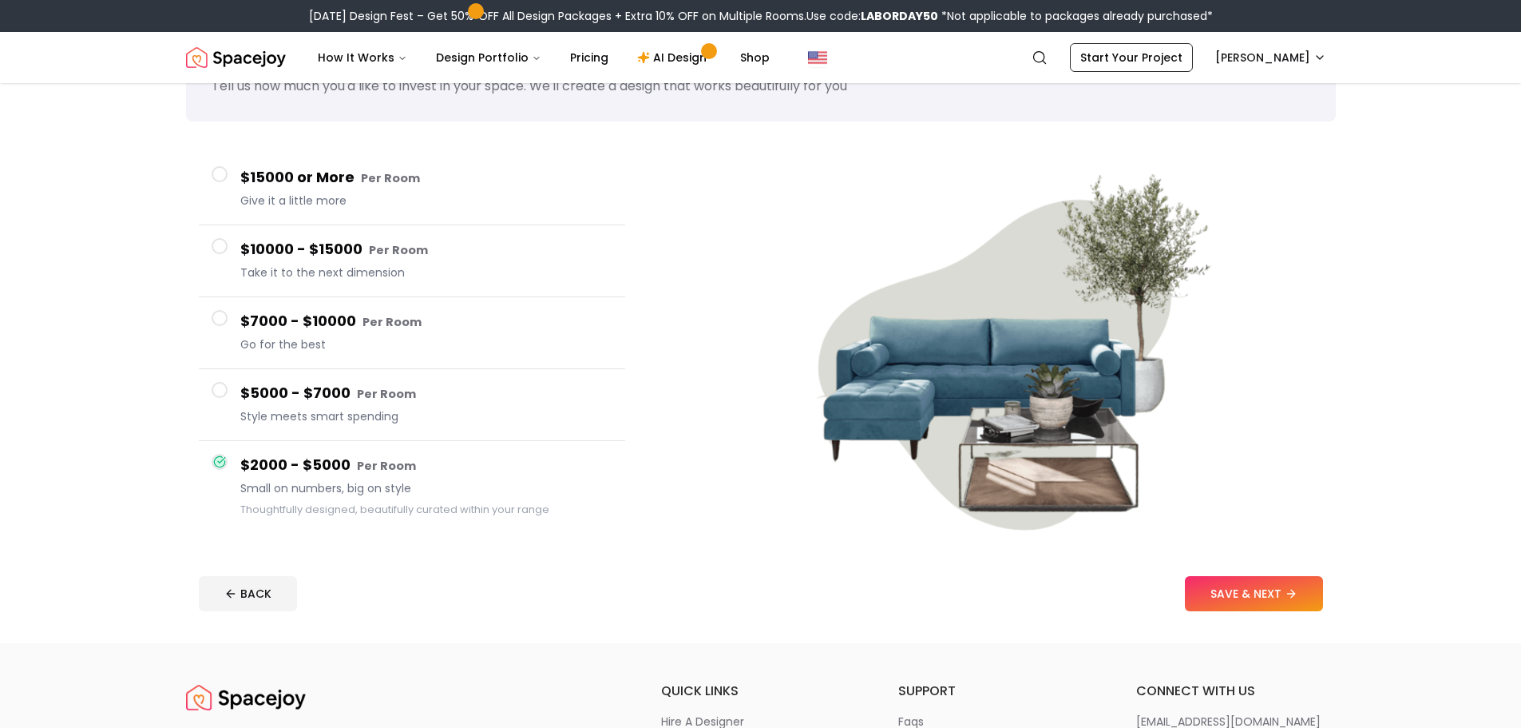
click at [296, 495] on span "Small on numbers, big on style" at bounding box center [426, 488] width 372 height 16
click at [292, 418] on span "Style meets smart spending" at bounding box center [426, 416] width 372 height 16
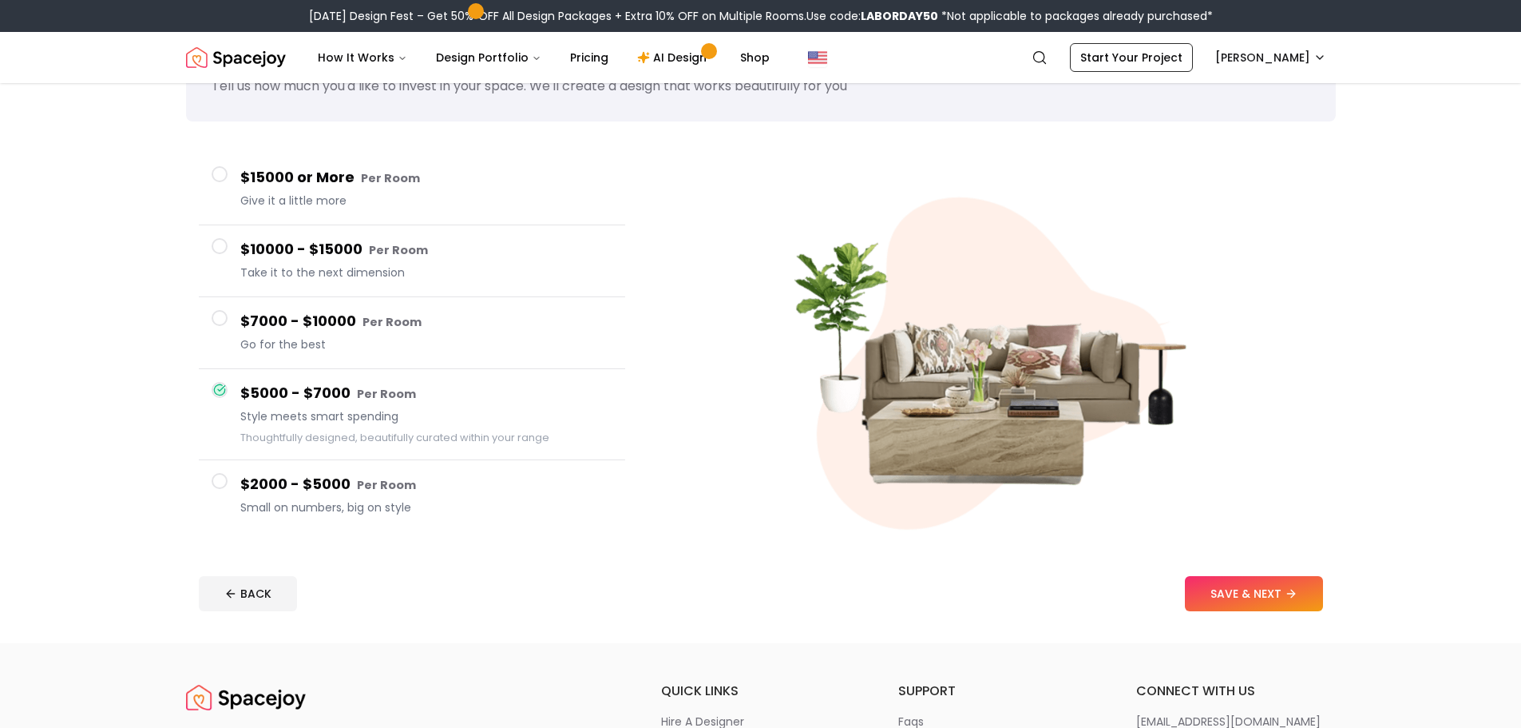
click at [295, 334] on div "$7000 - $10000 Per Room Go for the best" at bounding box center [426, 333] width 372 height 46
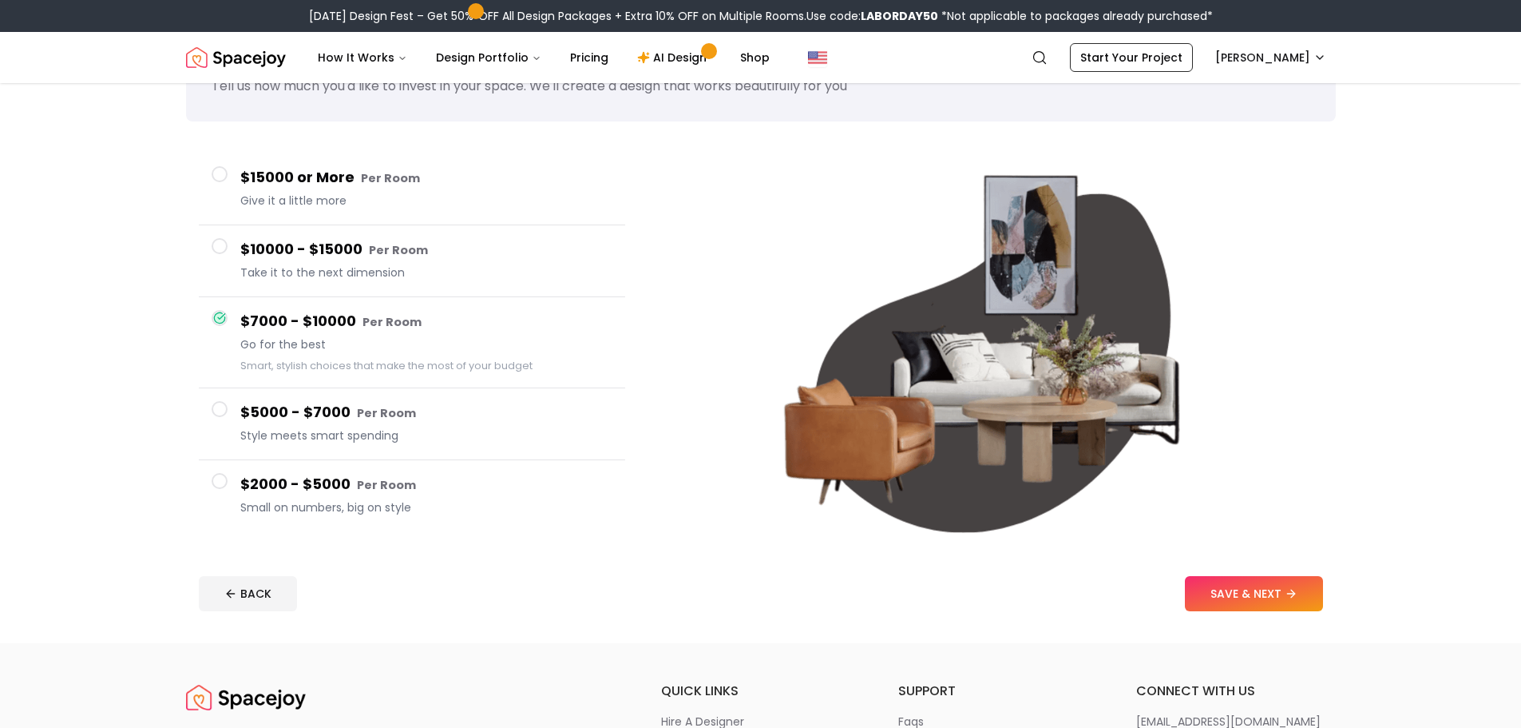
click at [335, 442] on span "Style meets smart spending" at bounding box center [426, 435] width 372 height 16
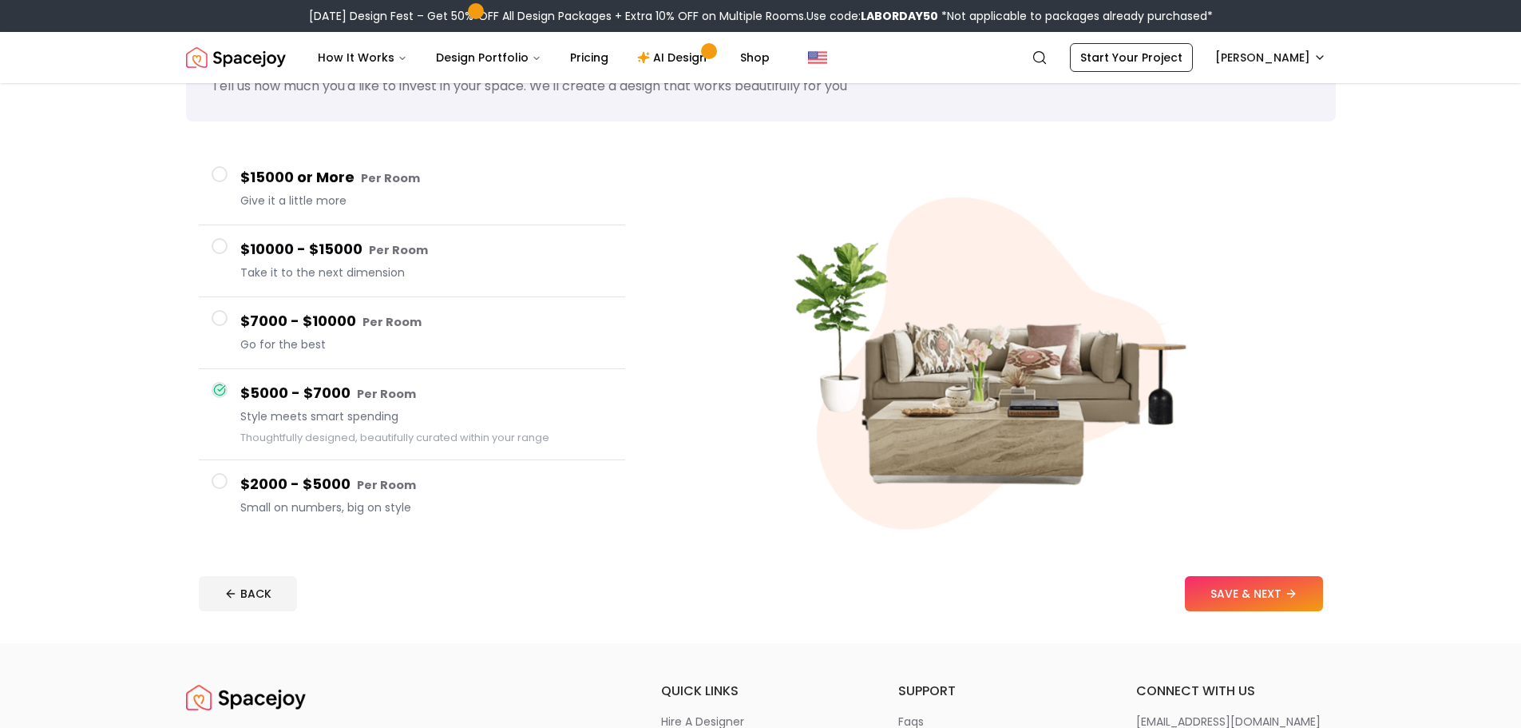
click at [347, 349] on span "Go for the best" at bounding box center [426, 344] width 372 height 16
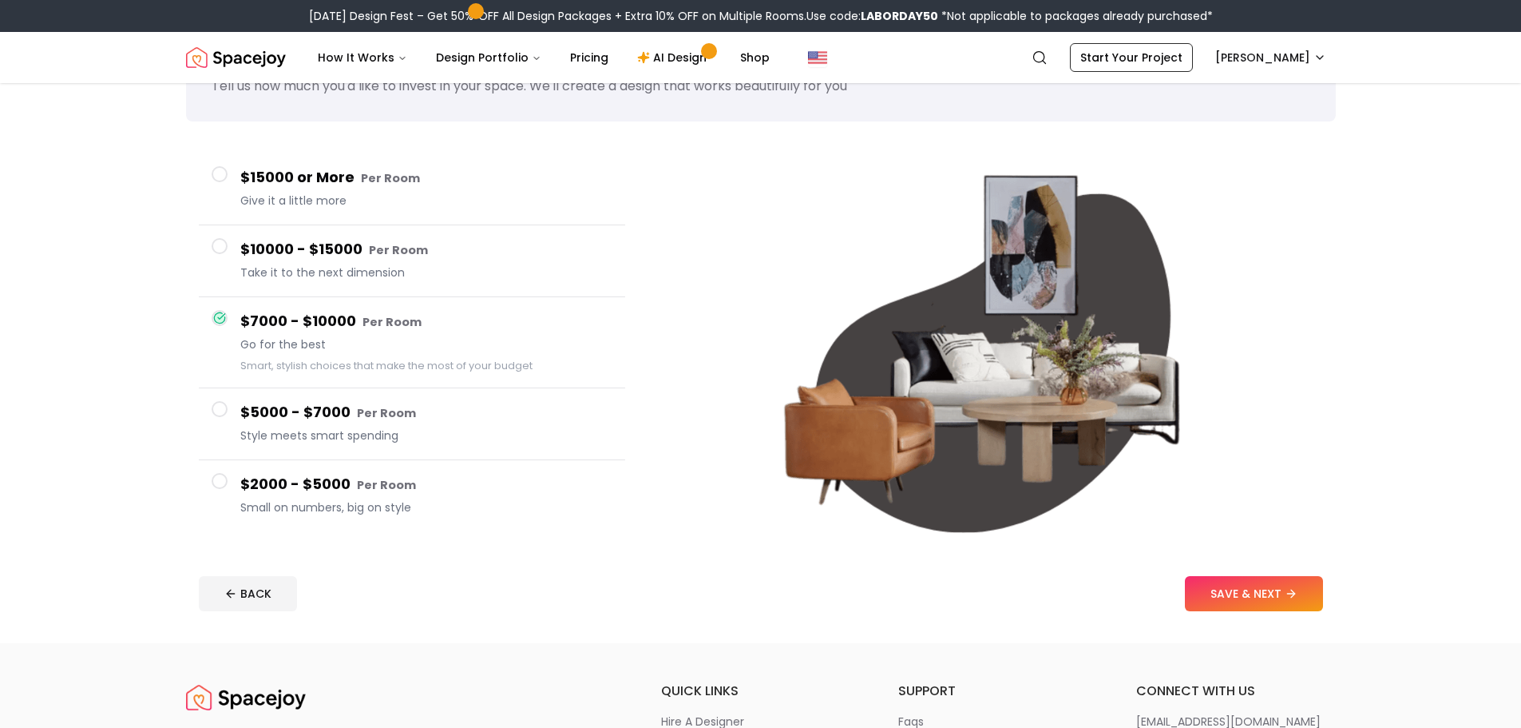
click at [338, 495] on h4 "$2000 - $5000 Per Room" at bounding box center [426, 484] width 372 height 23
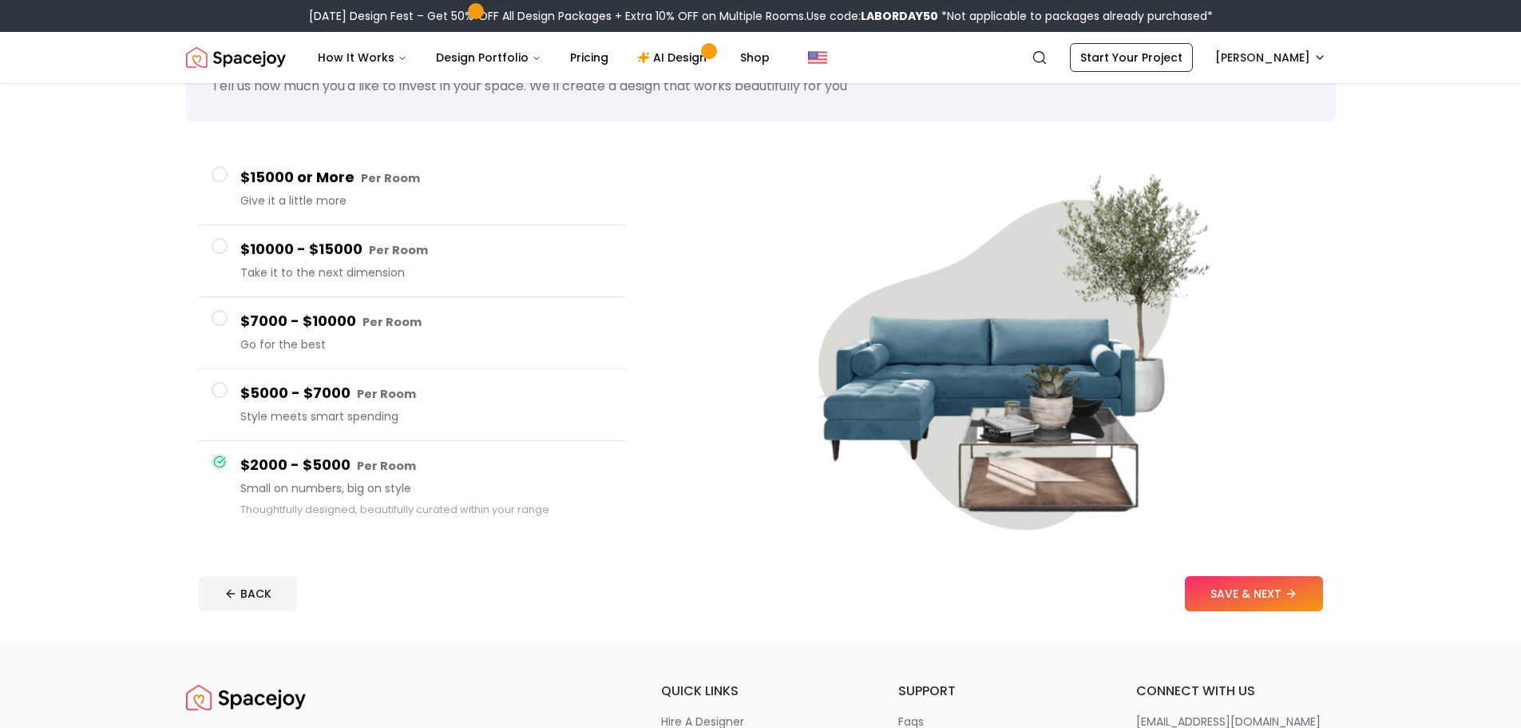
click at [343, 412] on span "Style meets smart spending" at bounding box center [426, 416] width 372 height 16
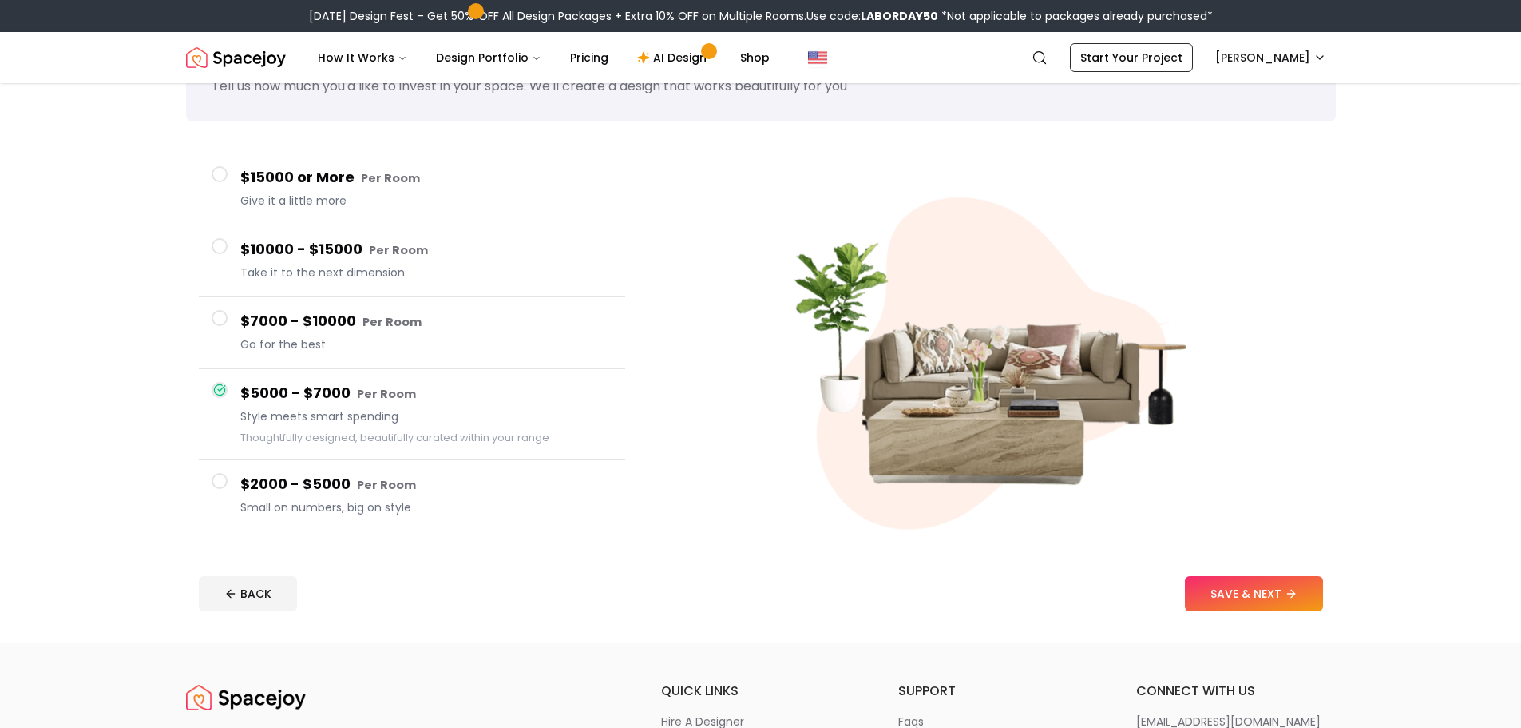
click at [315, 506] on span "Small on numbers, big on style" at bounding box center [426, 507] width 372 height 16
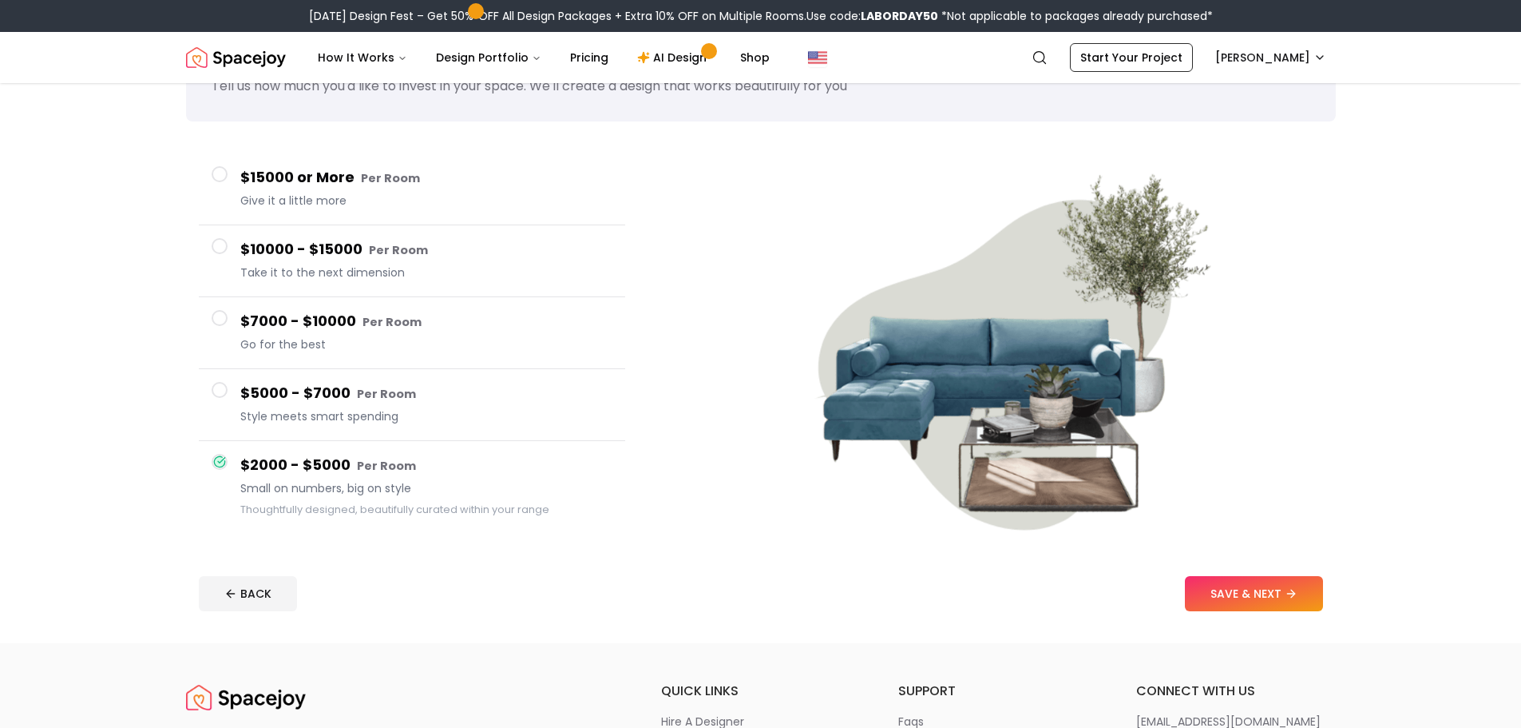
click at [381, 387] on small "Per Room" at bounding box center [386, 394] width 59 height 16
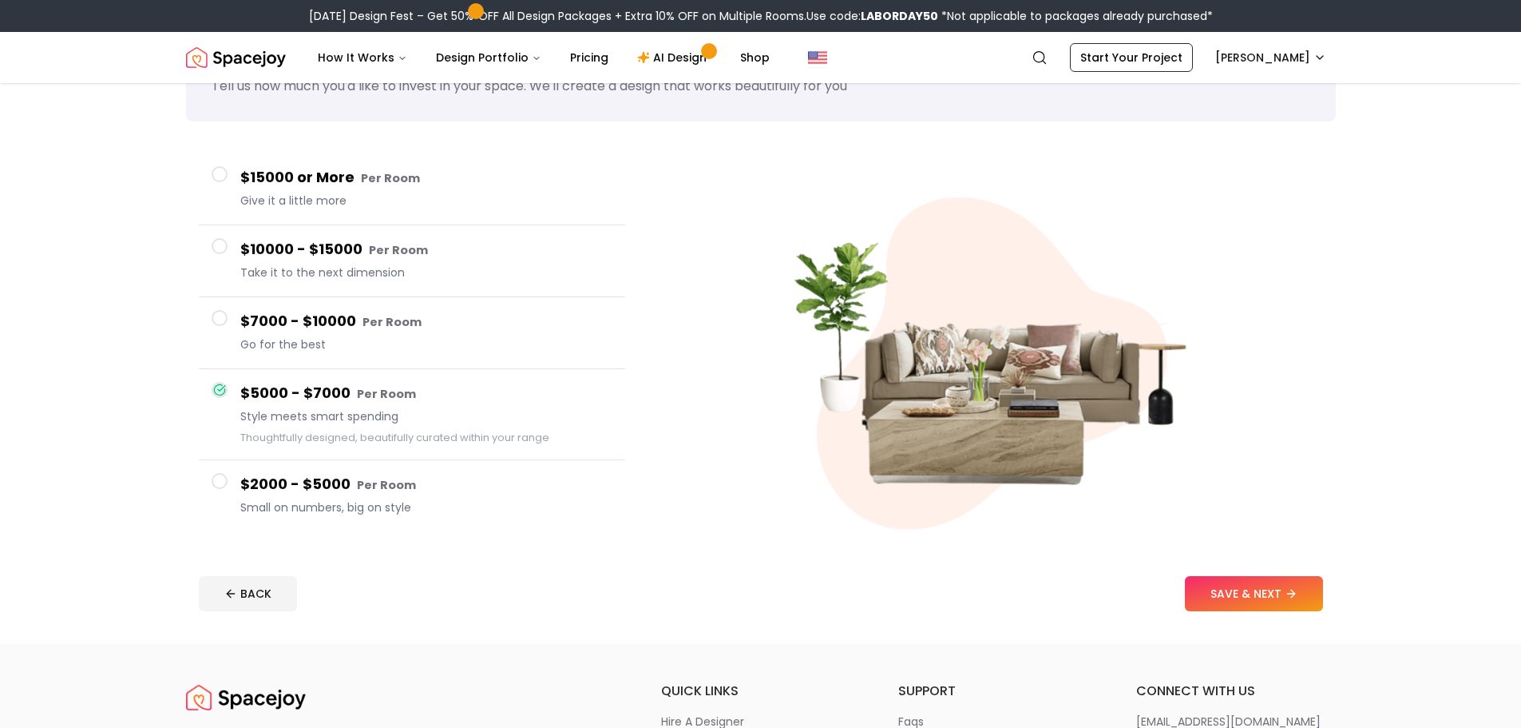
click at [366, 473] on h4 "$2000 - $5000 Per Room" at bounding box center [426, 484] width 372 height 23
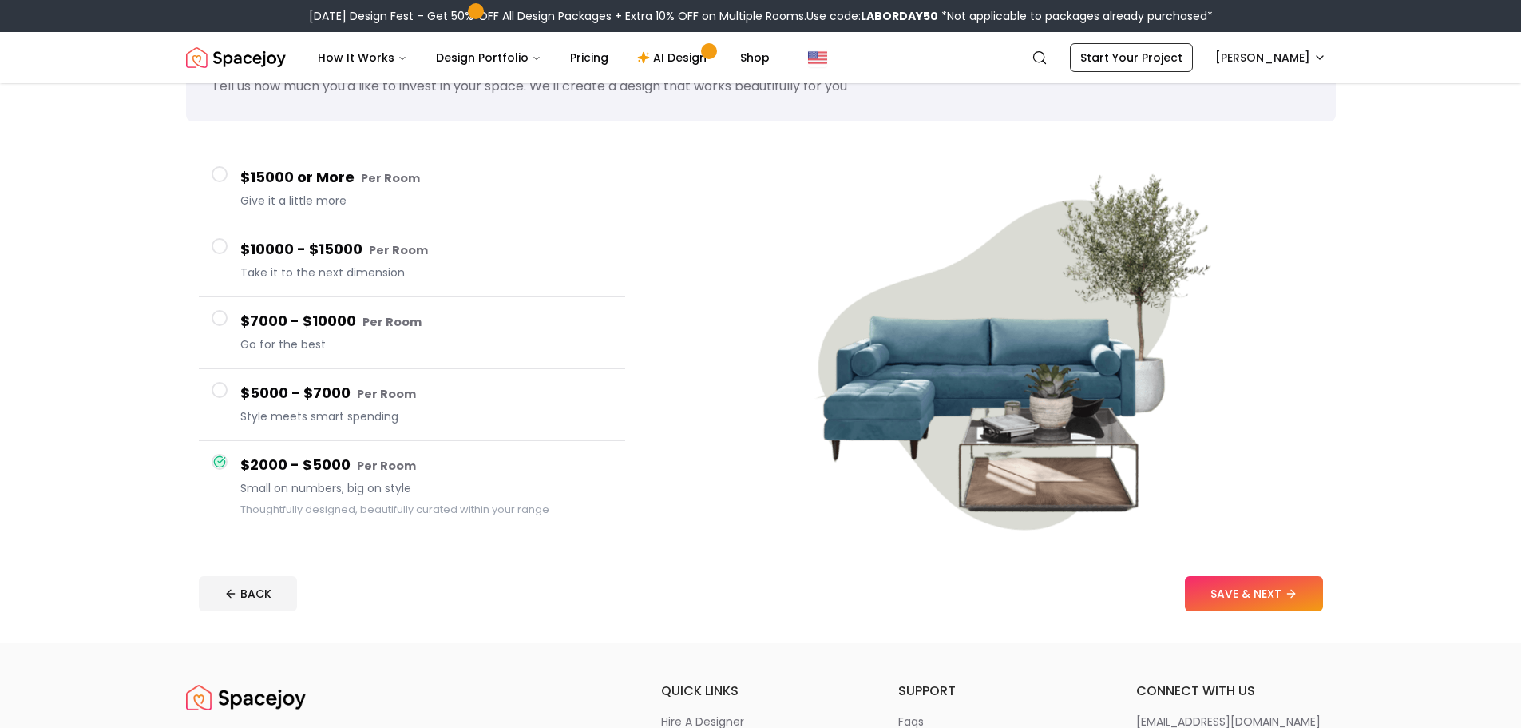
click at [366, 396] on small "Per Room" at bounding box center [386, 394] width 59 height 16
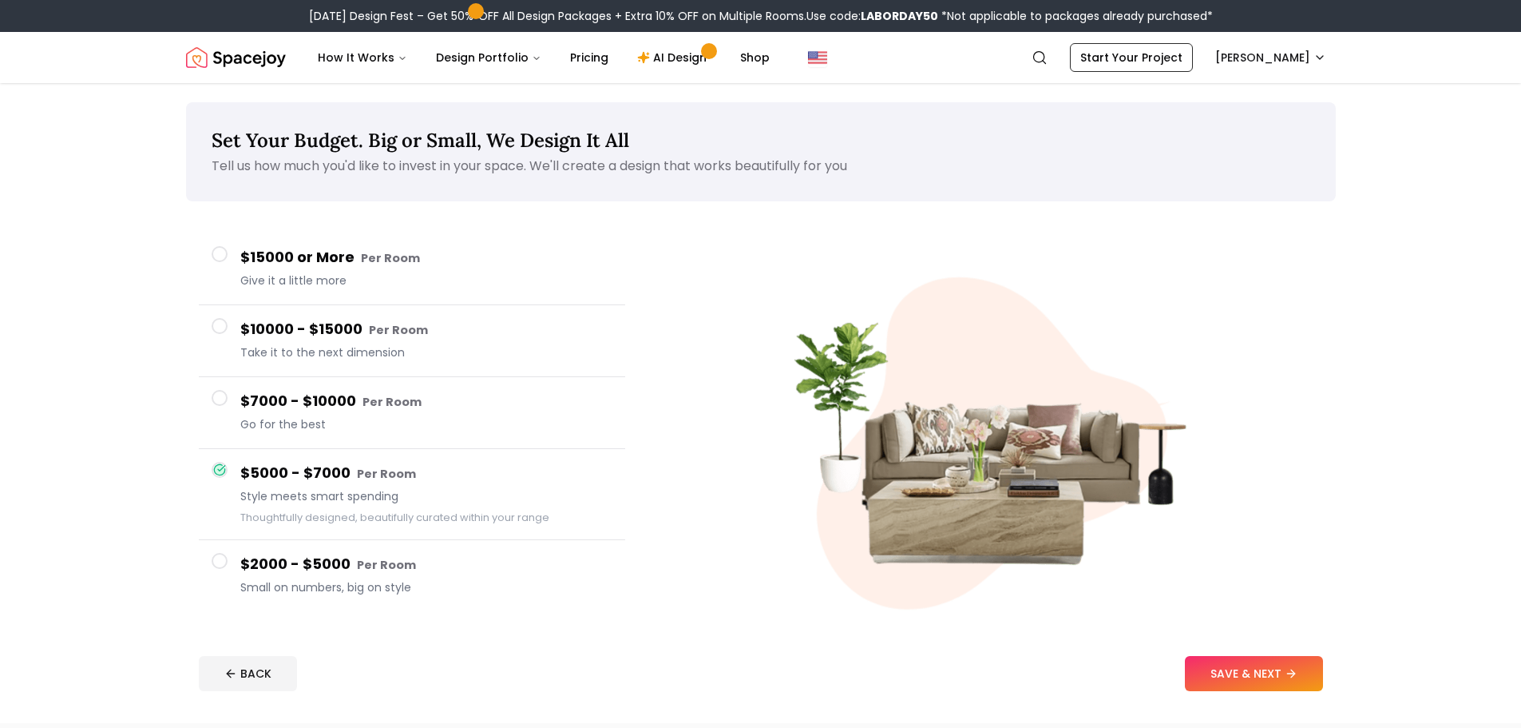
click at [319, 258] on h4 "$15000 or More Per Room" at bounding box center [426, 257] width 372 height 23
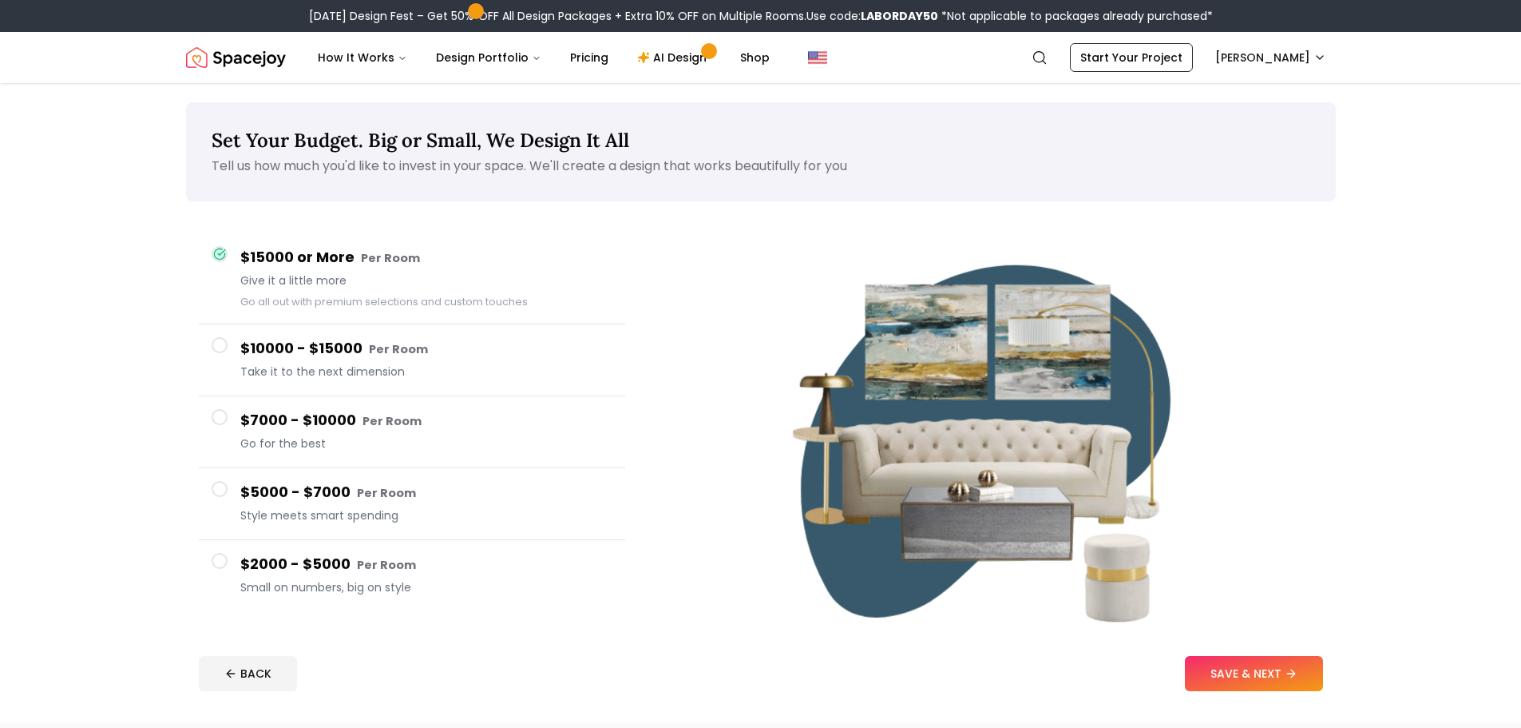
click at [334, 327] on button "$10000 - $15000 Per Room Take it to the next dimension" at bounding box center [412, 360] width 426 height 72
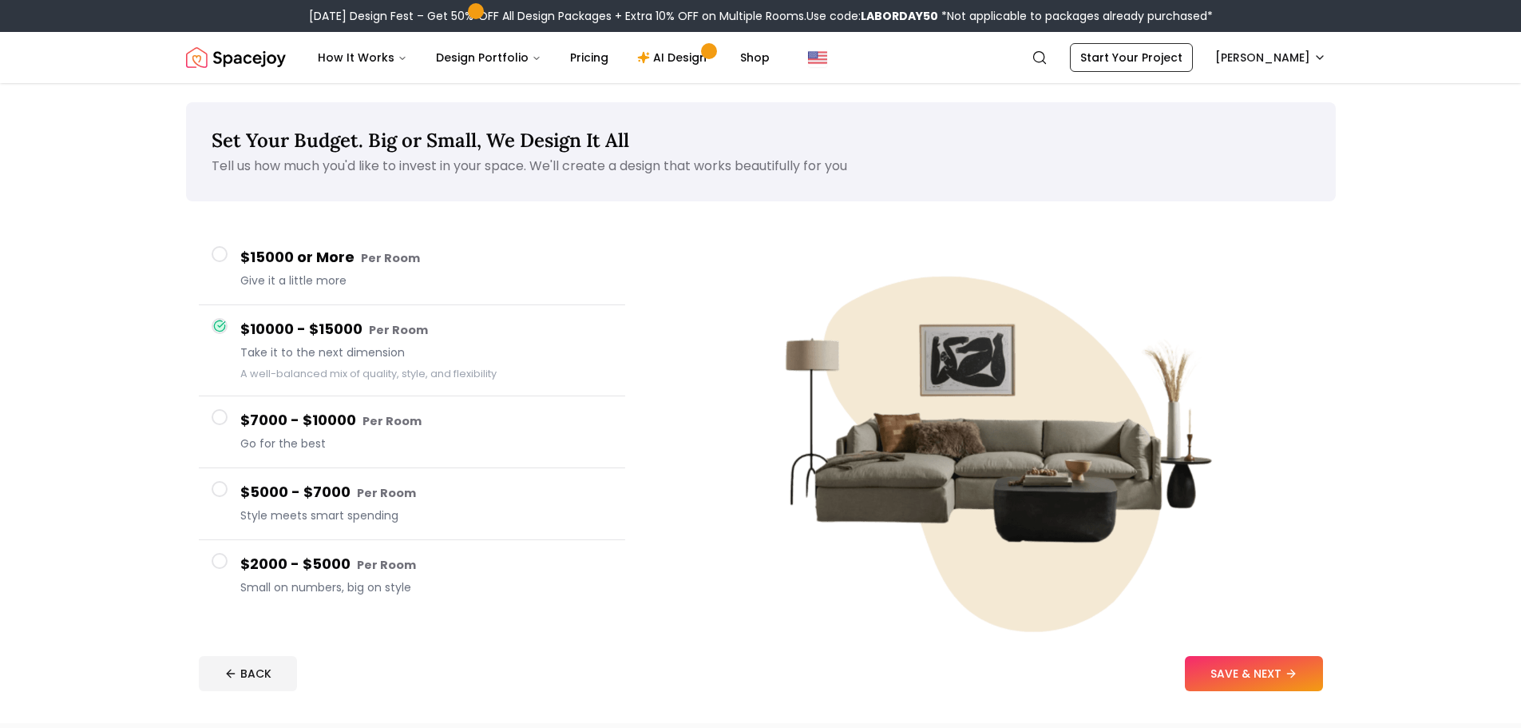
click at [351, 422] on h4 "$7000 - $10000 Per Room" at bounding box center [426, 420] width 372 height 23
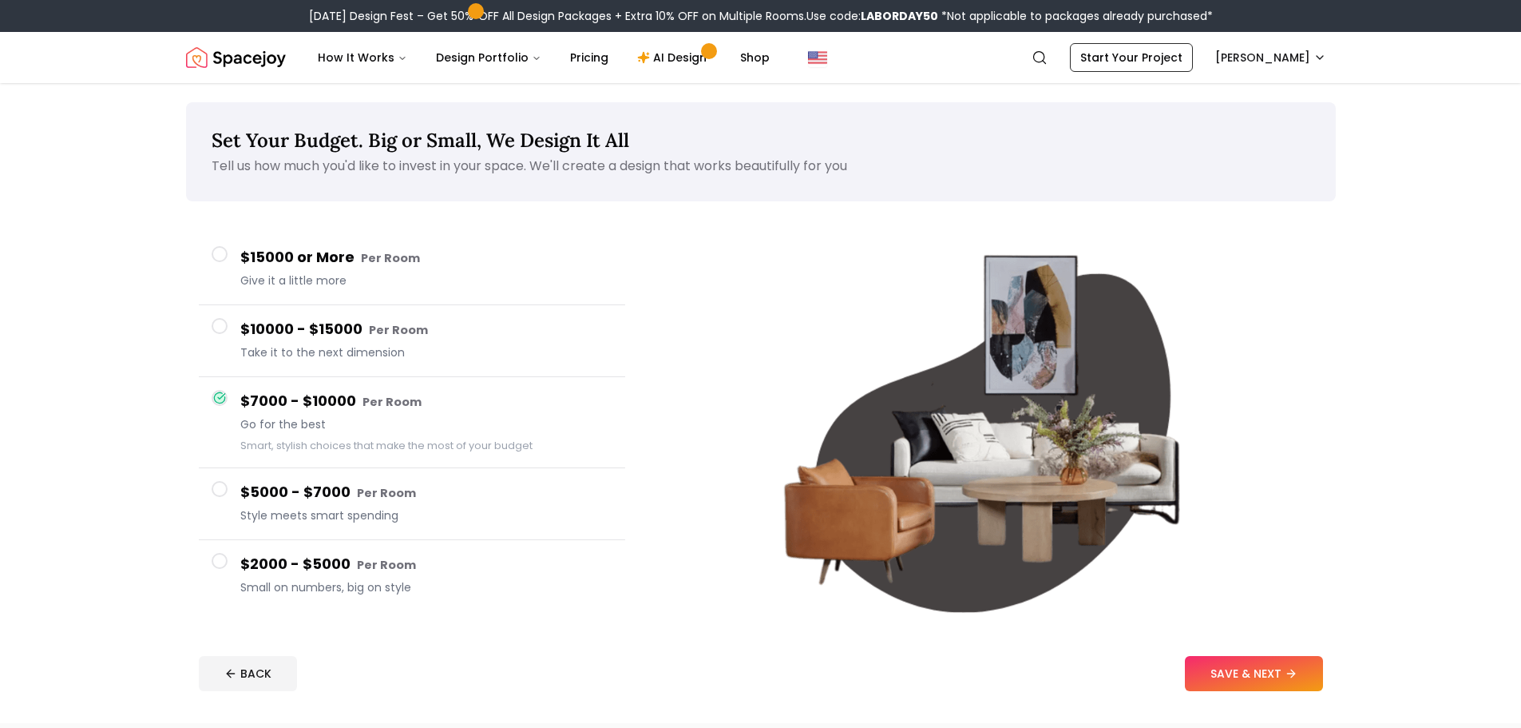
click at [342, 523] on div "$5000 - $7000 Per Room Style meets smart spending" at bounding box center [426, 504] width 372 height 46
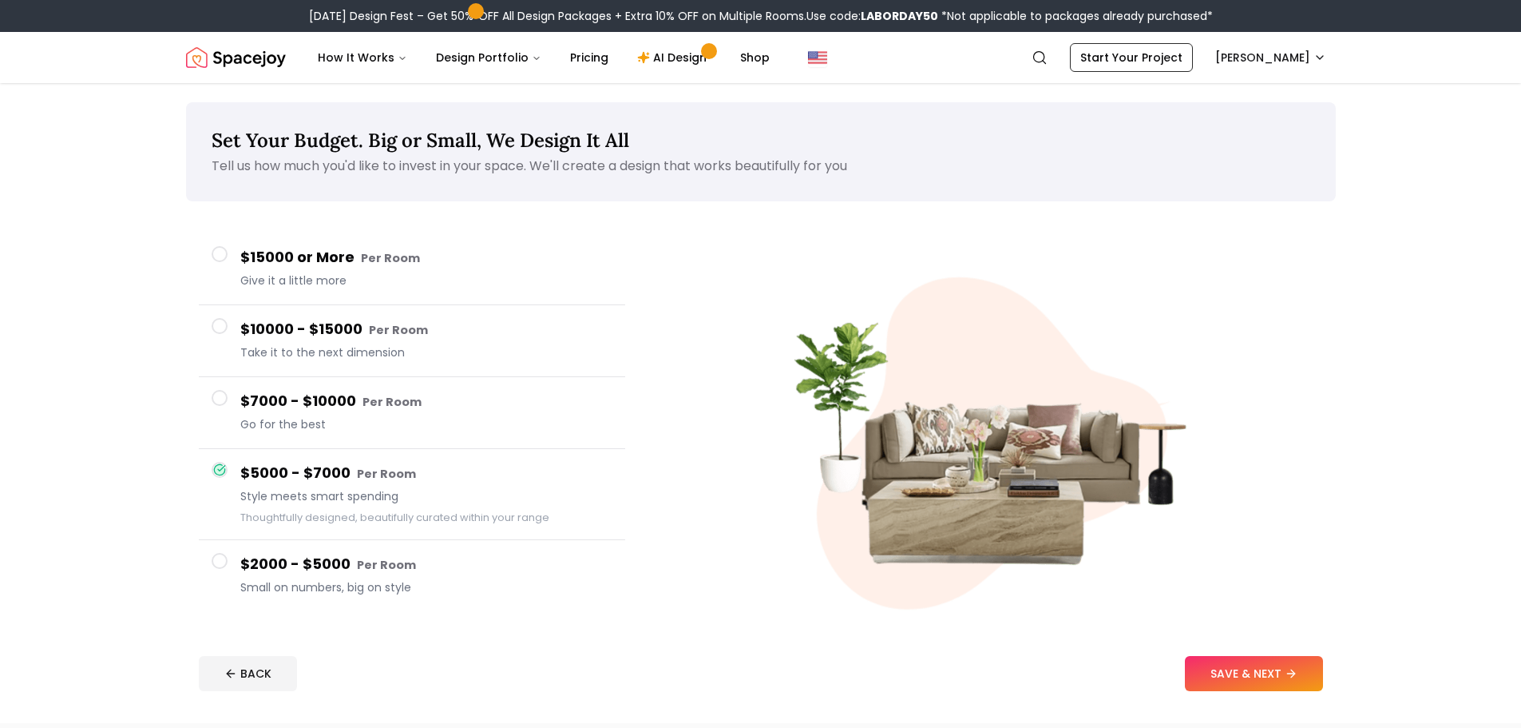
click at [348, 427] on span "Go for the best" at bounding box center [426, 424] width 372 height 16
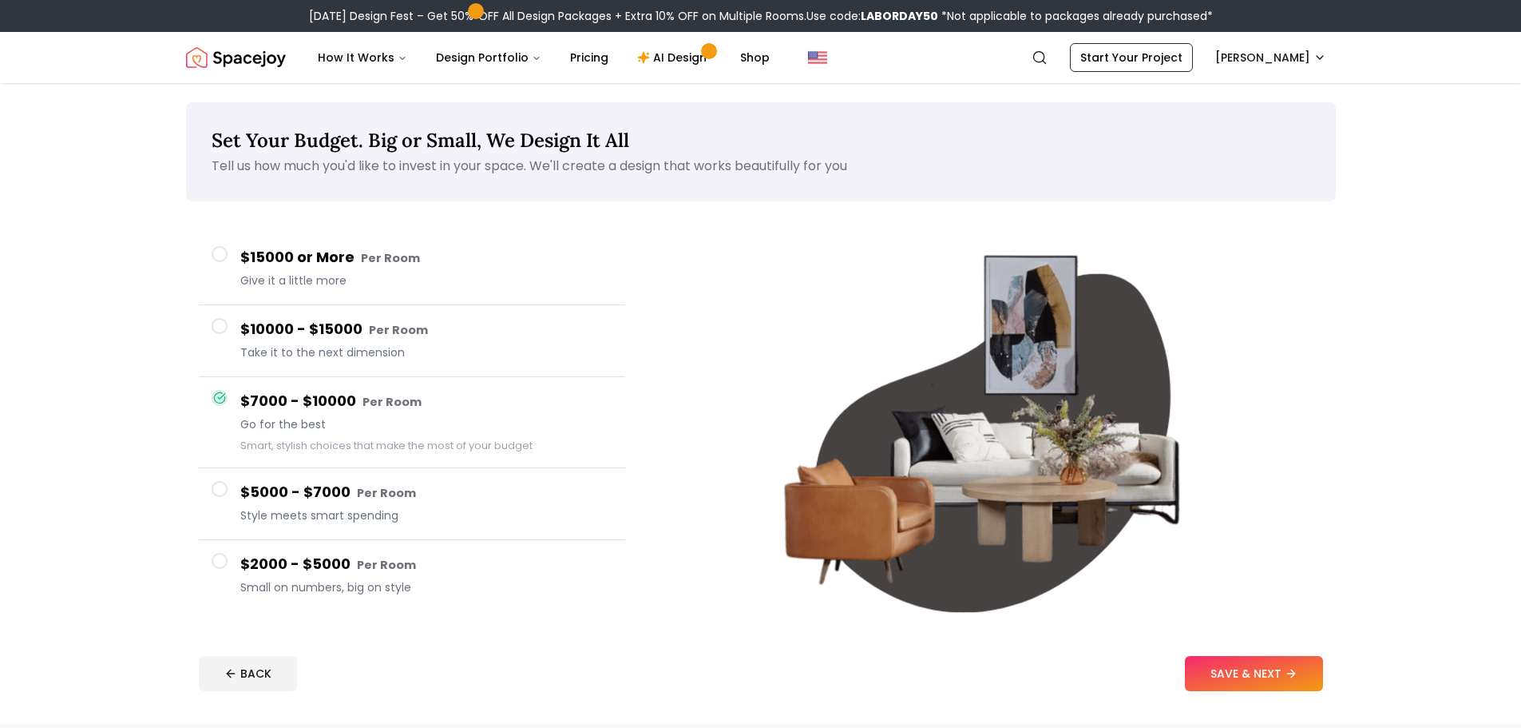
click at [343, 491] on h4 "$5000 - $7000 Per Room" at bounding box center [426, 492] width 372 height 23
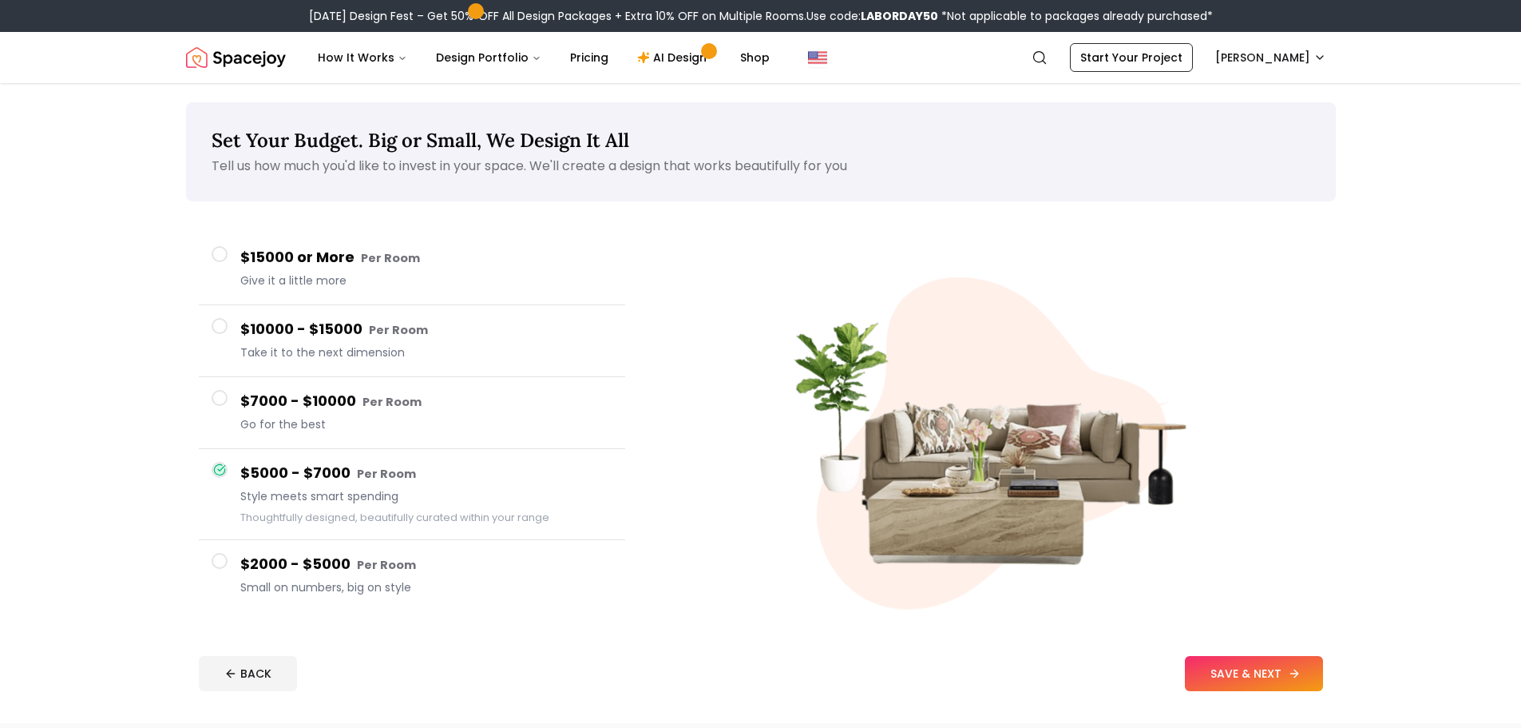
click at [1246, 662] on button "SAVE & NEXT" at bounding box center [1254, 673] width 138 height 35
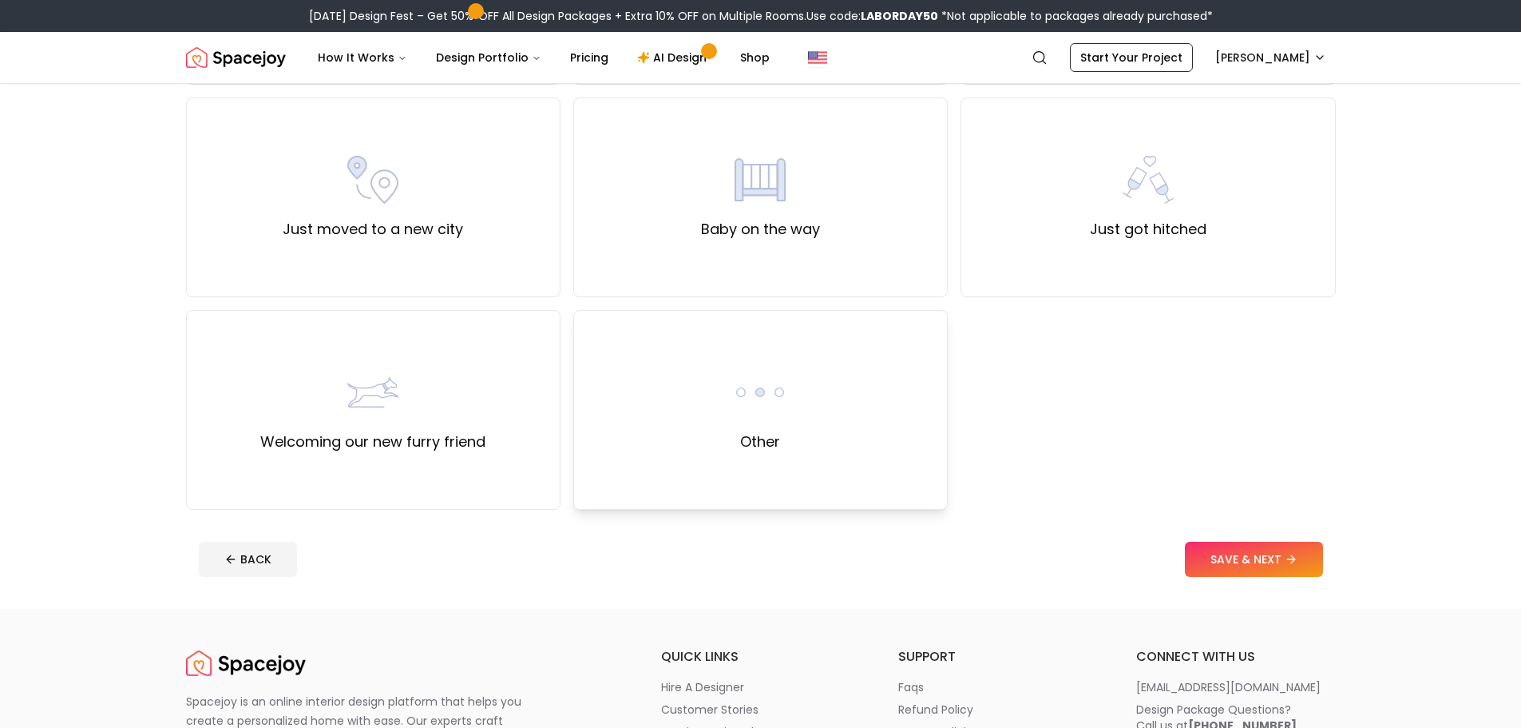
scroll to position [639, 0]
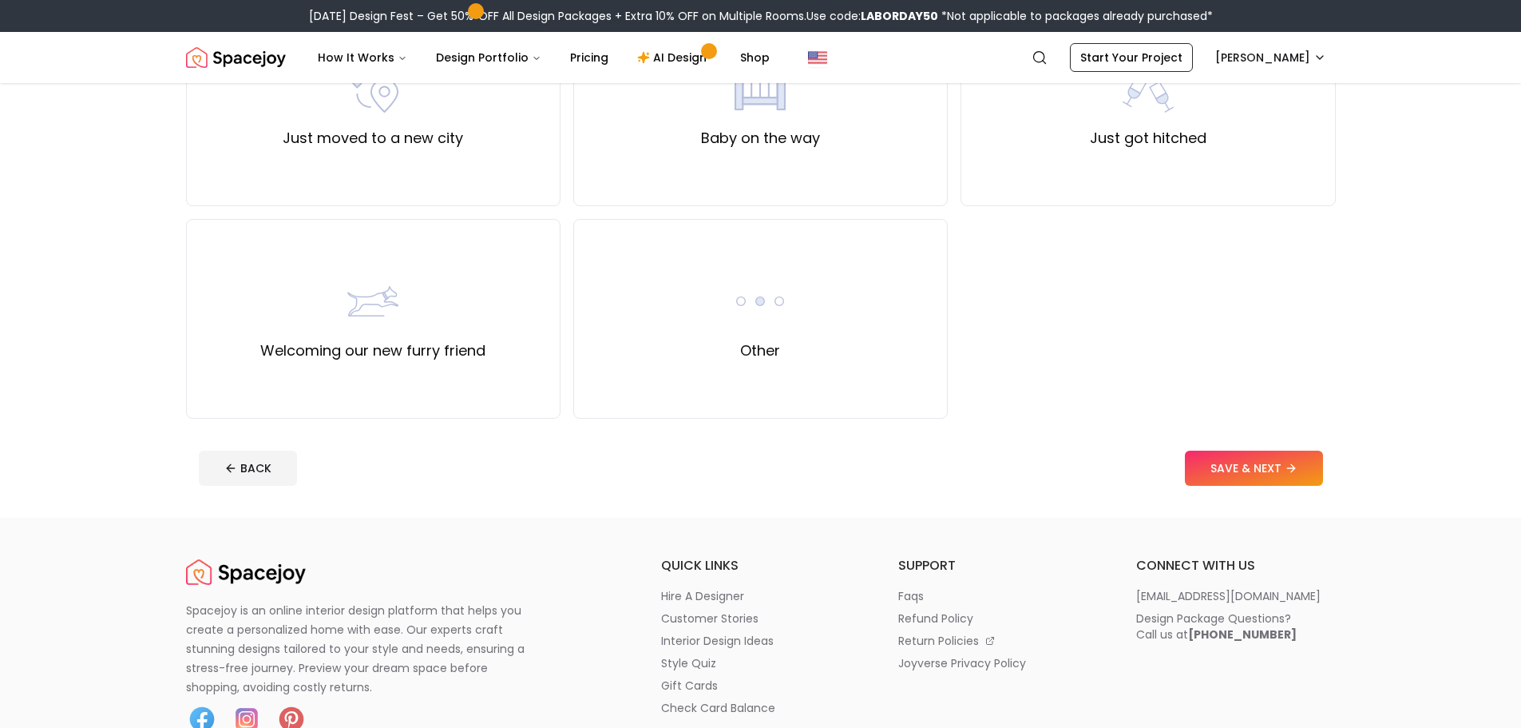
click at [803, 392] on div "Other" at bounding box center [760, 319] width 375 height 200
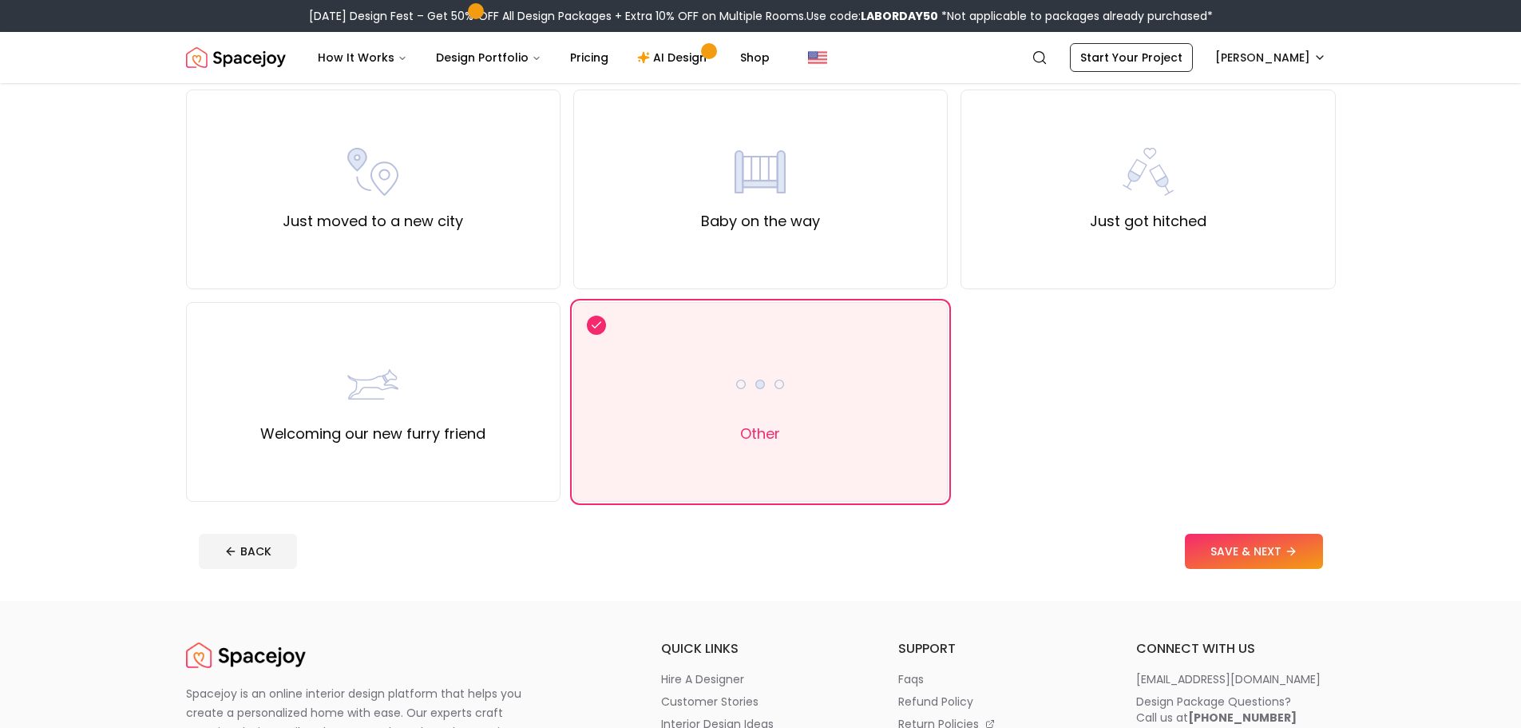
scroll to position [559, 0]
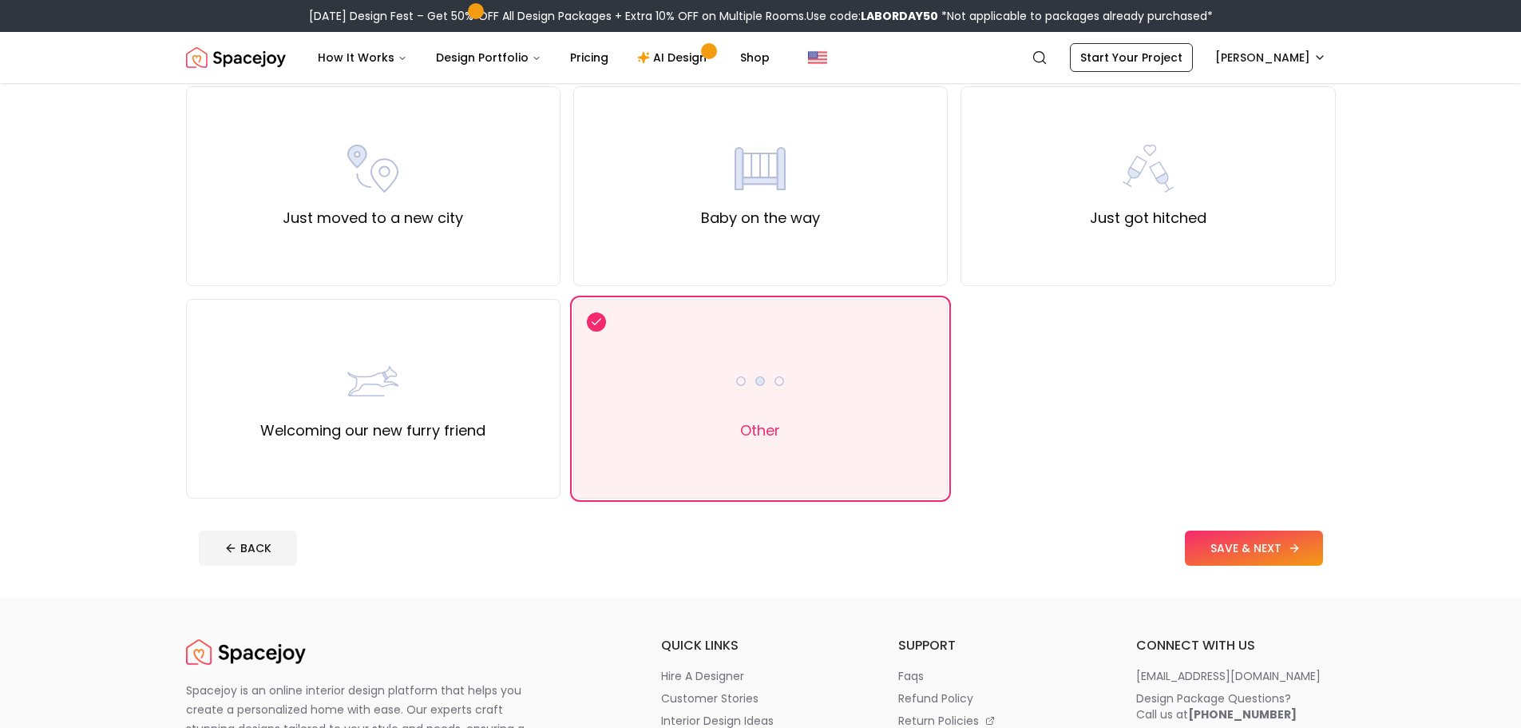
click at [1268, 545] on button "SAVE & NEXT" at bounding box center [1254, 547] width 138 height 35
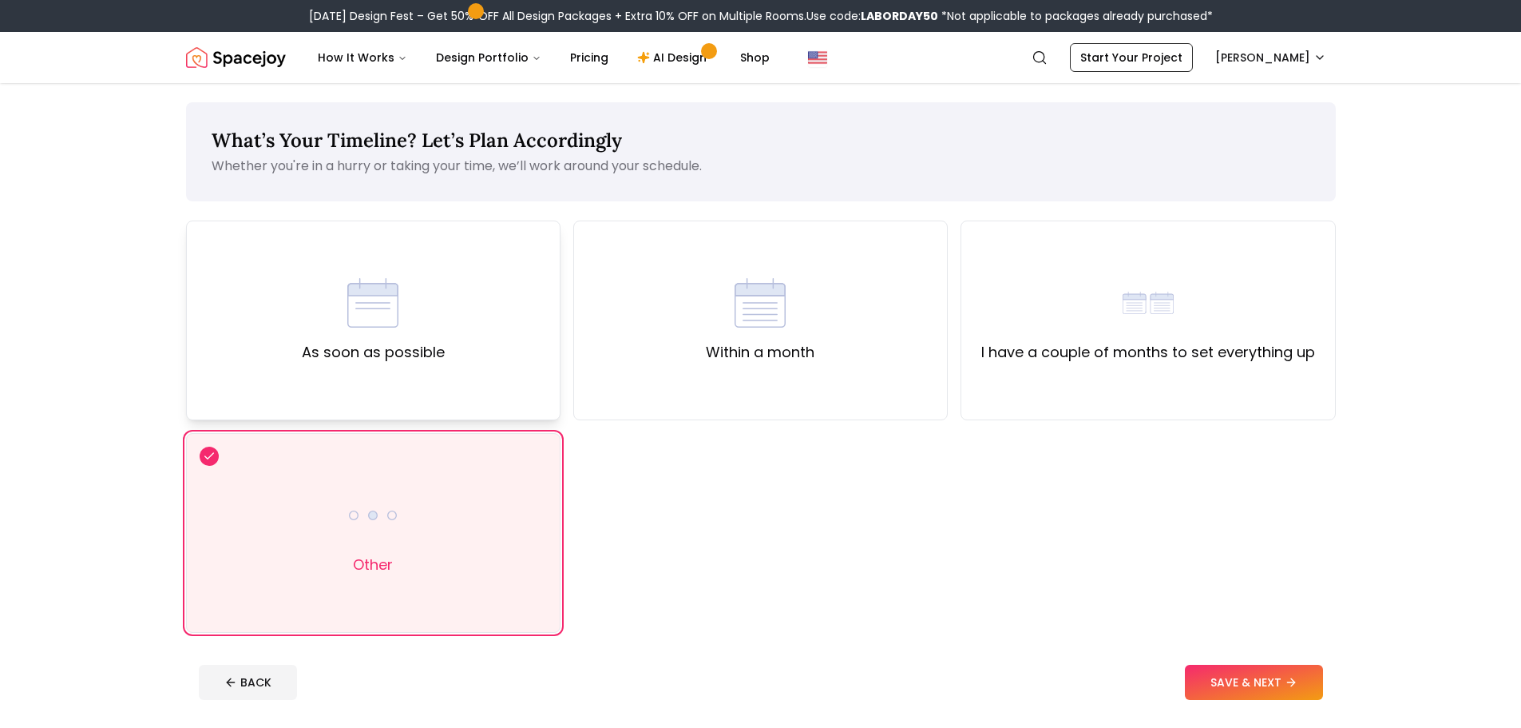
click at [415, 330] on div "As soon as possible" at bounding box center [373, 320] width 143 height 86
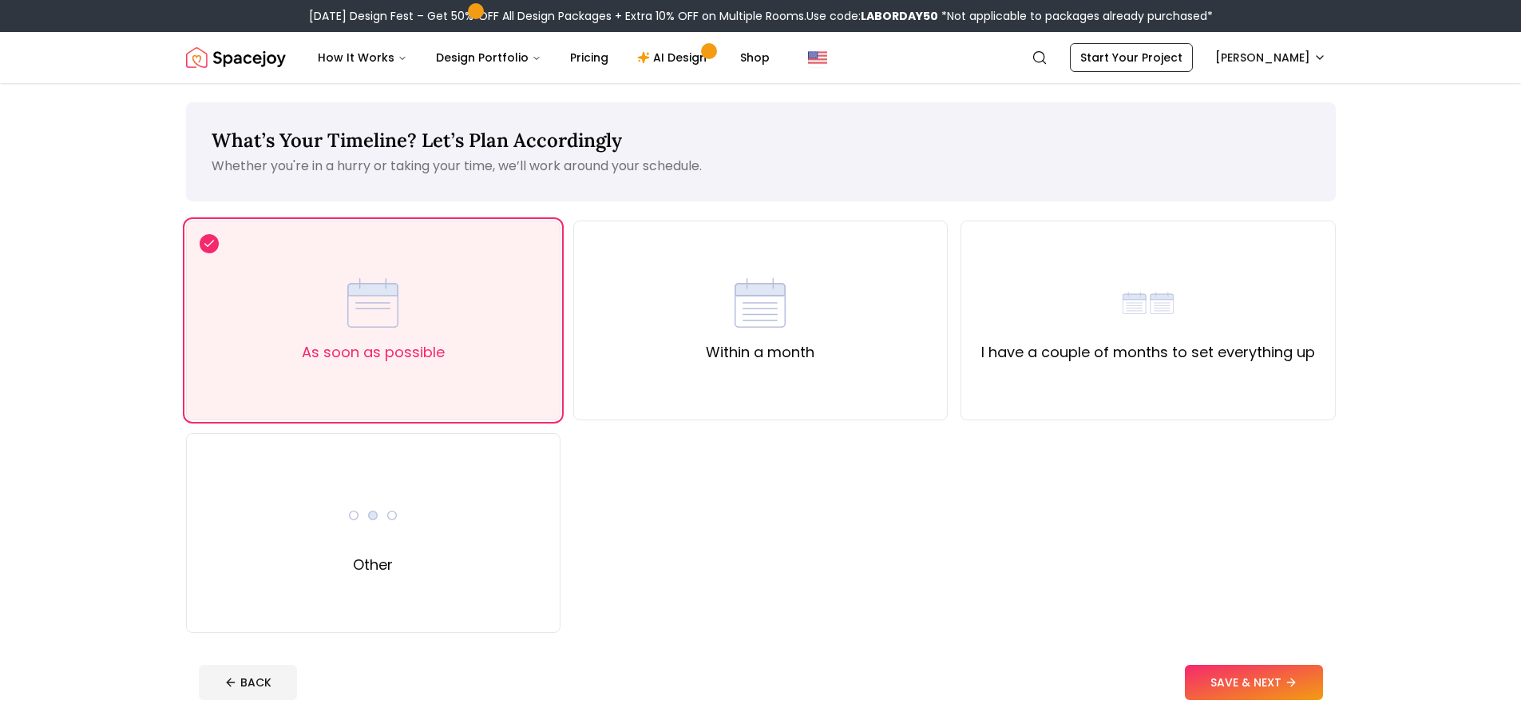
click at [1224, 680] on button "SAVE & NEXT" at bounding box center [1254, 681] width 138 height 35
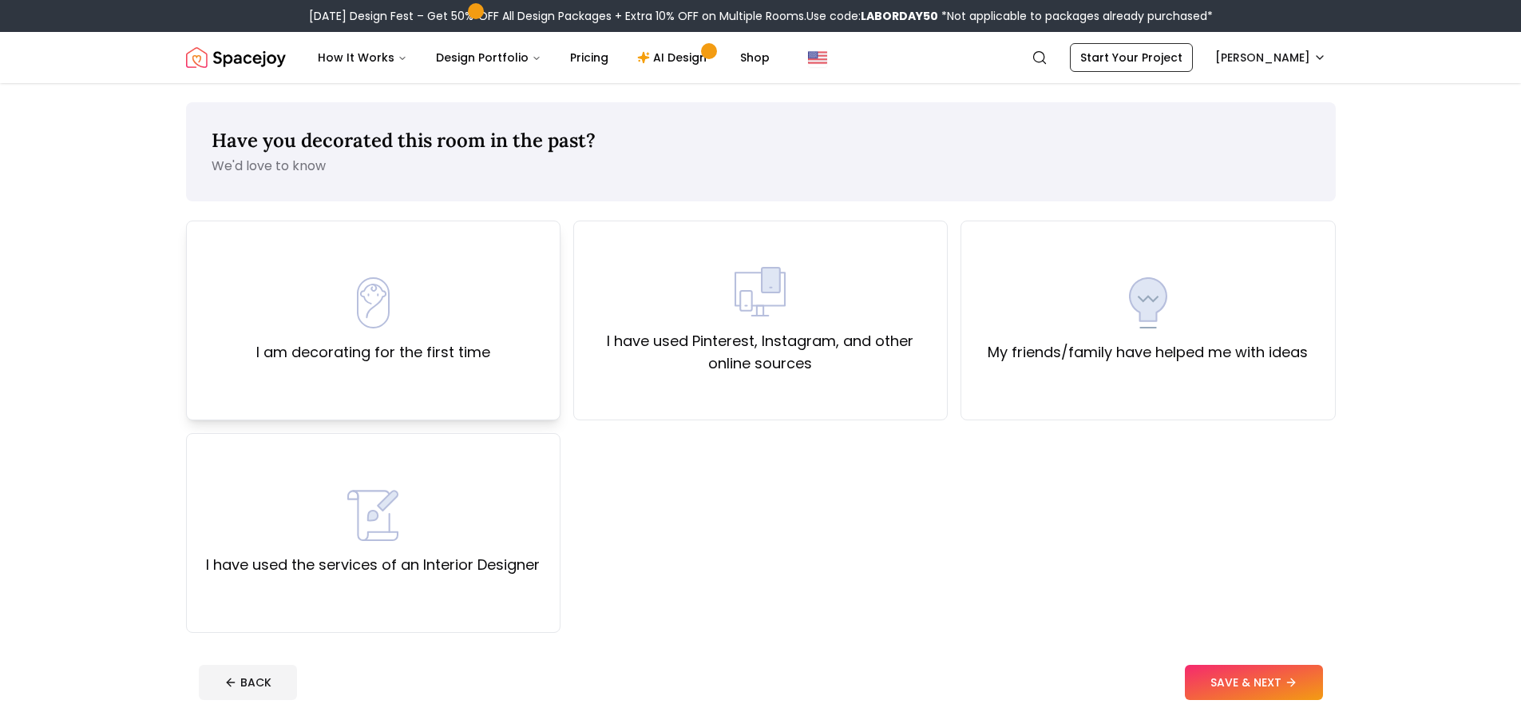
click at [446, 399] on div "I am decorating for the first time" at bounding box center [373, 320] width 375 height 200
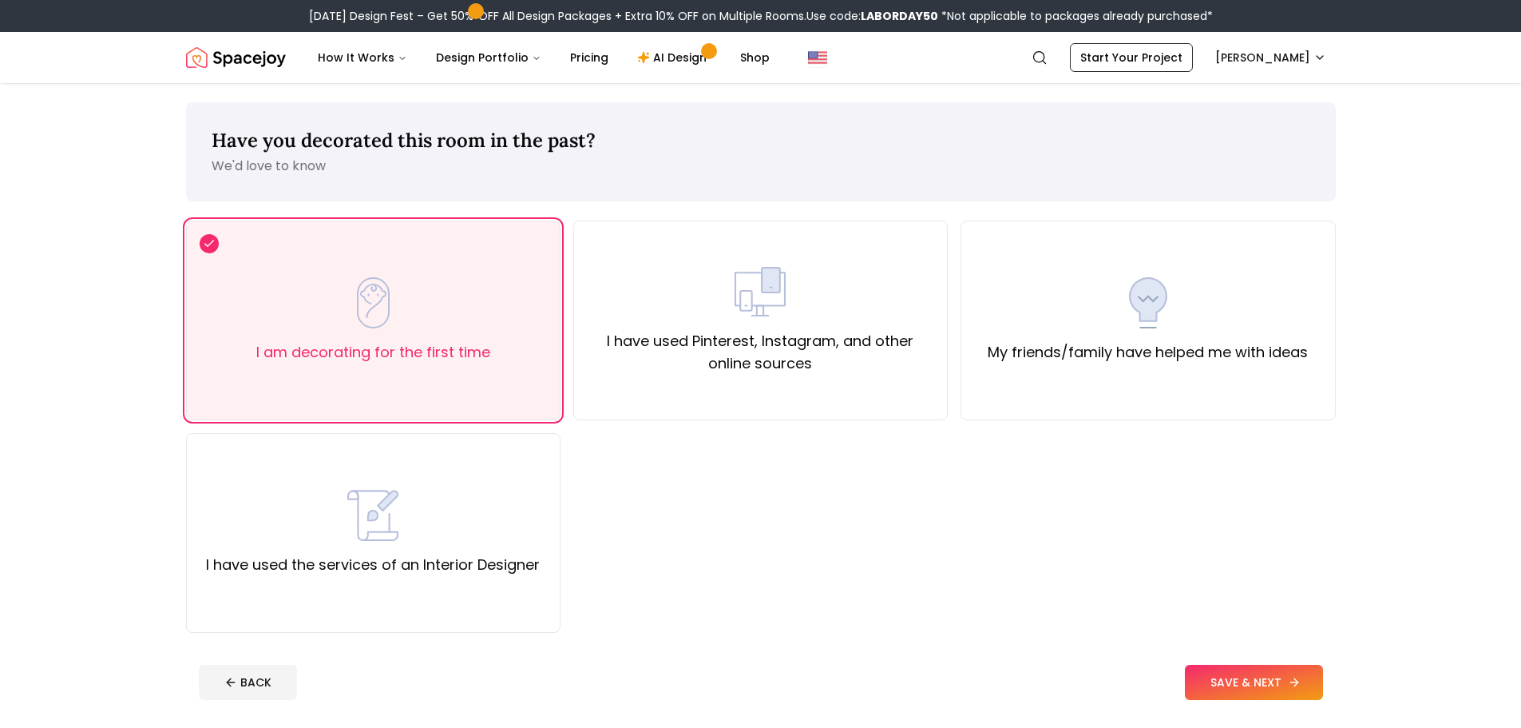
click at [1246, 670] on button "SAVE & NEXT" at bounding box center [1254, 681] width 138 height 35
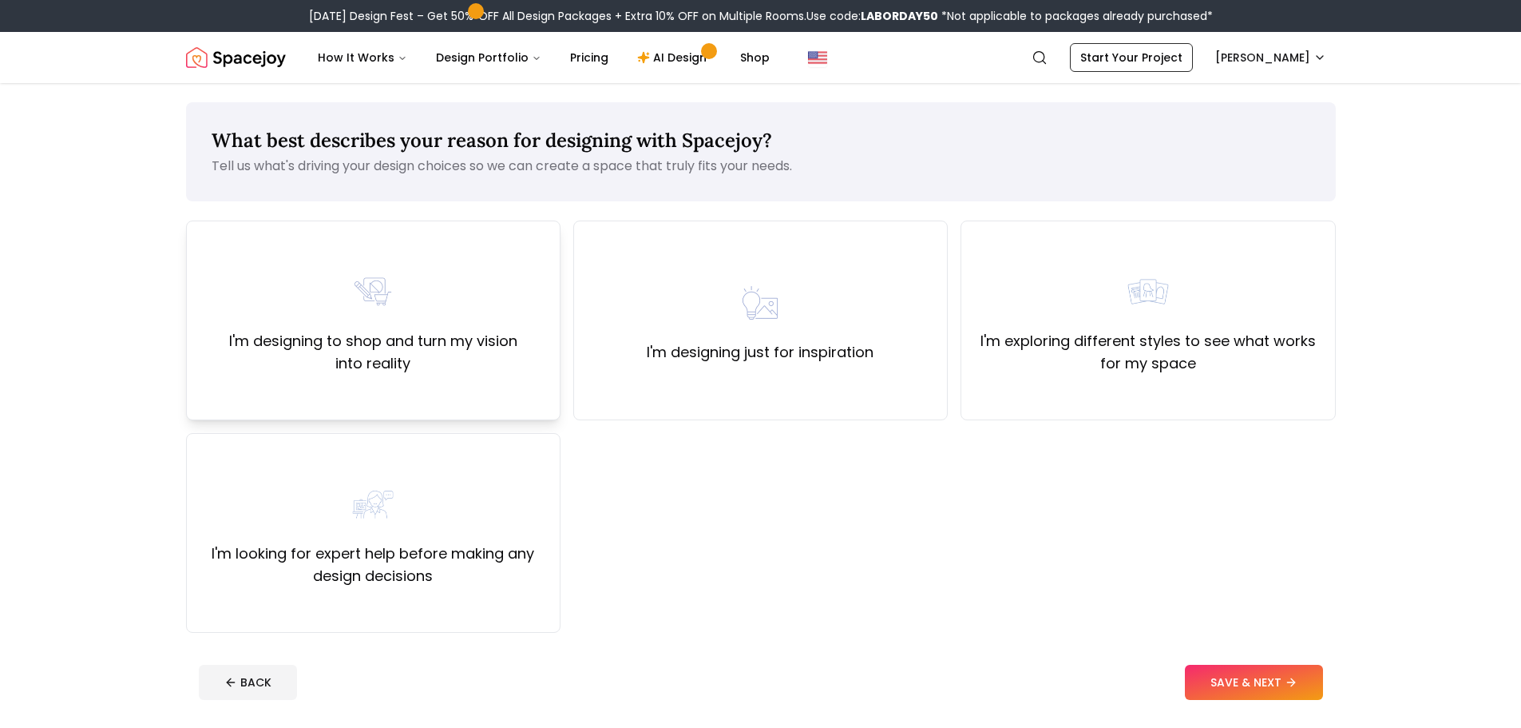
click at [430, 307] on div "I'm designing to shop and turn my vision into reality" at bounding box center [373, 320] width 347 height 109
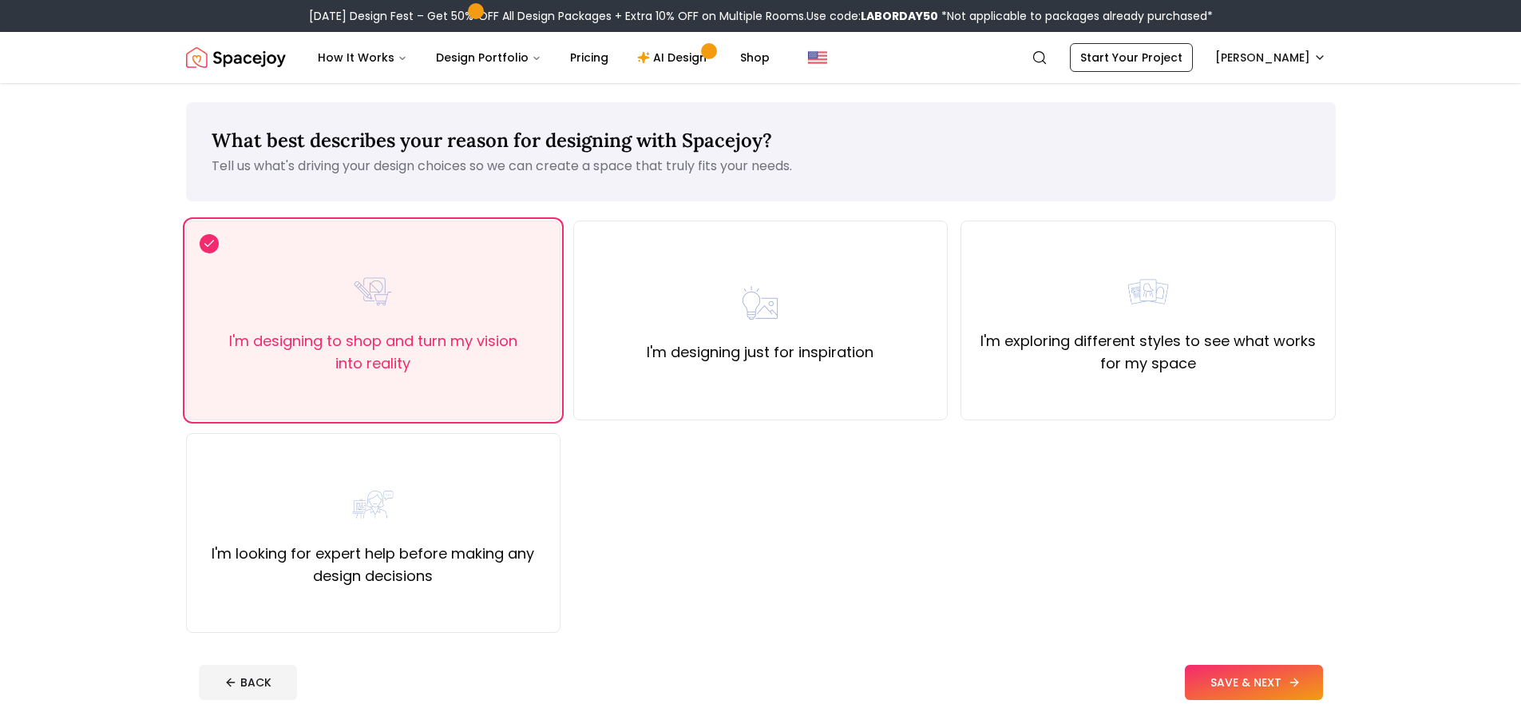
click at [1219, 677] on button "SAVE & NEXT" at bounding box center [1254, 681] width 138 height 35
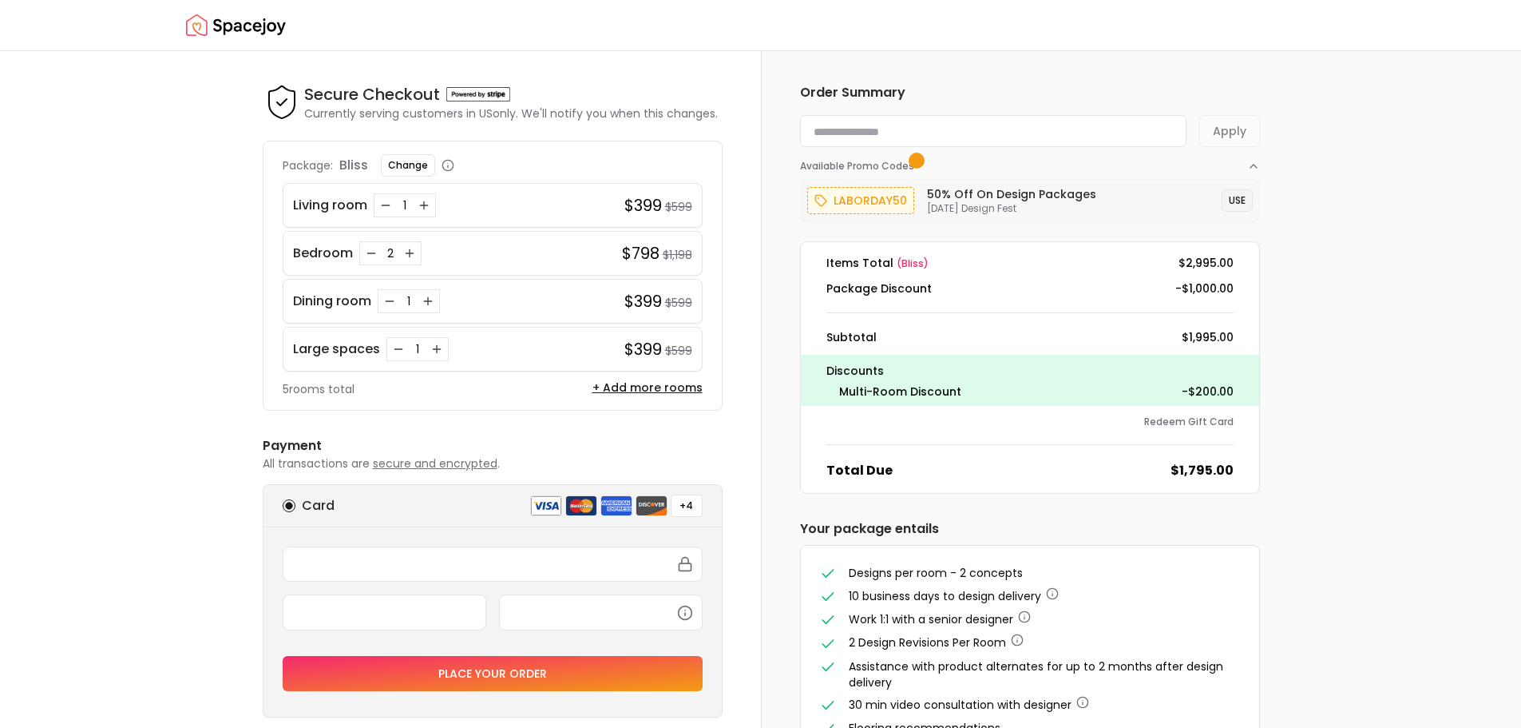
click at [1239, 200] on button "USE" at bounding box center [1237, 200] width 31 height 22
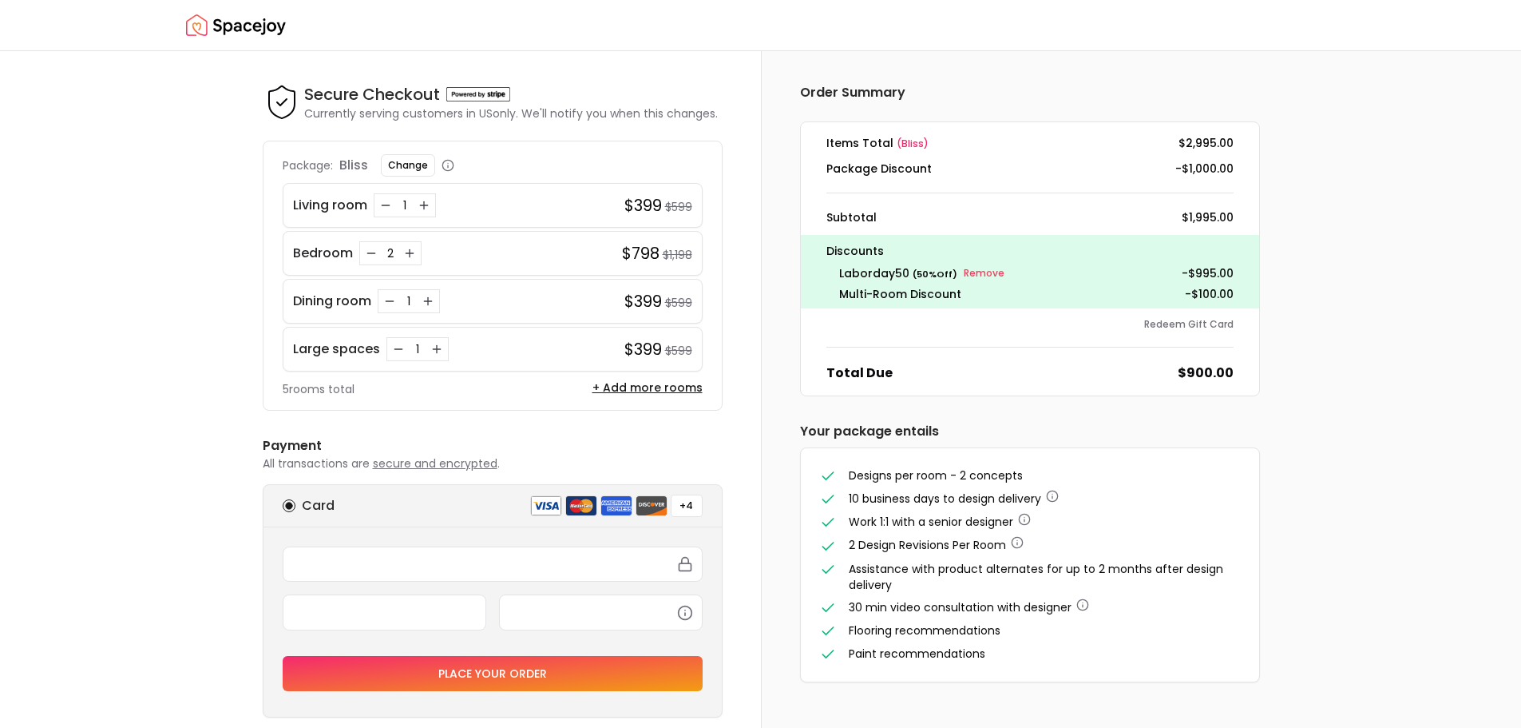
click at [1219, 291] on dd "-$100.00" at bounding box center [1209, 294] width 49 height 16
click at [1239, 290] on div "Discounts laborday50 ( 50 % Off) Remove - $995.00 Multi-Room Discount -$100.00" at bounding box center [1030, 271] width 458 height 73
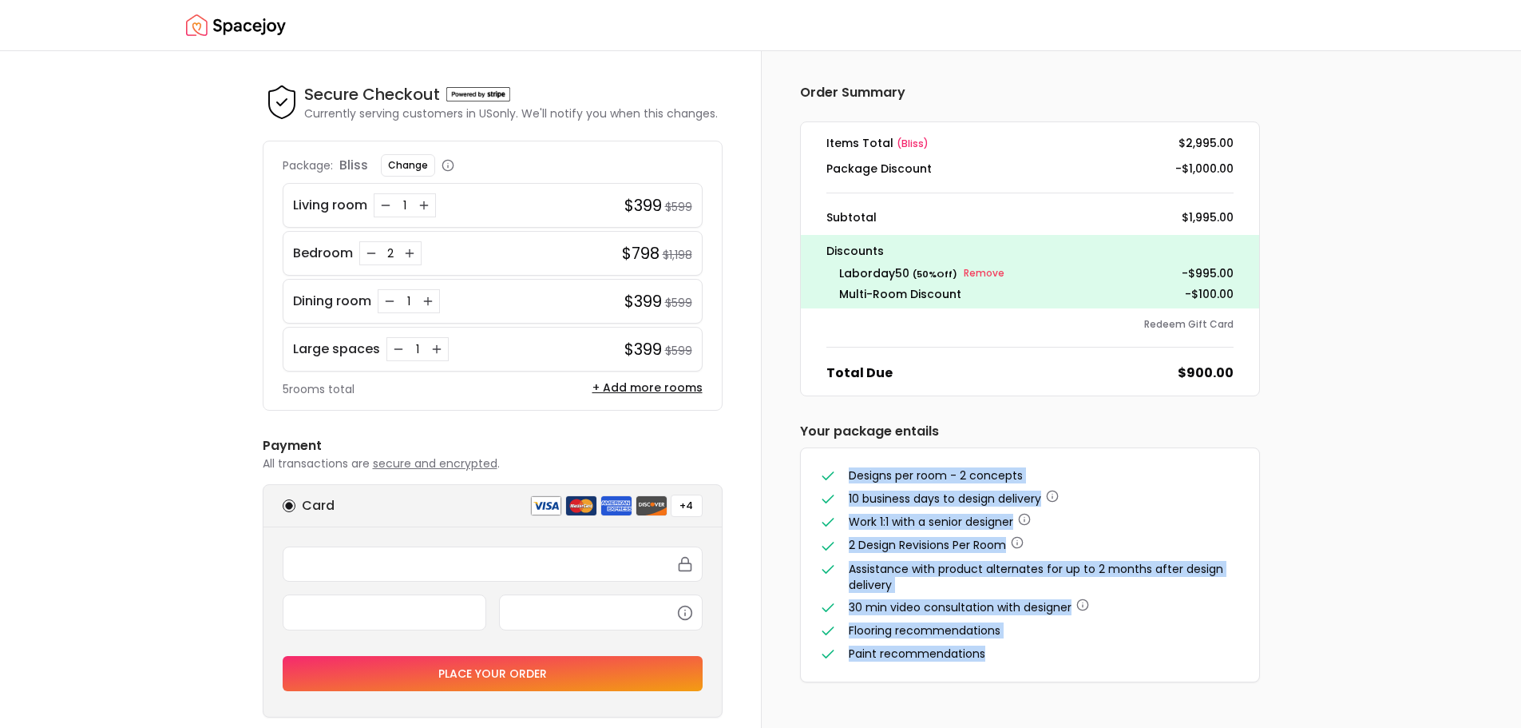
drag, startPoint x: 849, startPoint y: 471, endPoint x: 1016, endPoint y: 680, distance: 267.6
click at [1016, 680] on div "Designs per room - 2 concepts 10 business days to design delivery Work 1:1 with…" at bounding box center [1030, 564] width 458 height 233
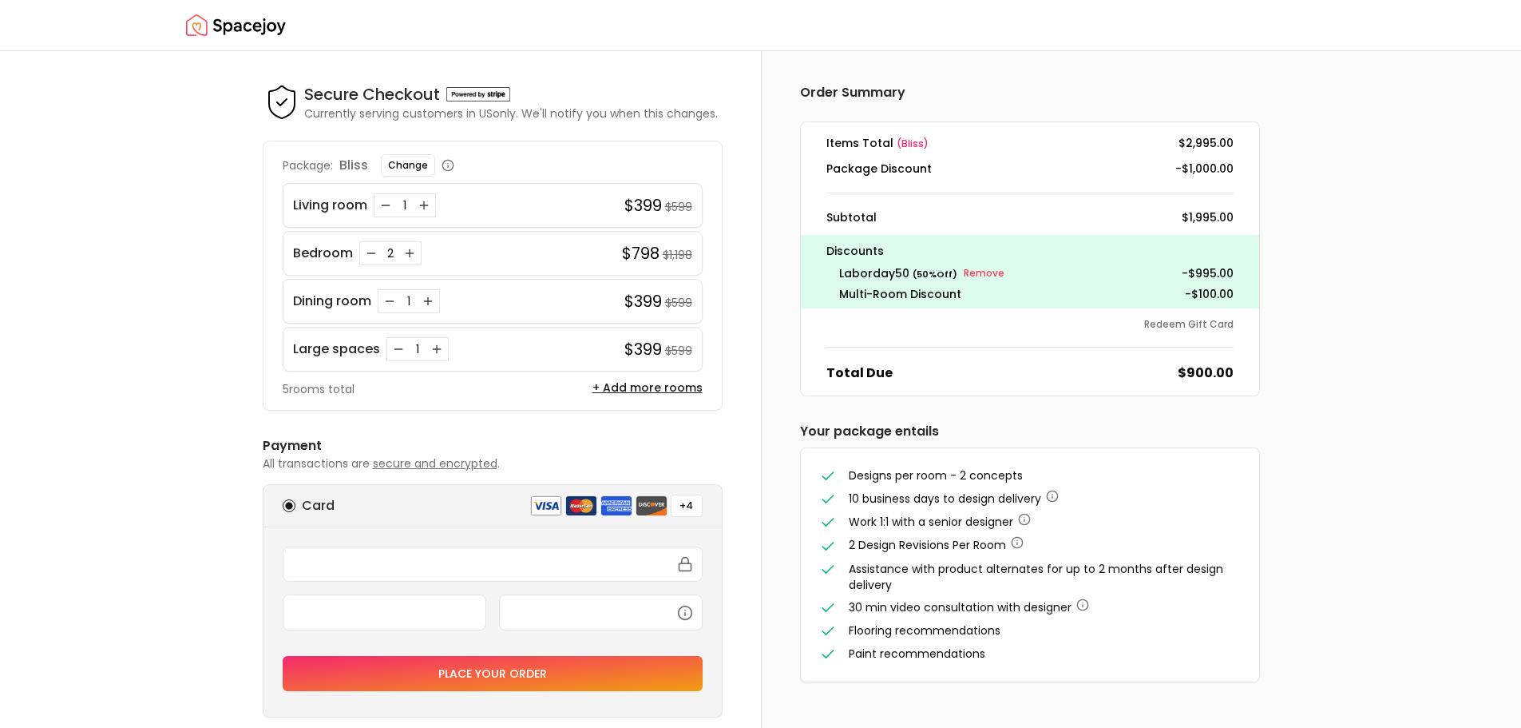
drag, startPoint x: 1017, startPoint y: 679, endPoint x: 827, endPoint y: 468, distance: 283.9
click at [827, 468] on div "Designs per room - 2 concepts 10 business days to design delivery Work 1:1 with…" at bounding box center [1030, 564] width 458 height 233
click at [827, 468] on icon at bounding box center [828, 476] width 16 height 16
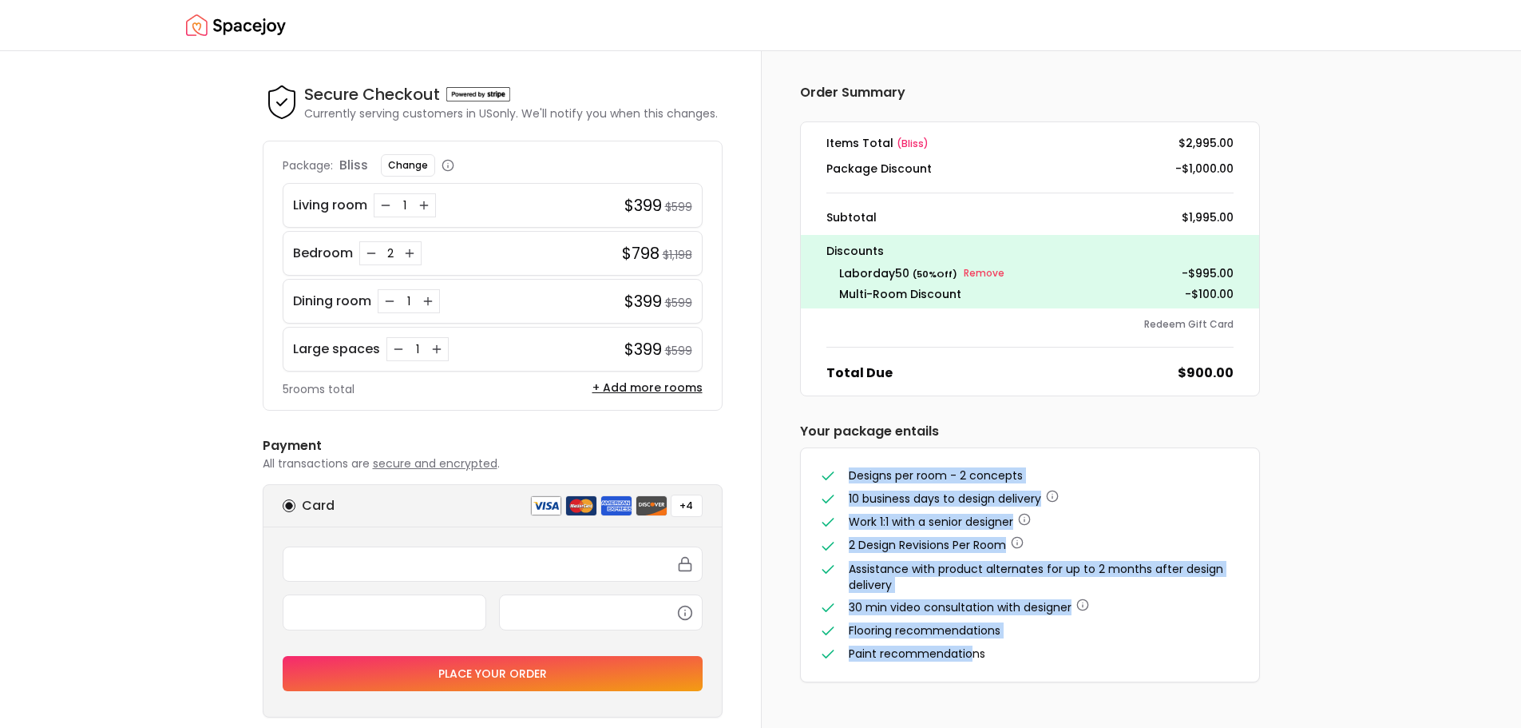
drag, startPoint x: 823, startPoint y: 461, endPoint x: 970, endPoint y: 642, distance: 233.9
click at [970, 642] on div "Designs per room - 2 concepts 10 business days to design delivery Work 1:1 with…" at bounding box center [1030, 564] width 458 height 233
click at [971, 642] on ul "Designs per room - 2 concepts 10 business days to design delivery Work 1:1 with…" at bounding box center [1030, 564] width 420 height 195
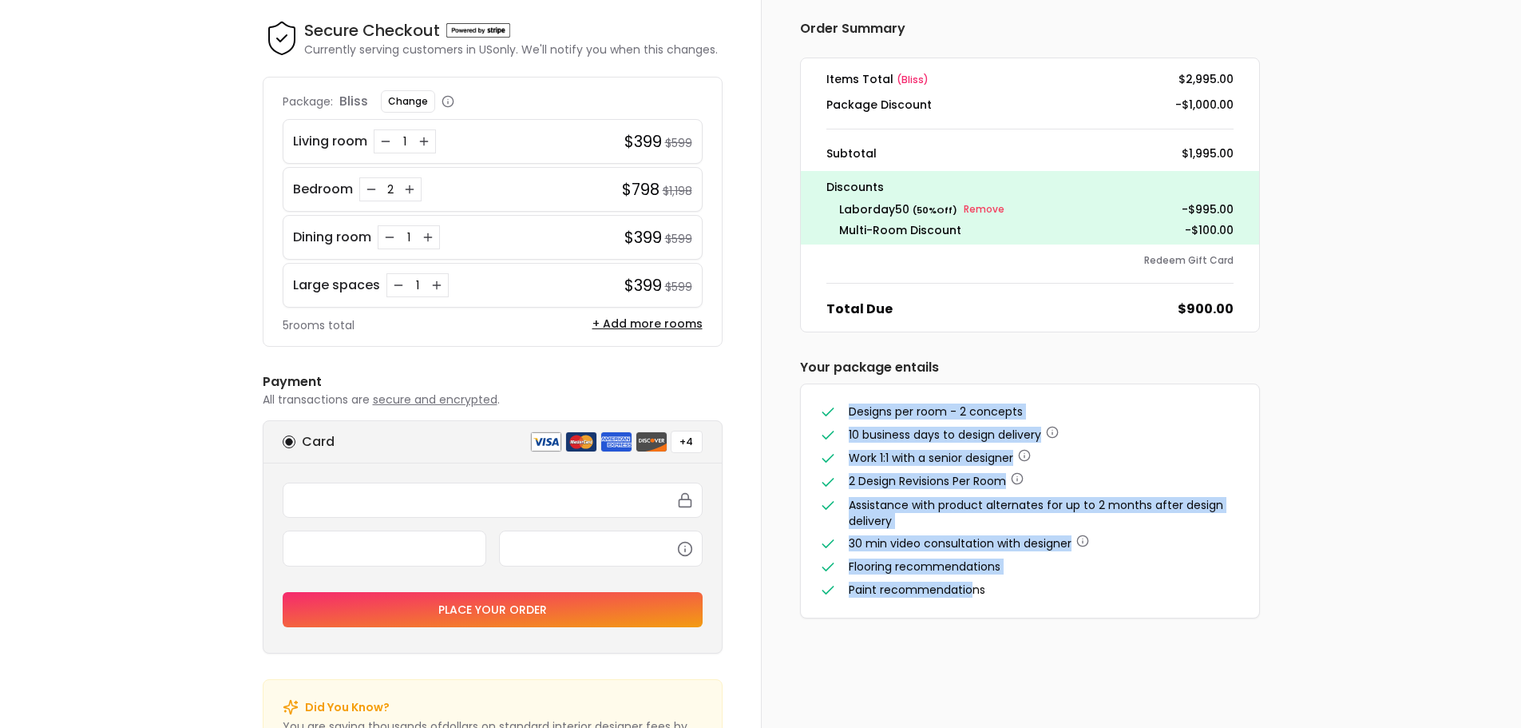
scroll to position [138, 0]
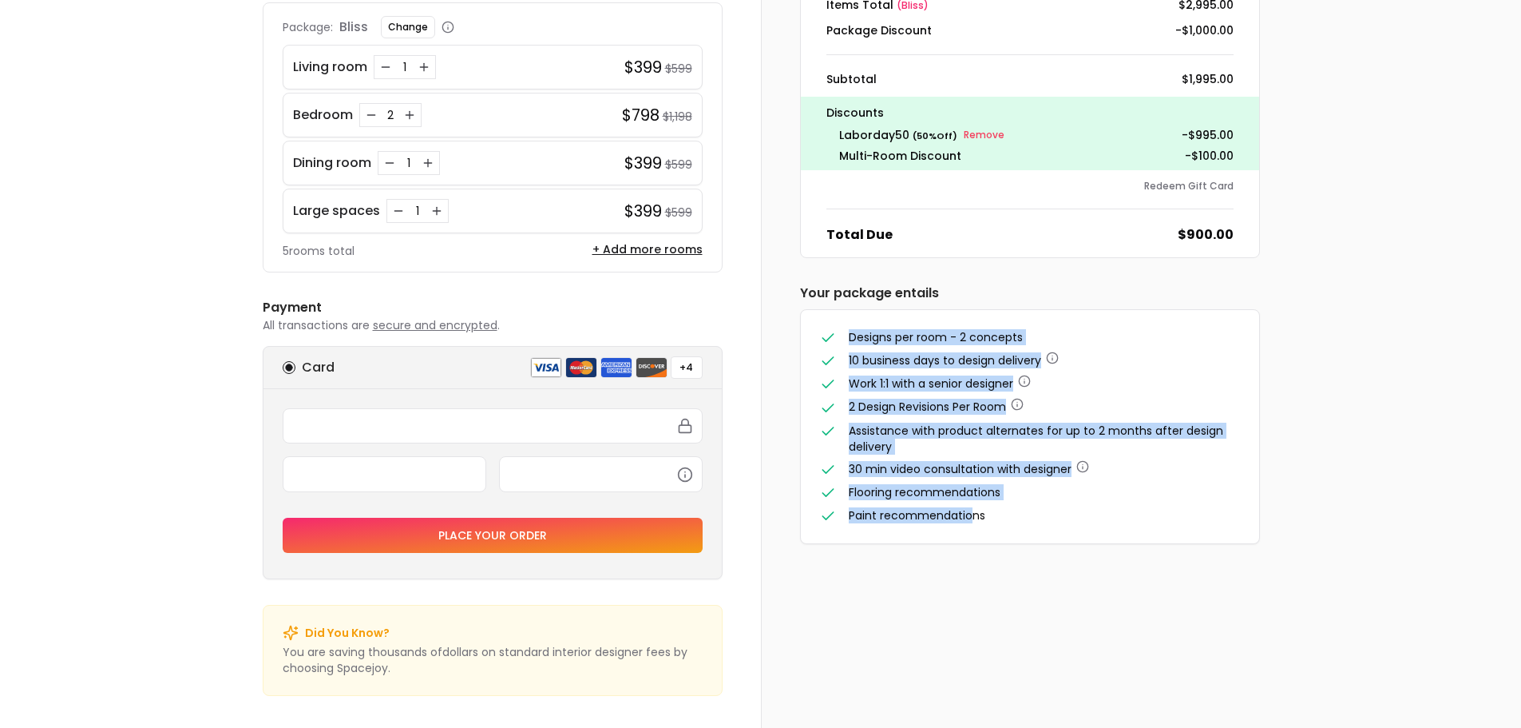
click at [965, 628] on div "Order Summary Items Total ( bliss ) $2,995.00 Package Discount -$1,000.00 Subto…" at bounding box center [1141, 320] width 761 height 815
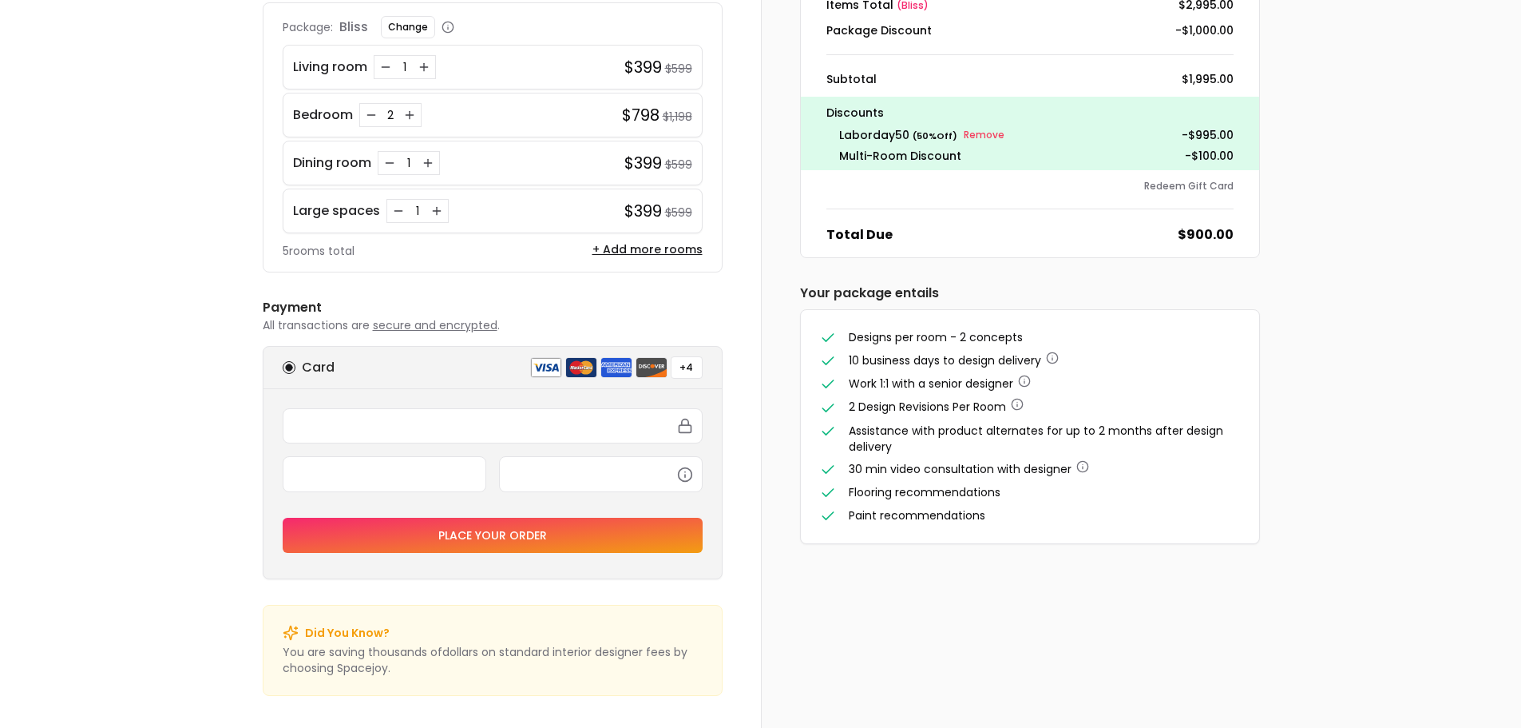
drag, startPoint x: 1013, startPoint y: 510, endPoint x: 1010, endPoint y: 524, distance: 13.8
click at [1010, 524] on li "Paint recommendations" at bounding box center [1030, 515] width 420 height 17
drag, startPoint x: 1013, startPoint y: 523, endPoint x: 1002, endPoint y: 529, distance: 12.2
click at [1002, 529] on div "Designs per room - 2 concepts 10 business days to design delivery Work 1:1 with…" at bounding box center [1030, 426] width 458 height 233
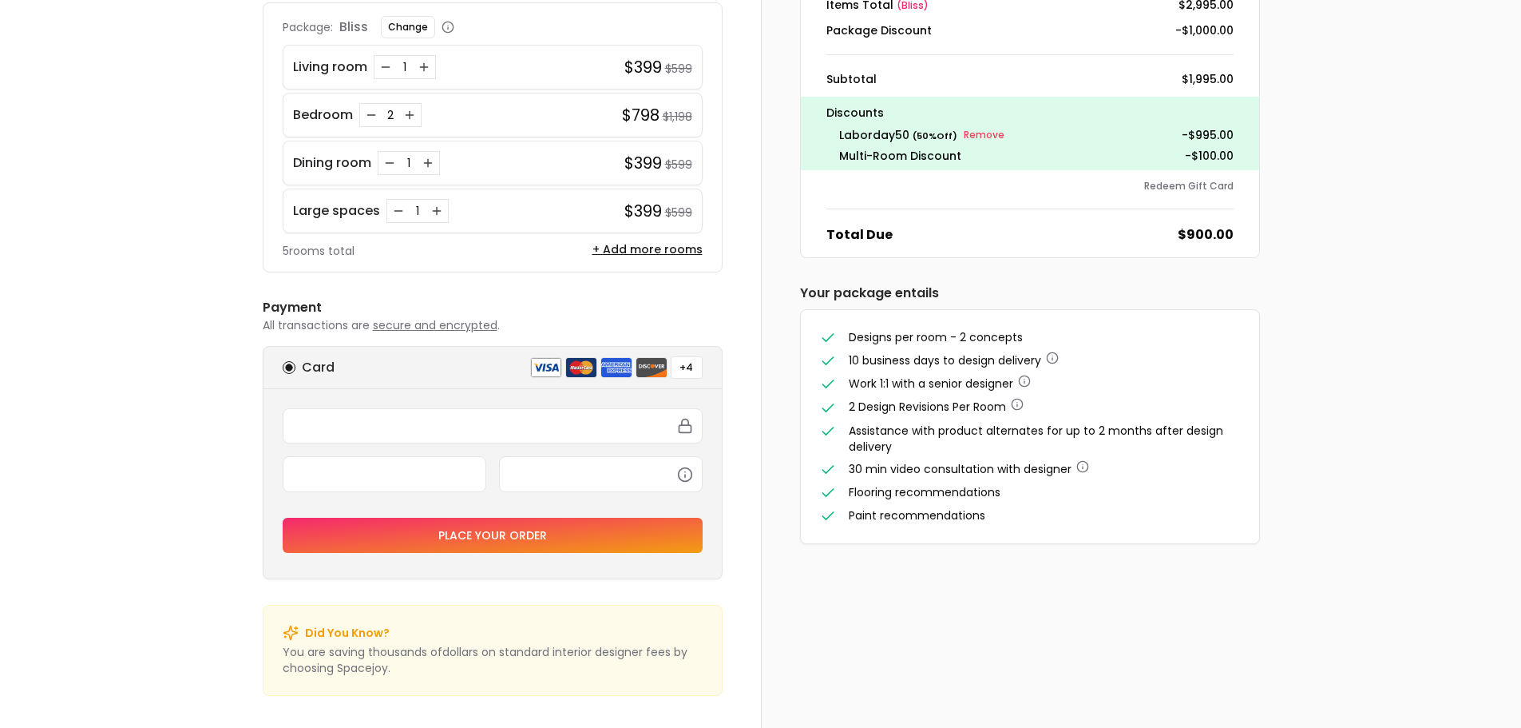
click at [1002, 529] on div "Designs per room - 2 concepts 10 business days to design delivery Work 1:1 with…" at bounding box center [1030, 426] width 458 height 233
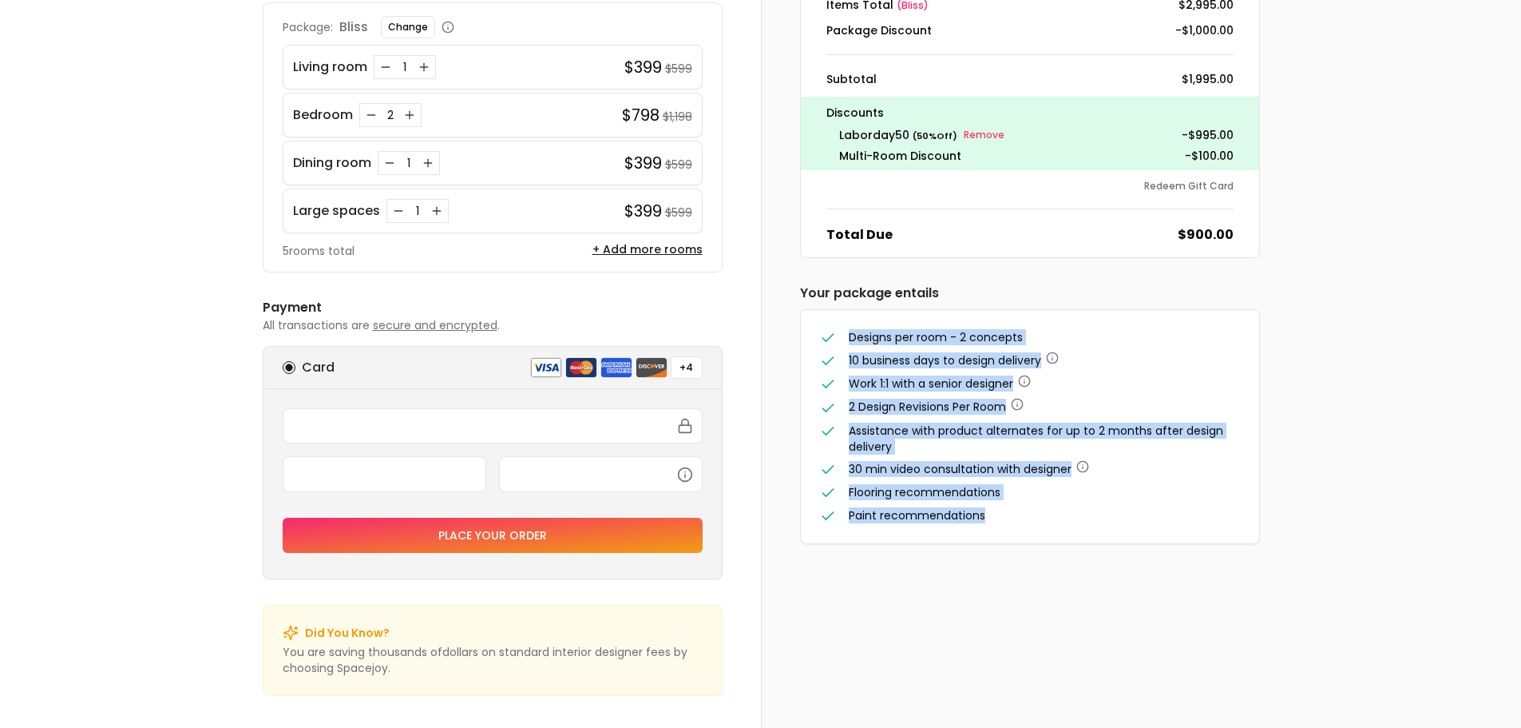
drag, startPoint x: 1005, startPoint y: 528, endPoint x: 798, endPoint y: 328, distance: 288.0
click at [798, 328] on div "Order Summary Items Total ( bliss ) $2,995.00 Package Discount -$1,000.00 Subto…" at bounding box center [1030, 244] width 537 height 663
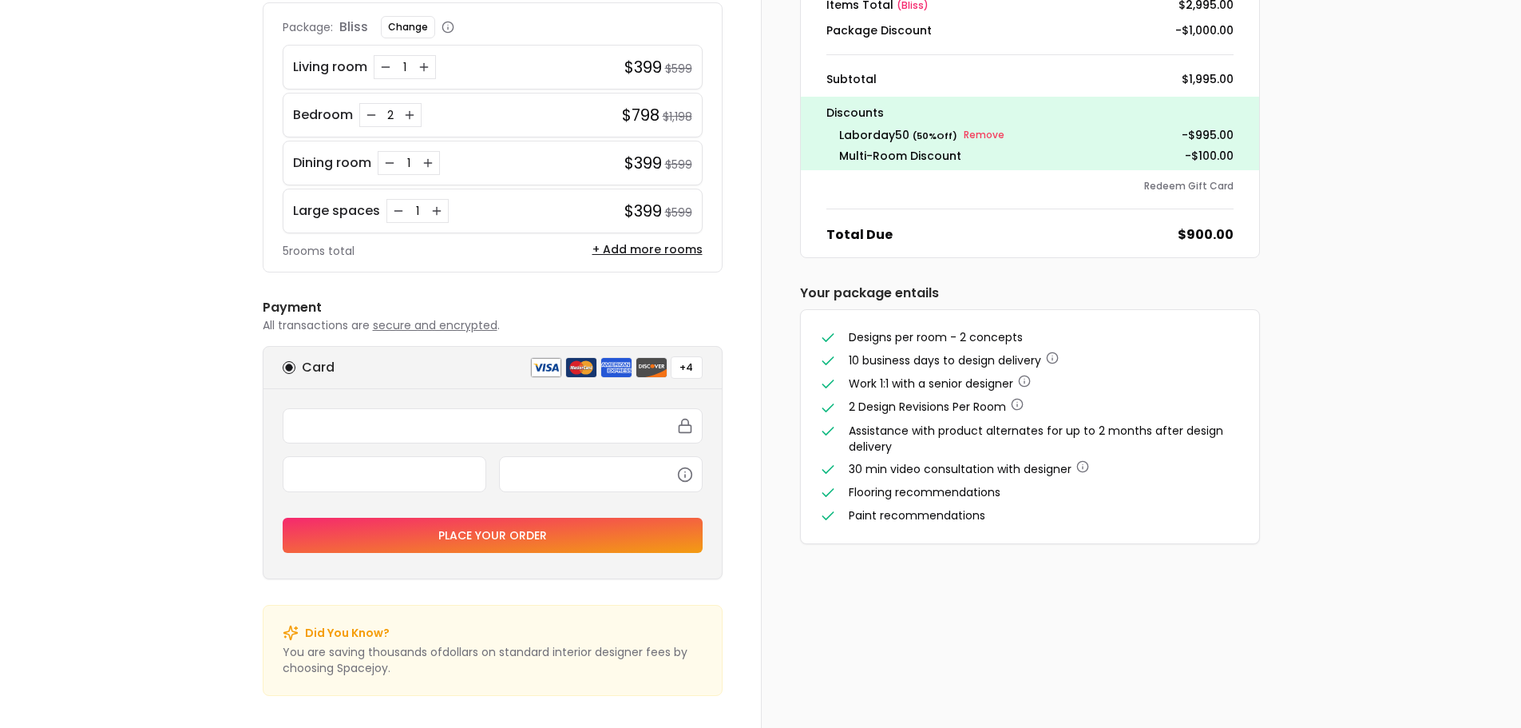
click at [798, 328] on div "Order Summary Items Total ( bliss ) $2,995.00 Package Discount -$1,000.00 Subto…" at bounding box center [1030, 244] width 537 height 663
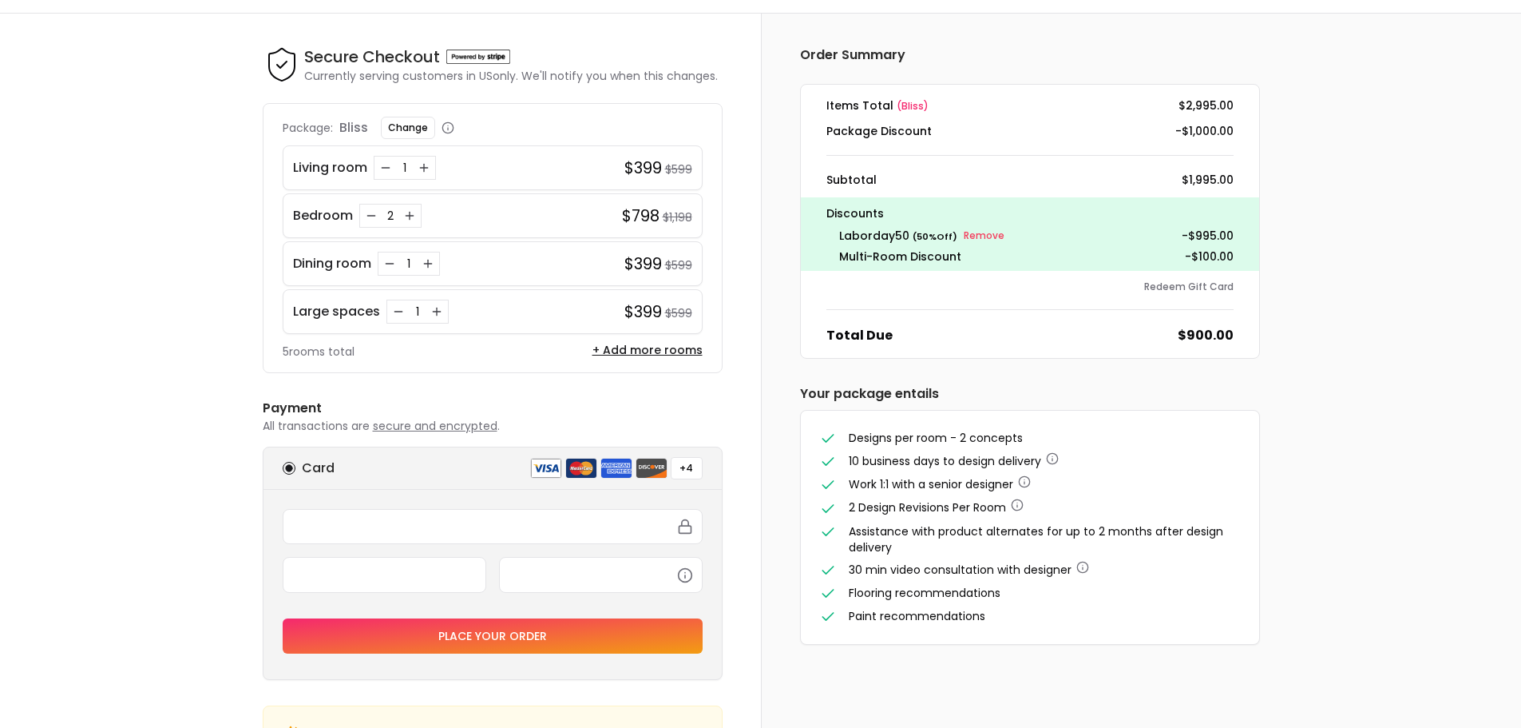
scroll to position [0, 0]
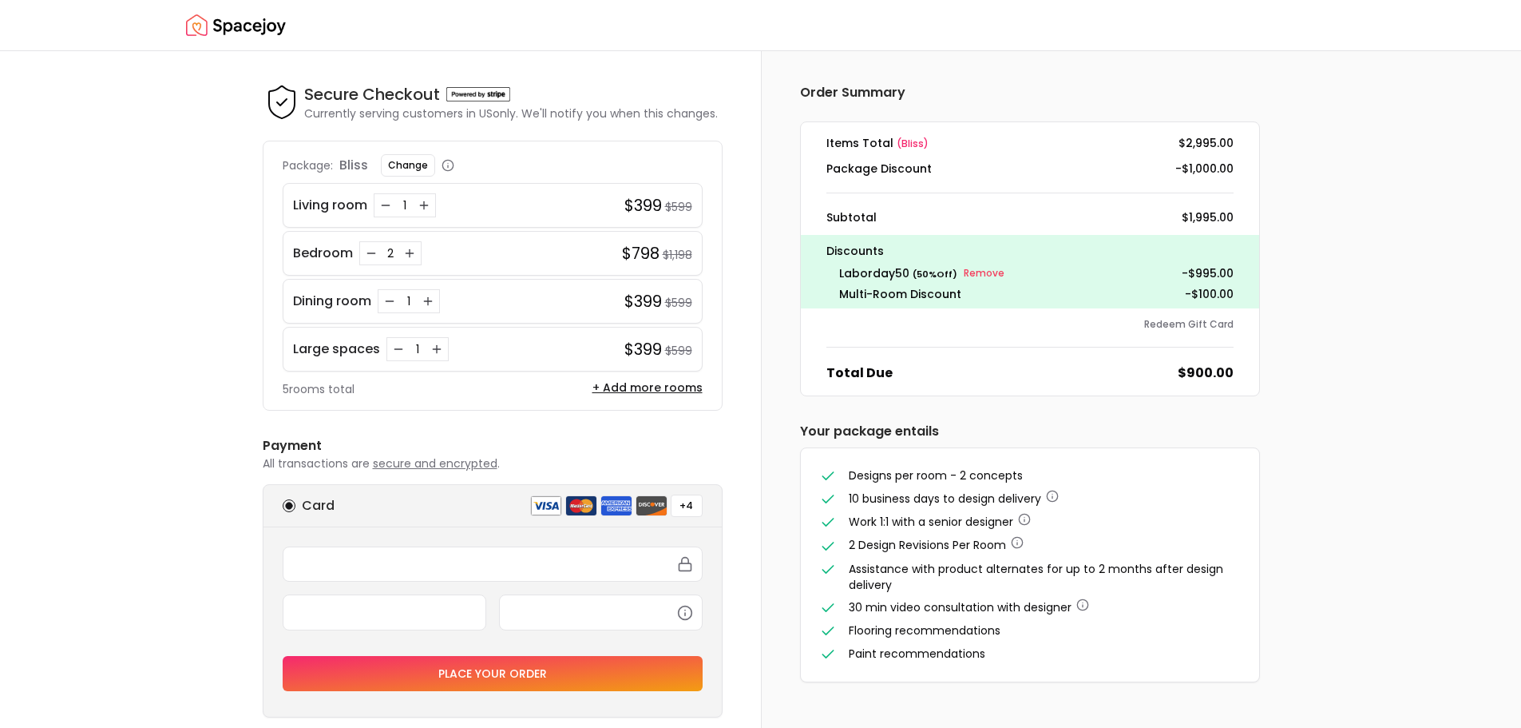
click at [630, 113] on p "Currently serving customers in US only. We'll notify you when this changes." at bounding box center [511, 113] width 414 height 16
click at [498, 100] on img at bounding box center [478, 94] width 64 height 14
click at [417, 108] on p "Currently serving customers in US only. We'll notify you when this changes." at bounding box center [511, 113] width 414 height 16
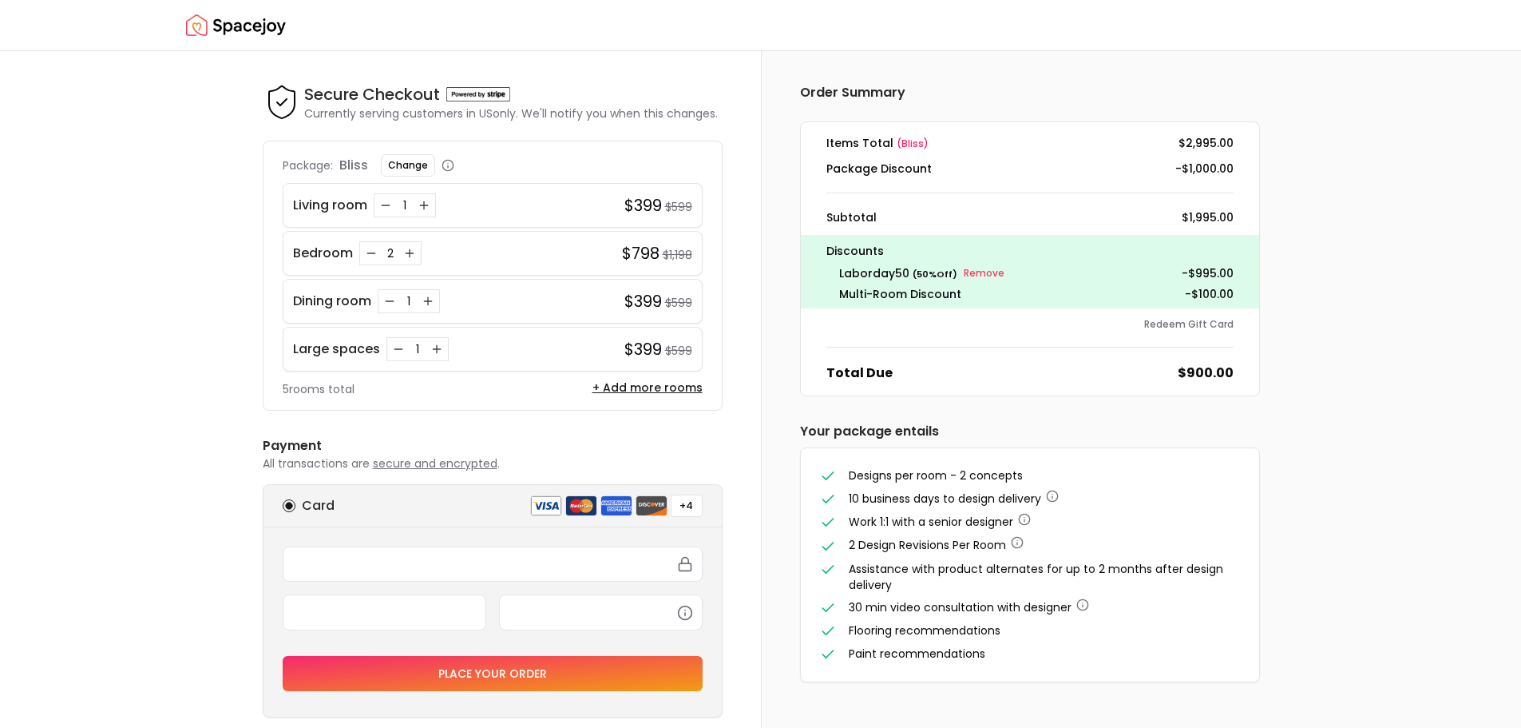
click at [401, 112] on p "Currently serving customers in US only. We'll notify you when this changes." at bounding box center [511, 113] width 414 height 16
click at [367, 116] on p "Currently serving customers in US only. We'll notify you when this changes." at bounding box center [511, 113] width 414 height 16
drag, startPoint x: 307, startPoint y: 113, endPoint x: 737, endPoint y: 115, distance: 430.4
click at [737, 115] on div "Secure Checkout Secure Checkout Currently serving customers in US only. We'll n…" at bounding box center [492, 458] width 537 height 815
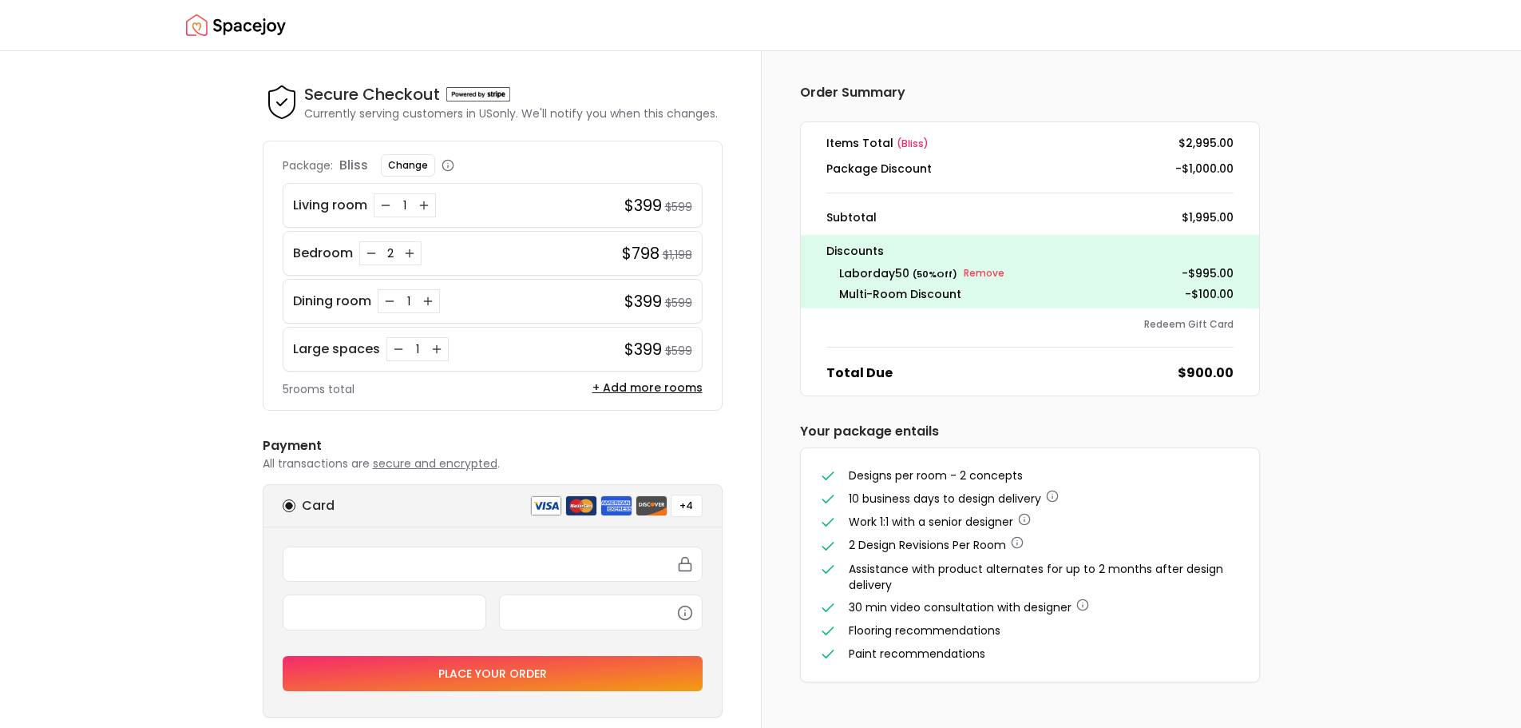
click at [737, 115] on div "Secure Checkout Secure Checkout Currently serving customers in US only. We'll n…" at bounding box center [492, 458] width 537 height 815
click at [404, 166] on button "Change" at bounding box center [408, 165] width 54 height 22
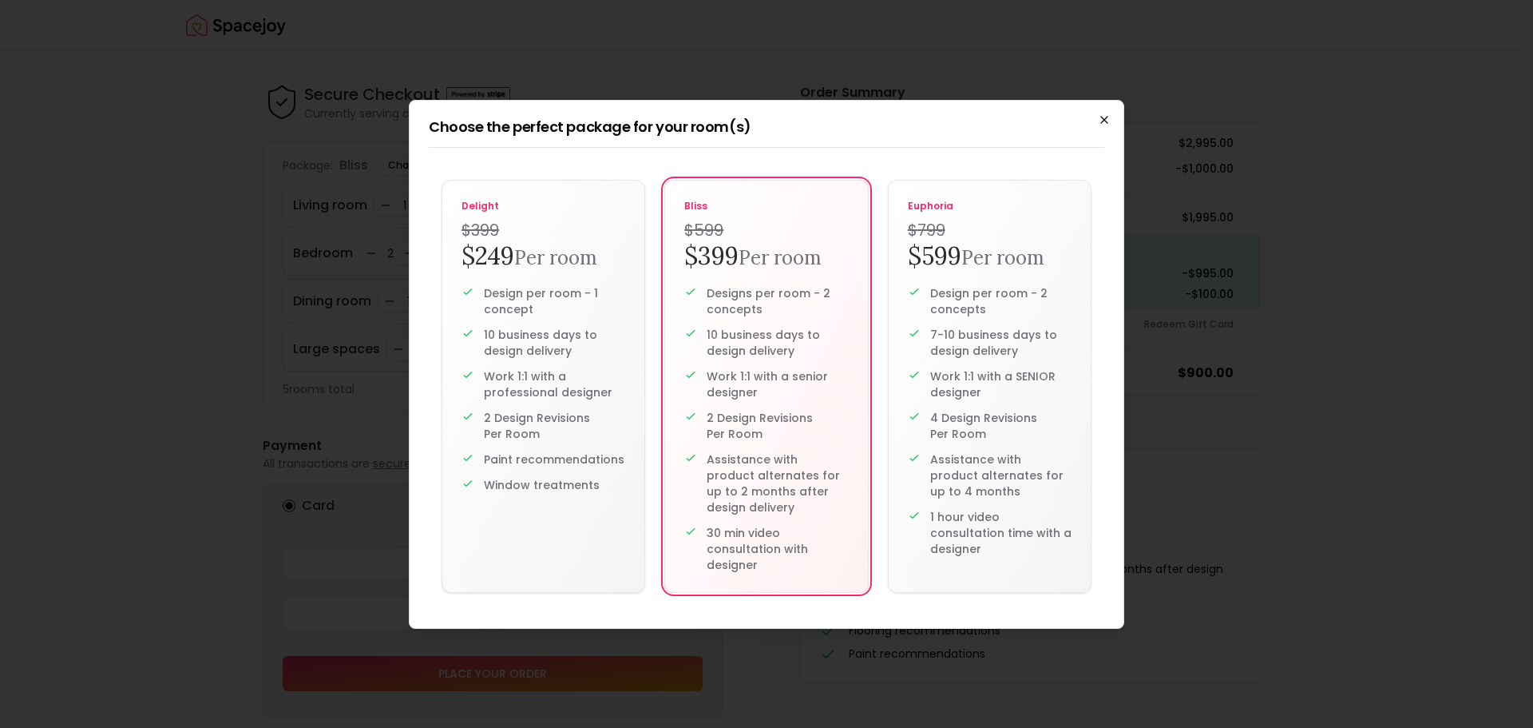
click at [1105, 122] on icon "button" at bounding box center [1104, 119] width 13 height 13
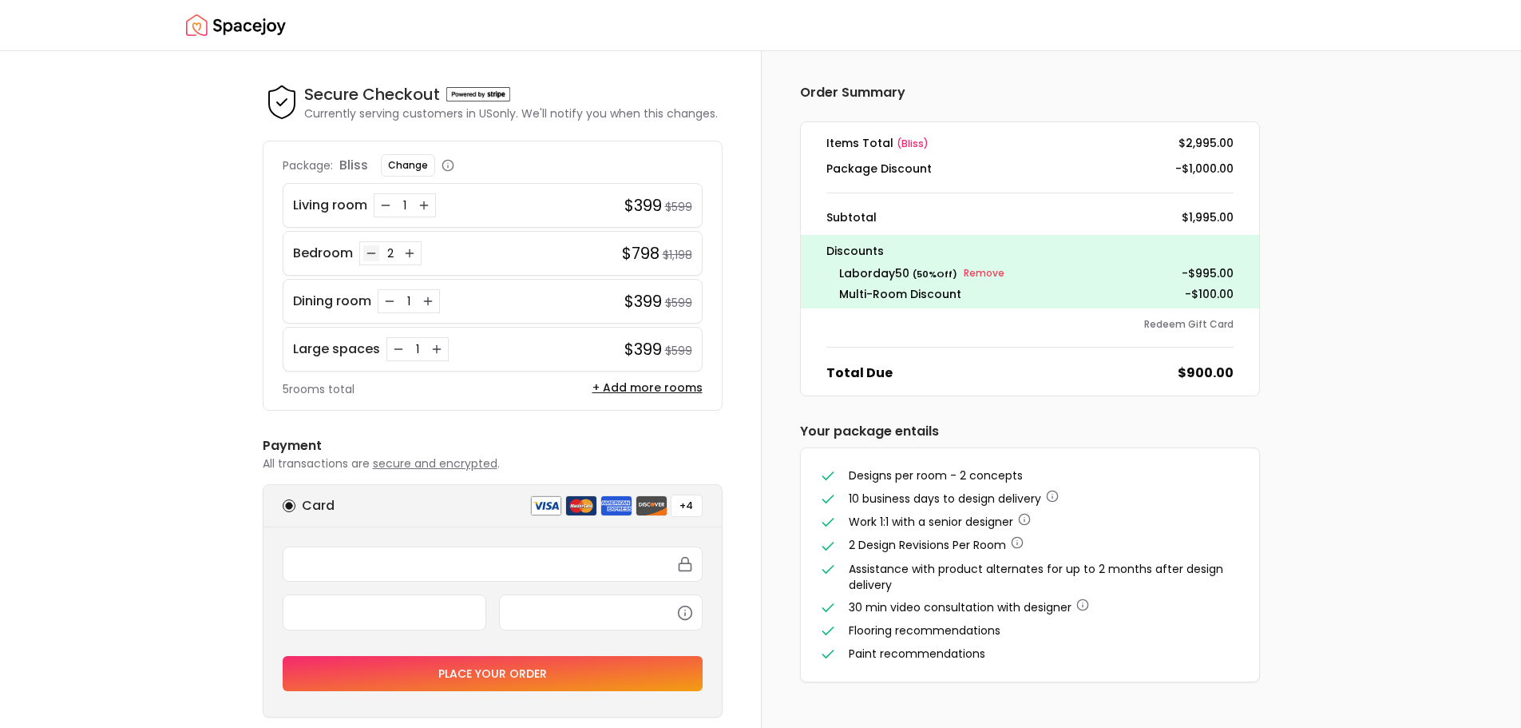
click at [370, 255] on icon "Decrease quantity for Bedroom" at bounding box center [371, 253] width 13 height 13
click at [409, 156] on button "Change" at bounding box center [408, 165] width 54 height 22
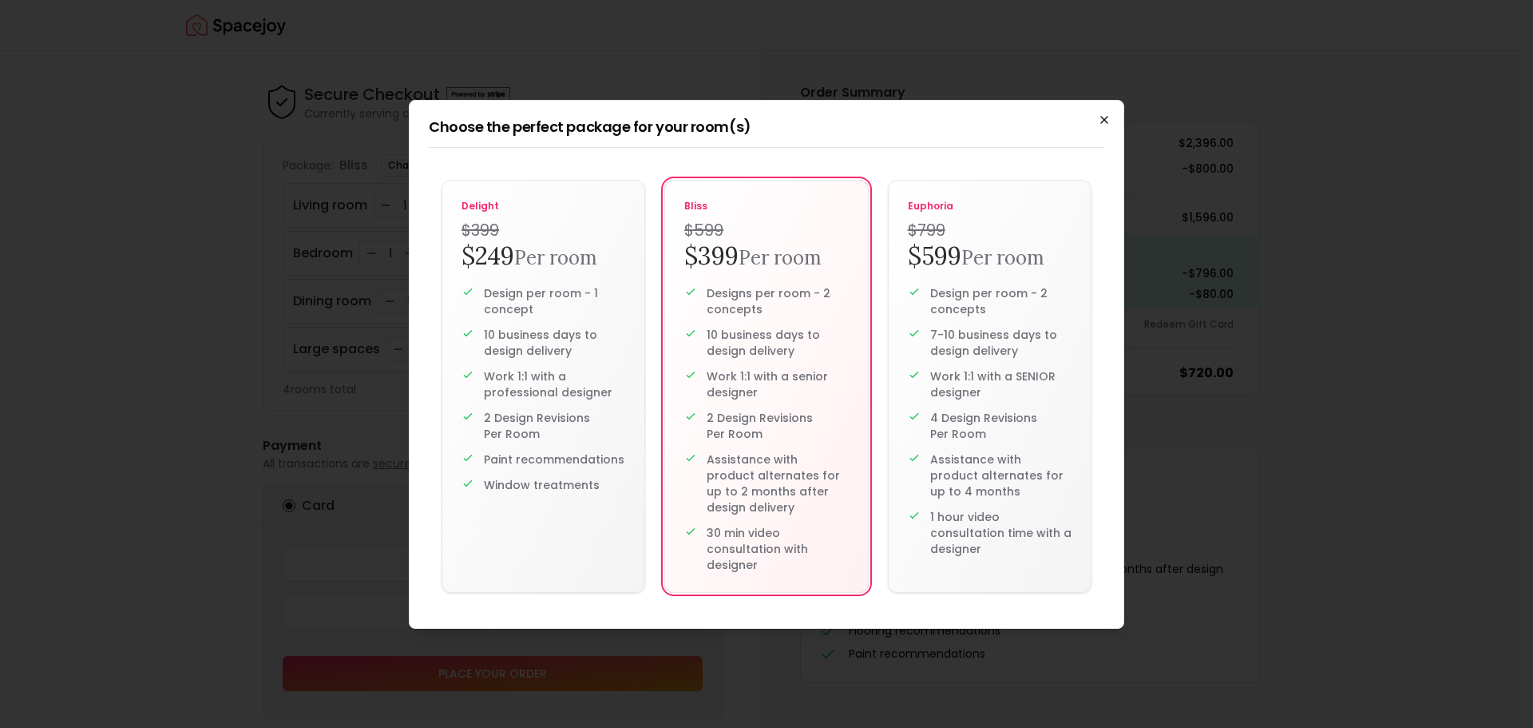
click at [1104, 120] on icon "button" at bounding box center [1104, 120] width 6 height 6
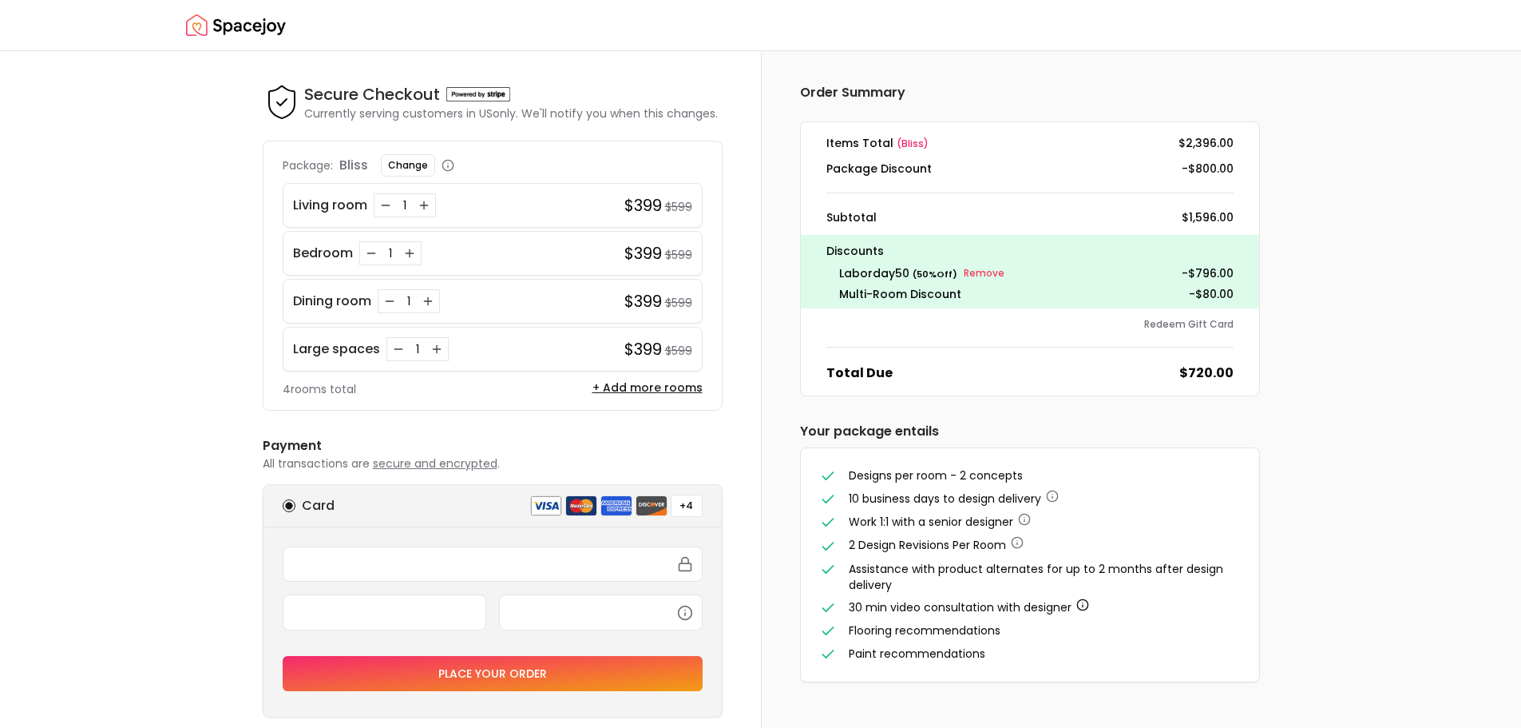
click at [1084, 607] on icon "button" at bounding box center [1082, 604] width 13 height 13
click at [1168, 627] on li "Flooring recommendations" at bounding box center [1030, 630] width 420 height 17
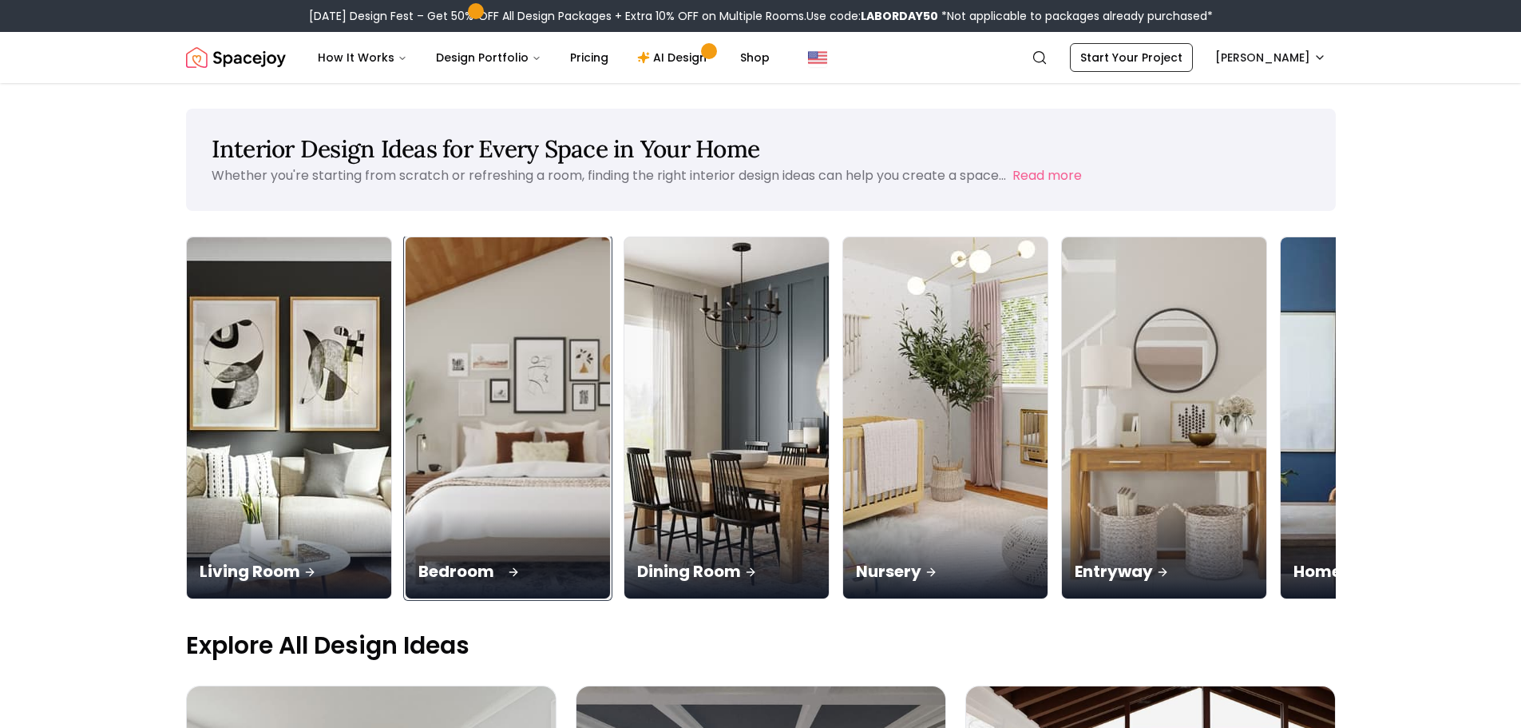
click at [485, 492] on img at bounding box center [507, 417] width 215 height 379
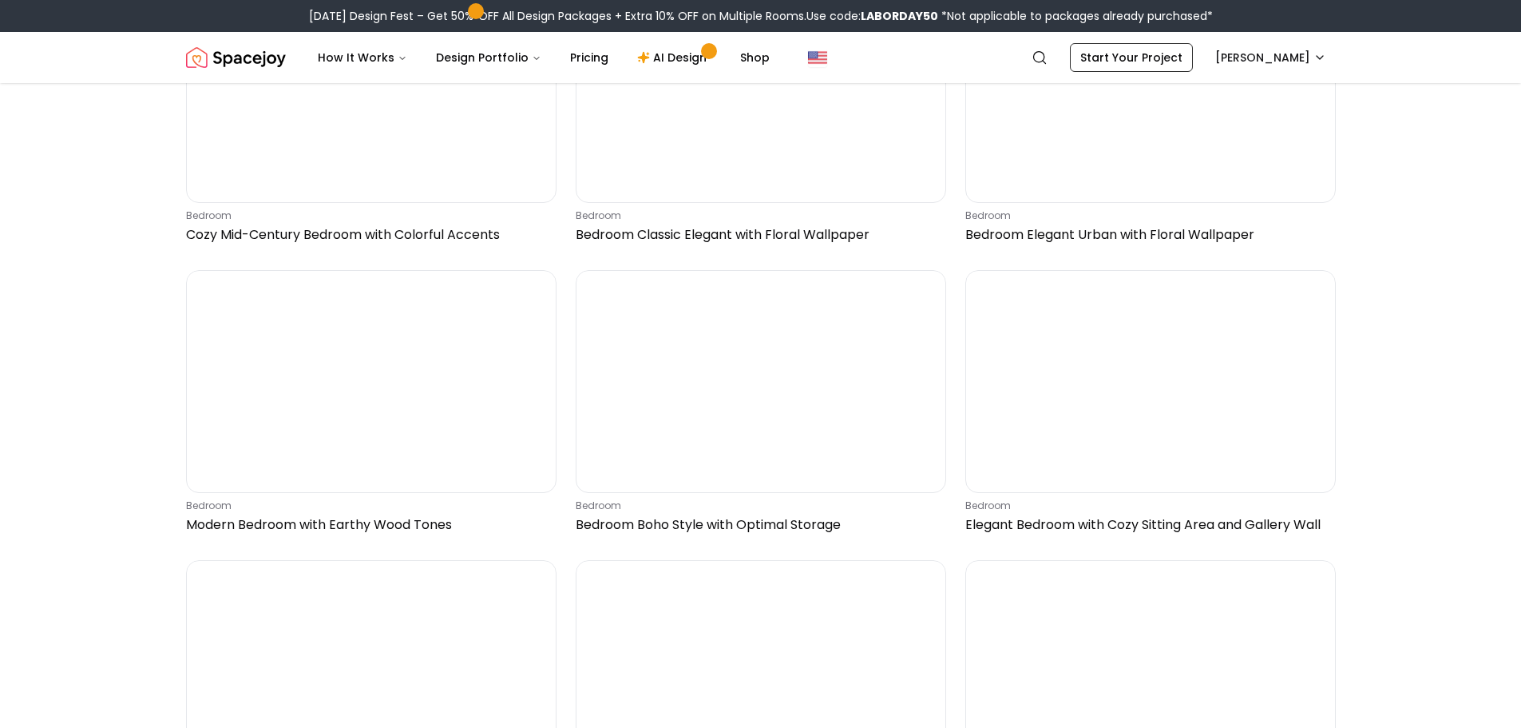
scroll to position [1198, 0]
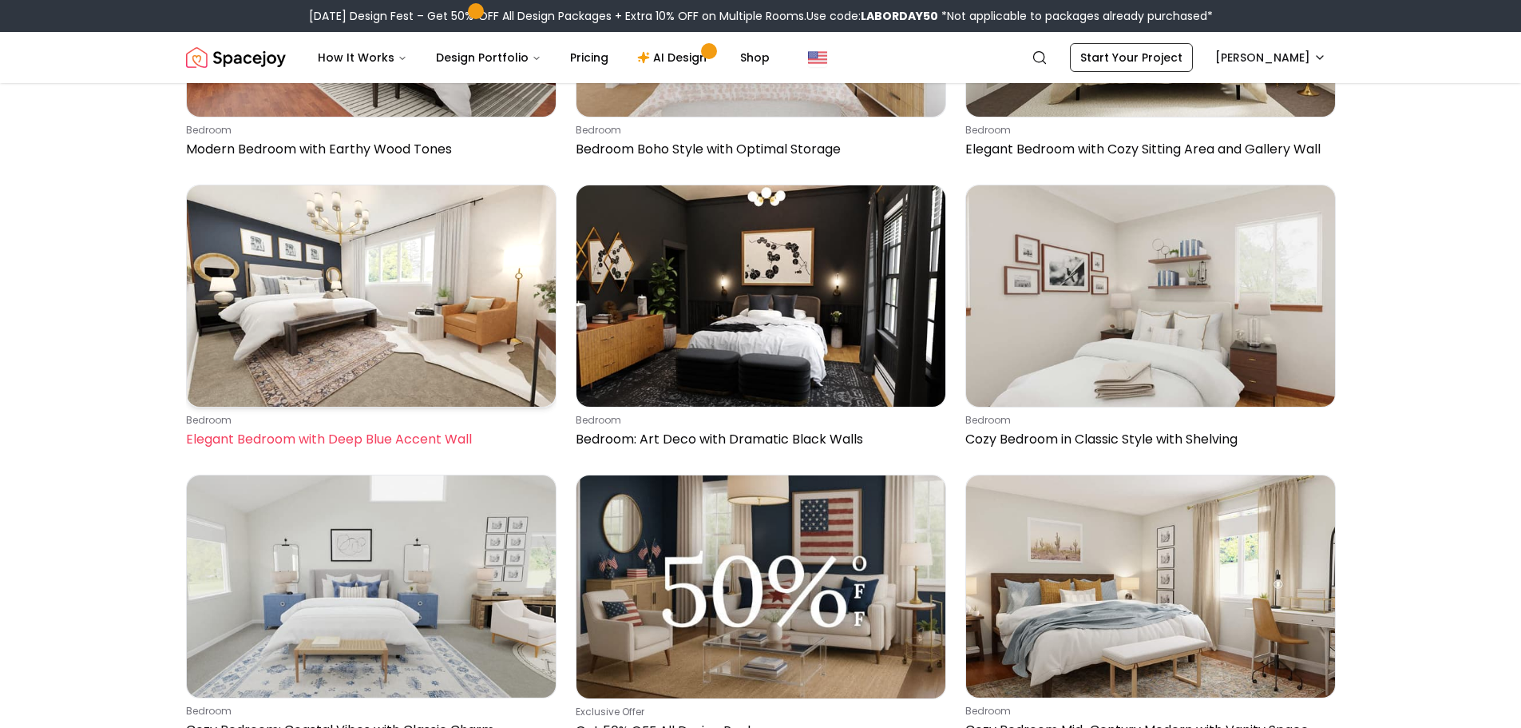
click at [428, 348] on img at bounding box center [371, 295] width 369 height 221
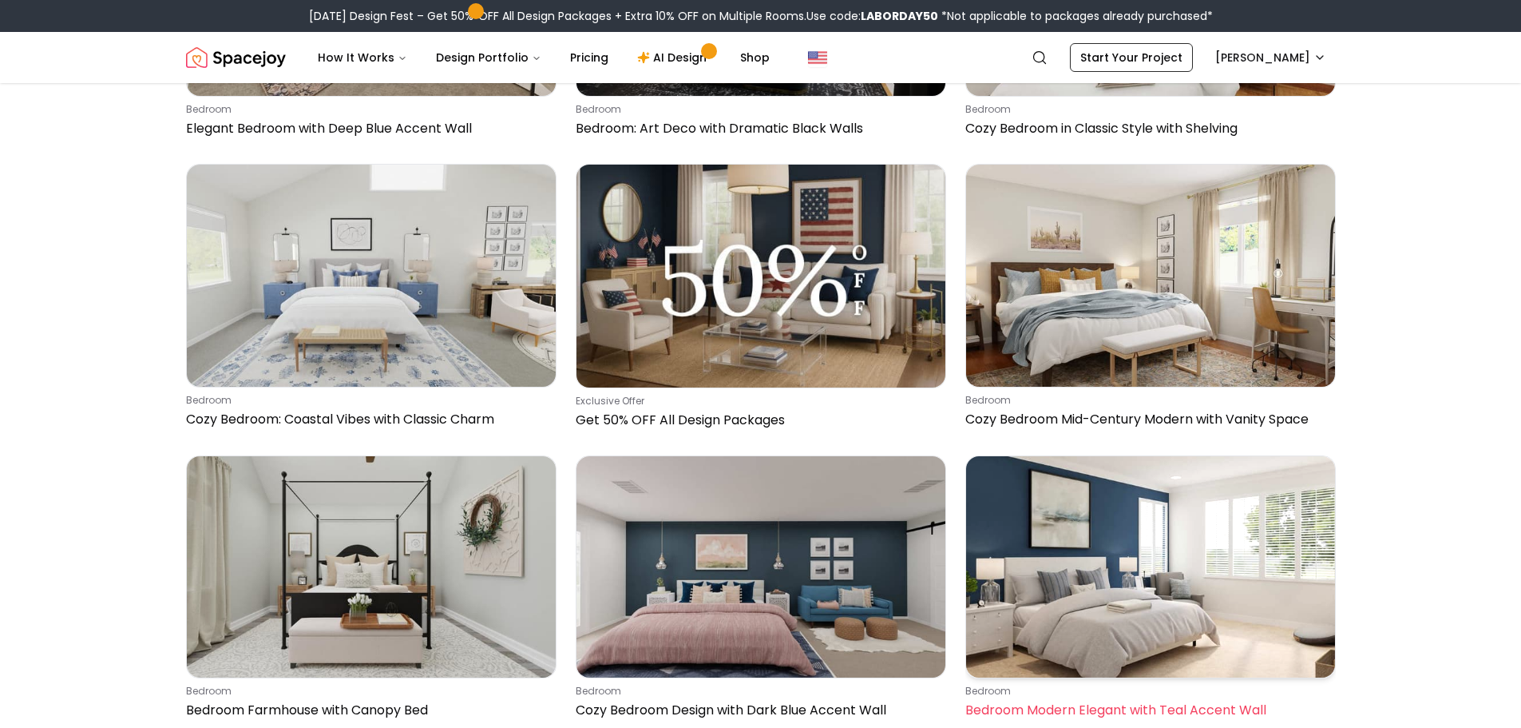
scroll to position [1597, 0]
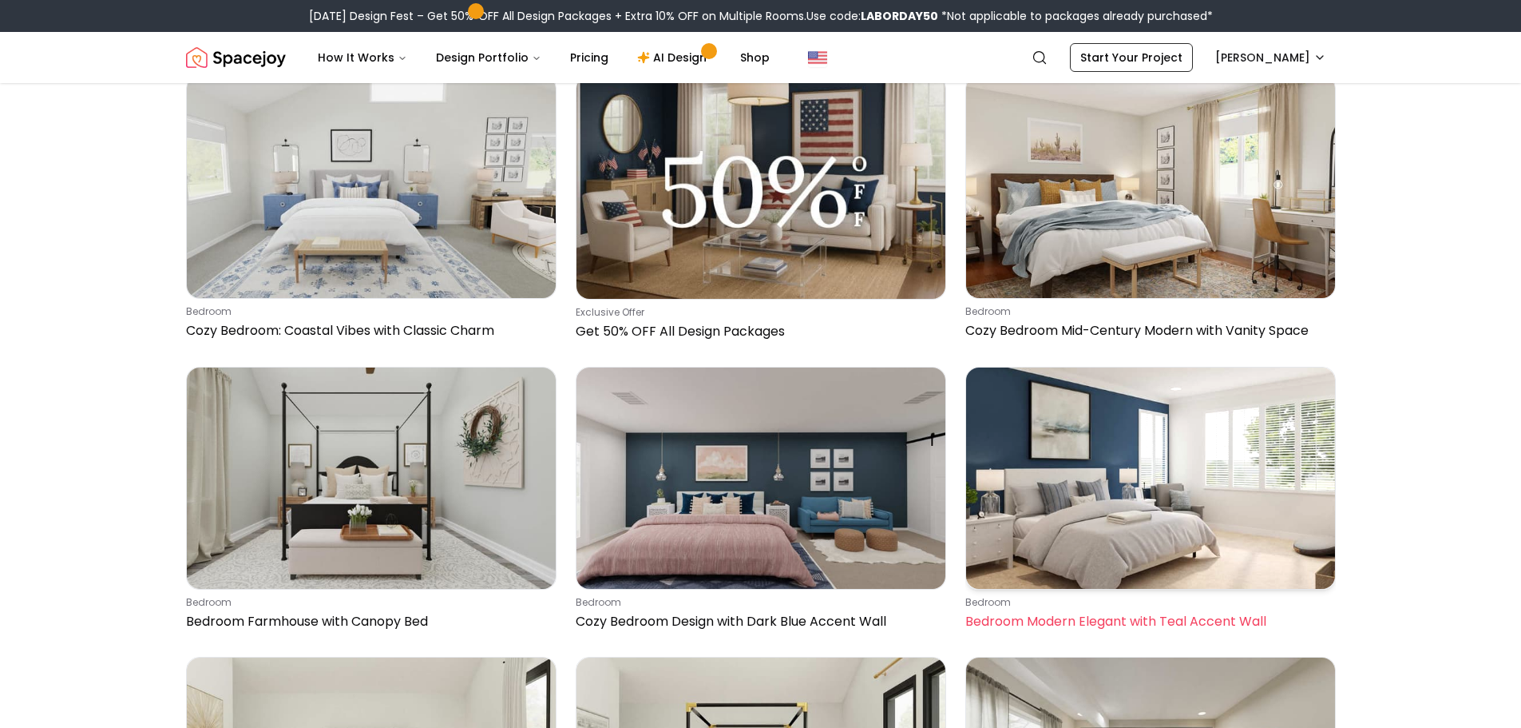
click at [1130, 490] on img at bounding box center [1150, 477] width 369 height 221
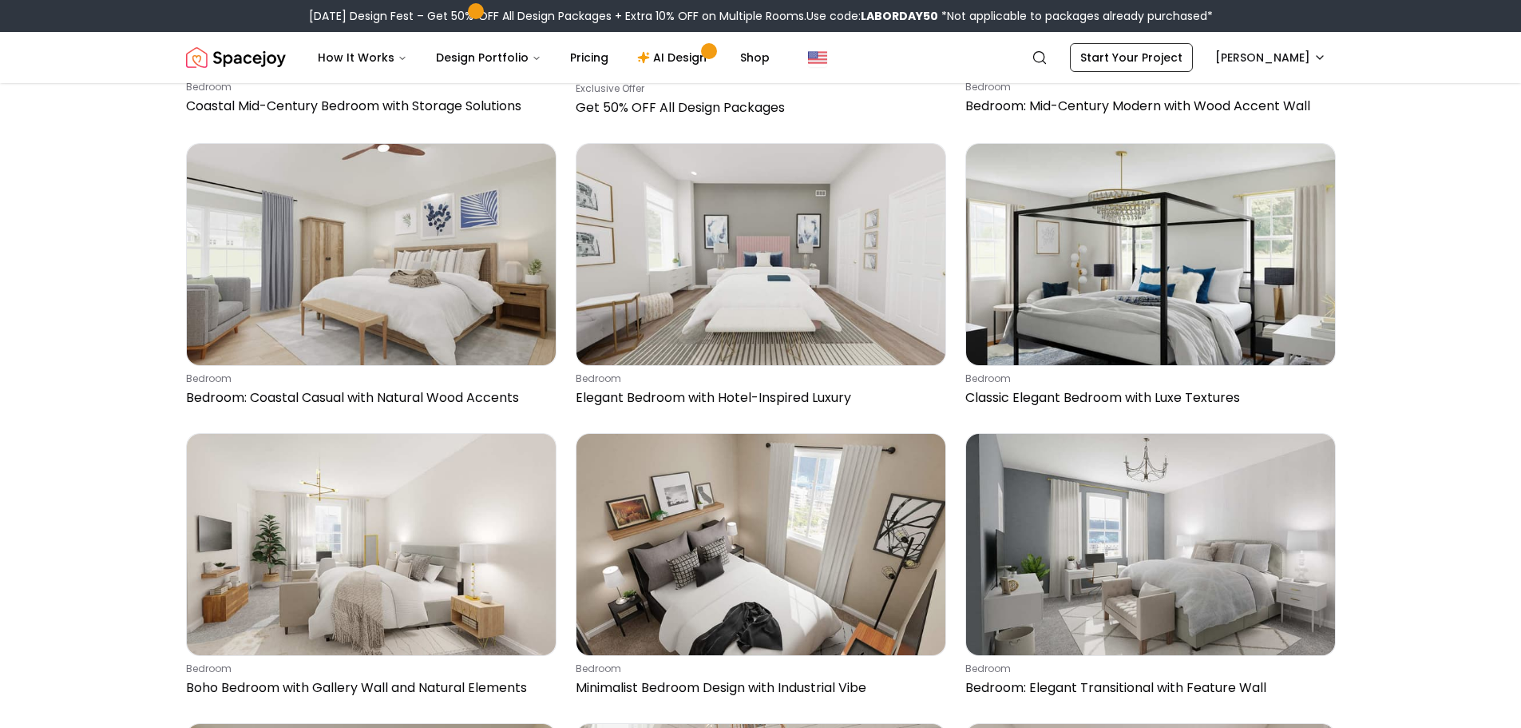
scroll to position [5750, 0]
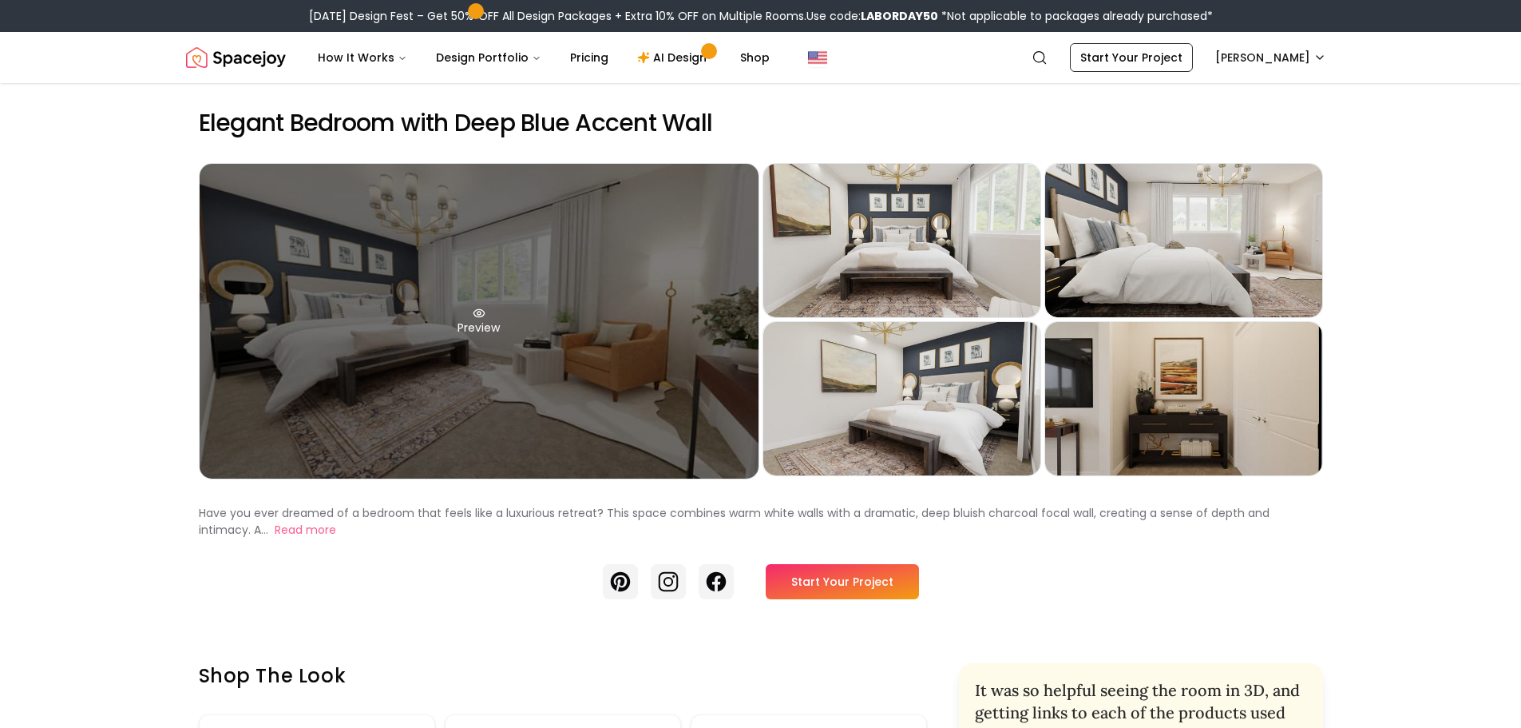
click at [410, 353] on div "Preview" at bounding box center [479, 321] width 559 height 315
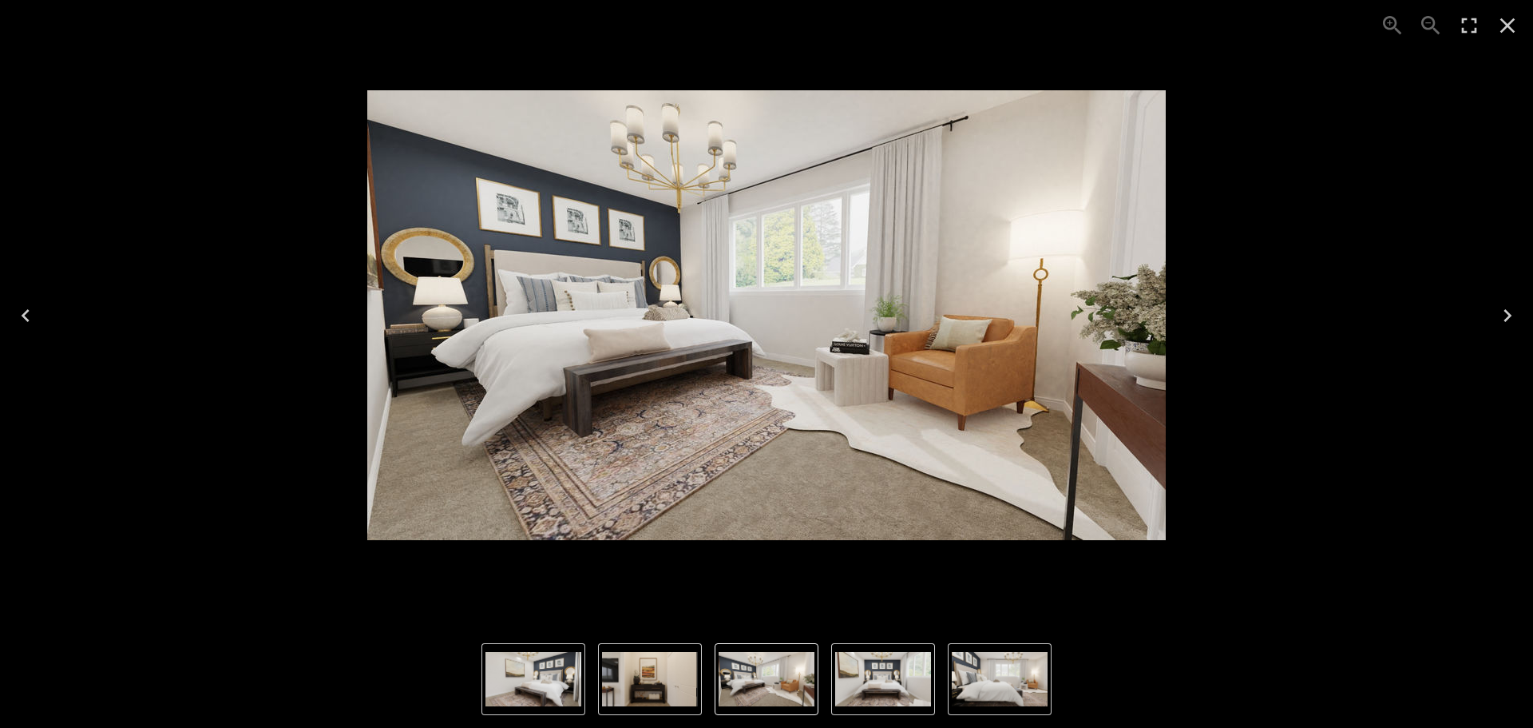
click at [1501, 319] on icon "Next" at bounding box center [1508, 316] width 26 height 26
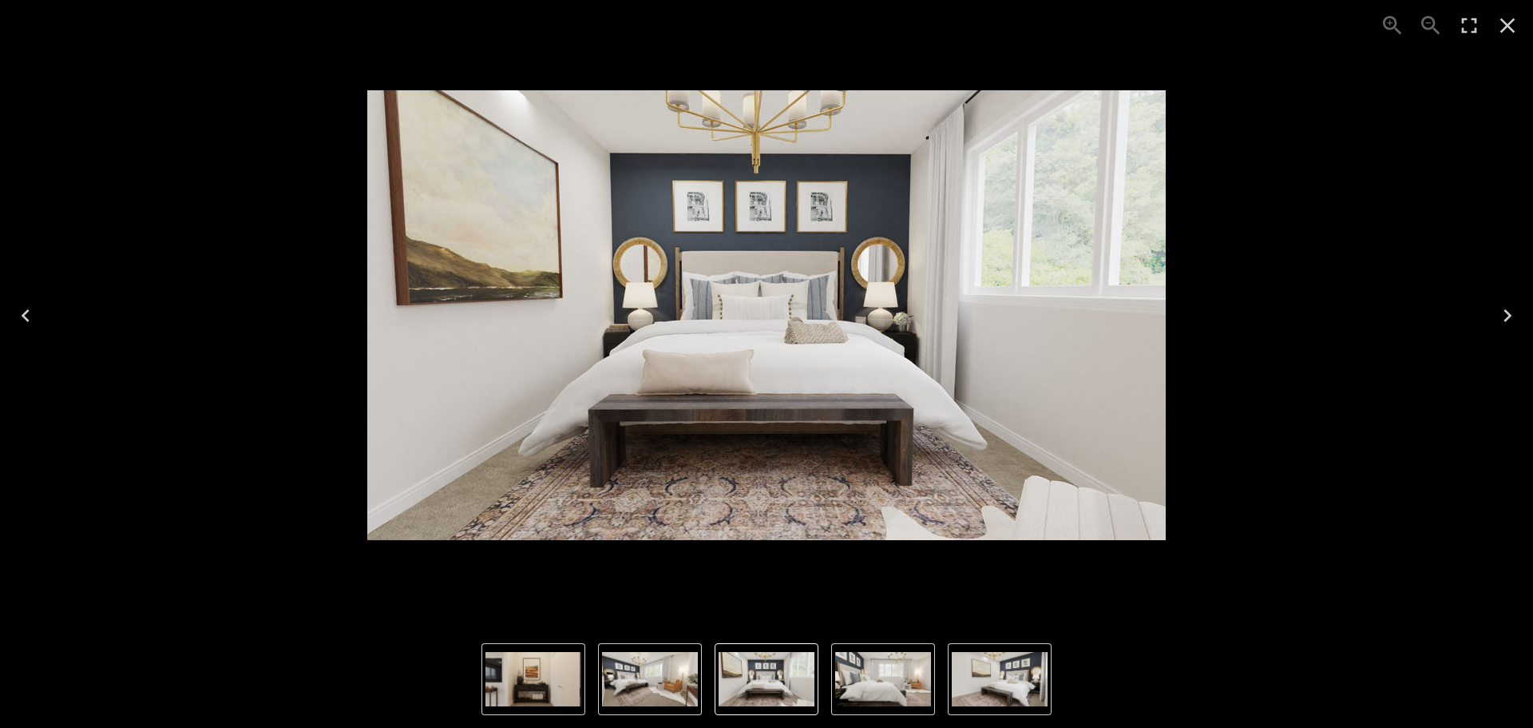
click at [1501, 319] on icon "Next" at bounding box center [1508, 316] width 26 height 26
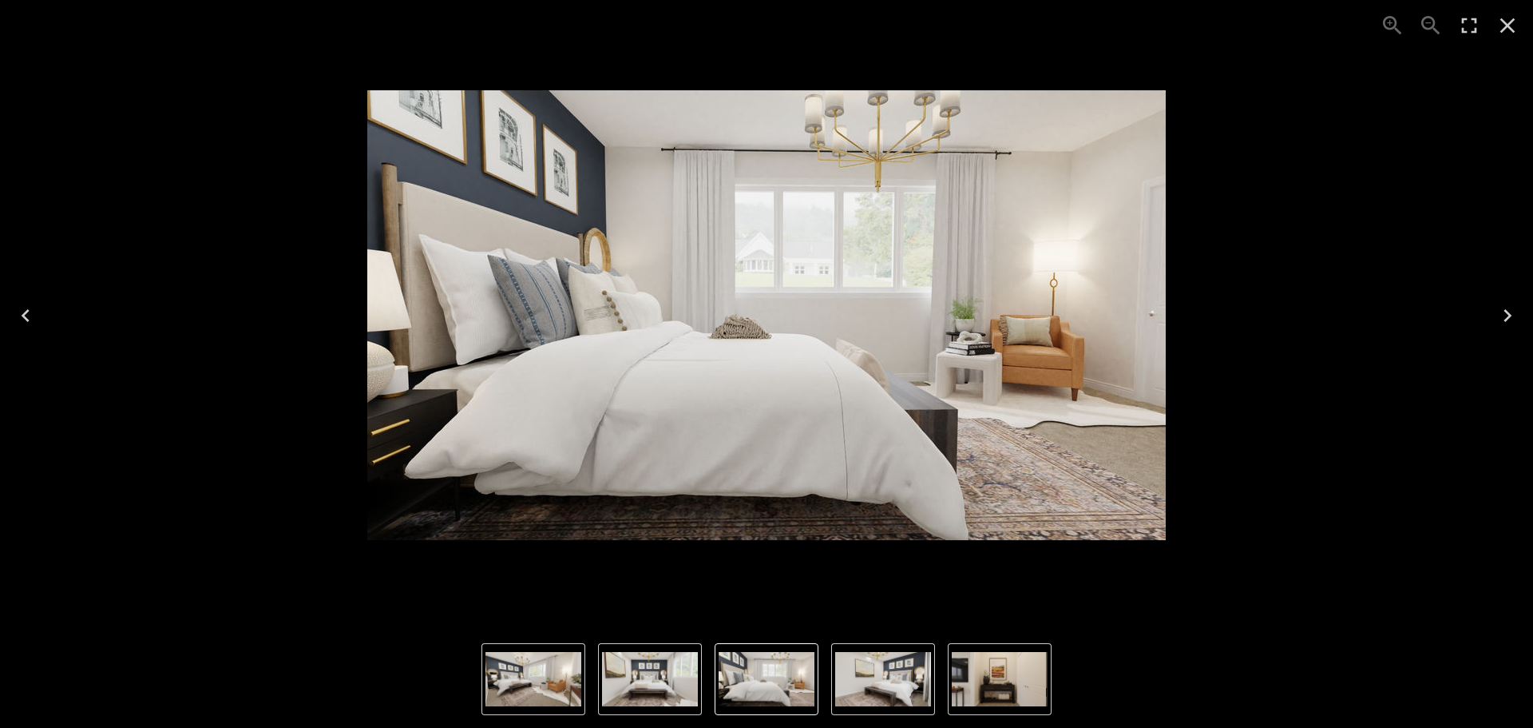
click at [1501, 319] on icon "Next" at bounding box center [1508, 316] width 26 height 26
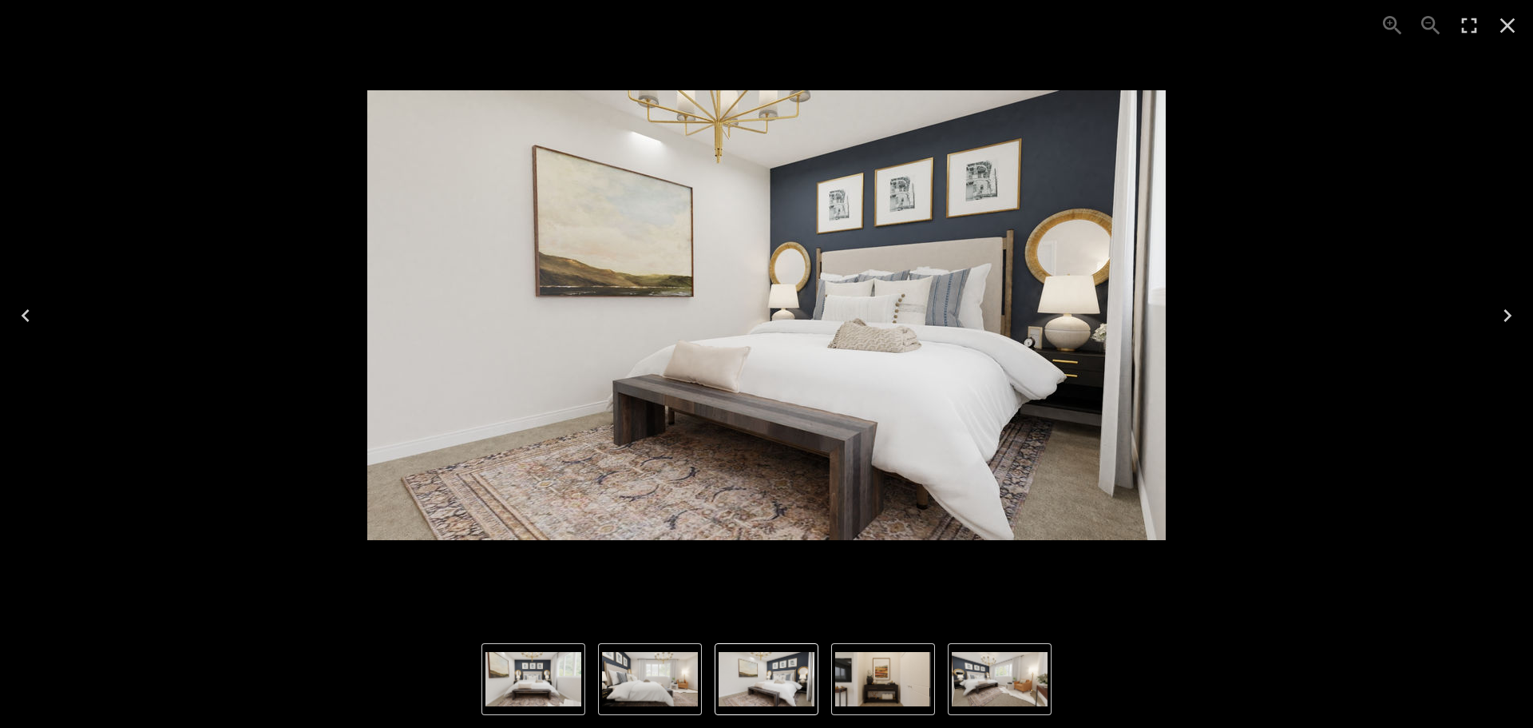
click at [1501, 319] on icon "Next" at bounding box center [1508, 316] width 26 height 26
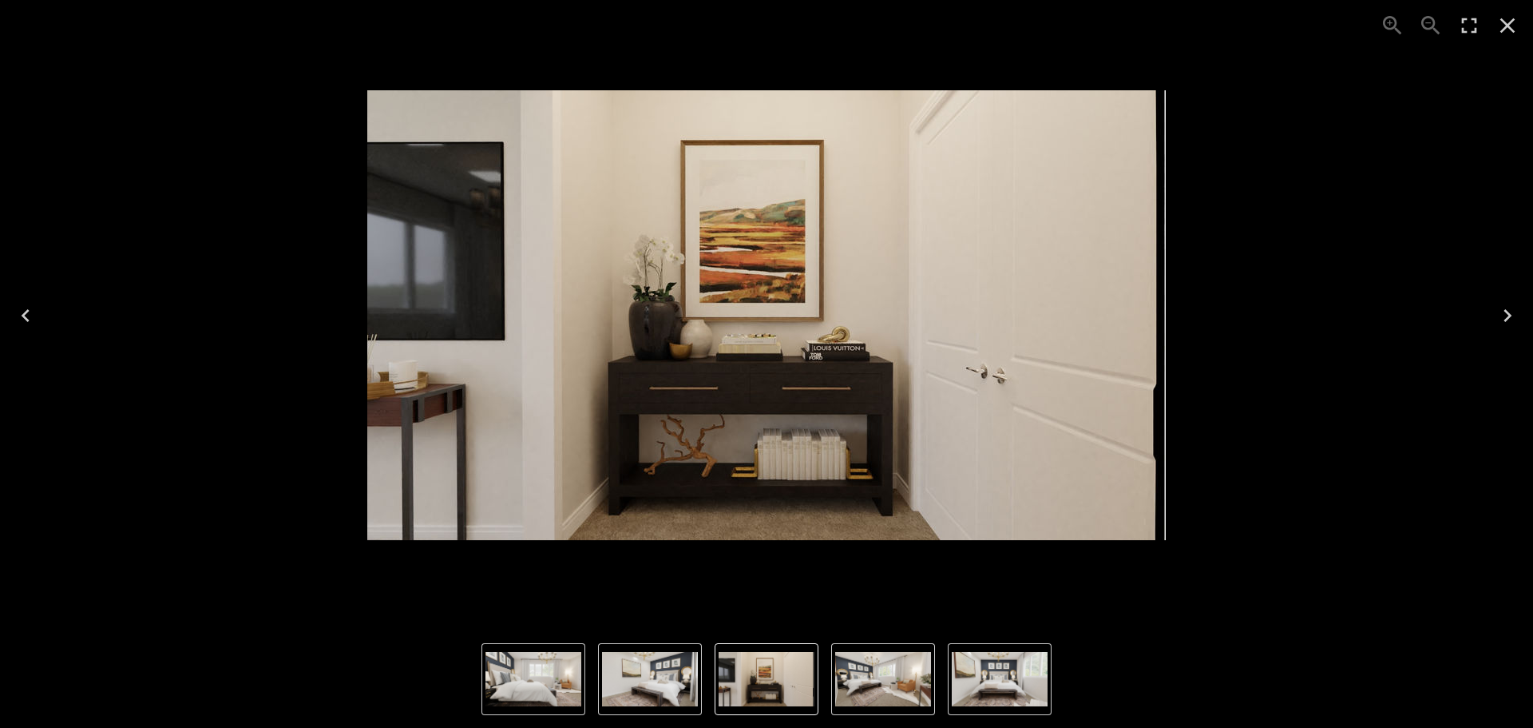
click at [1501, 319] on icon "Next" at bounding box center [1508, 316] width 26 height 26
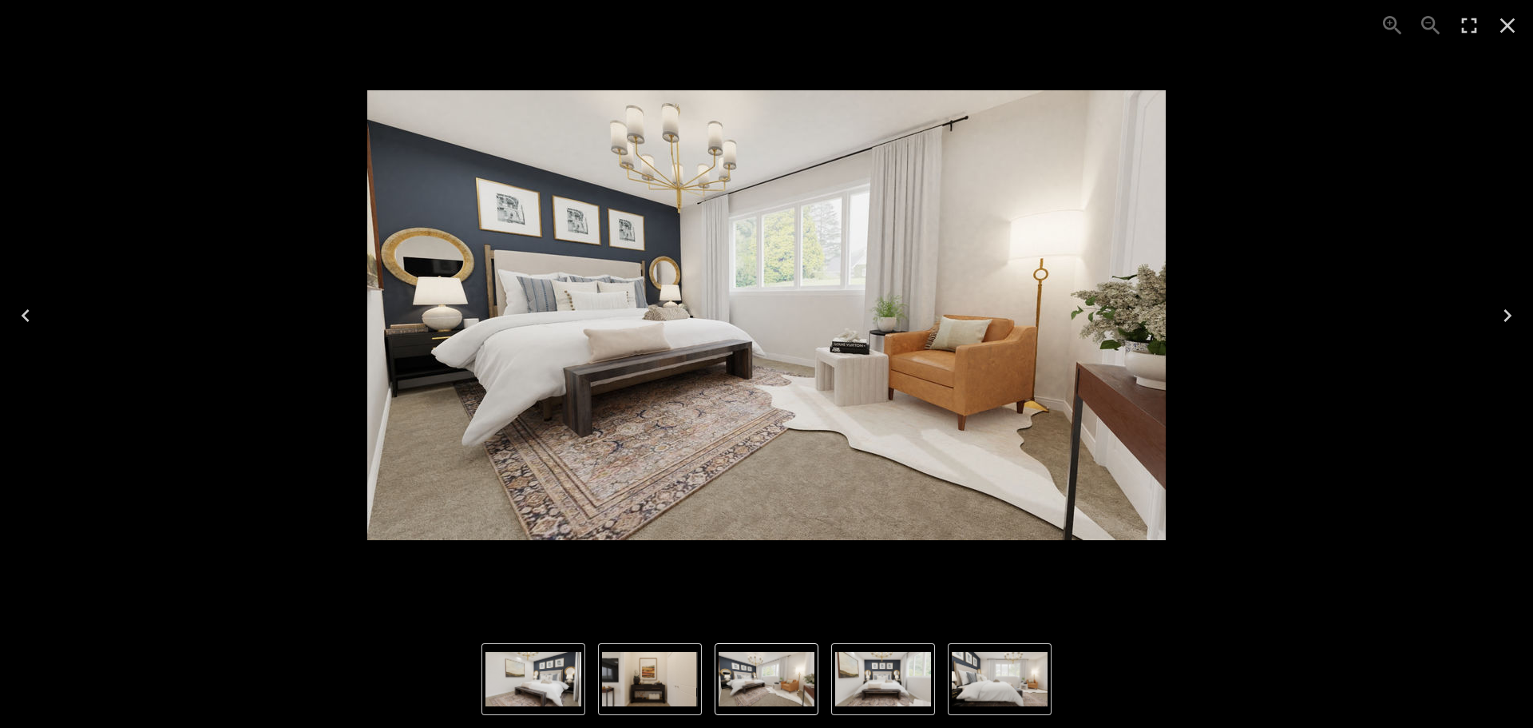
click at [1501, 319] on icon "Next" at bounding box center [1508, 316] width 26 height 26
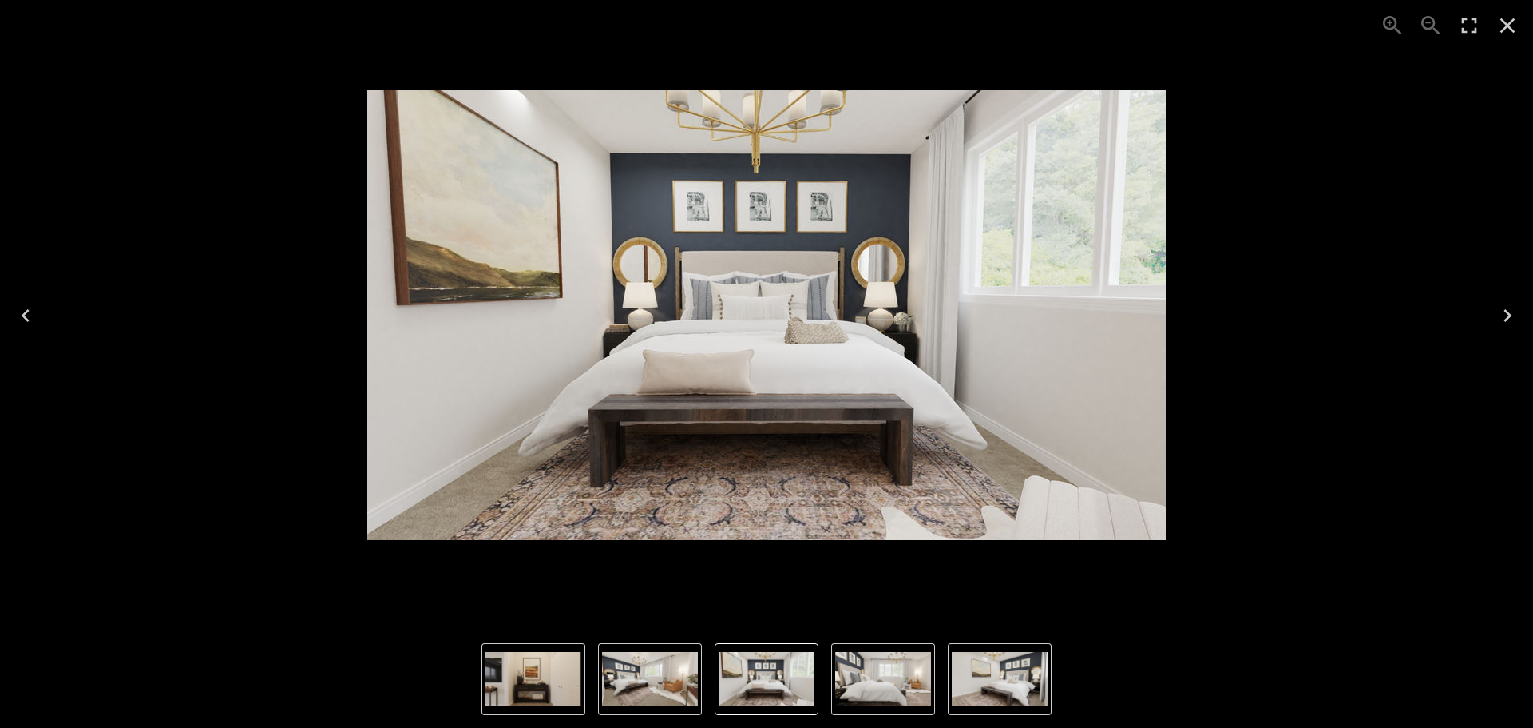
click at [1501, 319] on icon "Next" at bounding box center [1508, 316] width 26 height 26
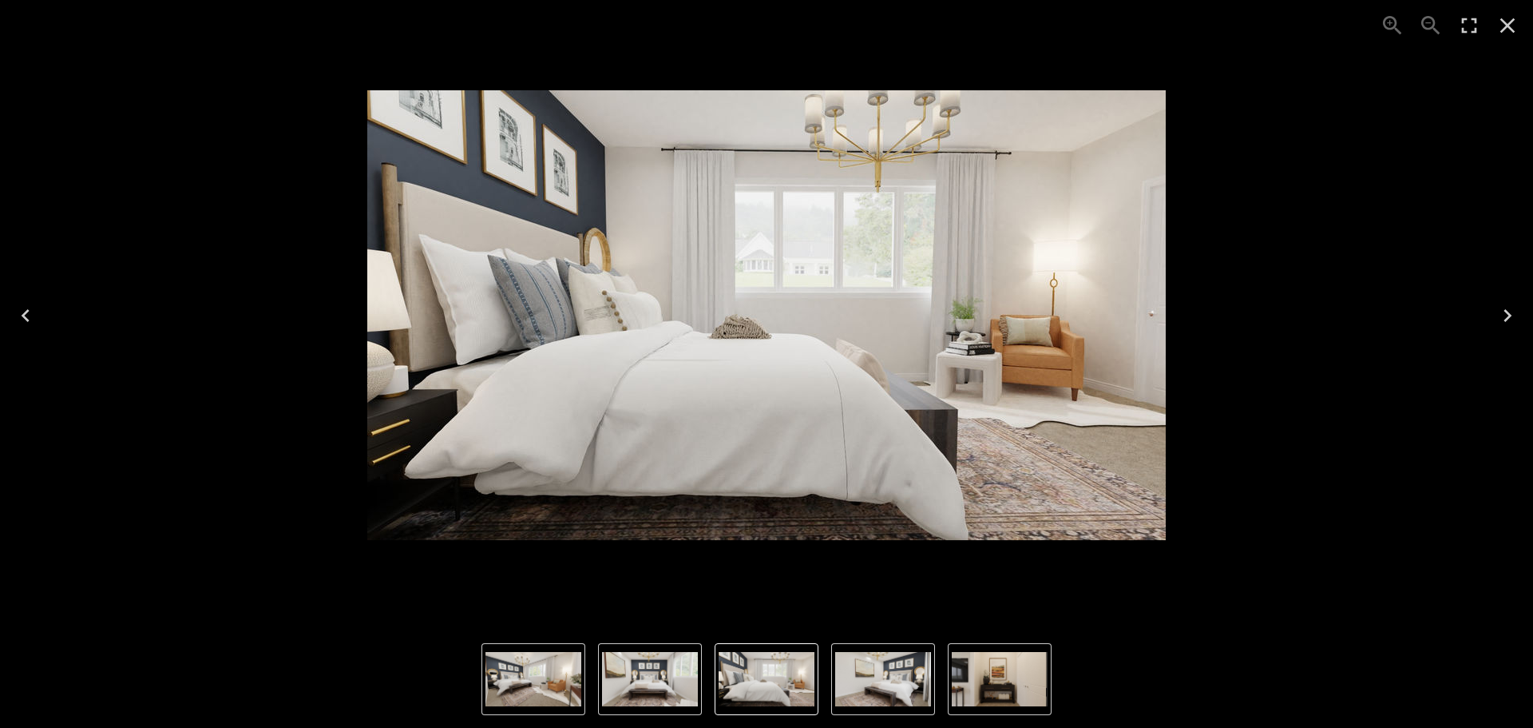
click at [1501, 319] on icon "Next" at bounding box center [1508, 316] width 26 height 26
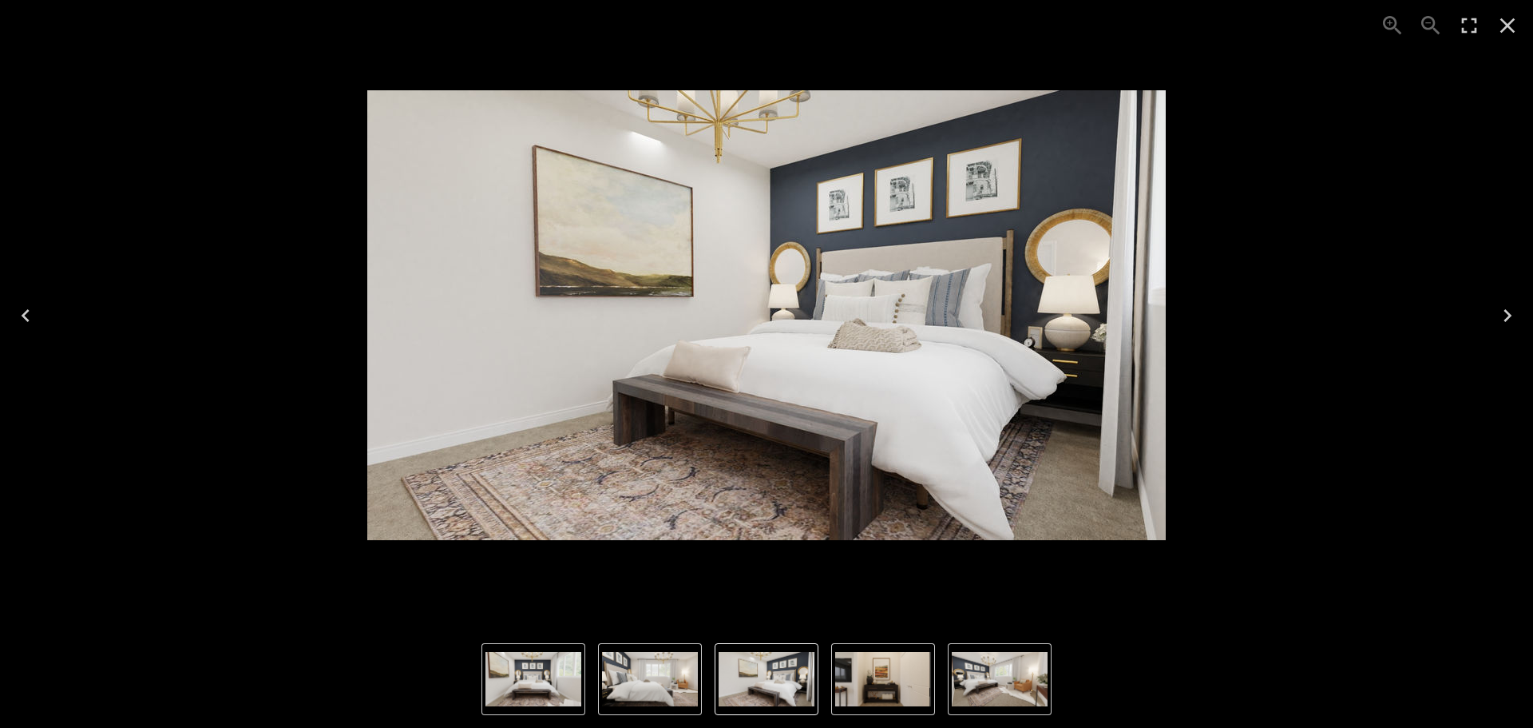
click at [28, 307] on icon "Previous" at bounding box center [26, 316] width 26 height 26
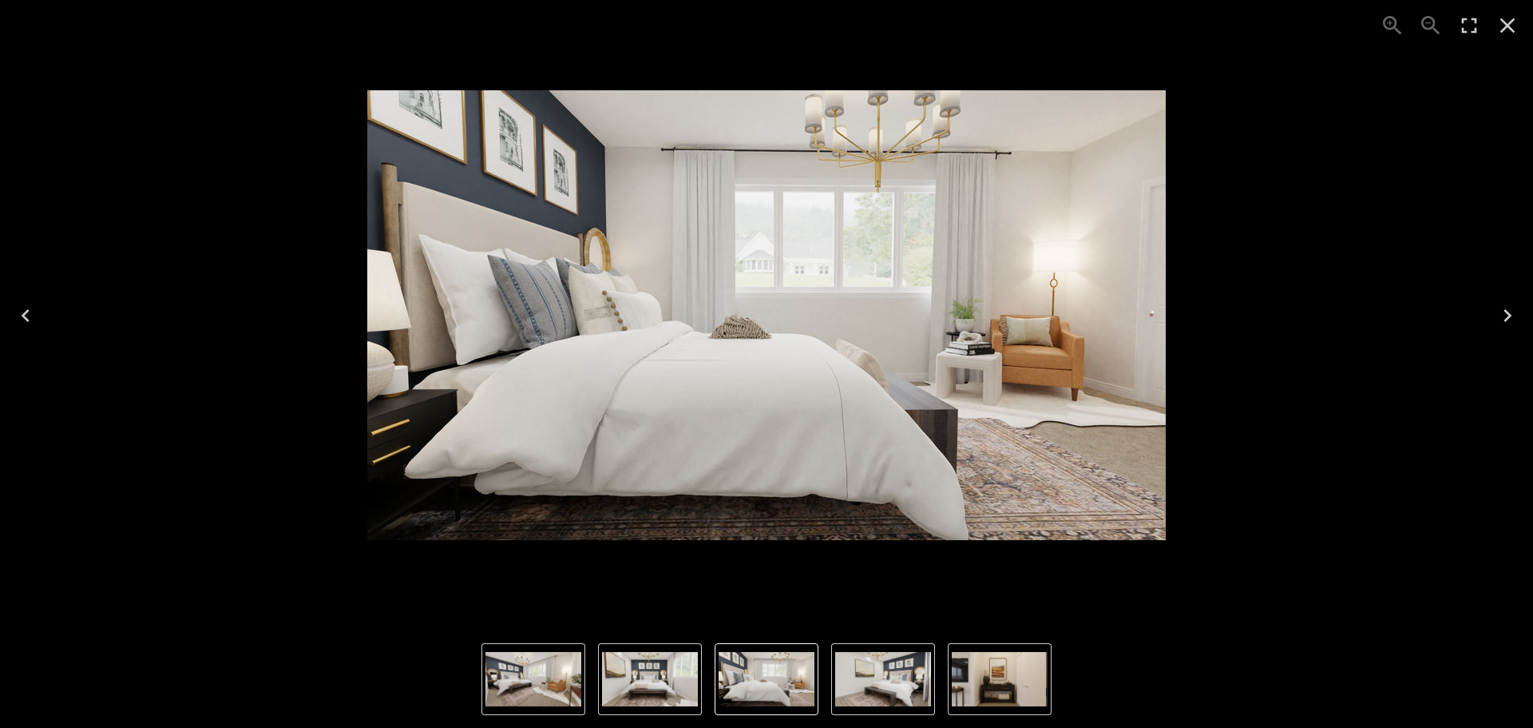
click at [978, 347] on img "3 of 5" at bounding box center [766, 315] width 799 height 450
click at [1512, 315] on icon "Next" at bounding box center [1508, 316] width 26 height 26
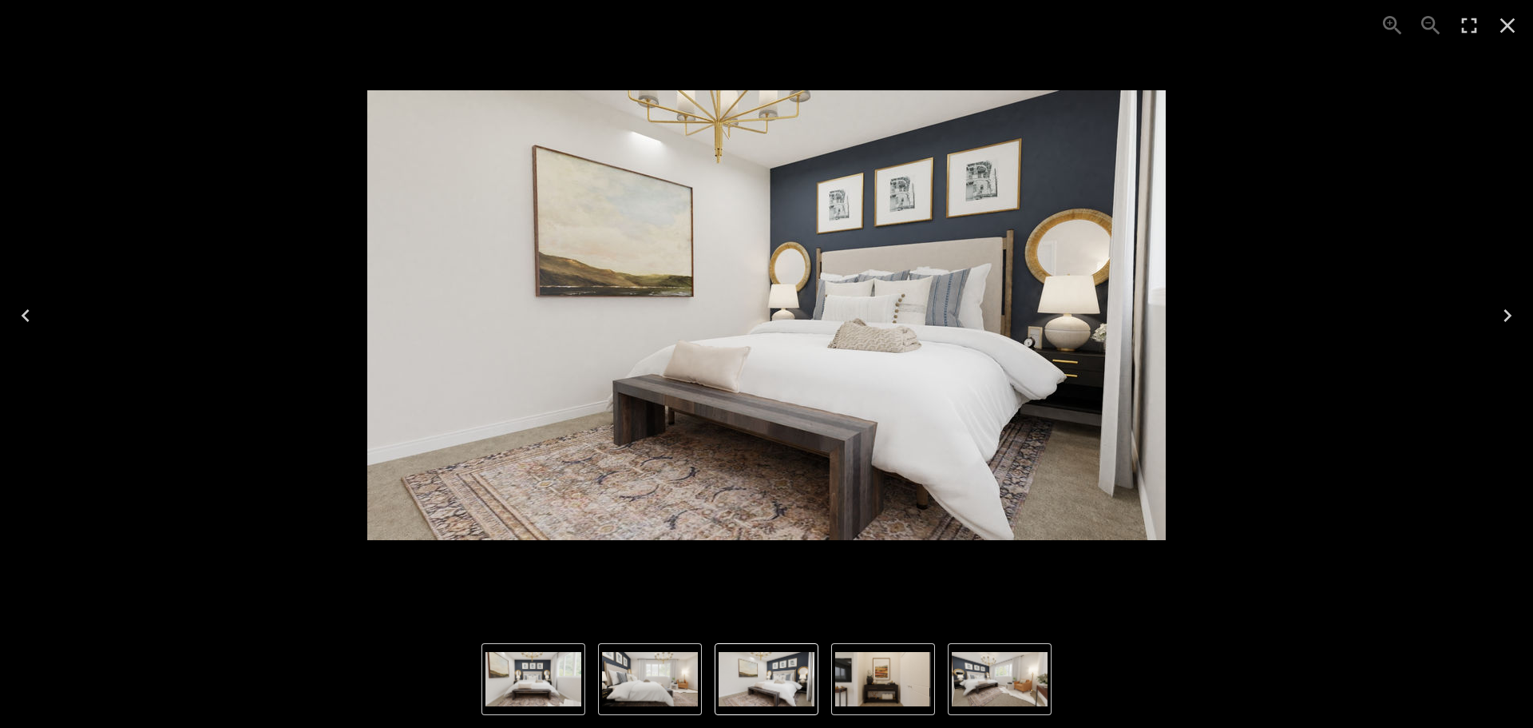
click at [1512, 315] on icon "Next" at bounding box center [1508, 316] width 26 height 26
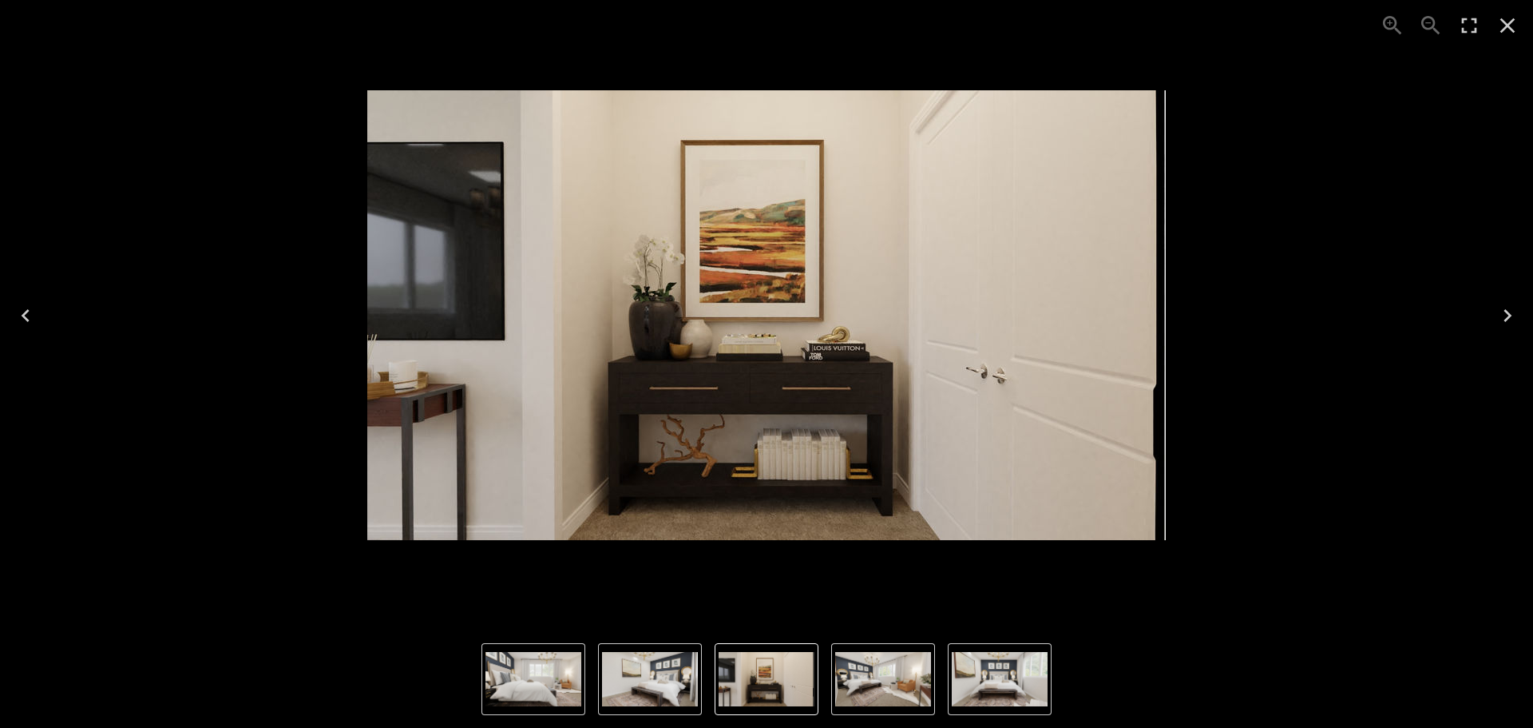
click at [30, 317] on icon "Previous" at bounding box center [26, 316] width 26 height 26
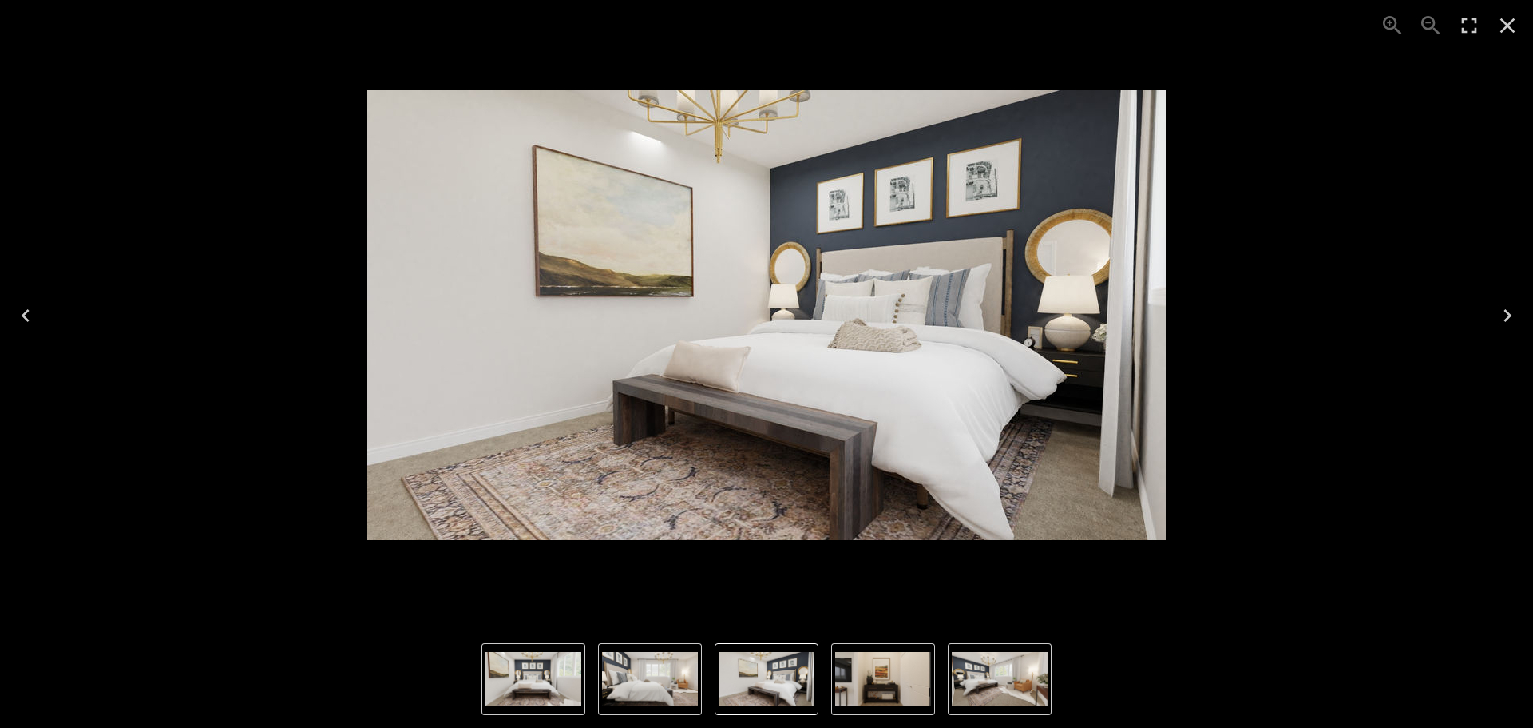
click at [30, 317] on icon "Previous" at bounding box center [26, 316] width 26 height 26
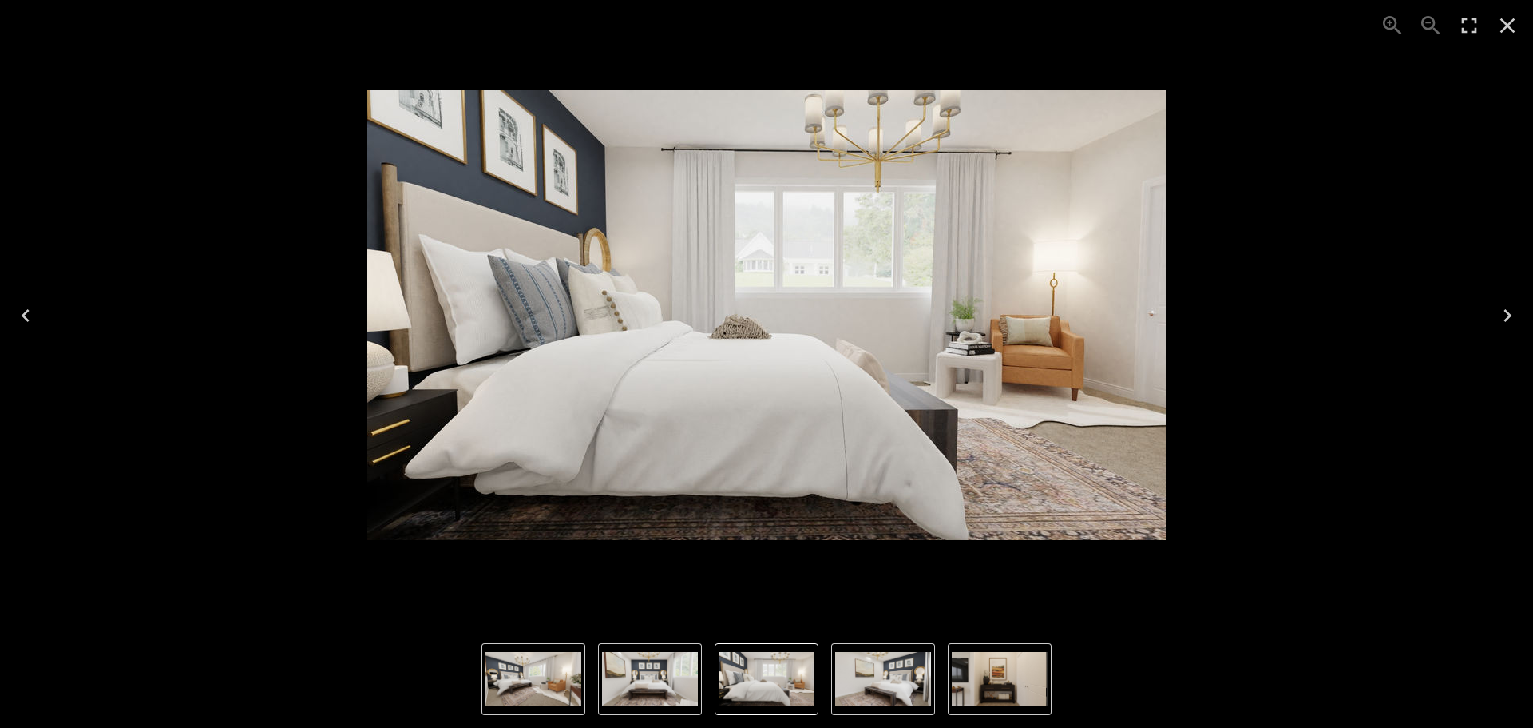
click at [1493, 315] on button "Next" at bounding box center [1507, 315] width 51 height 64
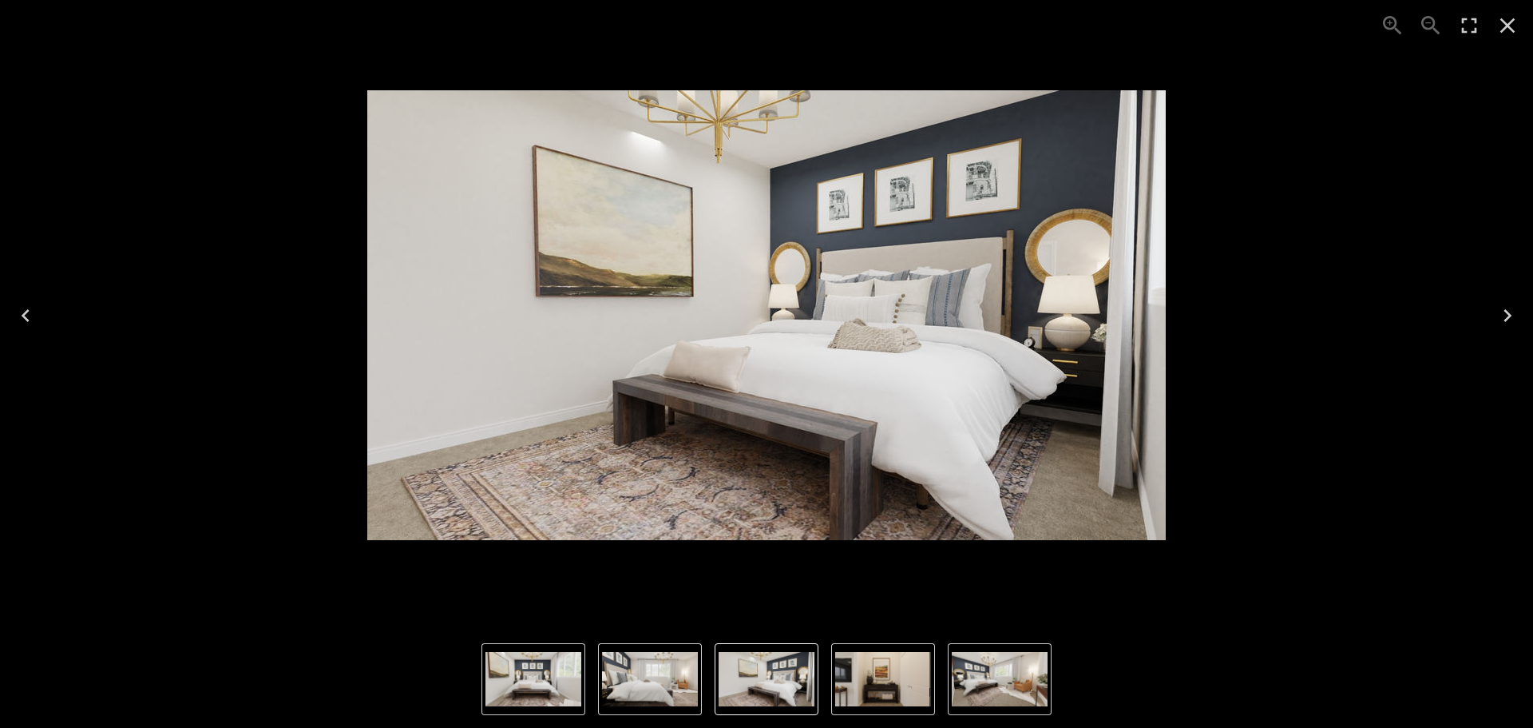
click at [1493, 315] on button "Next" at bounding box center [1507, 315] width 51 height 64
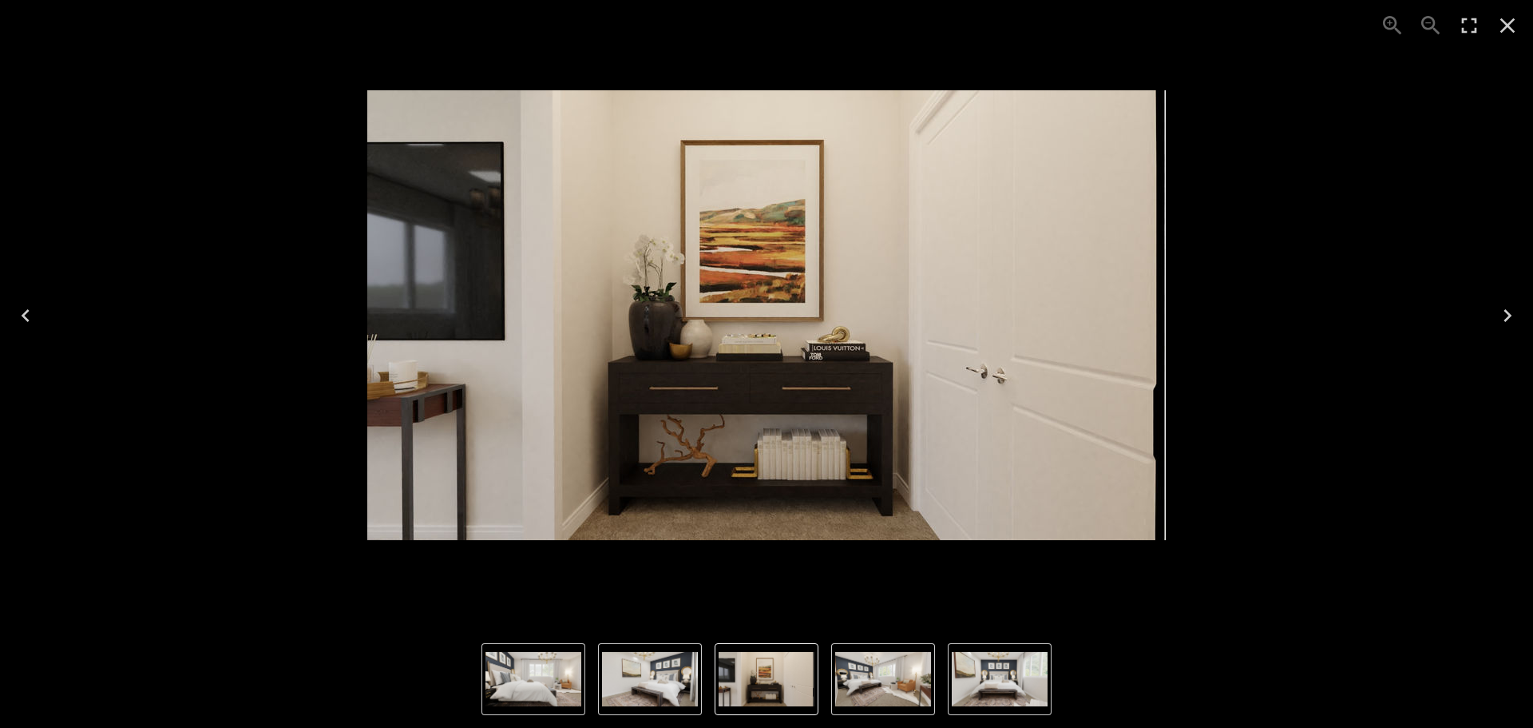
click at [1521, 38] on button "Close" at bounding box center [1508, 25] width 38 height 38
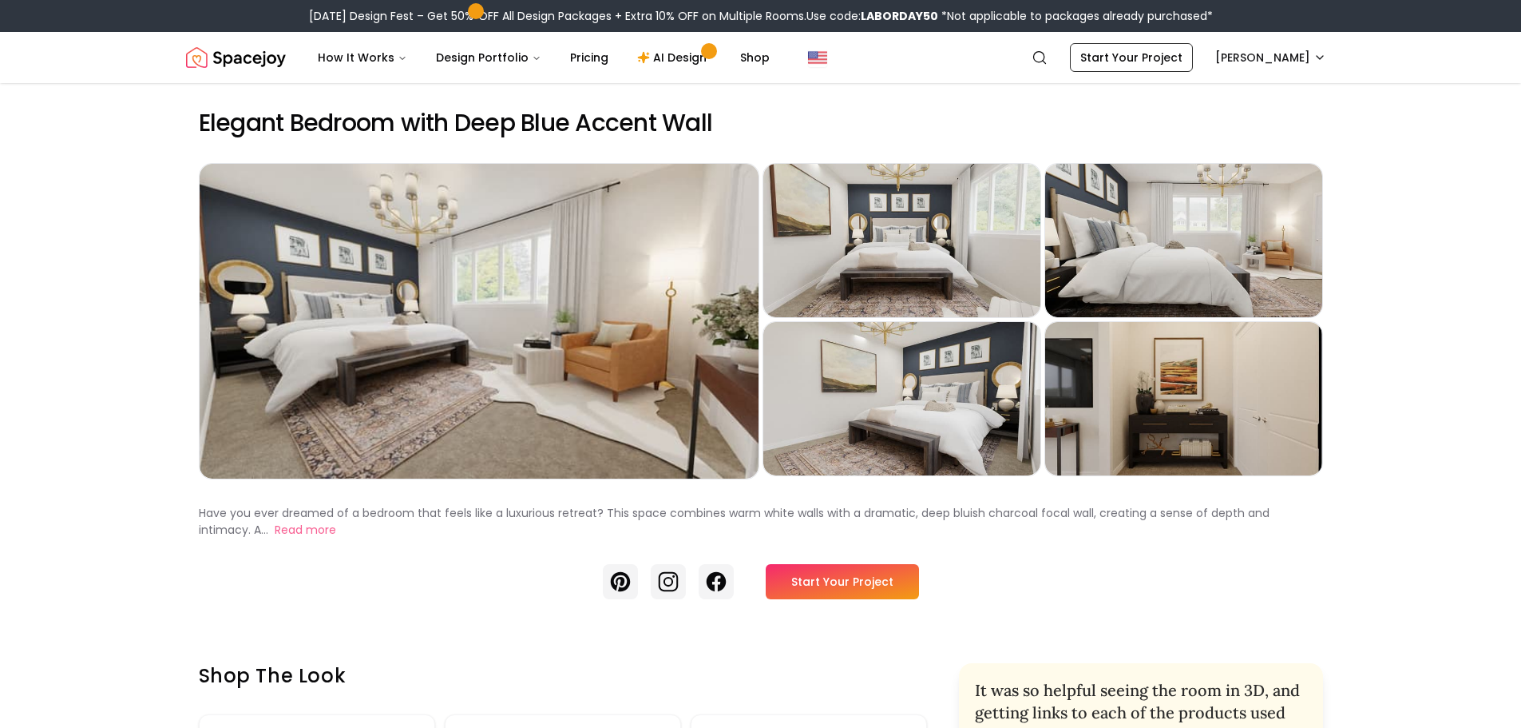
click at [921, 117] on h2 "Elegant Bedroom with Deep Blue Accent Wall" at bounding box center [761, 123] width 1124 height 29
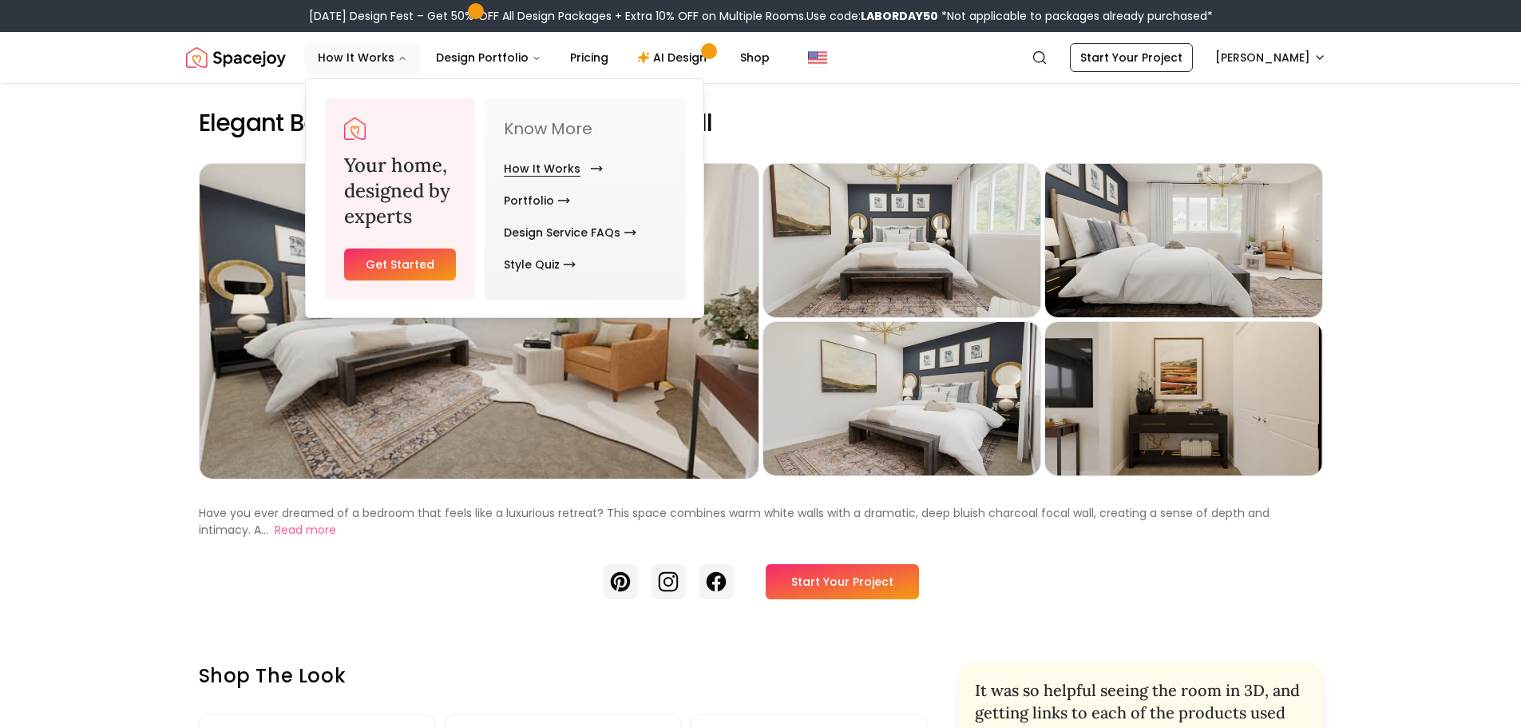
click at [553, 172] on link "How It Works" at bounding box center [550, 169] width 93 height 32
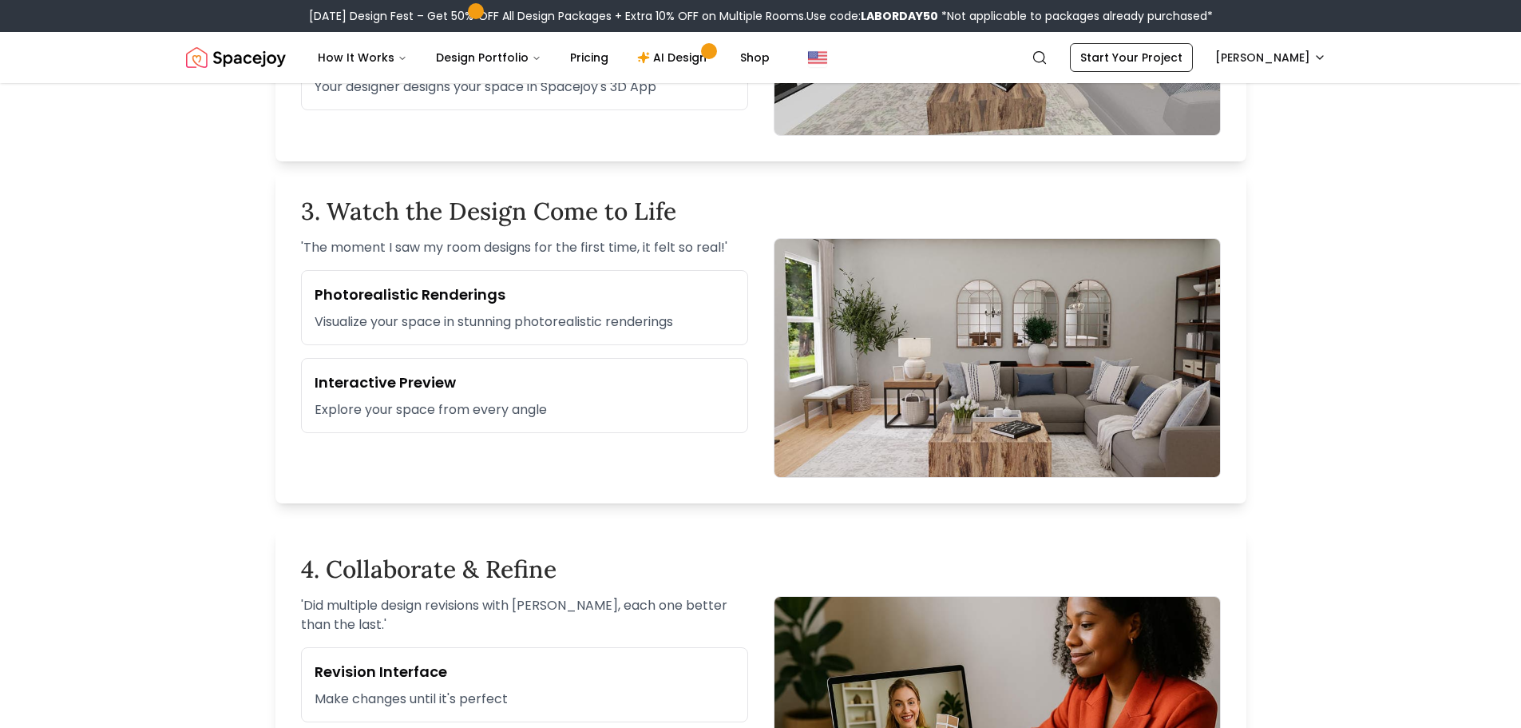
scroll to position [958, 0]
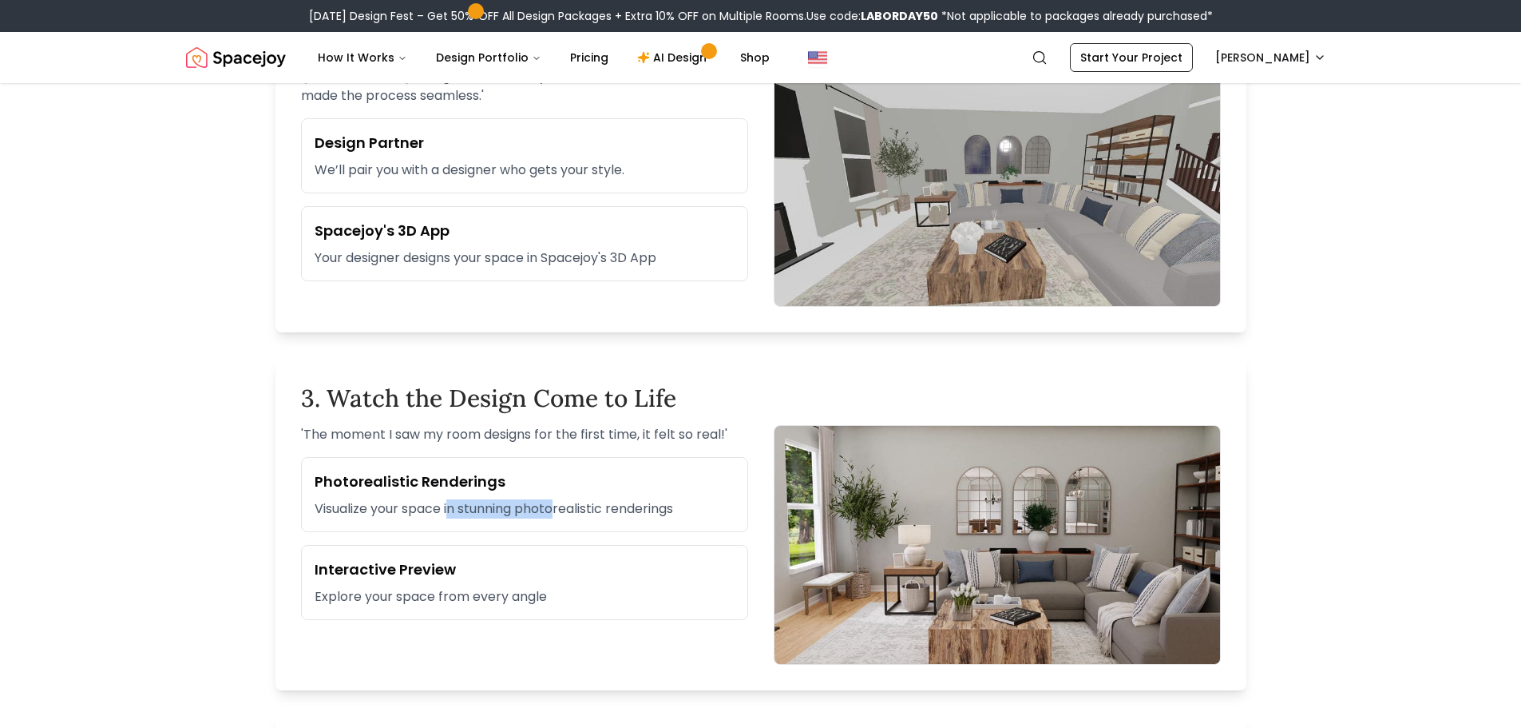
drag, startPoint x: 450, startPoint y: 513, endPoint x: 558, endPoint y: 516, distance: 107.8
click at [558, 516] on p "Visualize your space in stunning photorealistic renderings" at bounding box center [525, 508] width 420 height 19
drag, startPoint x: 629, startPoint y: 513, endPoint x: 336, endPoint y: 500, distance: 293.4
click at [336, 500] on p "Visualize your space in stunning photorealistic renderings" at bounding box center [525, 508] width 420 height 19
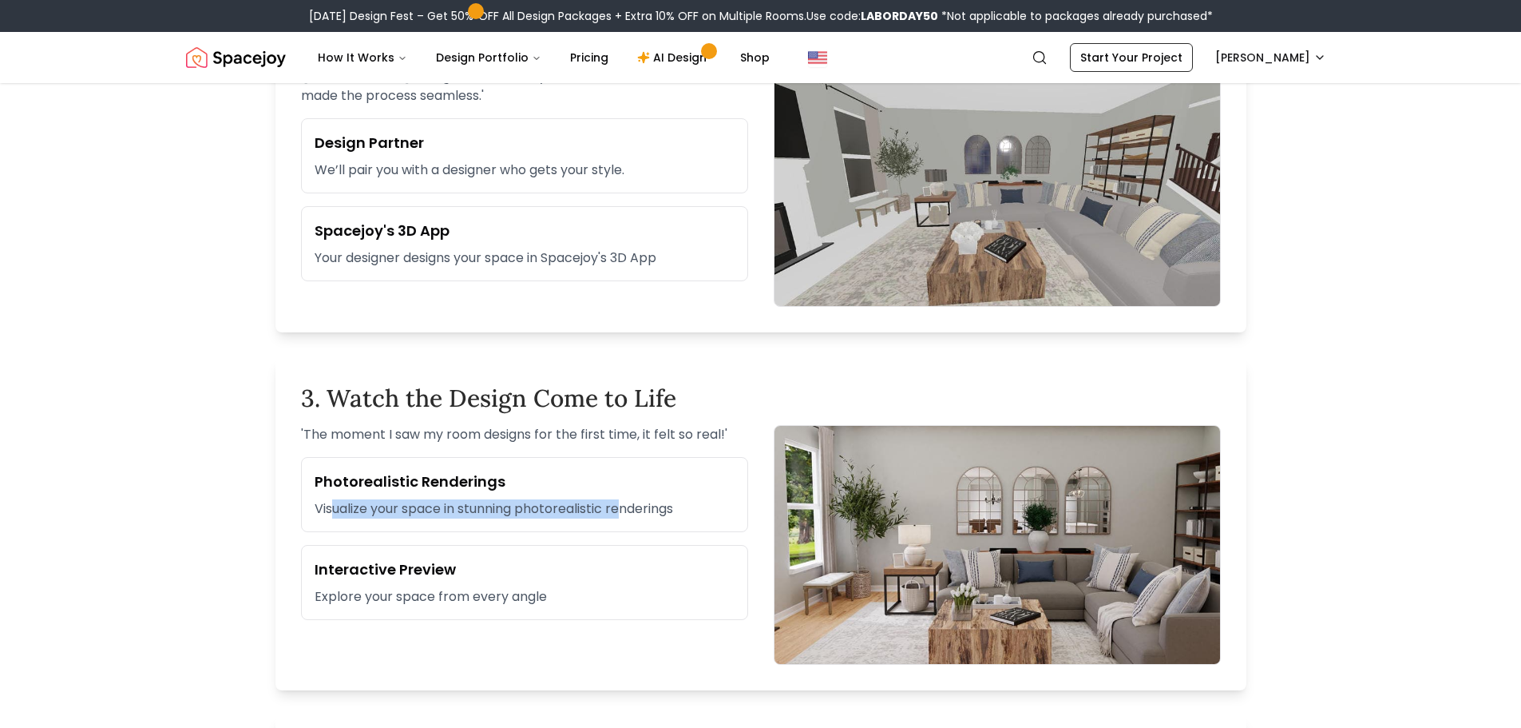
click at [336, 500] on p "Visualize your space in stunning photorealistic renderings" at bounding box center [525, 508] width 420 height 19
click at [371, 593] on p "Explore your space from every angle" at bounding box center [525, 596] width 420 height 19
drag, startPoint x: 365, startPoint y: 600, endPoint x: 537, endPoint y: 603, distance: 171.7
click at [537, 603] on p "Explore your space from every angle" at bounding box center [525, 596] width 420 height 19
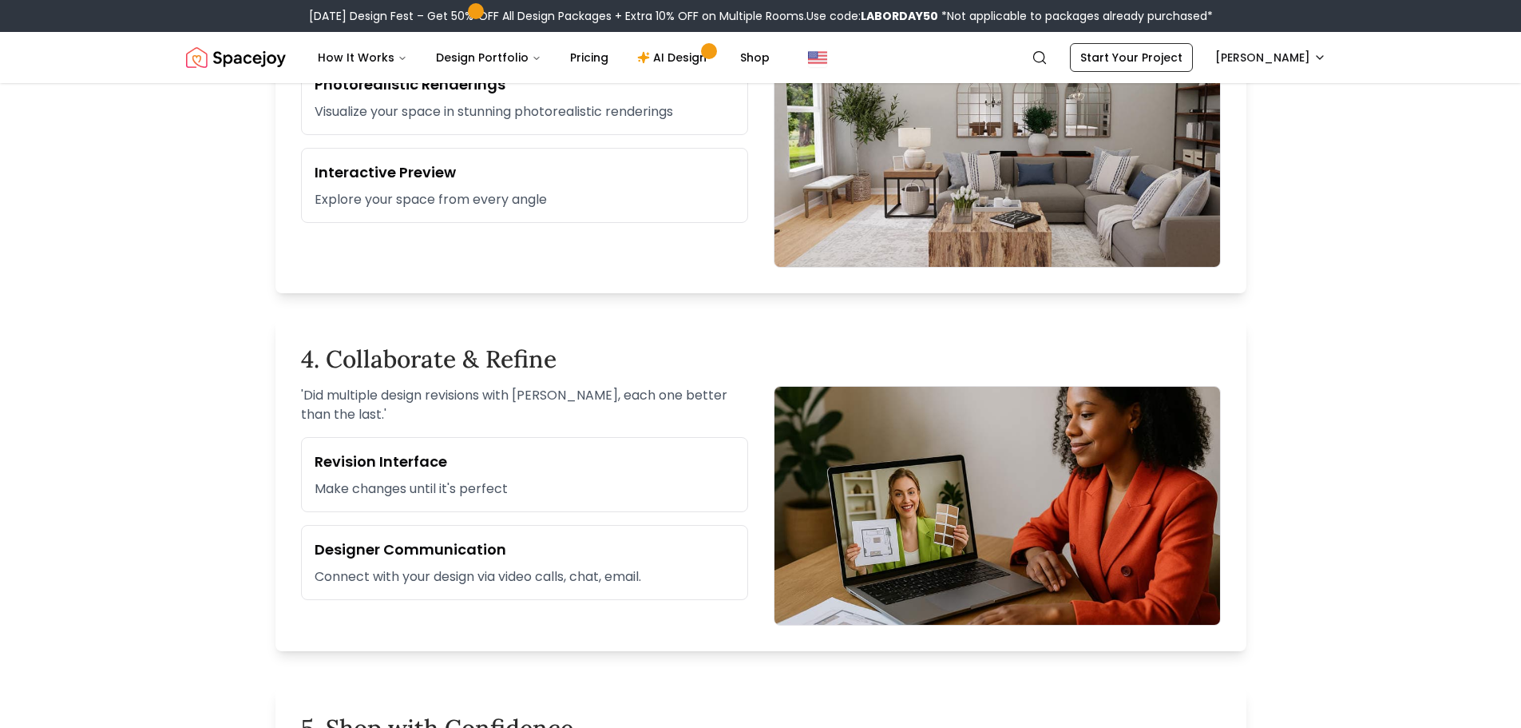
scroll to position [1358, 0]
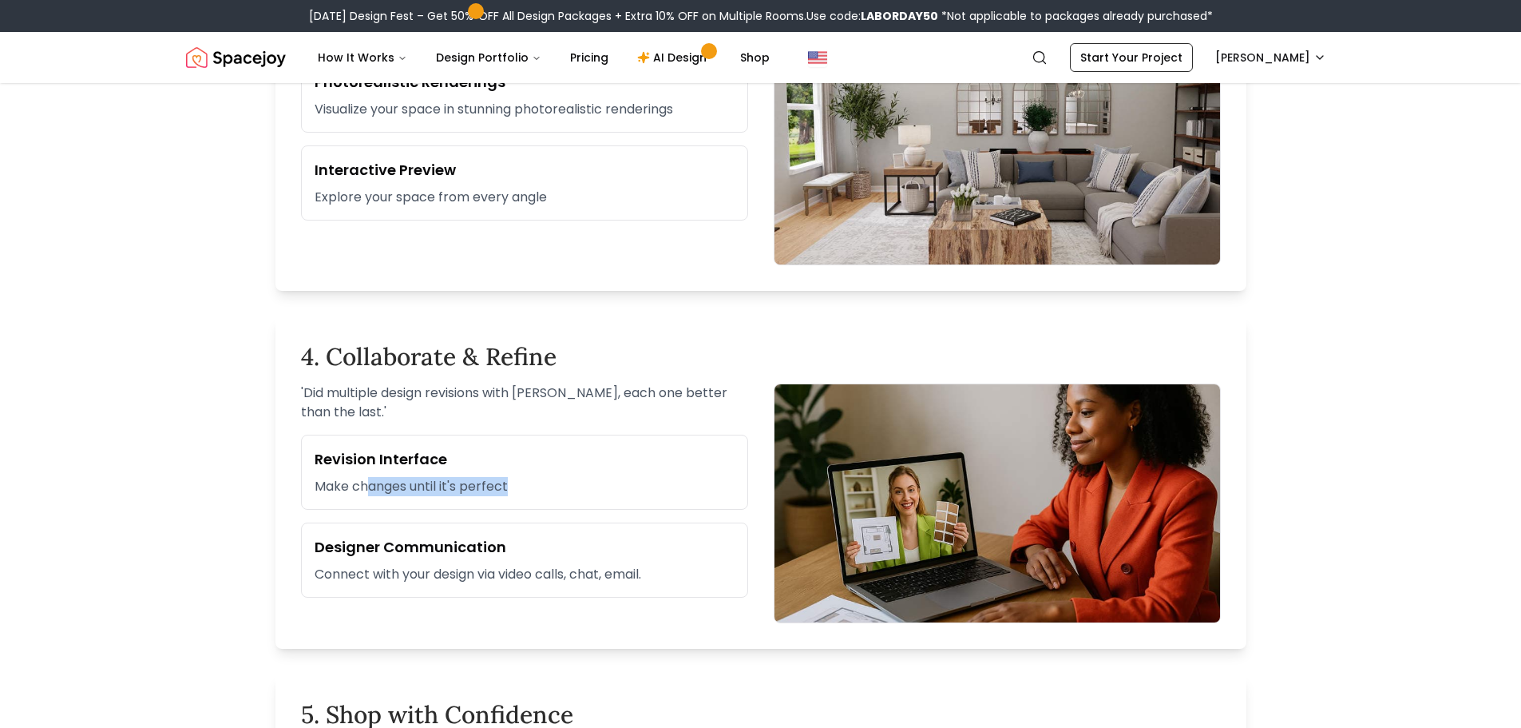
drag, startPoint x: 364, startPoint y: 489, endPoint x: 516, endPoint y: 506, distance: 152.7
click at [516, 506] on div "Revision Interface Make changes until it's perfect" at bounding box center [524, 471] width 447 height 75
drag, startPoint x: 360, startPoint y: 561, endPoint x: 604, endPoint y: 575, distance: 244.0
click at [604, 575] on div "Designer Communication Connect with your design via video calls, chat, email." at bounding box center [524, 559] width 447 height 75
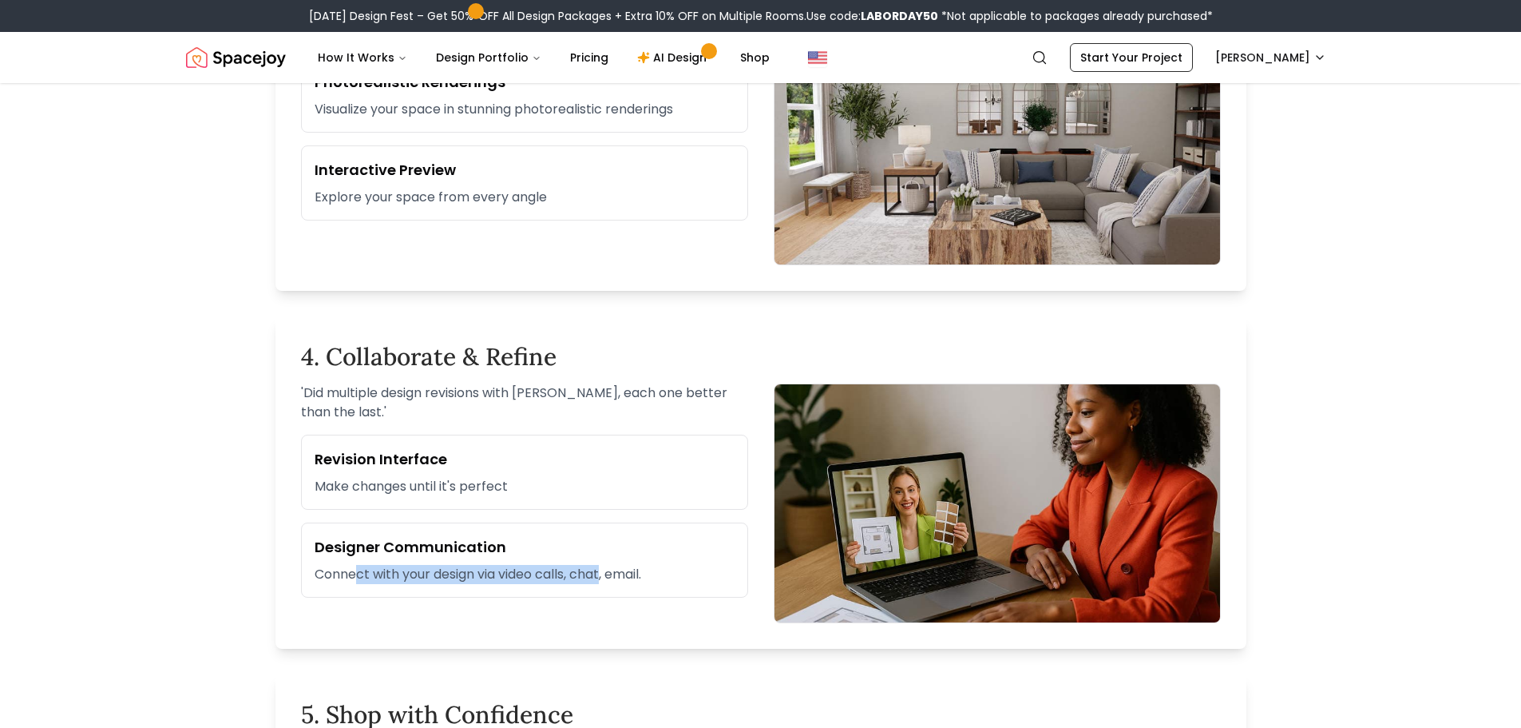
click at [604, 575] on p "Connect with your design via video calls, chat, email." at bounding box center [525, 574] width 420 height 19
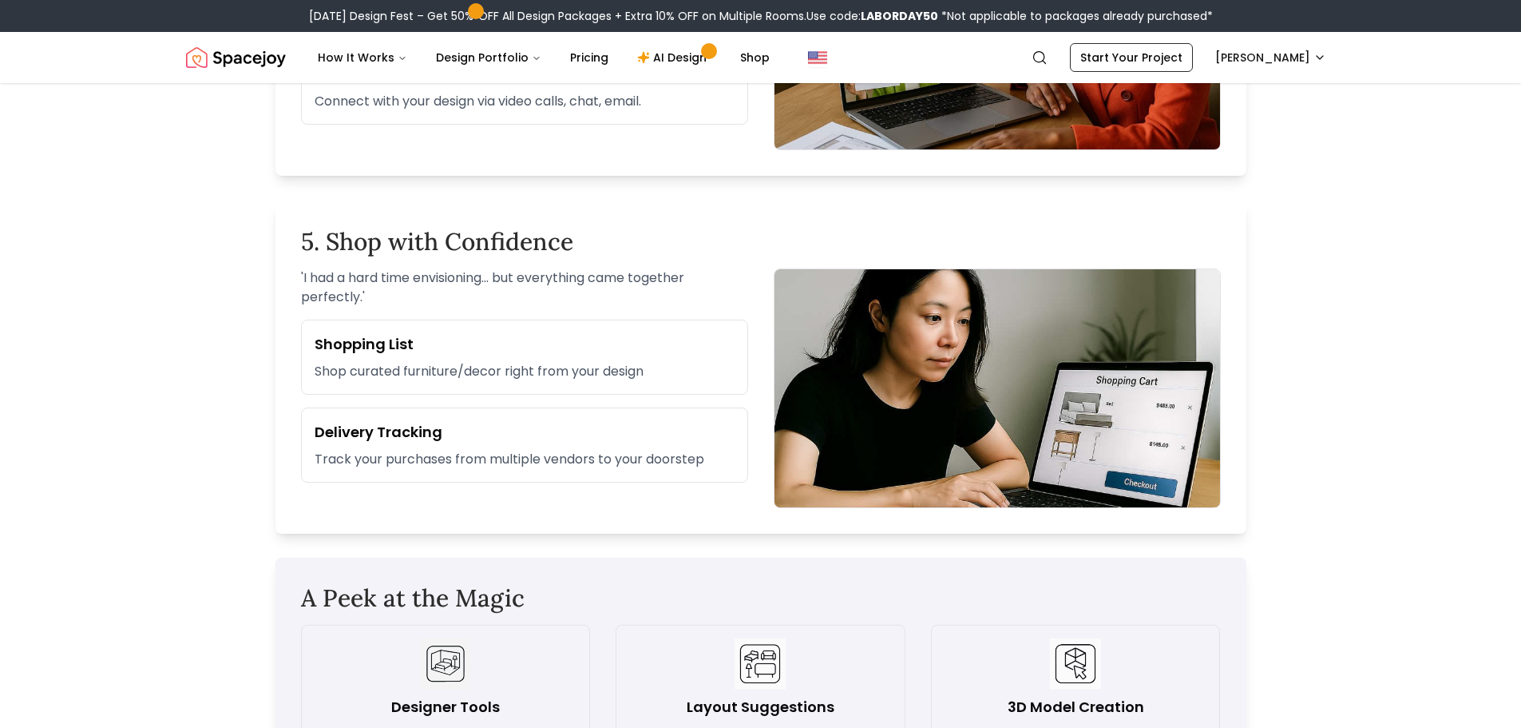
scroll to position [1837, 0]
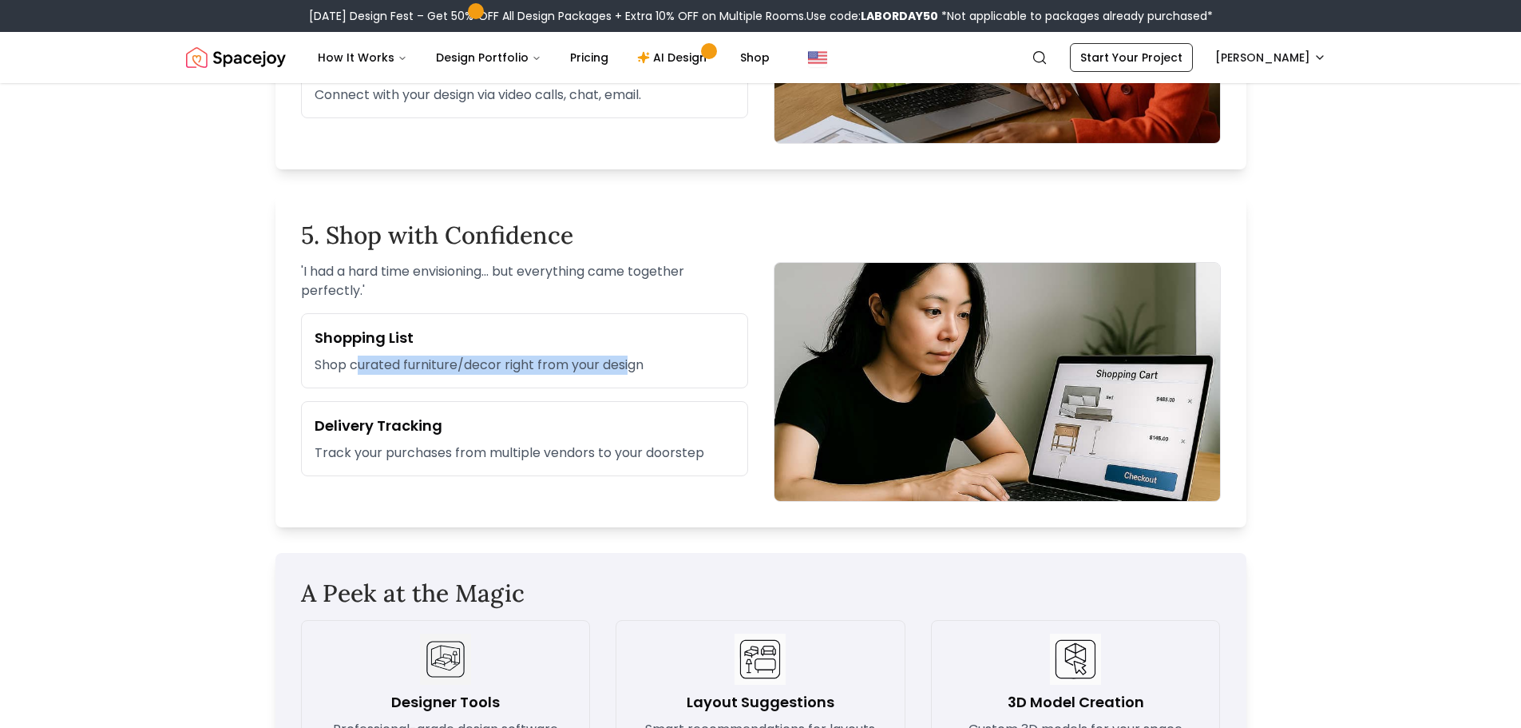
drag, startPoint x: 360, startPoint y: 358, endPoint x: 632, endPoint y: 374, distance: 272.0
click at [632, 374] on p "Shop curated furniture/decor right from your design" at bounding box center [525, 364] width 420 height 19
drag, startPoint x: 632, startPoint y: 372, endPoint x: 380, endPoint y: 364, distance: 251.7
click at [380, 364] on p "Shop curated furniture/decor right from your design" at bounding box center [525, 364] width 420 height 19
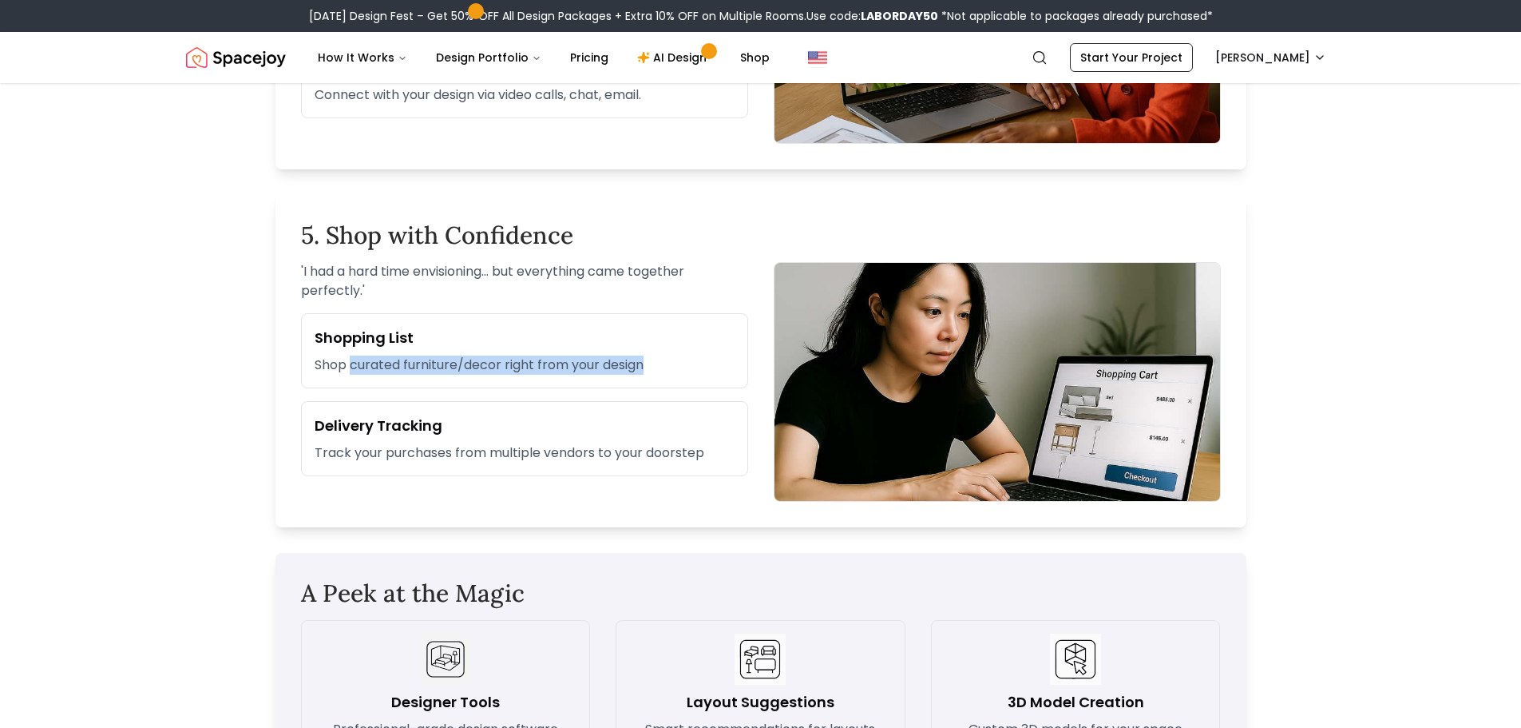
click at [380, 364] on p "Shop curated furniture/decor right from your design" at bounding box center [525, 364] width 420 height 19
drag, startPoint x: 347, startPoint y: 357, endPoint x: 602, endPoint y: 381, distance: 256.7
click at [602, 381] on div "Shopping List Shop curated furniture/decor right from your design" at bounding box center [524, 350] width 447 height 75
drag, startPoint x: 592, startPoint y: 373, endPoint x: 353, endPoint y: 352, distance: 239.7
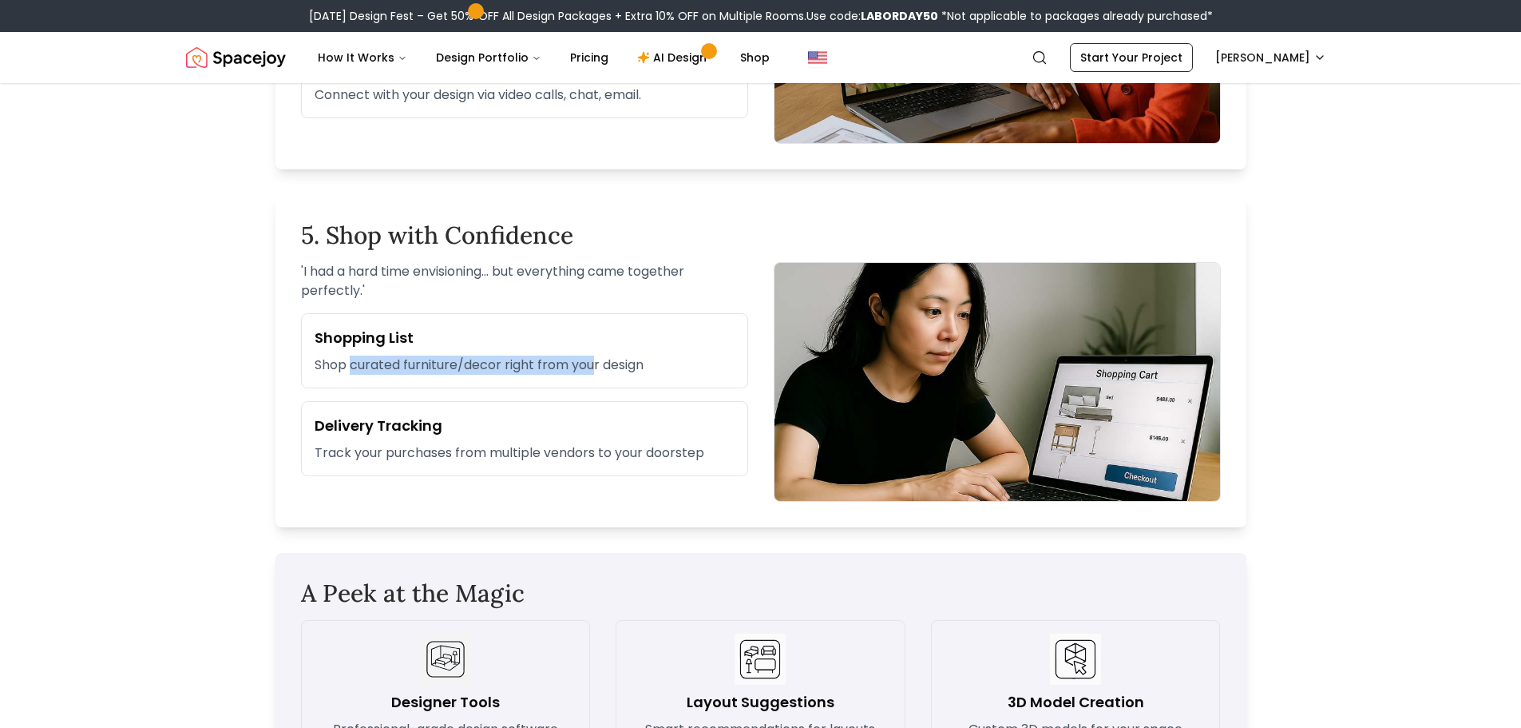
click at [353, 352] on div "Shopping List Shop curated furniture/decor right from your design" at bounding box center [524, 350] width 447 height 75
click at [341, 356] on p "Shop curated furniture/decor right from your design" at bounding box center [525, 364] width 420 height 19
drag, startPoint x: 341, startPoint y: 356, endPoint x: 621, endPoint y: 366, distance: 280.5
click at [621, 366] on p "Shop curated furniture/decor right from your design" at bounding box center [525, 364] width 420 height 19
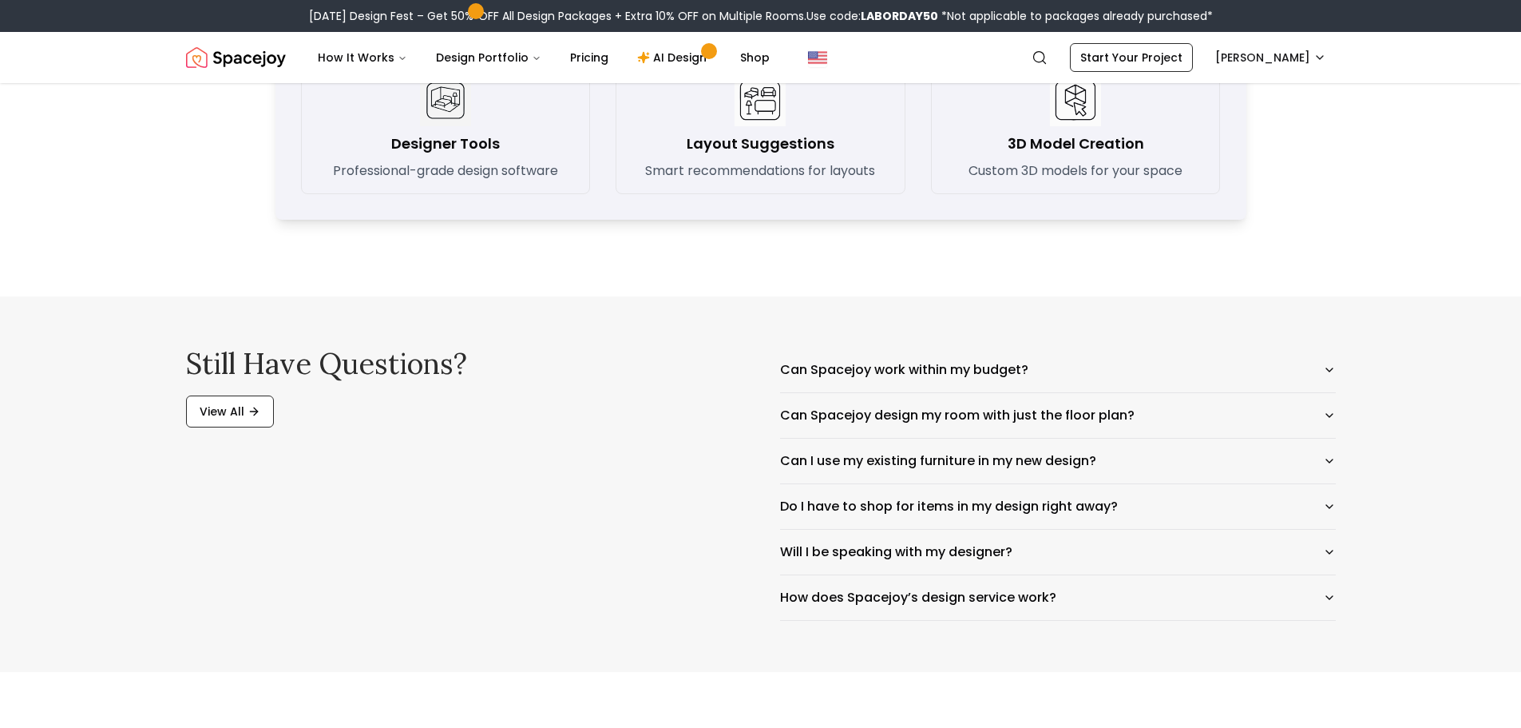
scroll to position [2396, 0]
click at [864, 467] on button "Can I use my existing furniture in my new design?" at bounding box center [1058, 460] width 556 height 45
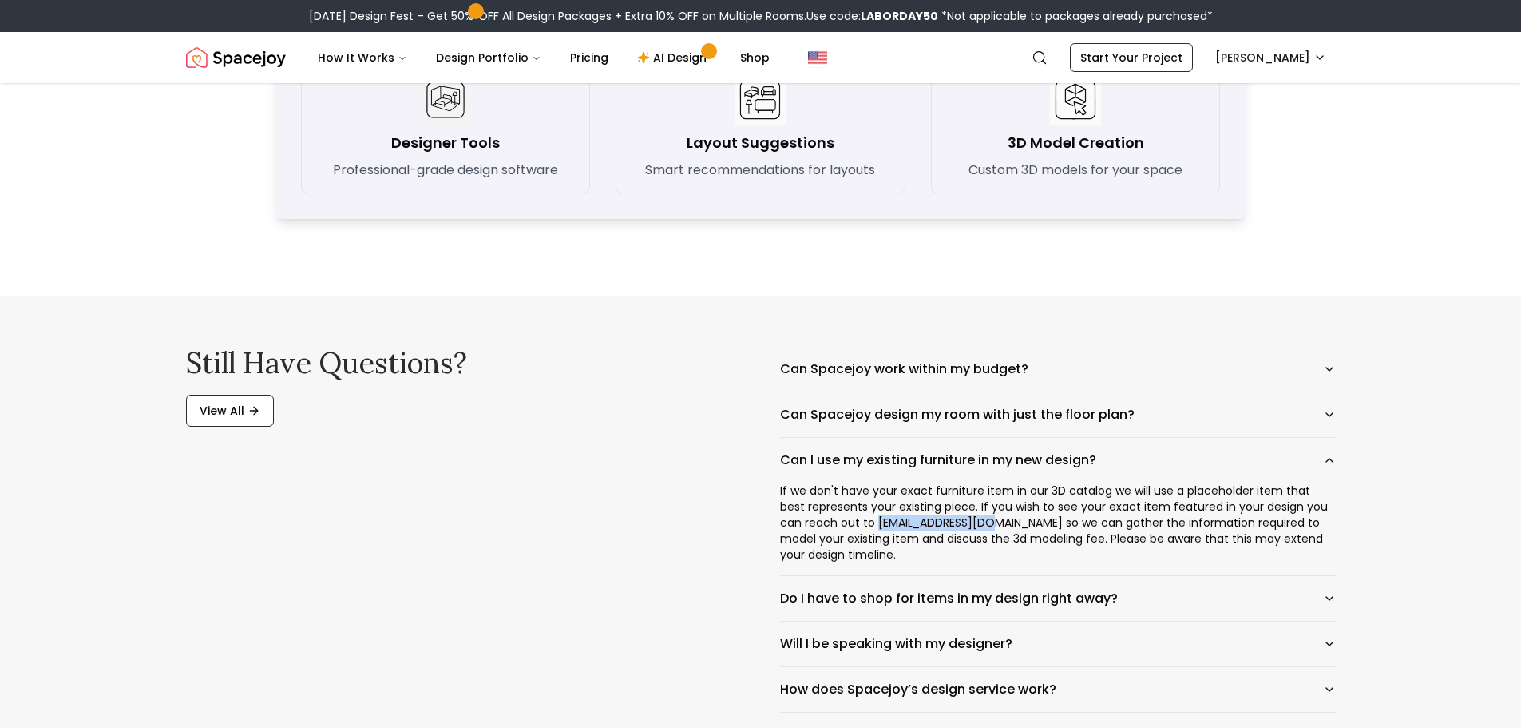
drag, startPoint x: 853, startPoint y: 521, endPoint x: 966, endPoint y: 517, distance: 113.5
click at [966, 517] on div "If we don't have your exact furniture item in our 3D catalog we will use a plac…" at bounding box center [1058, 528] width 556 height 93
copy div "[EMAIL_ADDRESS][DOMAIN_NAME]"
click at [926, 375] on button "Can Spacejoy work within my budget?" at bounding box center [1058, 369] width 556 height 45
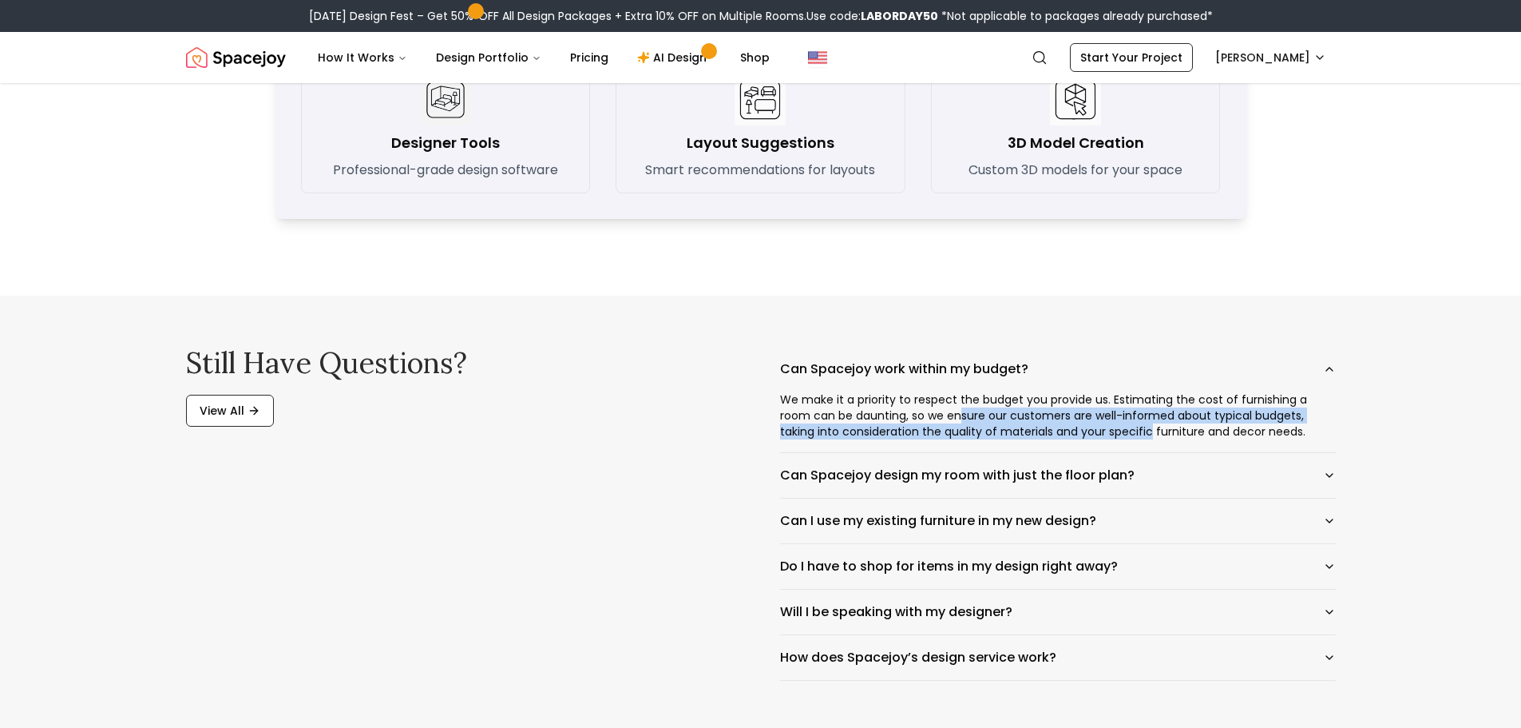
drag, startPoint x: 926, startPoint y: 413, endPoint x: 1088, endPoint y: 437, distance: 164.7
click at [1088, 437] on div "We make it a priority to respect the budget you provide us. Estimating the cost…" at bounding box center [1058, 421] width 556 height 61
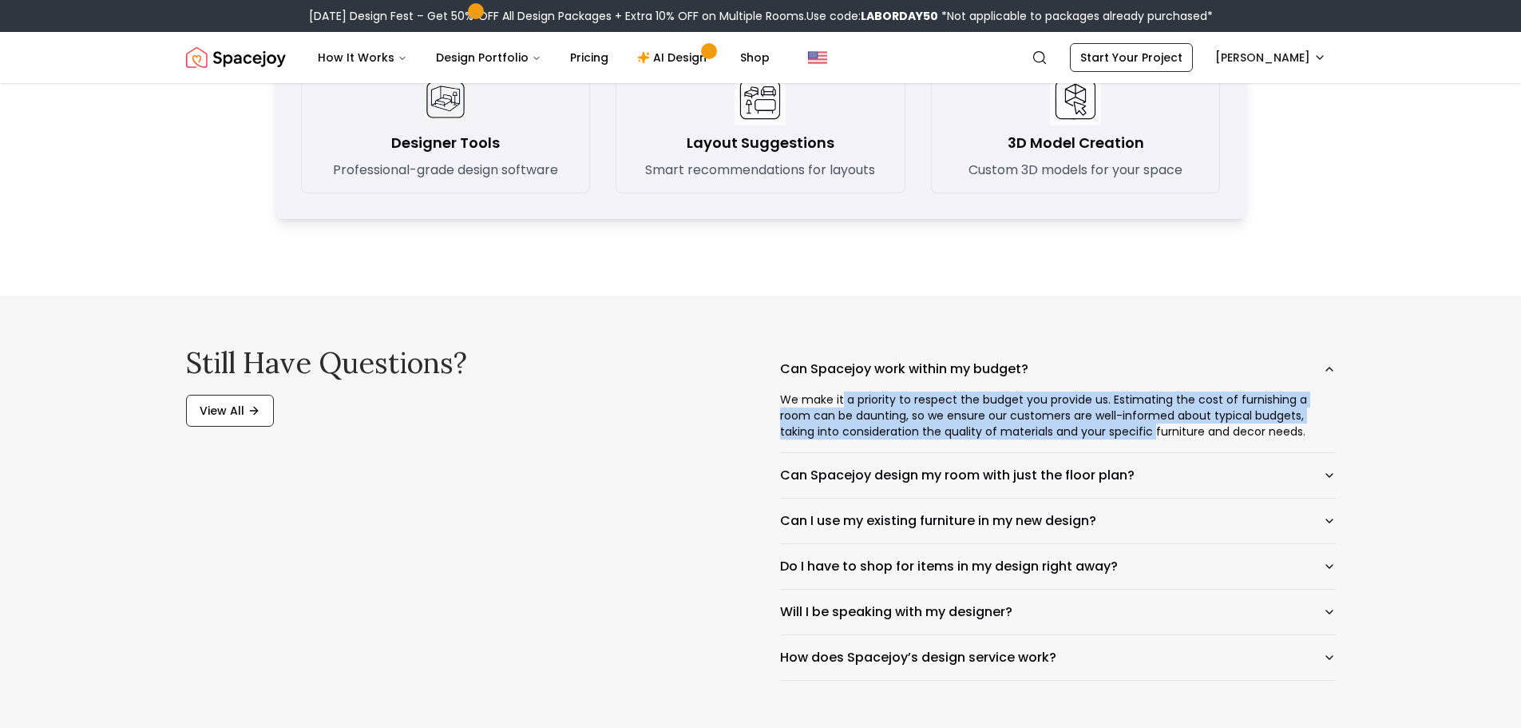
drag, startPoint x: 1092, startPoint y: 434, endPoint x: 843, endPoint y: 395, distance: 251.4
click at [843, 395] on div "We make it a priority to respect the budget you provide us. Estimating the cost…" at bounding box center [1058, 421] width 556 height 61
drag, startPoint x: 834, startPoint y: 395, endPoint x: 1121, endPoint y: 439, distance: 290.8
click at [1121, 439] on div "We make it a priority to respect the budget you provide us. Estimating the cost…" at bounding box center [1058, 421] width 556 height 61
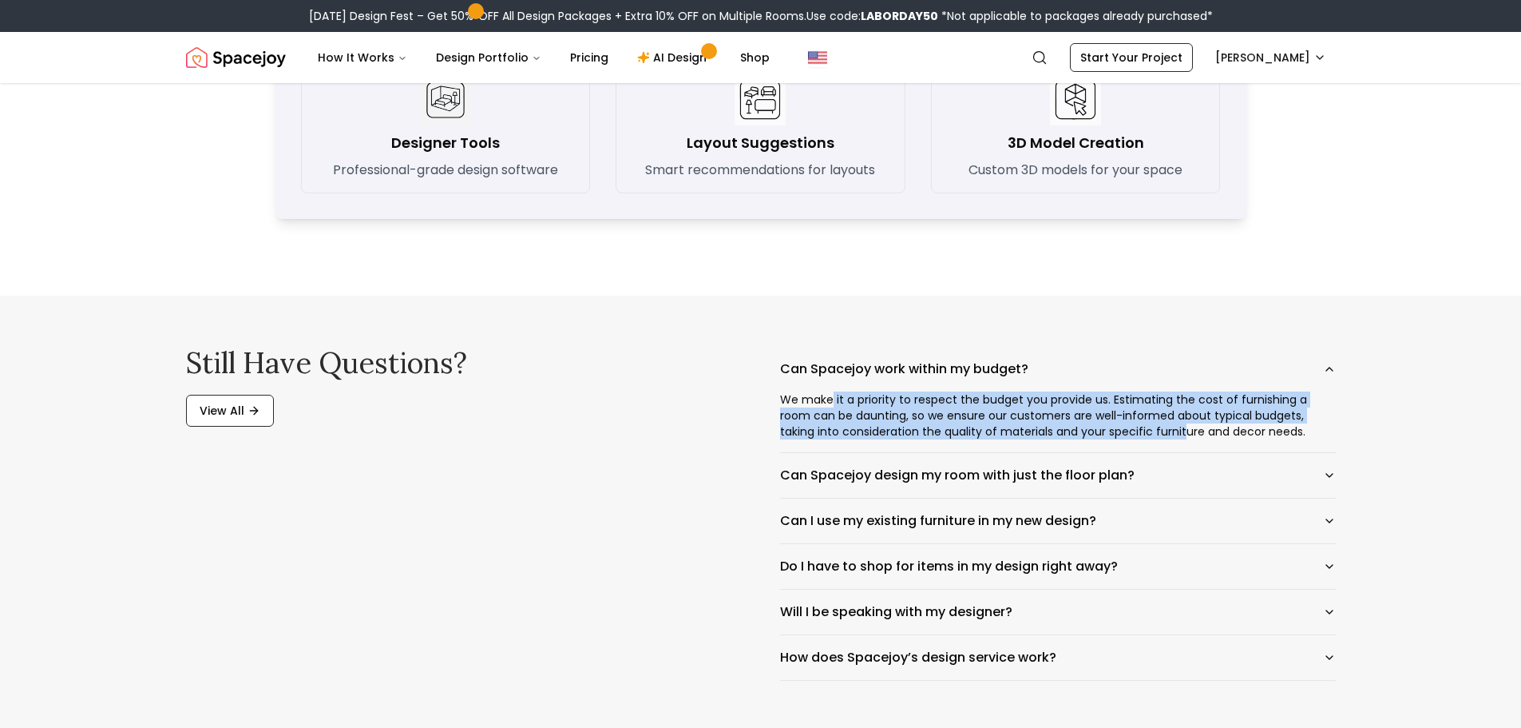
click at [1121, 439] on div "We make it a priority to respect the budget you provide us. Estimating the cost…" at bounding box center [1058, 421] width 556 height 61
drag, startPoint x: 1161, startPoint y: 433, endPoint x: 880, endPoint y: 396, distance: 283.5
click at [880, 396] on div "We make it a priority to respect the budget you provide us. Estimating the cost…" at bounding box center [1058, 421] width 556 height 61
drag, startPoint x: 870, startPoint y: 400, endPoint x: 1088, endPoint y: 426, distance: 218.8
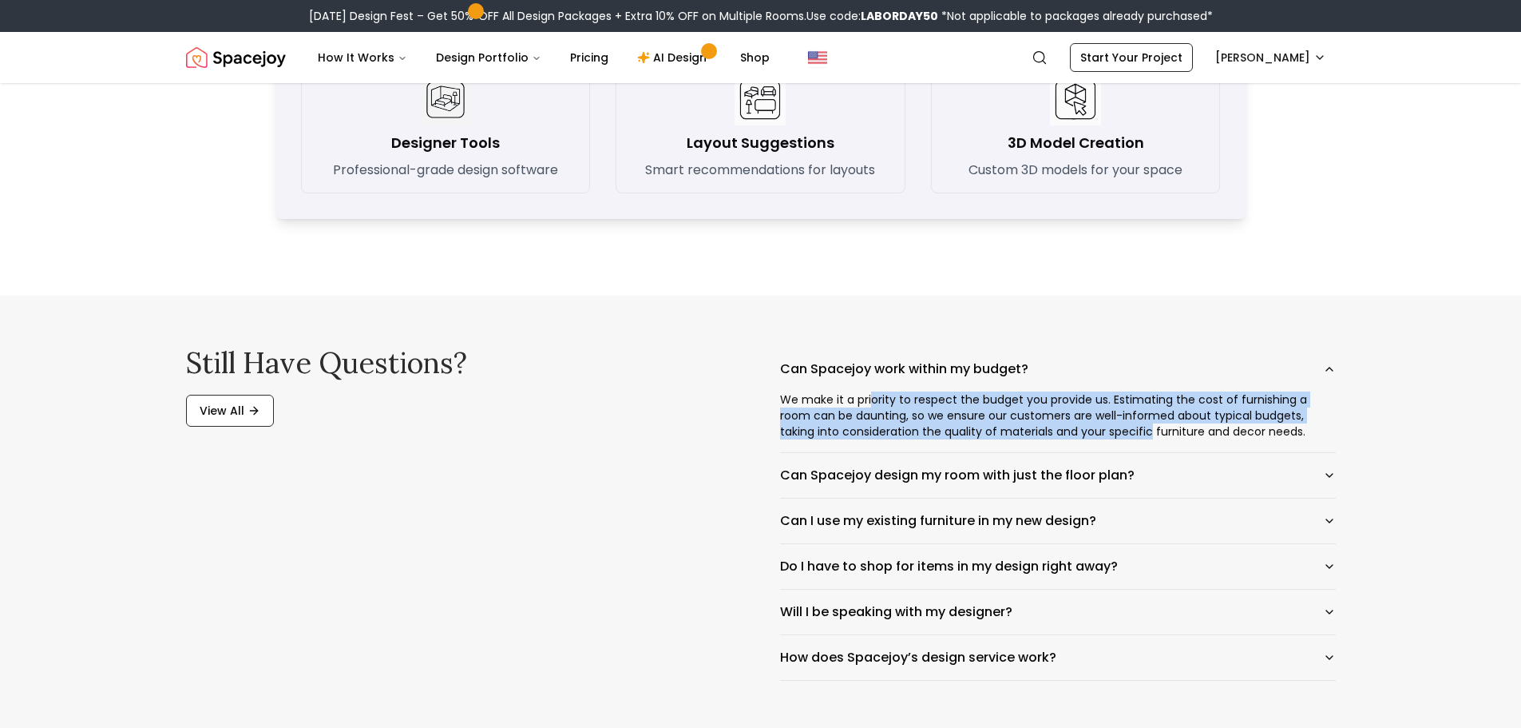
click at [1088, 426] on div "We make it a priority to respect the budget you provide us. Estimating the cost…" at bounding box center [1058, 421] width 556 height 61
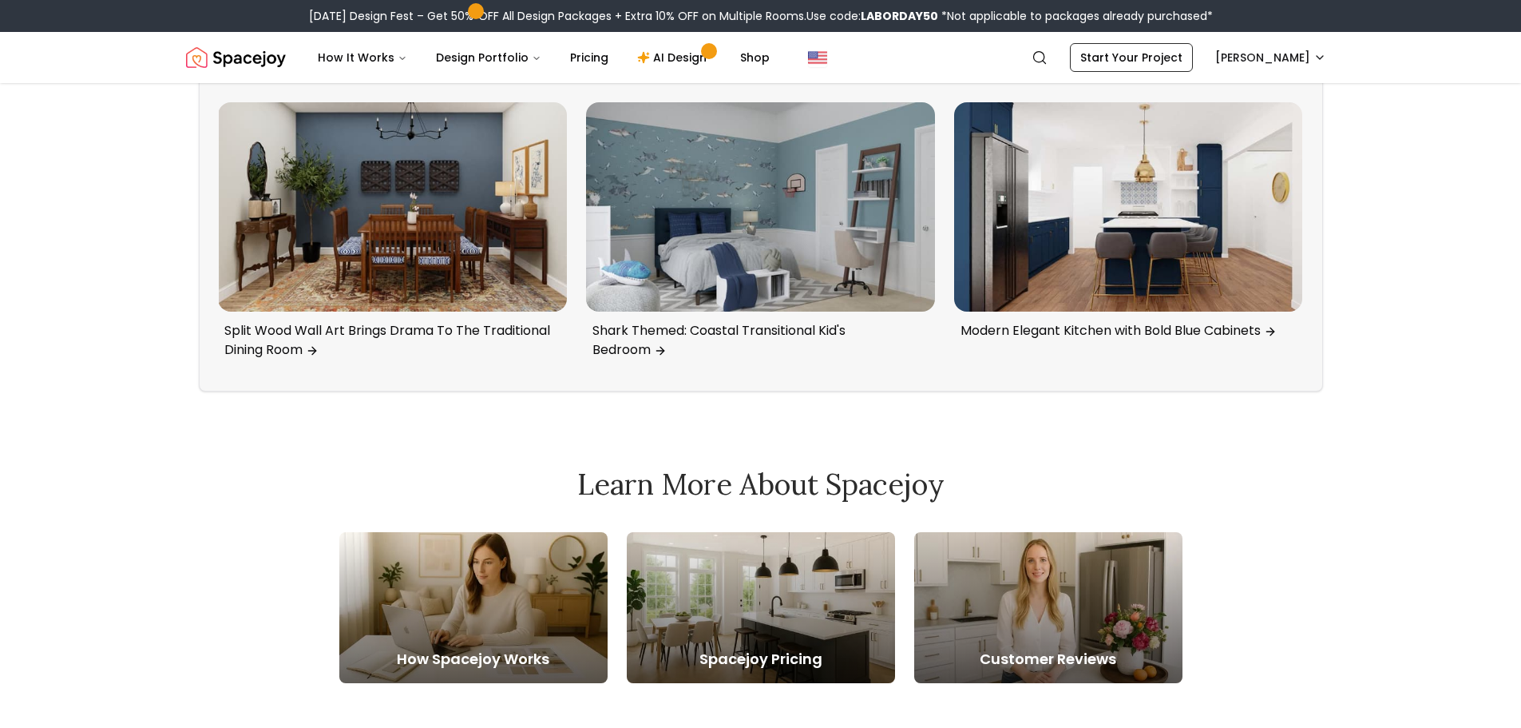
scroll to position [4632, 0]
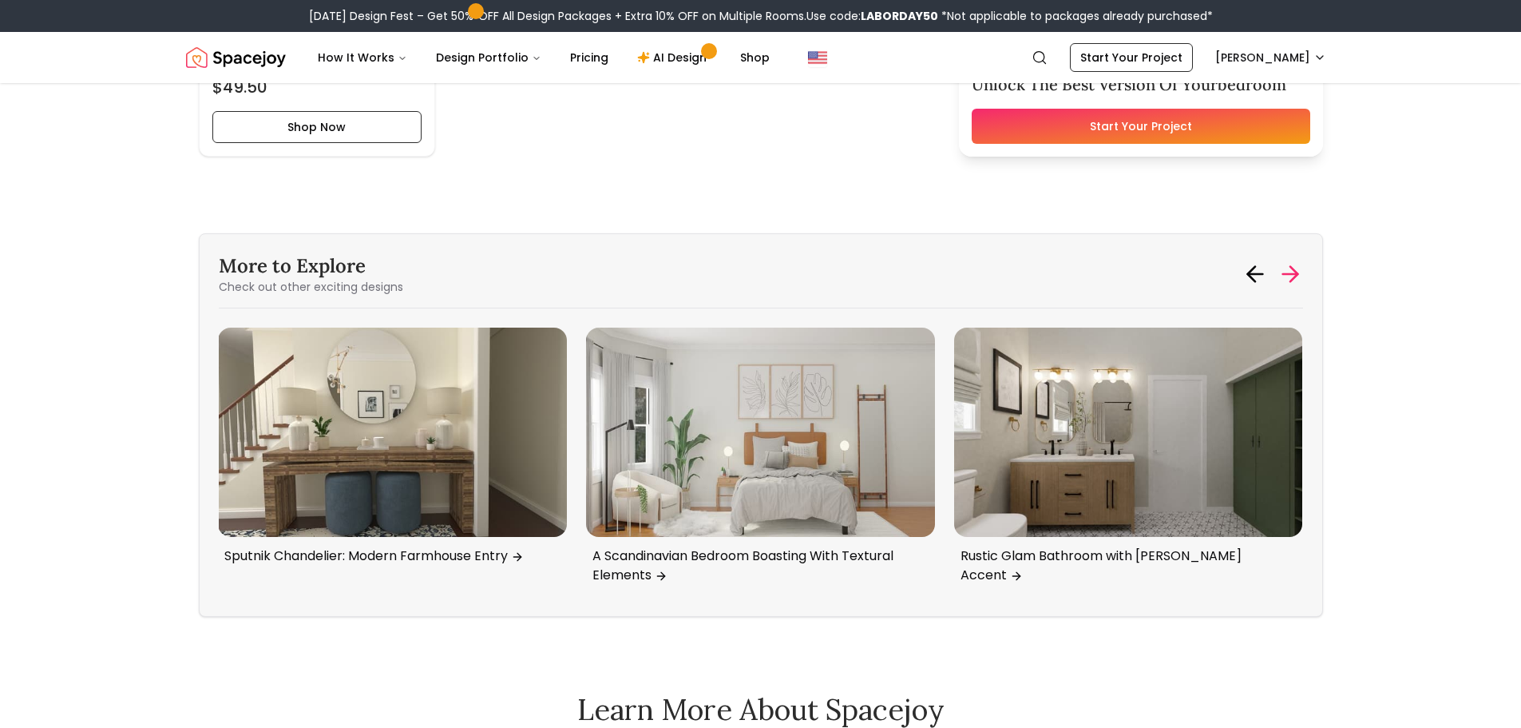
click at [1287, 274] on icon at bounding box center [1290, 274] width 15 height 0
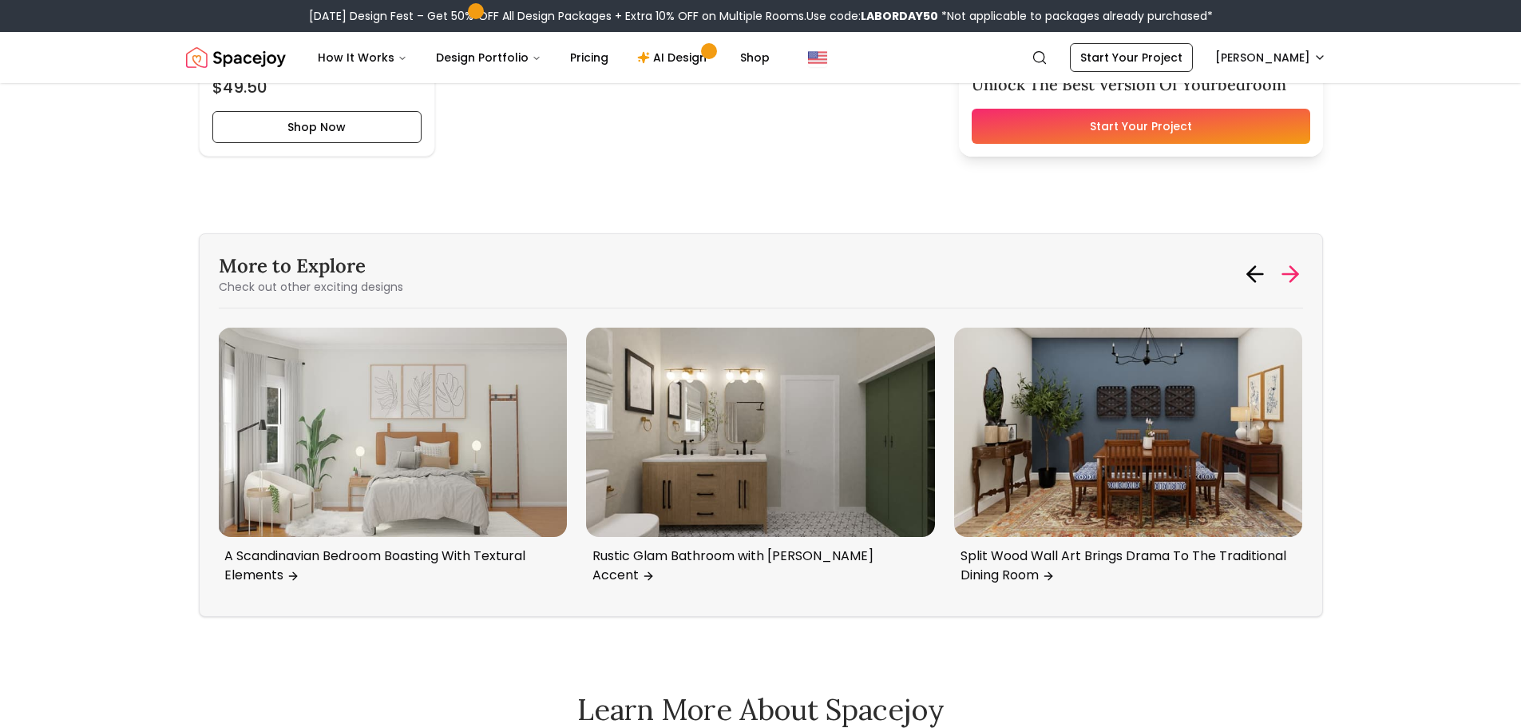
click at [1287, 274] on icon at bounding box center [1290, 274] width 15 height 0
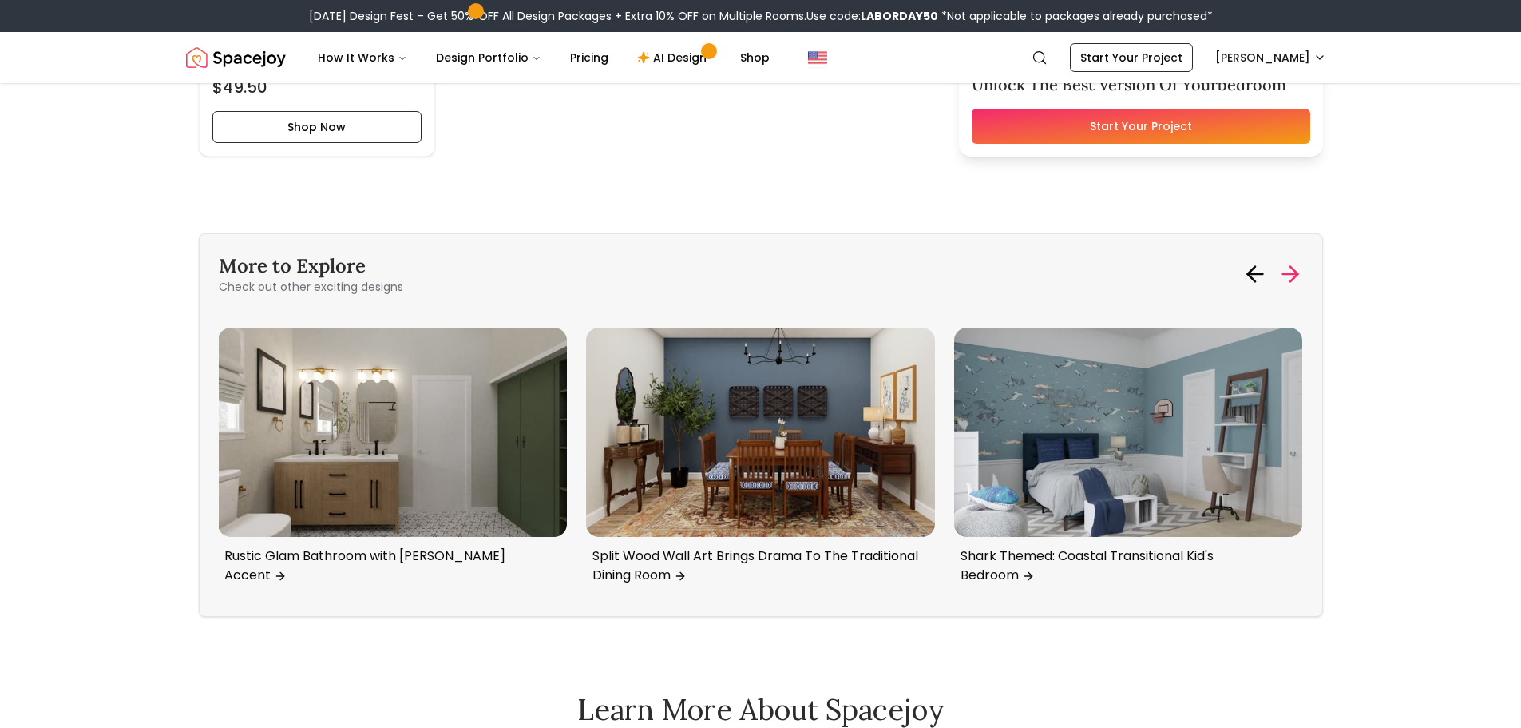
click at [1287, 274] on icon at bounding box center [1290, 274] width 15 height 0
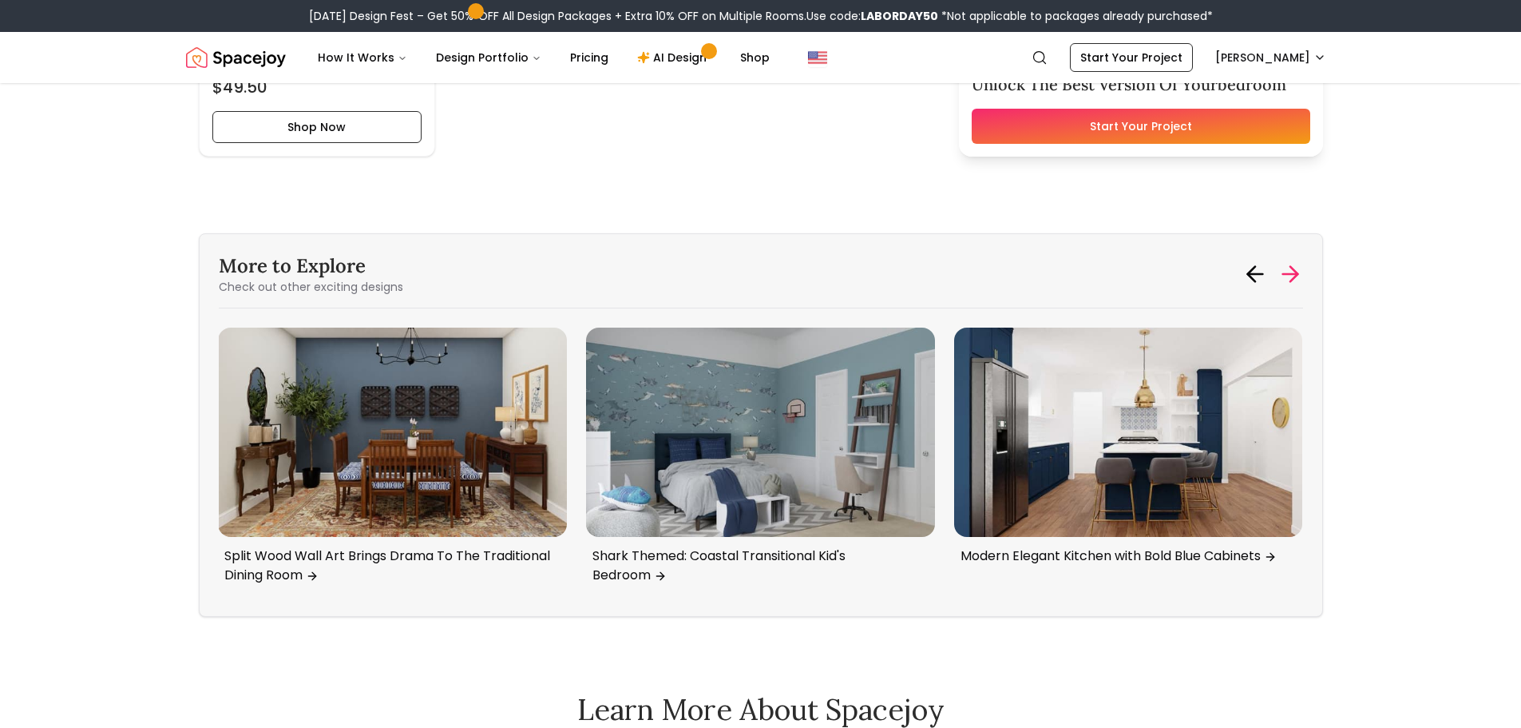
click at [1287, 274] on icon at bounding box center [1290, 274] width 15 height 0
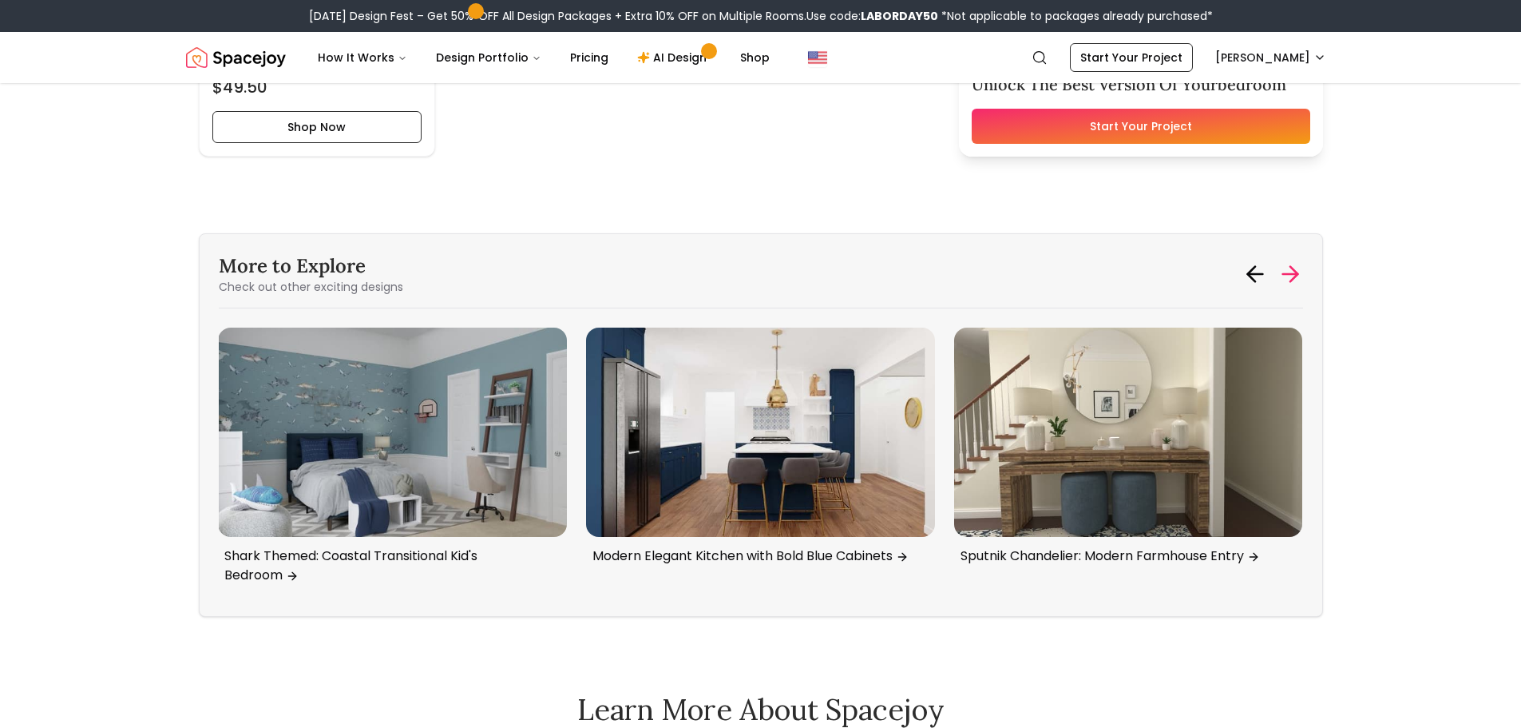
click at [1287, 274] on icon at bounding box center [1290, 274] width 15 height 0
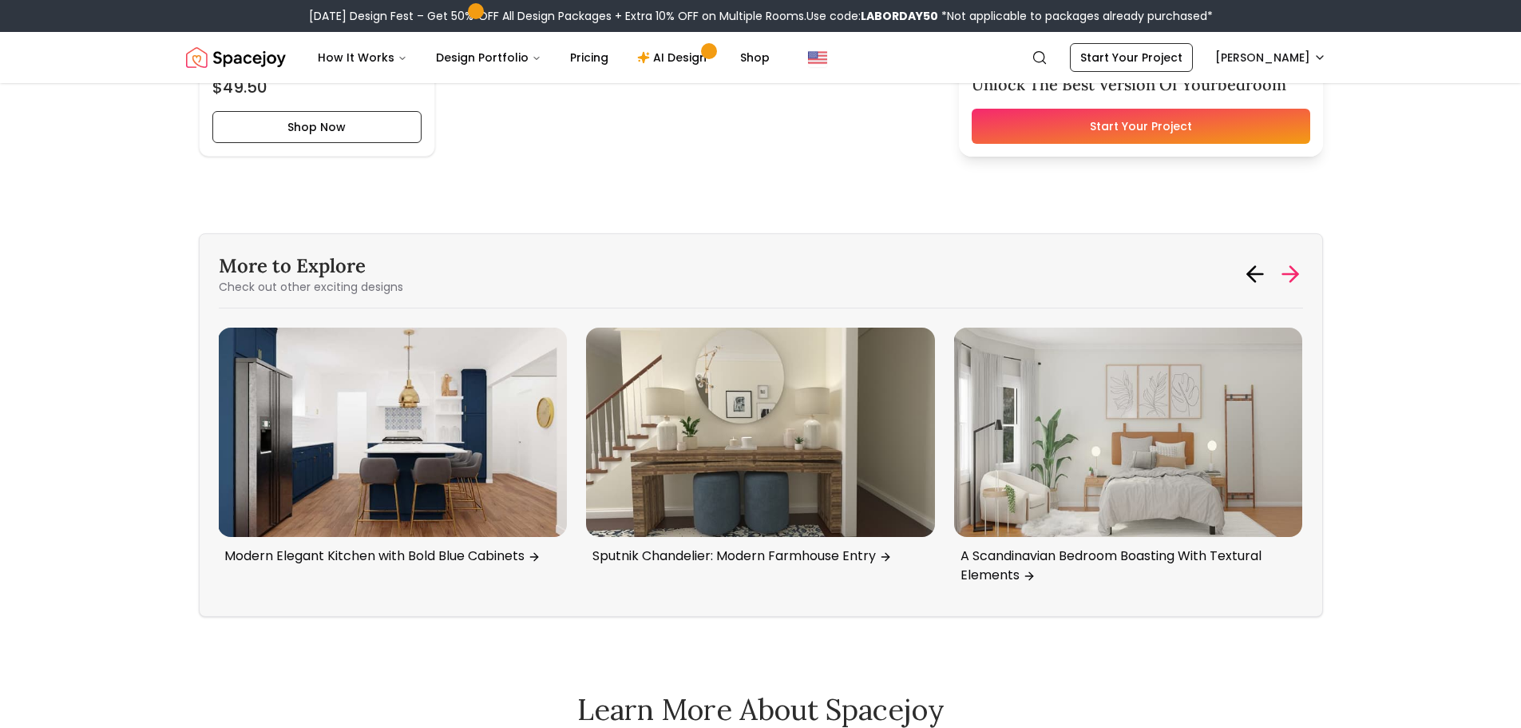
click at [1287, 274] on icon at bounding box center [1290, 274] width 15 height 0
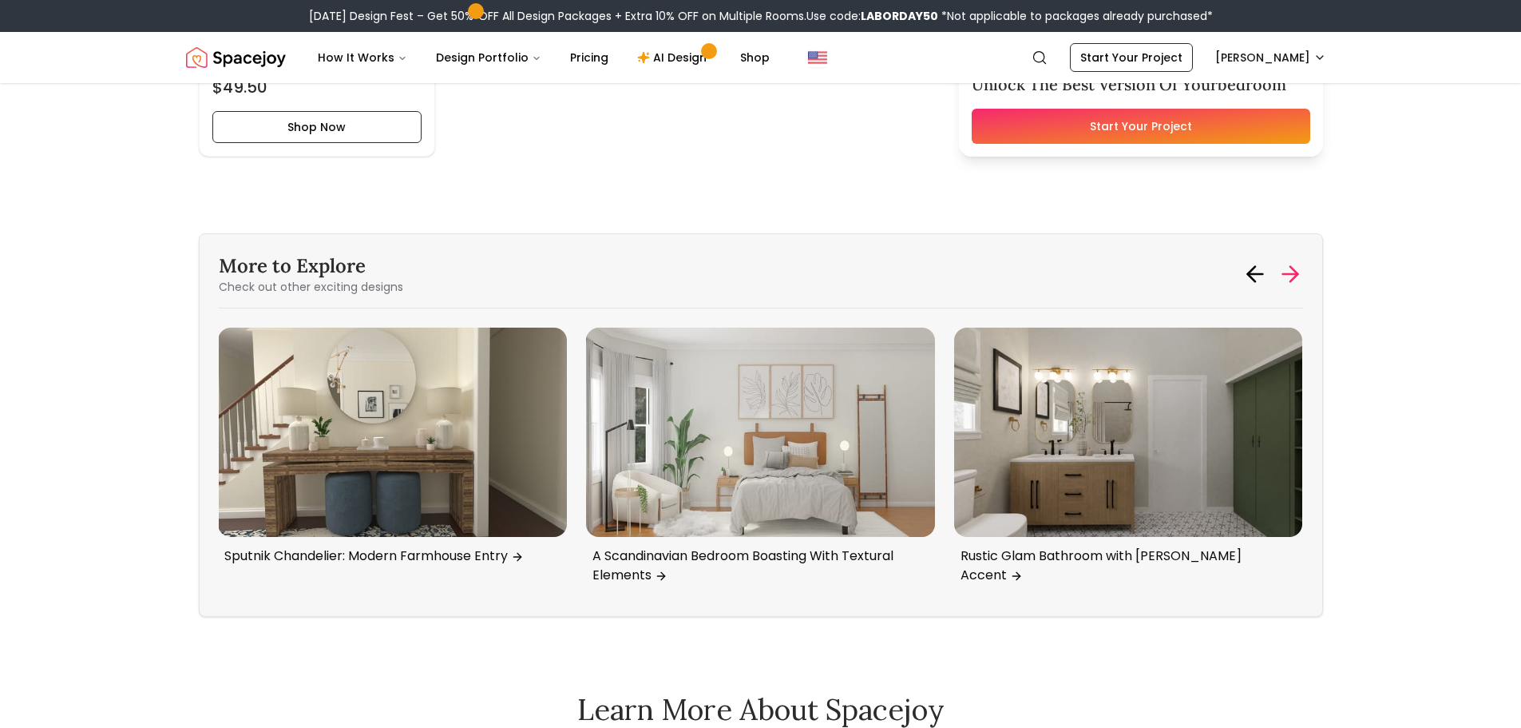
click at [1287, 274] on icon at bounding box center [1290, 274] width 15 height 0
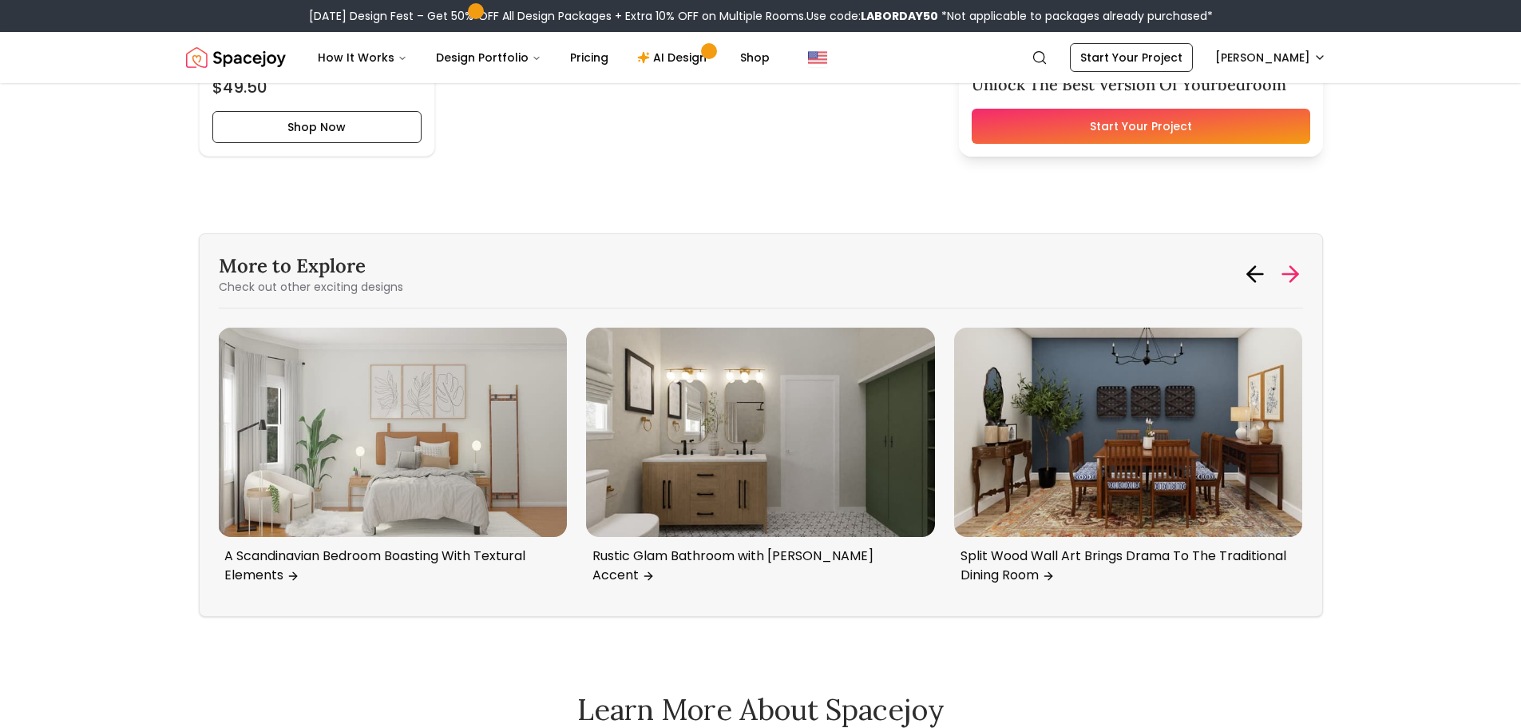
click at [1287, 274] on icon at bounding box center [1290, 274] width 15 height 0
